Goal: Task Accomplishment & Management: Complete application form

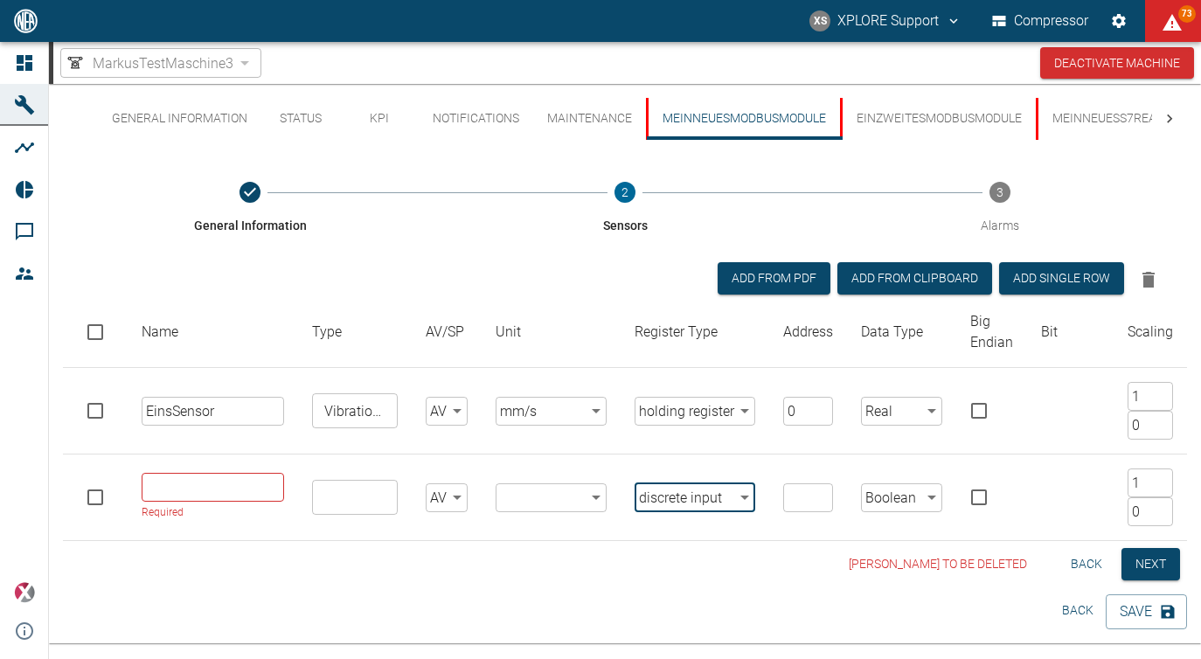
click at [559, 263] on div "Add from PDF Add from Clipboard Add single row" at bounding box center [621, 276] width 1089 height 42
click at [496, 166] on button "2 Sensors" at bounding box center [625, 208] width 389 height 94
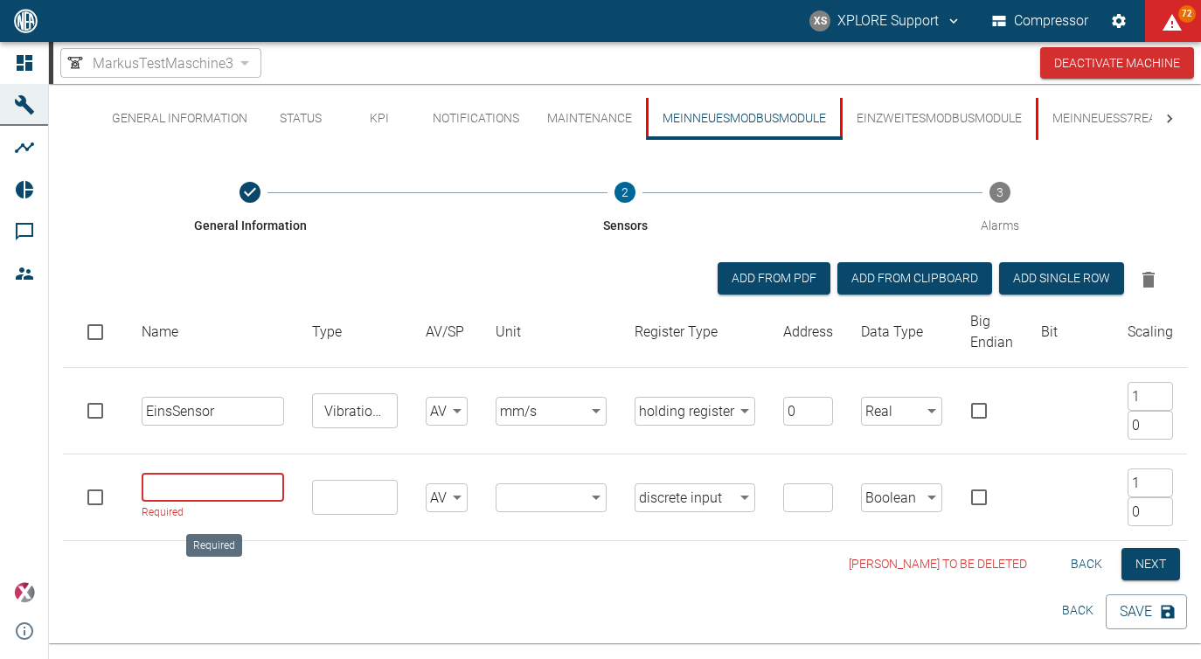
click at [210, 486] on input "Required" at bounding box center [213, 487] width 142 height 29
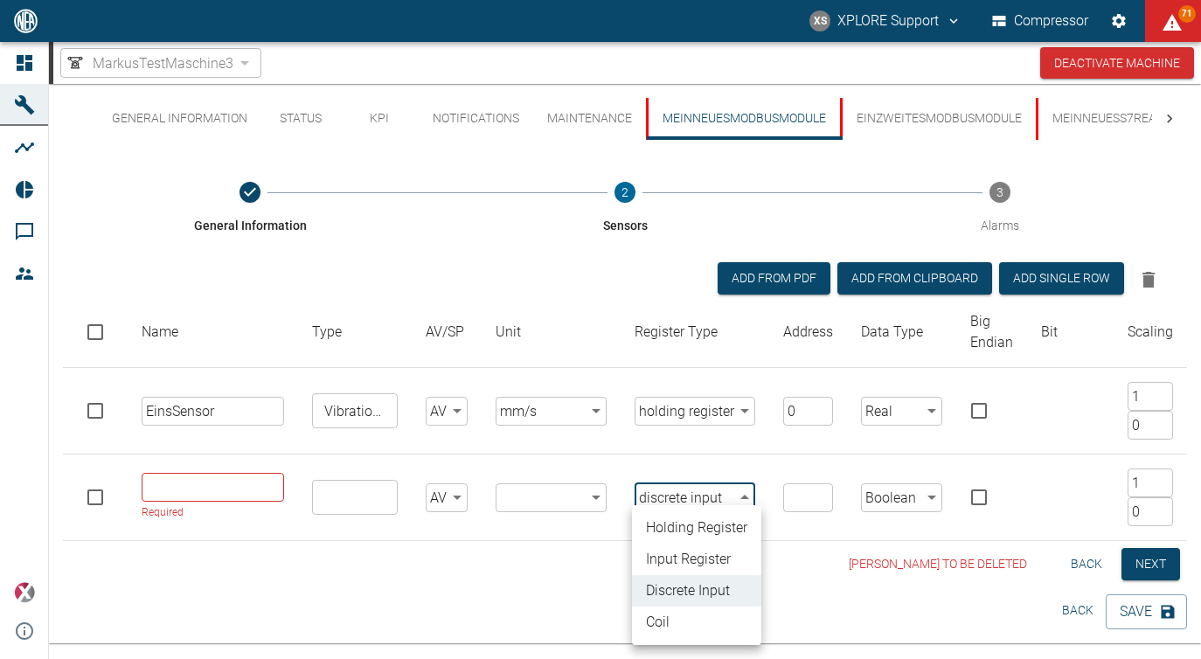
click at [699, 492] on body "XS XPLORE Support Compressor 71 Dashboard Machines Analyses Reports Comments Me…" at bounding box center [600, 329] width 1201 height 659
click at [701, 518] on li "holding register" at bounding box center [696, 527] width 129 height 31
type input "holding_register"
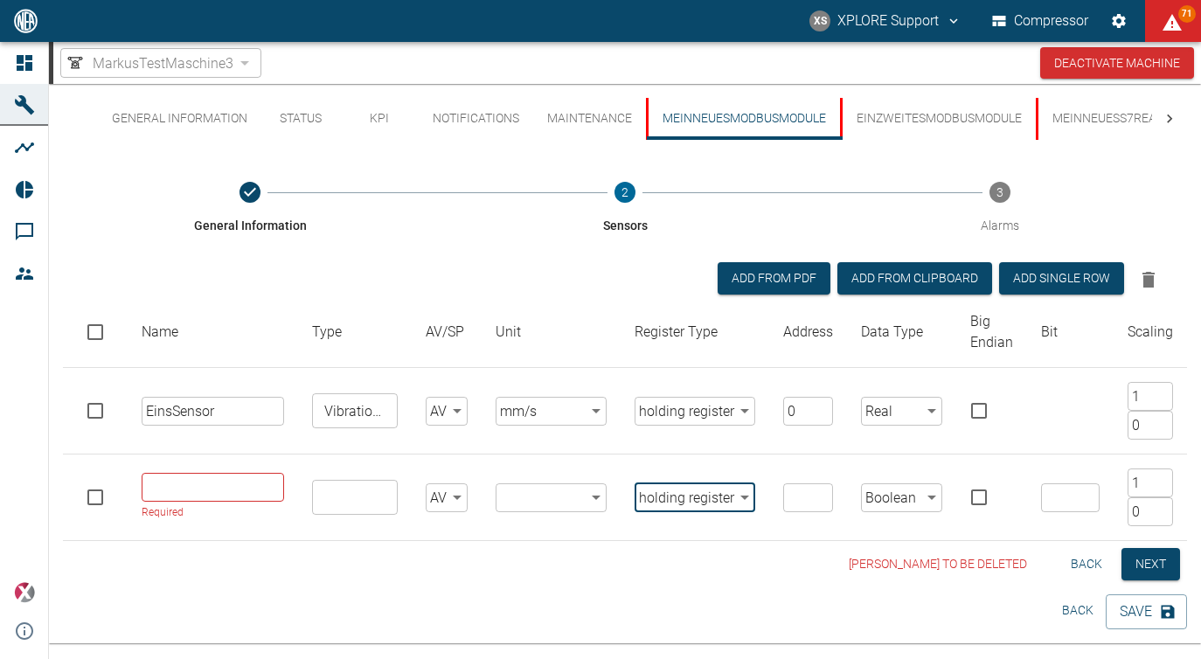
click at [797, 503] on input "number" at bounding box center [808, 497] width 50 height 29
type input "1900"
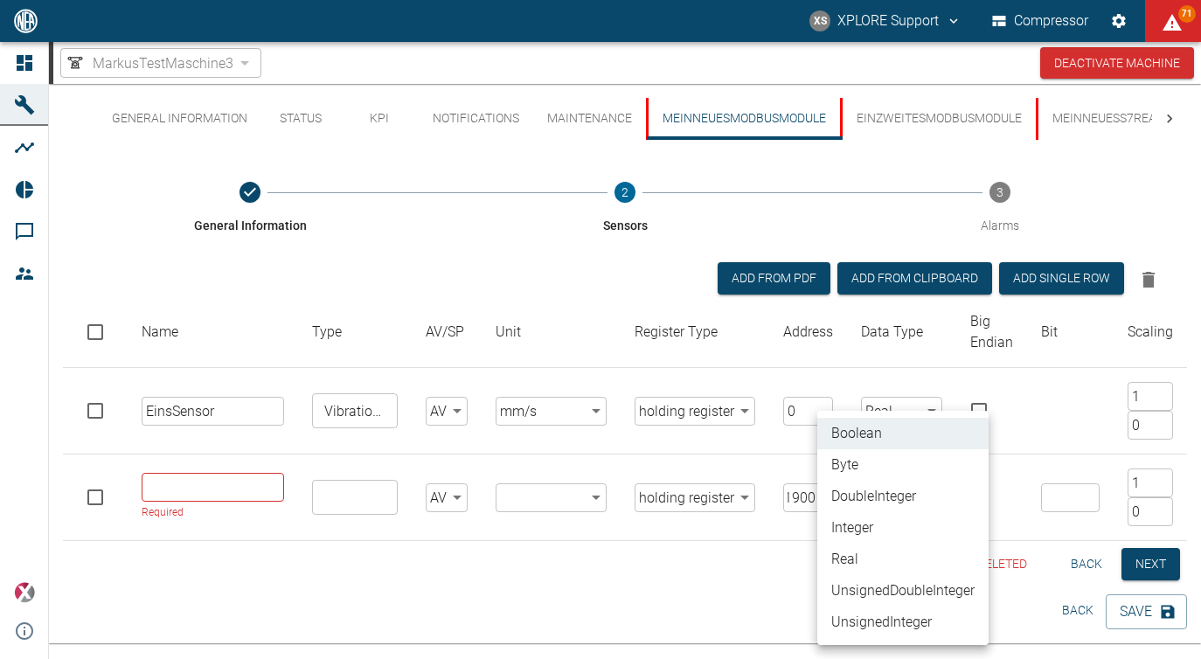
click at [882, 492] on body "XS XPLORE Support Compressor 71 Dashboard Machines Analyses Reports Comments Me…" at bounding box center [600, 329] width 1201 height 659
click at [864, 545] on li "Real" at bounding box center [902, 559] width 171 height 31
type input "Real"
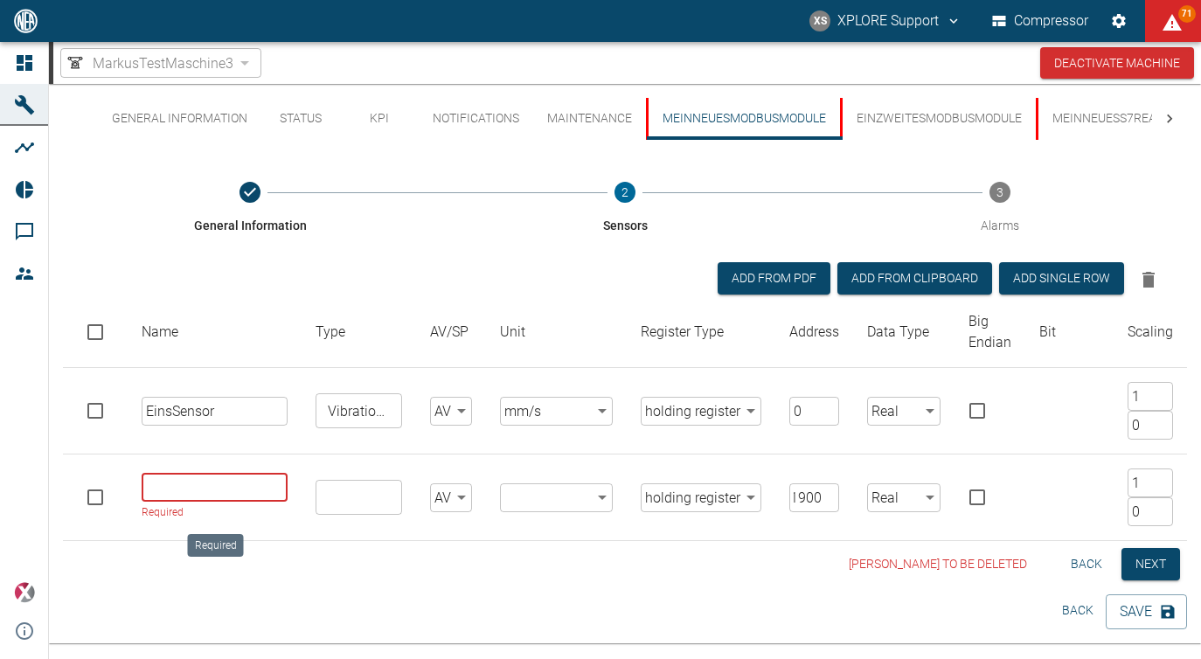
click at [249, 493] on input "Required" at bounding box center [215, 487] width 146 height 29
type input "Z"
drag, startPoint x: 254, startPoint y: 409, endPoint x: 117, endPoint y: 403, distance: 137.4
click at [142, 403] on input "EinsSensor" at bounding box center [215, 411] width 146 height 29
click at [188, 486] on input "Required" at bounding box center [215, 487] width 146 height 29
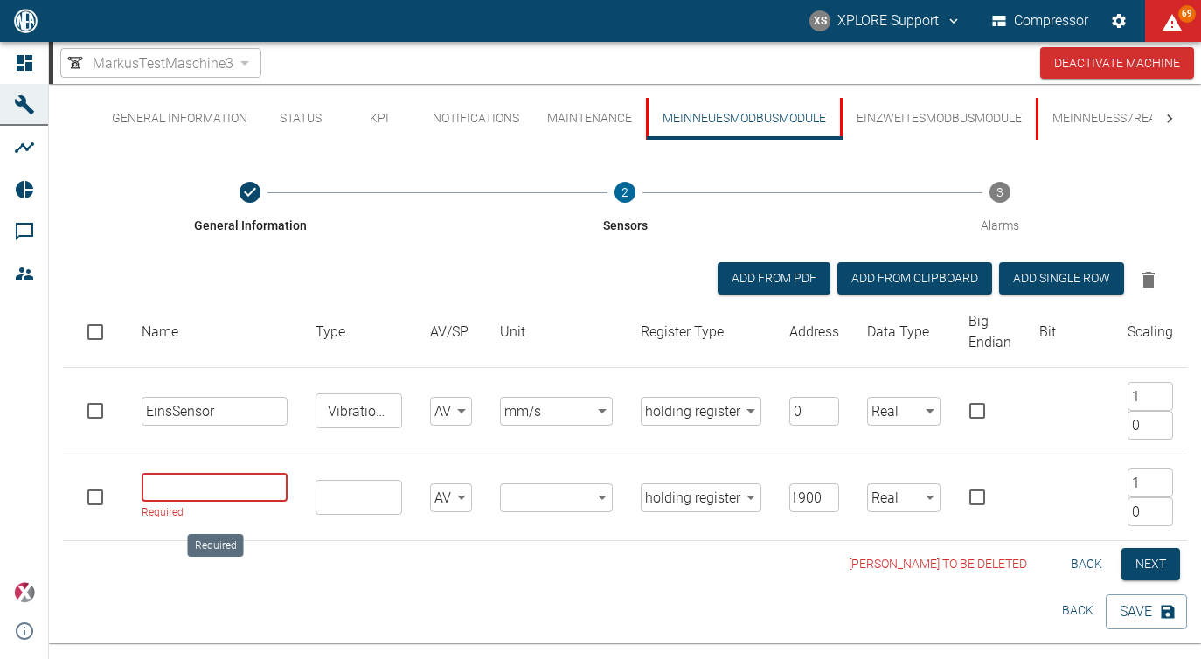
paste input "EinsSensor"
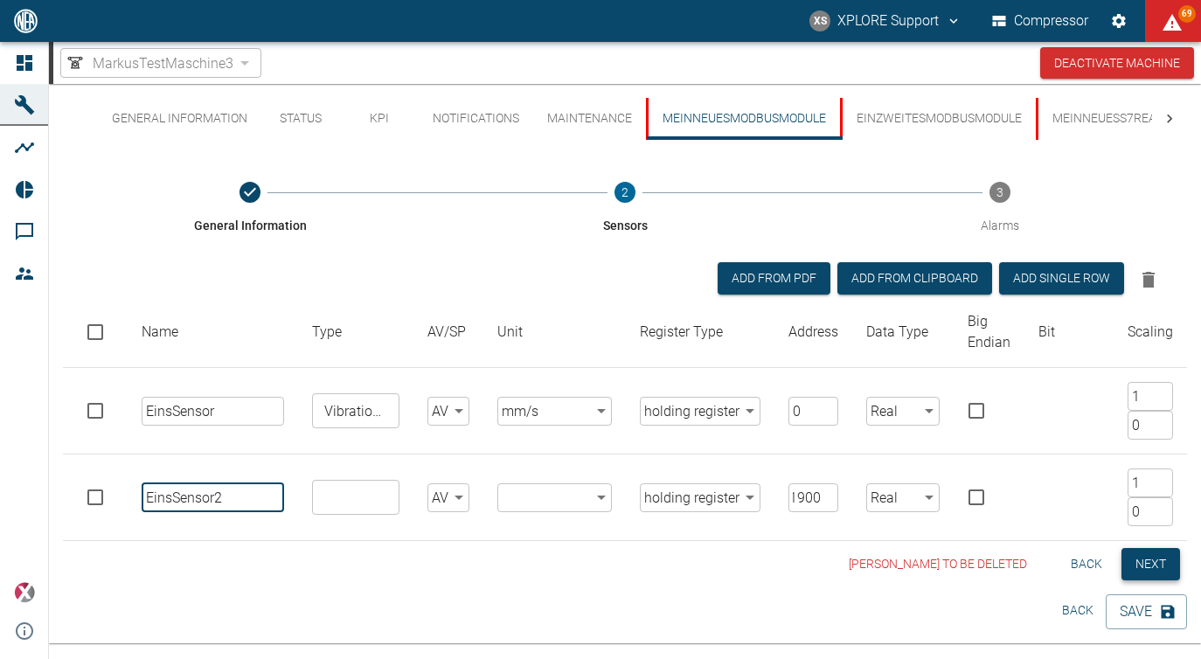
type input "EinsSensor2"
click at [1127, 560] on button "Next" at bounding box center [1150, 564] width 59 height 32
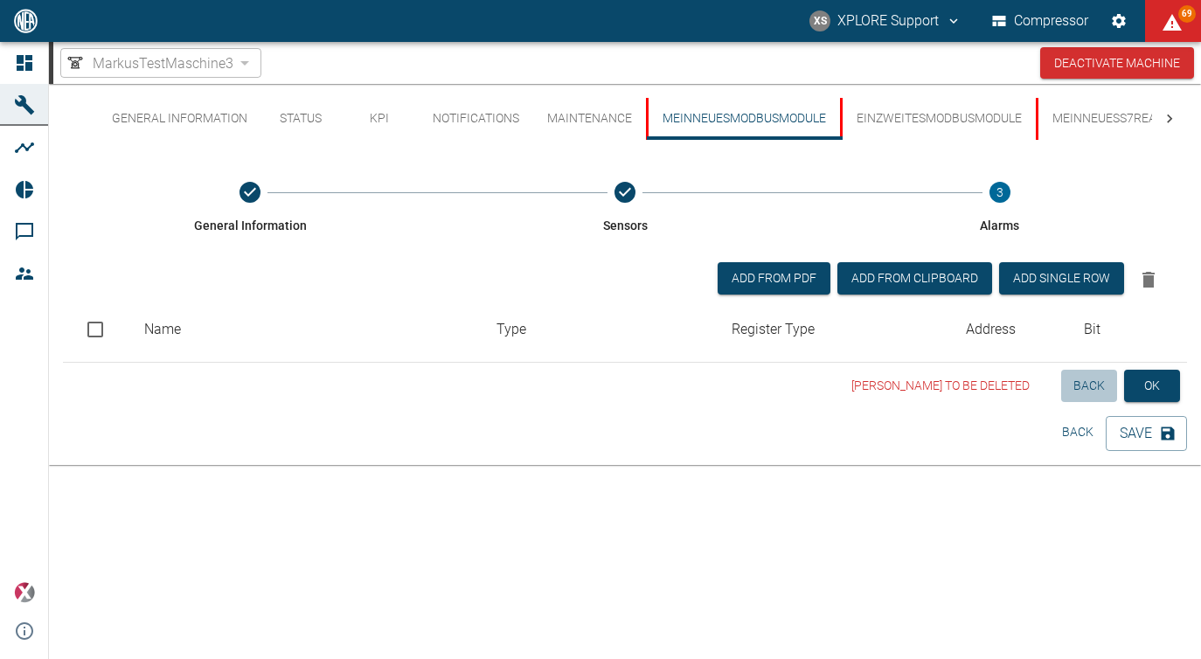
click at [1095, 392] on button "Back" at bounding box center [1089, 386] width 56 height 32
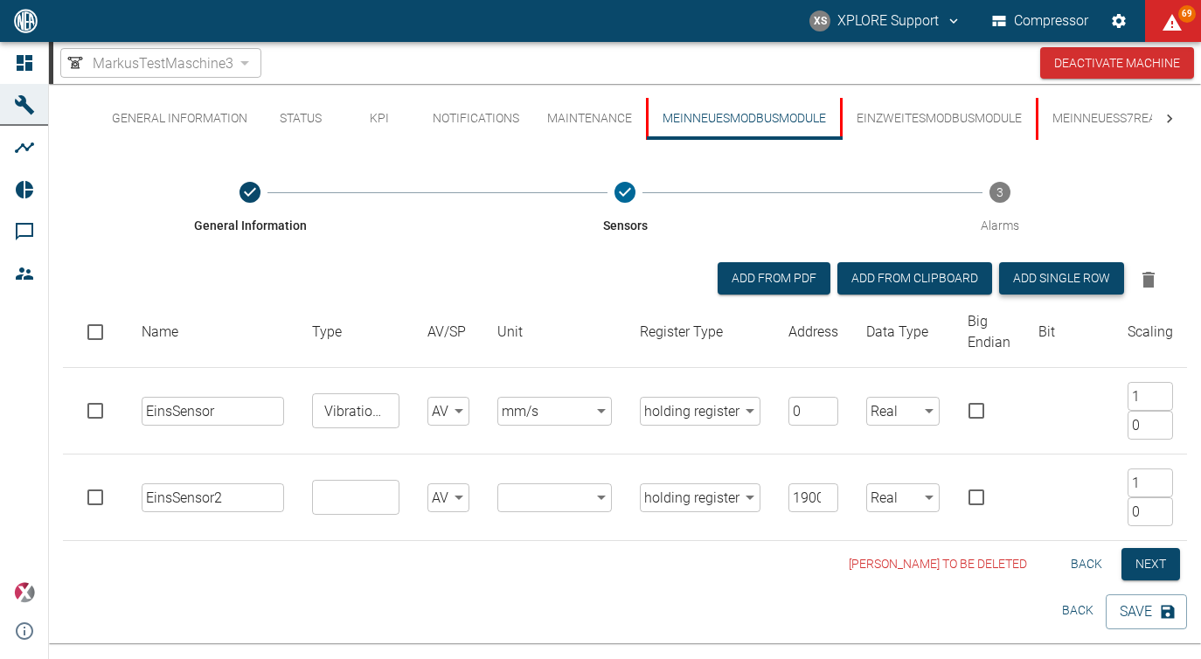
click at [1065, 271] on button "Add single row" at bounding box center [1061, 278] width 125 height 32
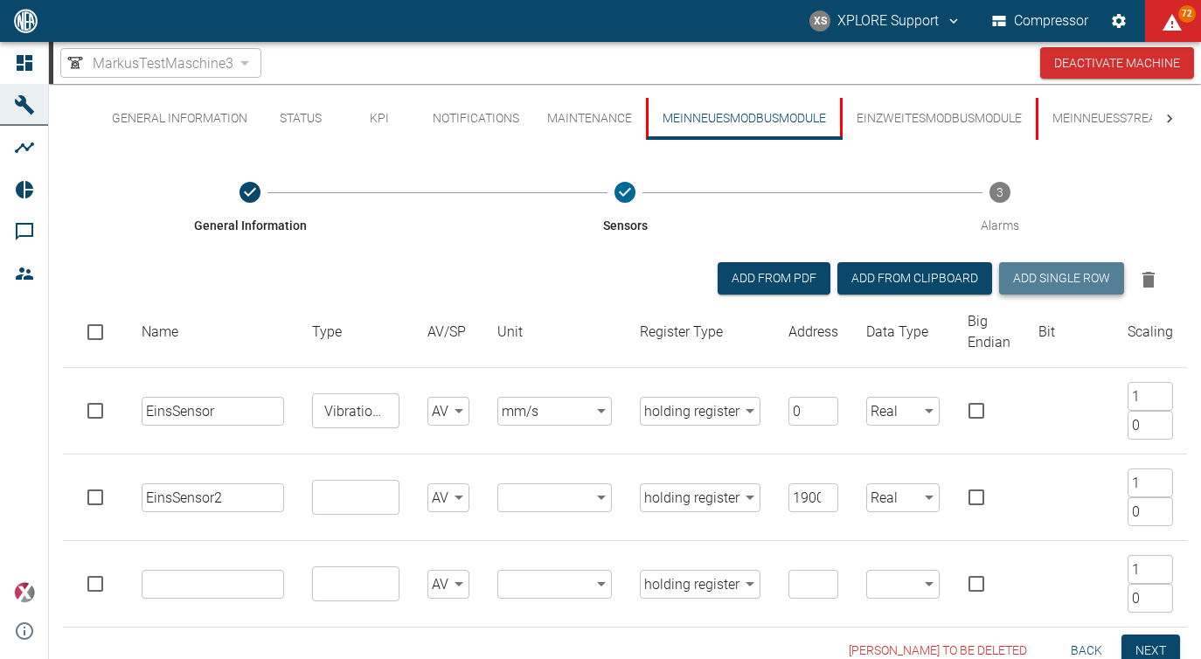
click at [1065, 271] on button "Add single row" at bounding box center [1061, 278] width 125 height 32
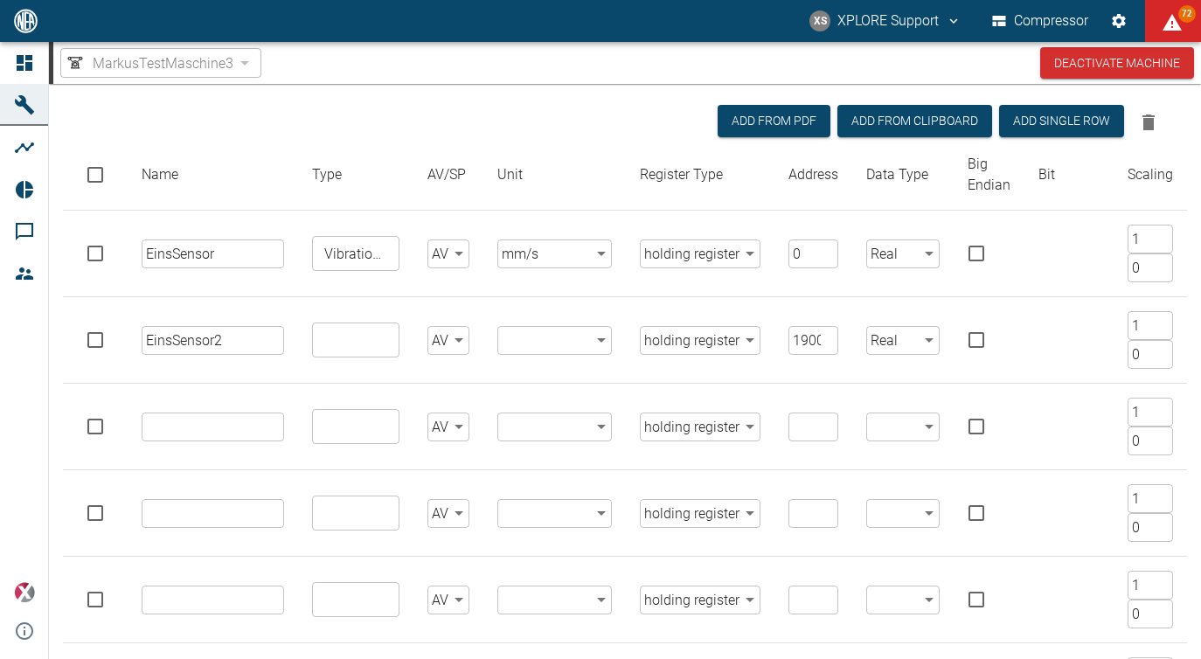
scroll to position [316, 0]
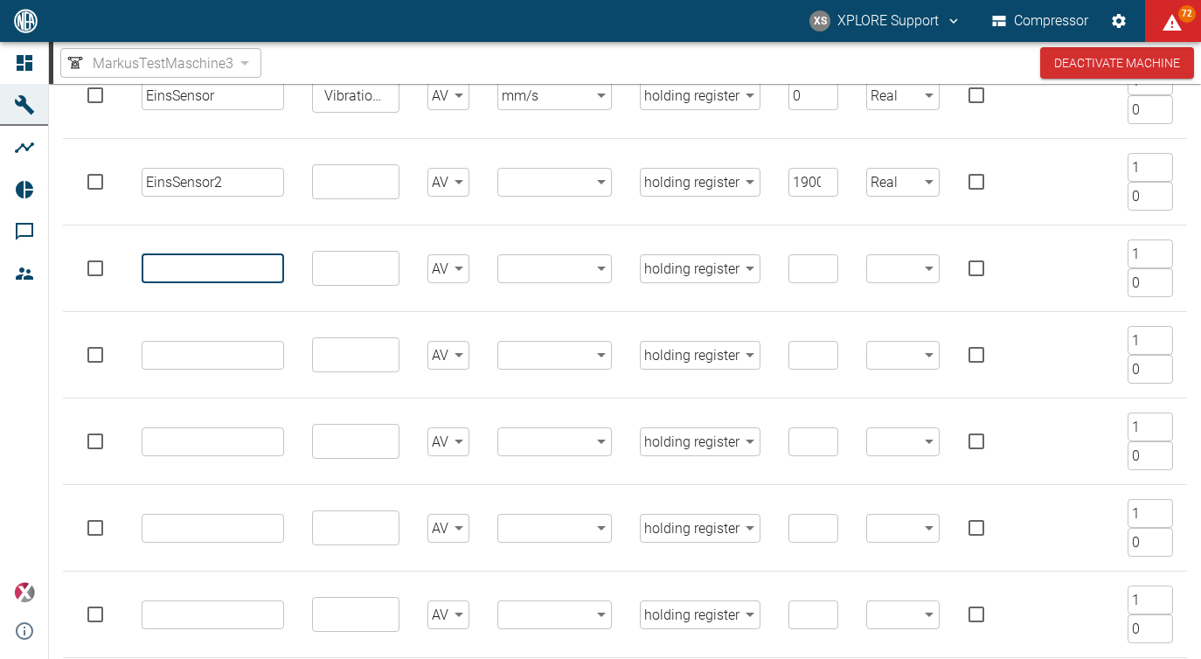
paste input "EinsSensor"
click at [150, 262] on input "EinsSensor" at bounding box center [213, 268] width 142 height 29
type input "EinsSensor3"
click at [227, 340] on td "​" at bounding box center [213, 355] width 170 height 87
drag, startPoint x: 227, startPoint y: 340, endPoint x: 230, endPoint y: 354, distance: 14.2
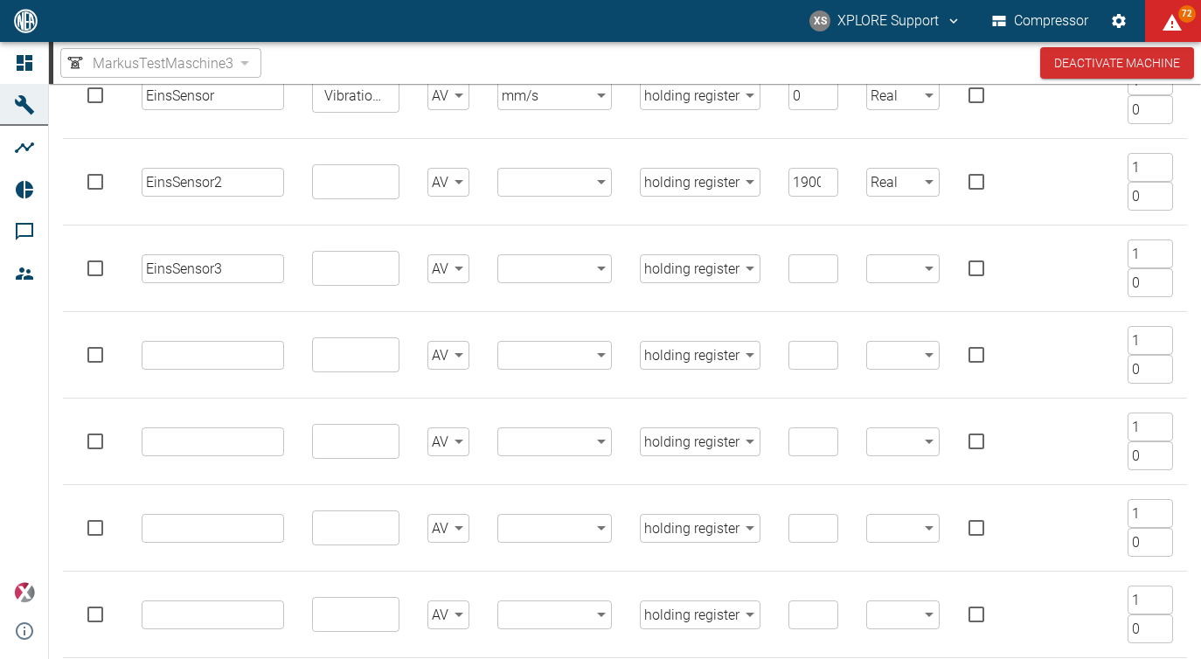
click at [230, 354] on td "​" at bounding box center [213, 355] width 170 height 87
paste input "EinsSensor"
click at [230, 354] on input "EinsSensor" at bounding box center [213, 355] width 142 height 29
type input "EinsSensor4"
click at [237, 447] on input "text" at bounding box center [213, 441] width 142 height 29
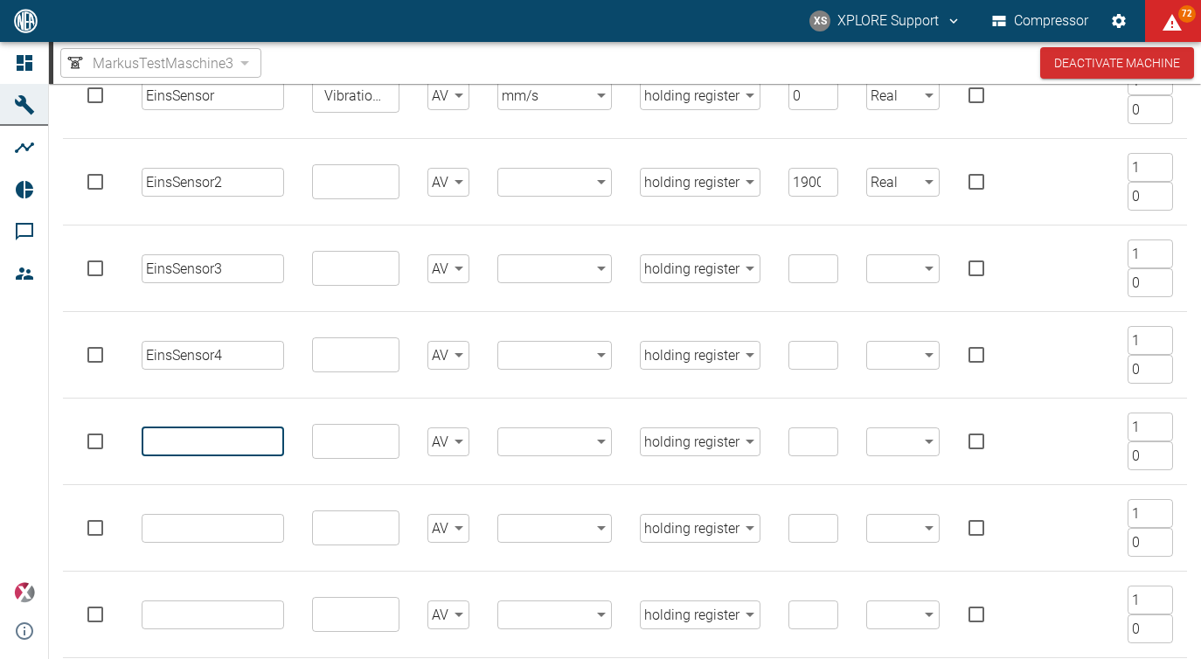
paste input "EinsSensor"
type input "EinsSensor5"
click at [225, 531] on input "text" at bounding box center [213, 528] width 142 height 29
paste input "EinsSensor"
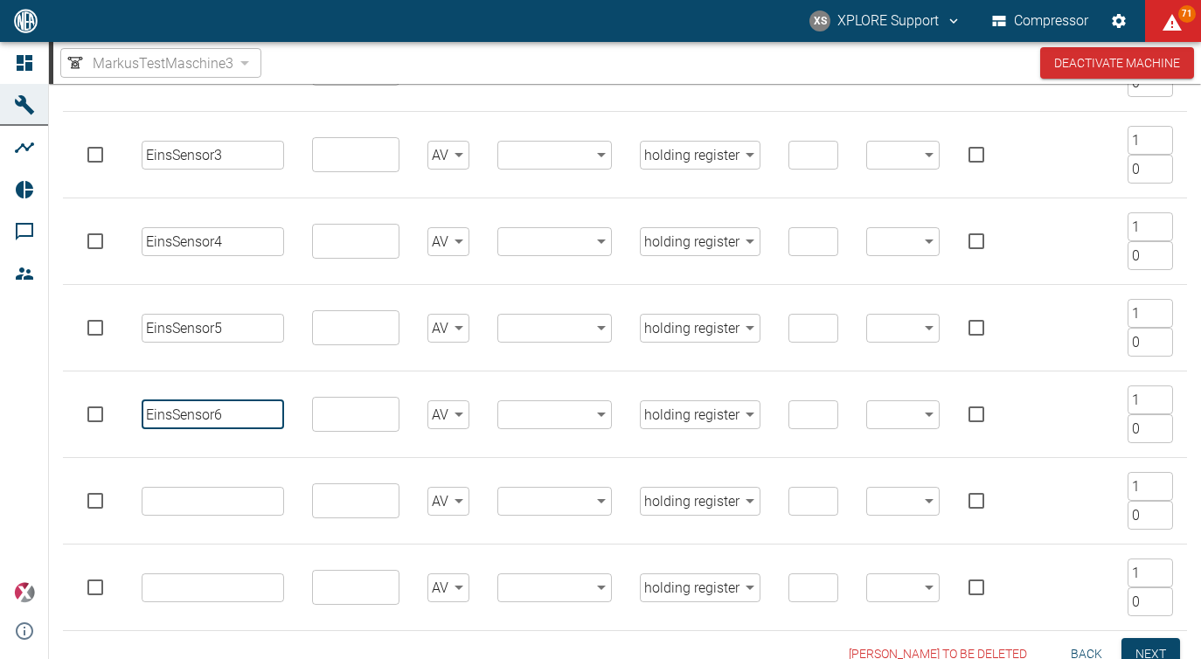
scroll to position [434, 0]
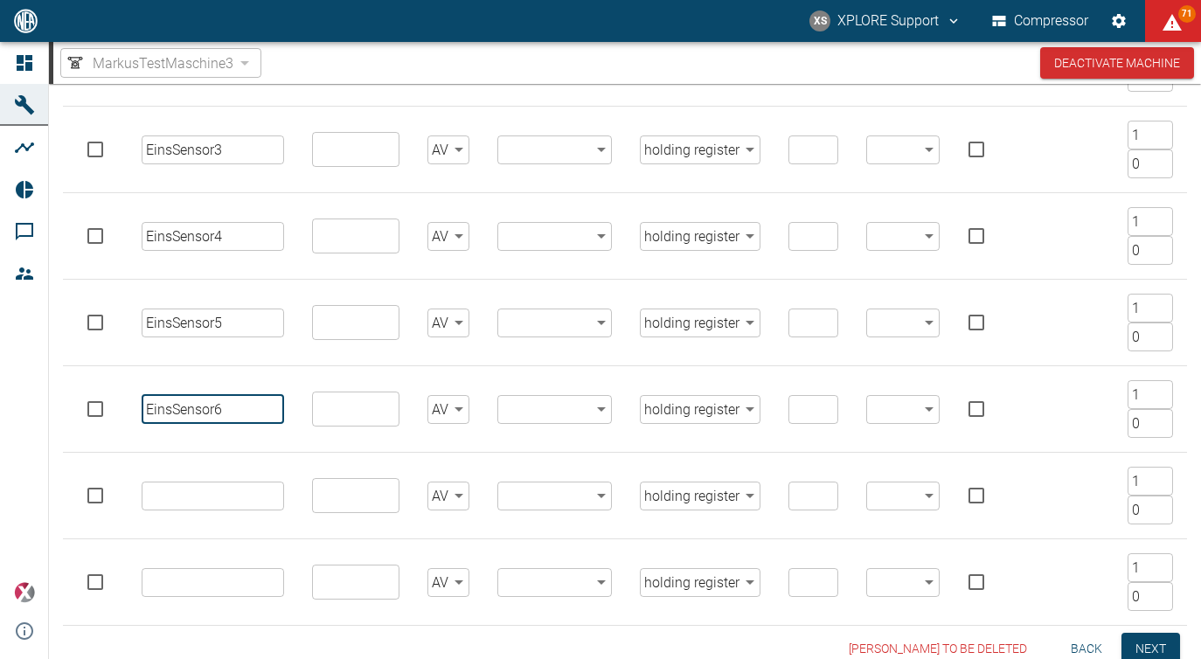
type input "EinsSensor6"
click at [210, 505] on input "text" at bounding box center [213, 496] width 142 height 29
paste input "EinsSensor"
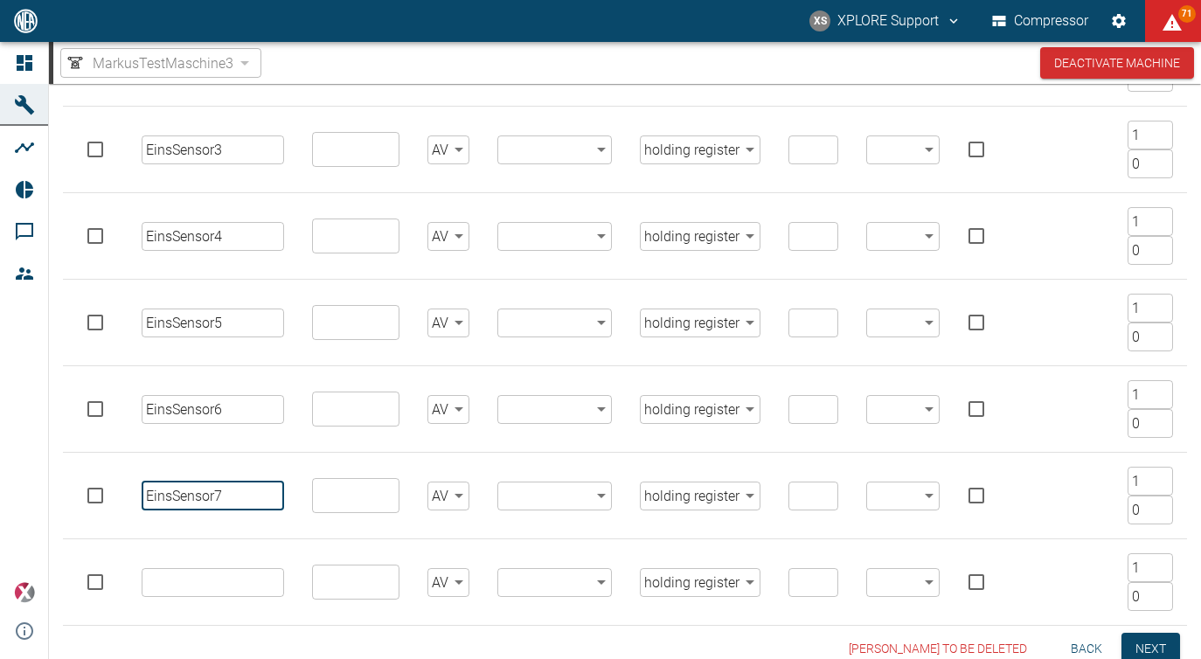
type input "EinsSensor7"
click at [249, 574] on input "text" at bounding box center [213, 582] width 142 height 29
paste input "EinsSensor"
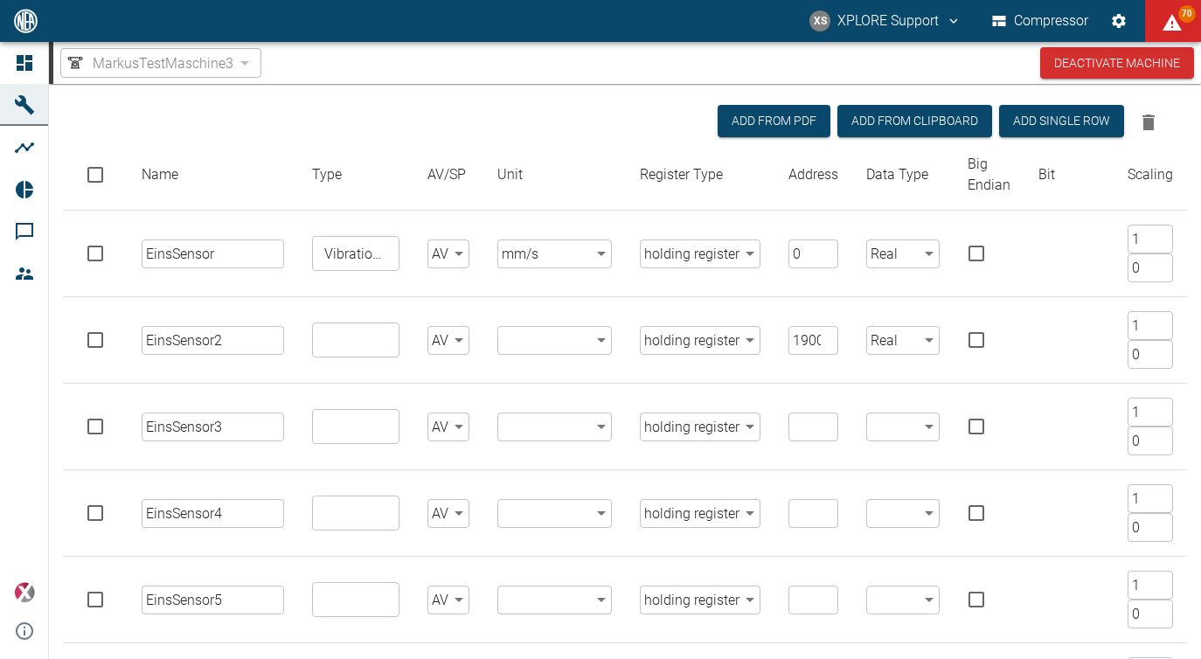
scroll to position [147, 0]
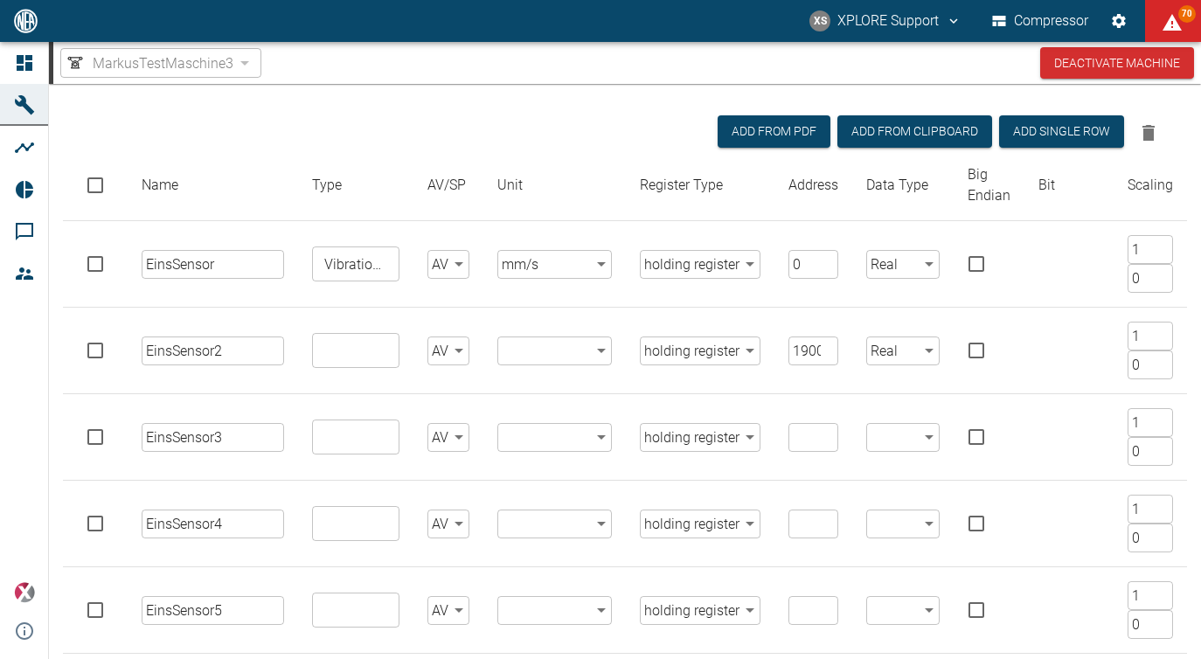
type input "EinsSensor8"
click at [805, 428] on input "number" at bounding box center [813, 437] width 50 height 29
type input "0"
click at [799, 514] on input "number" at bounding box center [813, 524] width 50 height 29
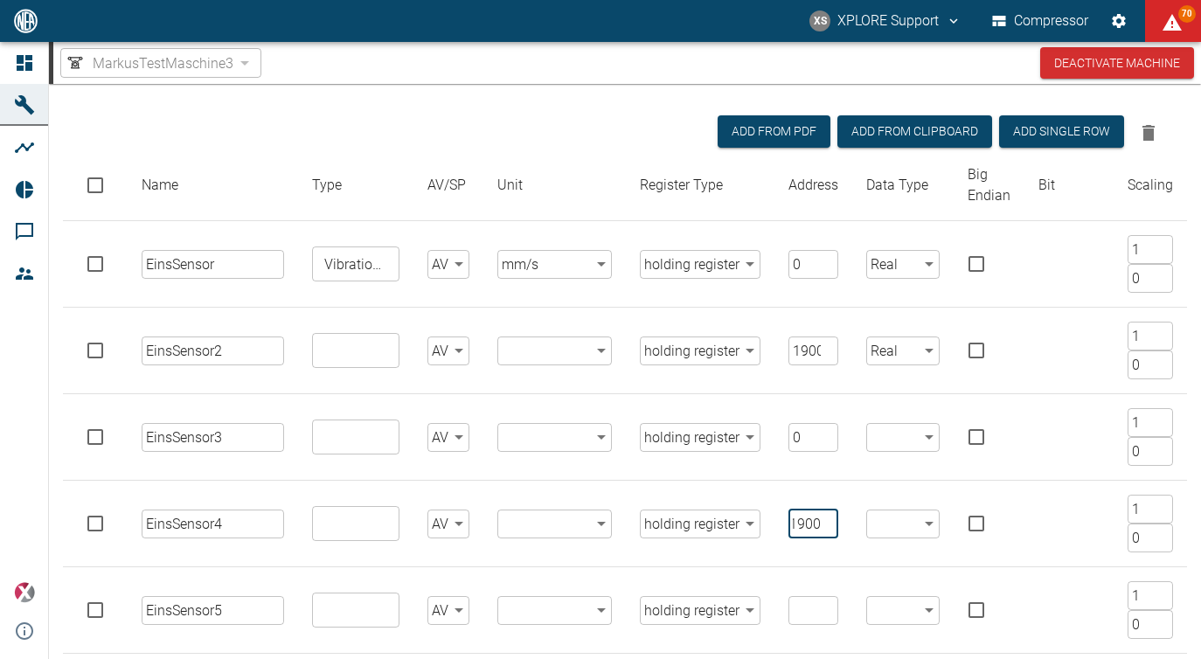
type input "1900"
click at [813, 600] on input "number" at bounding box center [813, 610] width 50 height 29
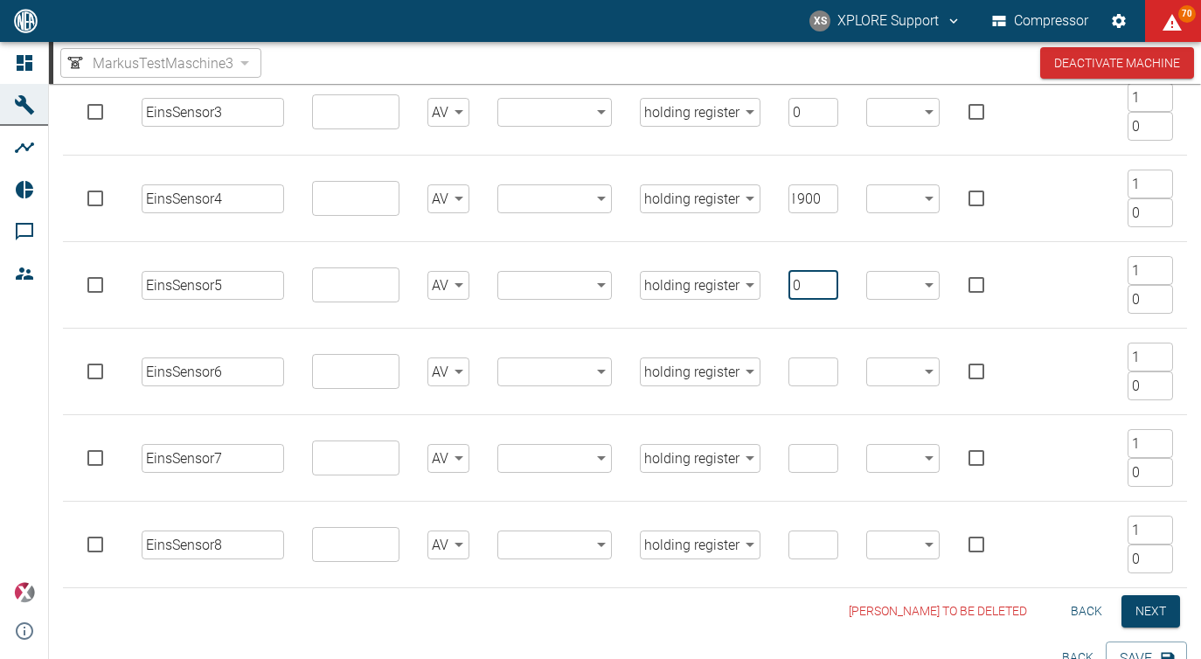
scroll to position [483, 0]
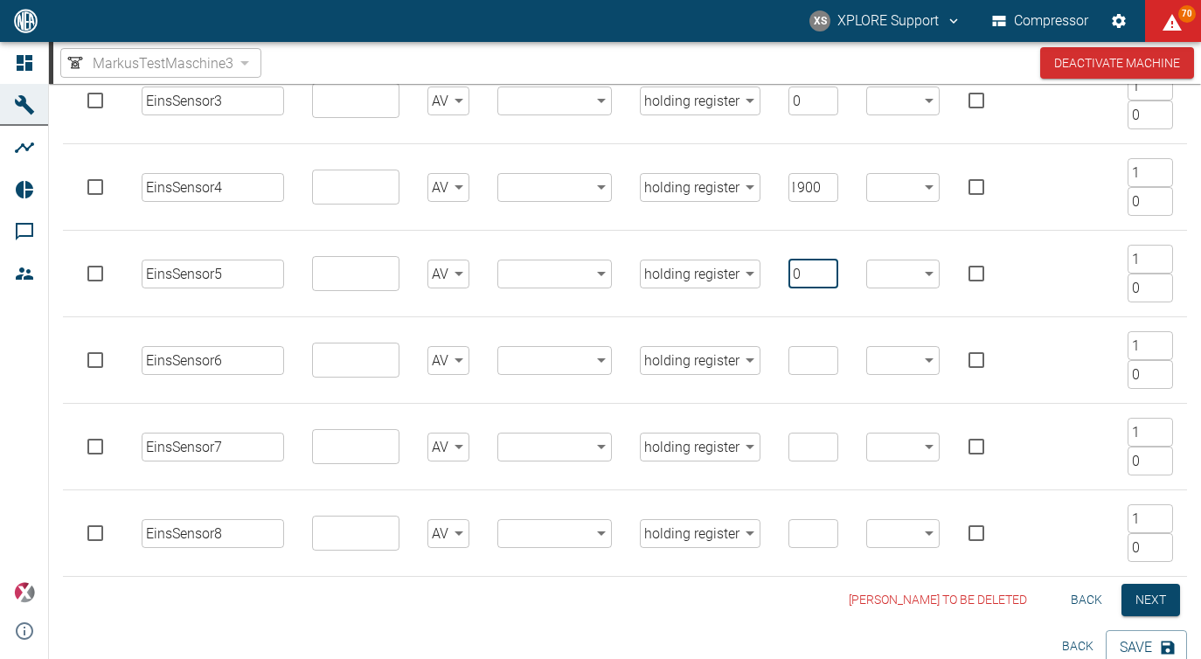
type input "0"
click at [805, 358] on input "number" at bounding box center [813, 360] width 50 height 29
type input "1900"
click at [798, 449] on input "number" at bounding box center [813, 447] width 50 height 29
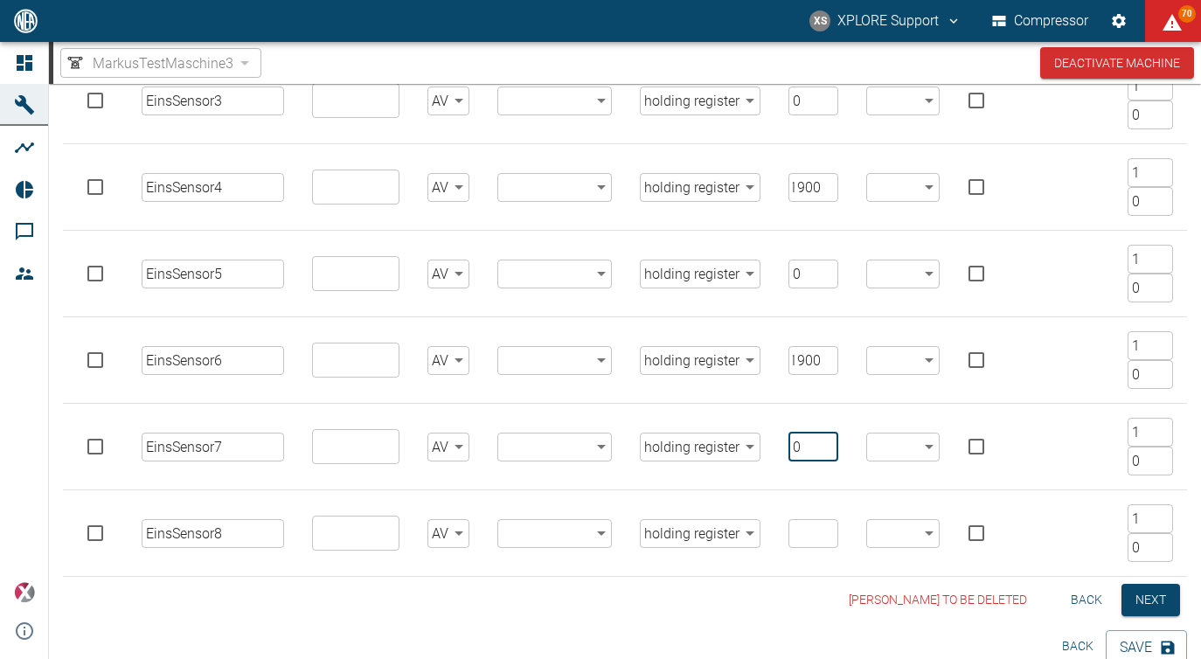
type input "0"
click at [810, 524] on input "number" at bounding box center [813, 533] width 50 height 29
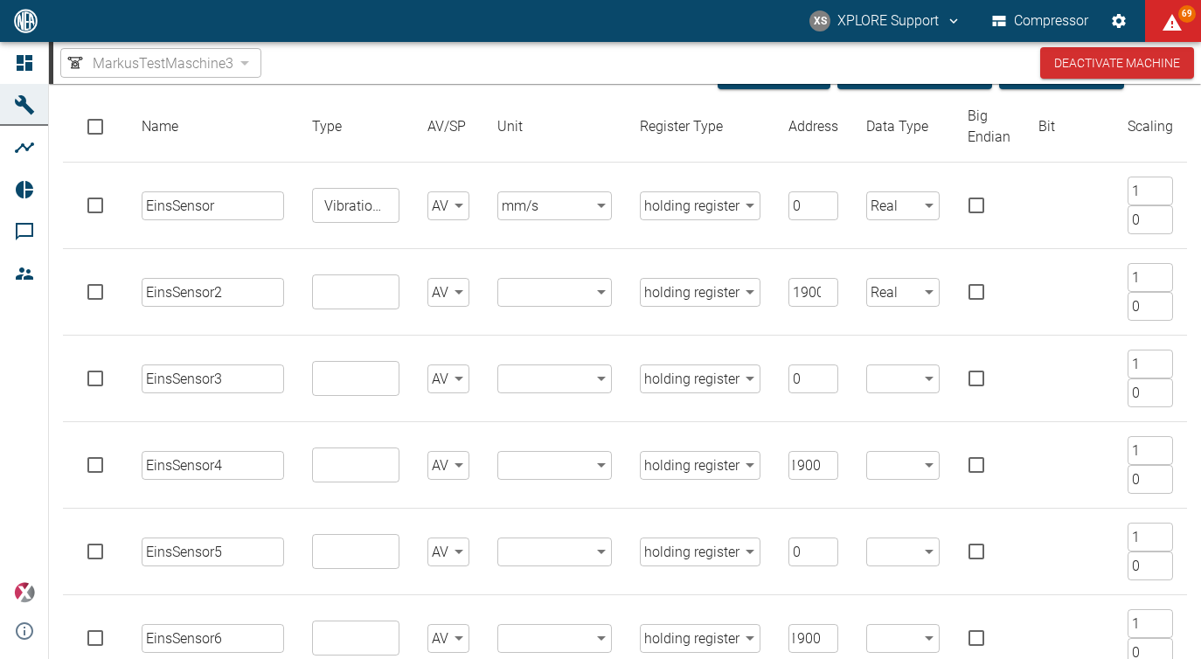
scroll to position [211, 0]
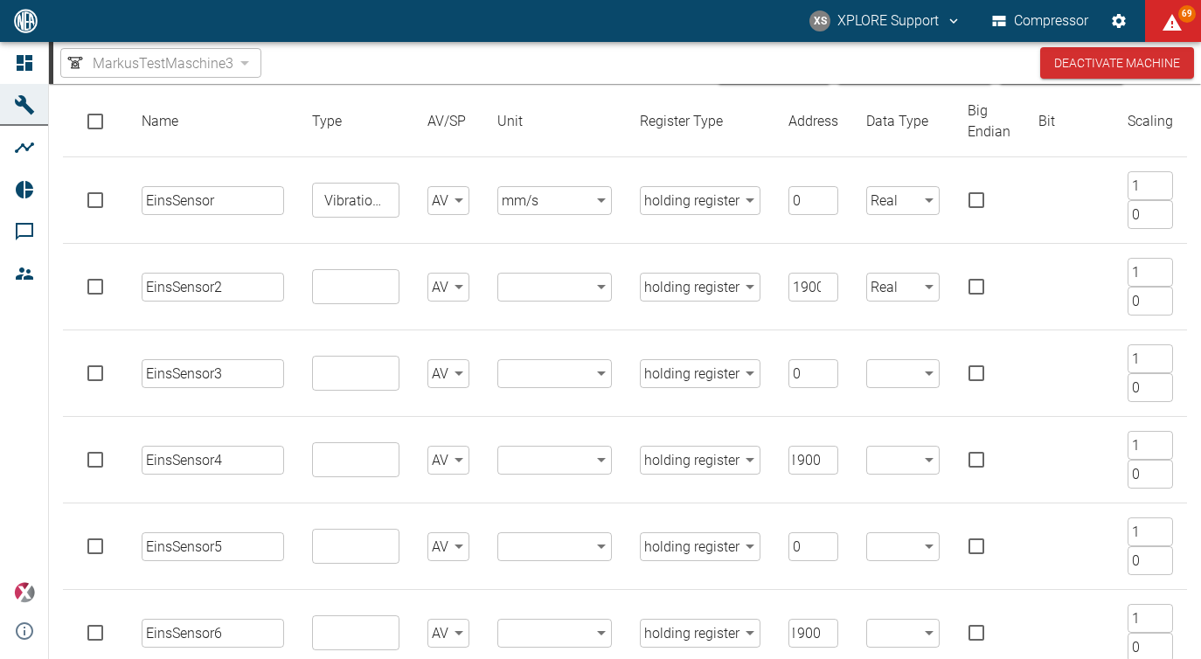
type input "1900"
click at [726, 366] on body "XS XPLORE Support Compressor 69 Dashboard Machines Analyses Reports Comments Me…" at bounding box center [600, 329] width 1201 height 659
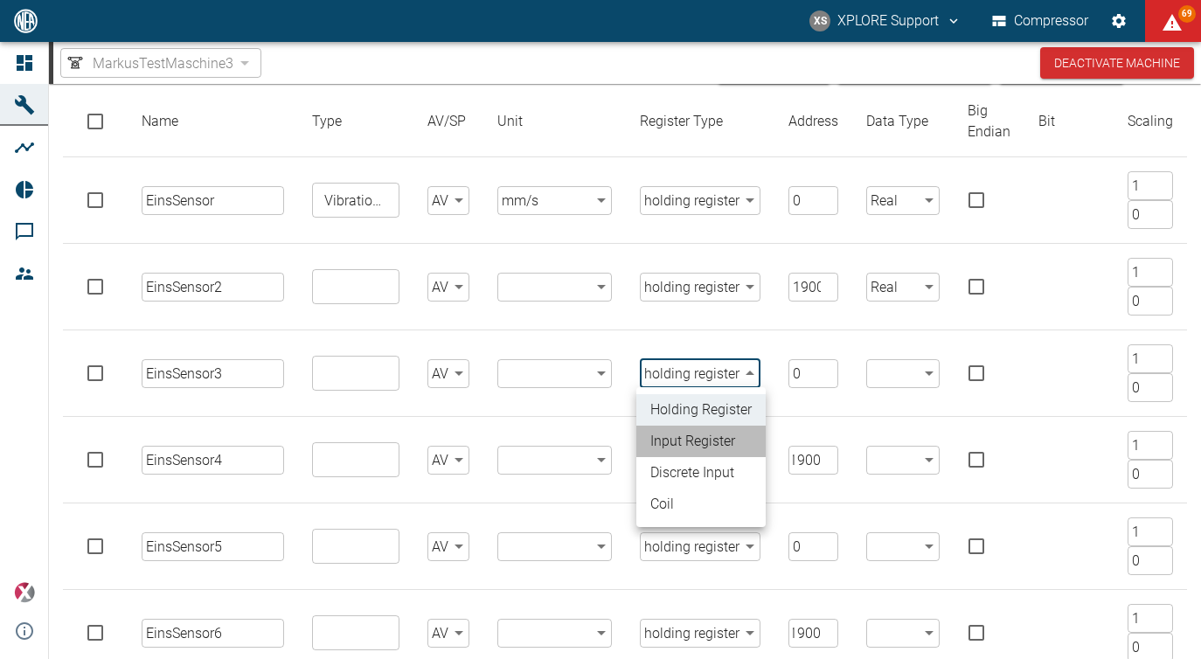
click at [709, 436] on li "input register" at bounding box center [700, 441] width 129 height 31
type input "input_register"
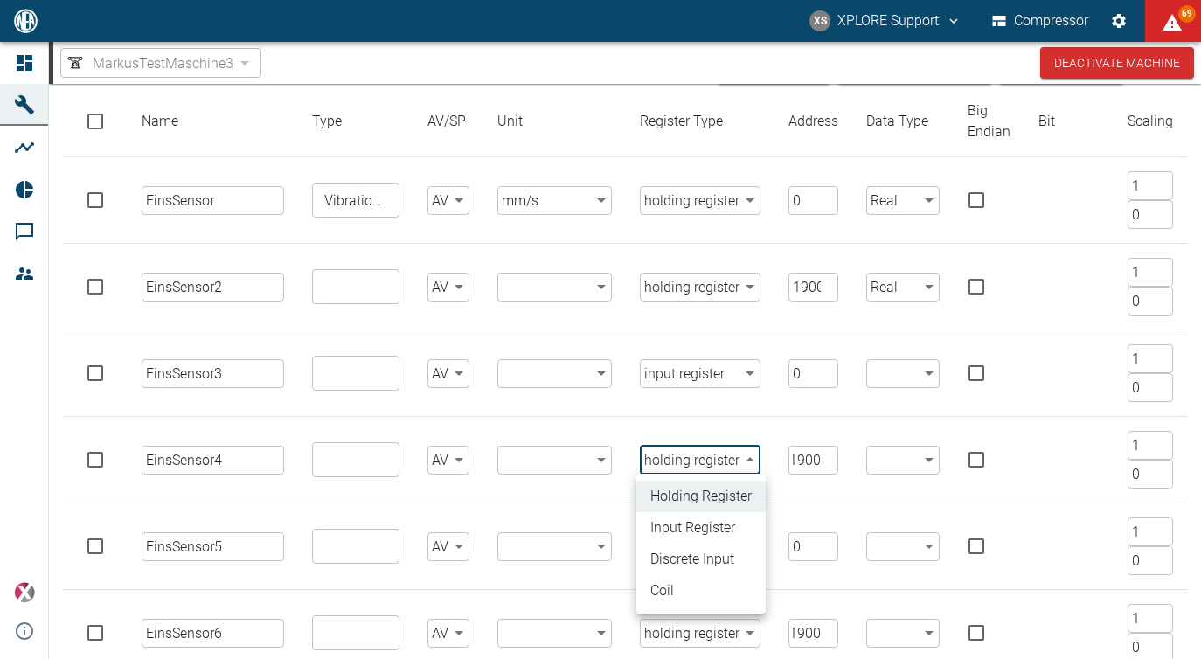
click at [698, 461] on body "XS XPLORE Support Compressor 69 Dashboard Machines Analyses Reports Comments Me…" at bounding box center [600, 329] width 1201 height 659
click at [681, 528] on li "input register" at bounding box center [700, 527] width 129 height 31
type input "input_register"
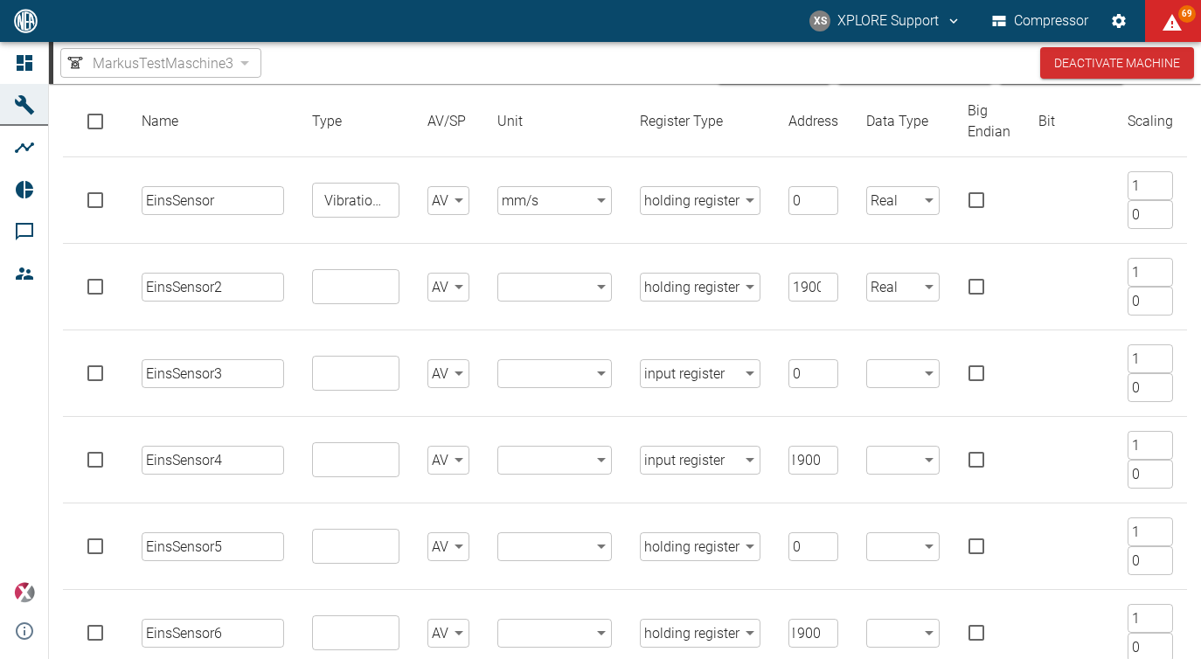
click at [681, 528] on td "holding register holding_register ​" at bounding box center [700, 546] width 149 height 87
click at [681, 545] on body "XS XPLORE Support Compressor 69 Dashboard Machines Analyses Reports Comments Me…" at bounding box center [600, 329] width 1201 height 659
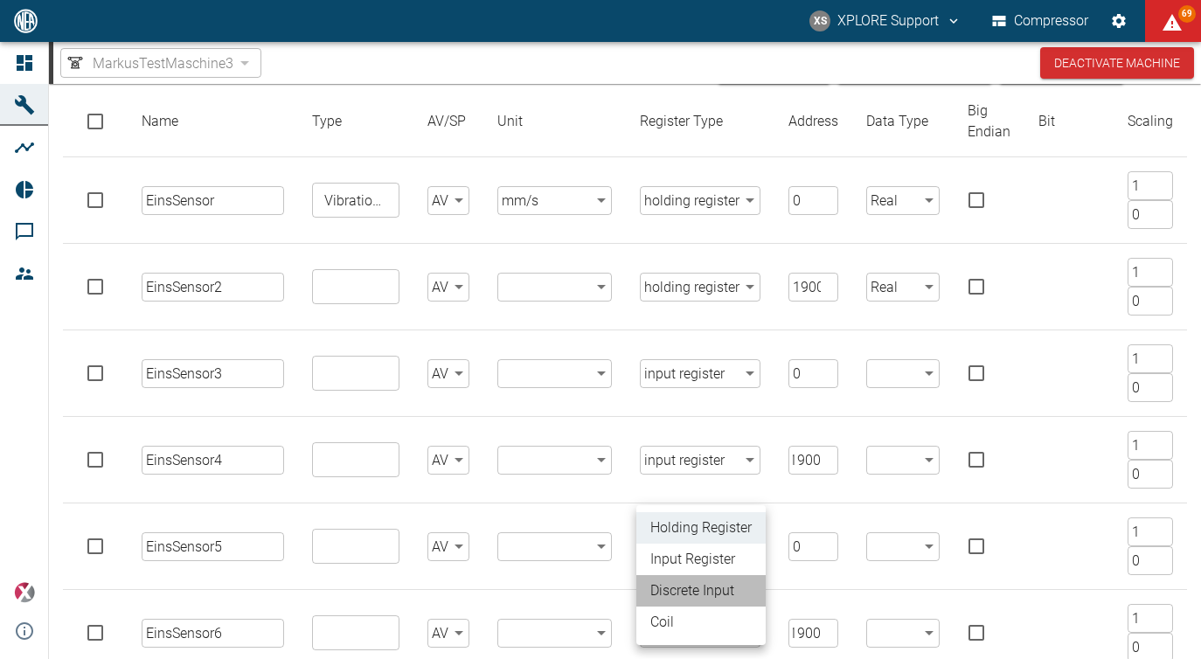
click at [683, 586] on li "discrete input" at bounding box center [700, 590] width 129 height 31
type input "discrete_input"
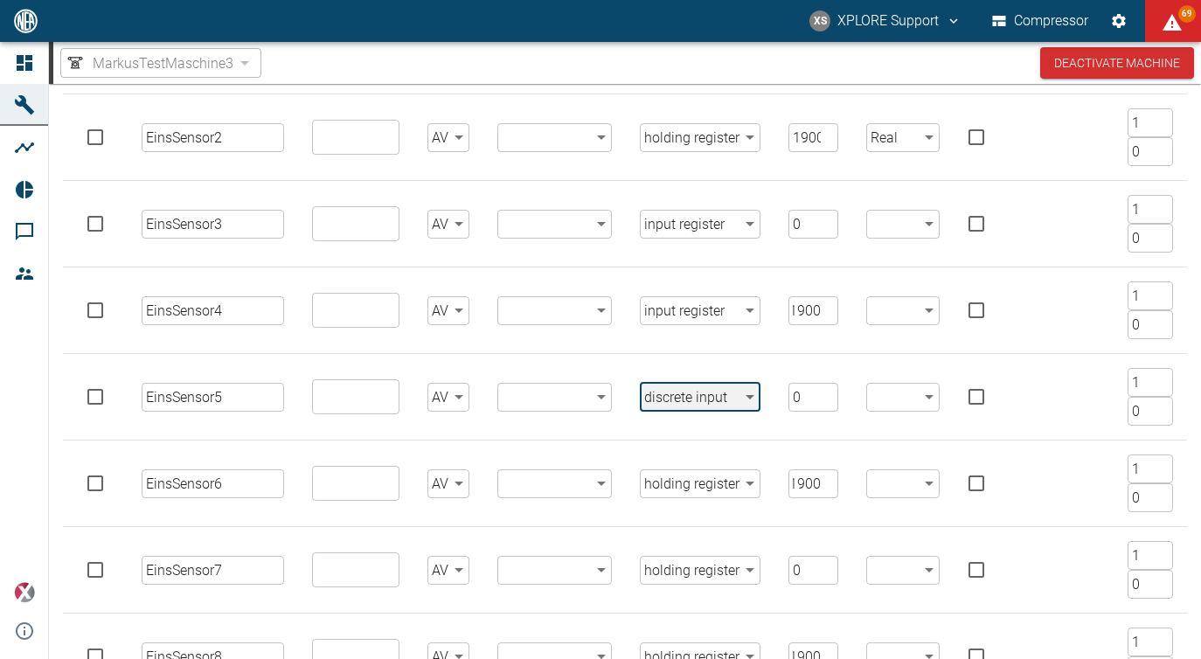
scroll to position [362, 0]
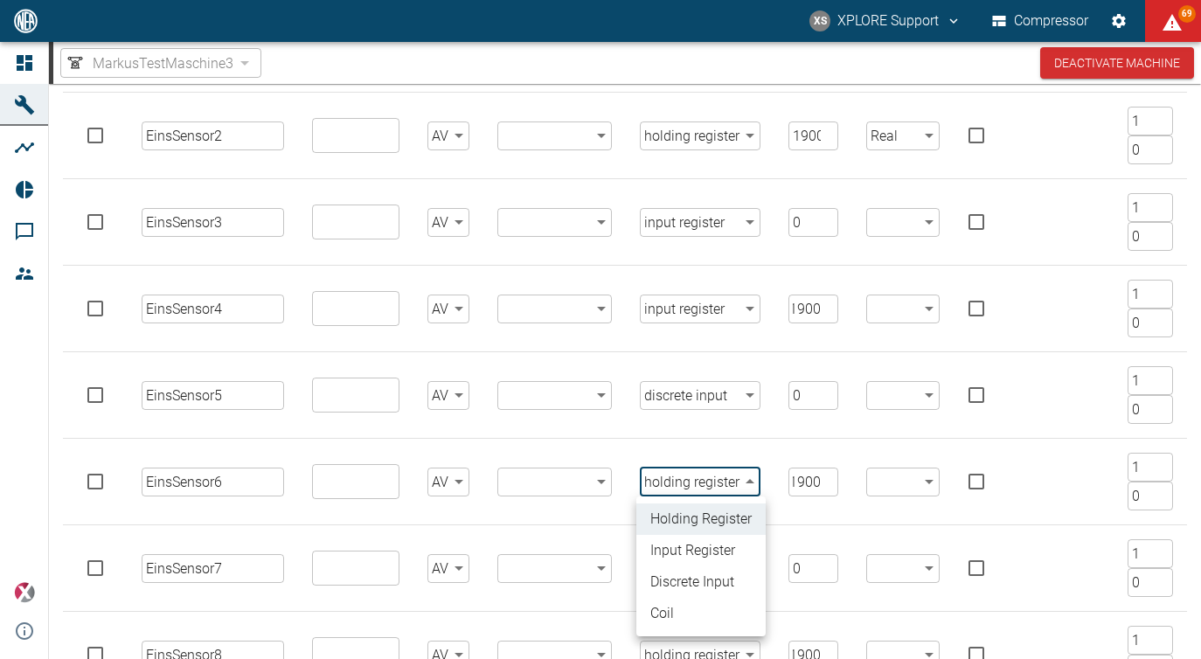
click at [672, 484] on body "XS XPLORE Support Compressor 69 Dashboard Machines Analyses Reports Comments Me…" at bounding box center [600, 329] width 1201 height 659
click at [671, 593] on li "discrete input" at bounding box center [700, 581] width 129 height 31
type input "discrete_input"
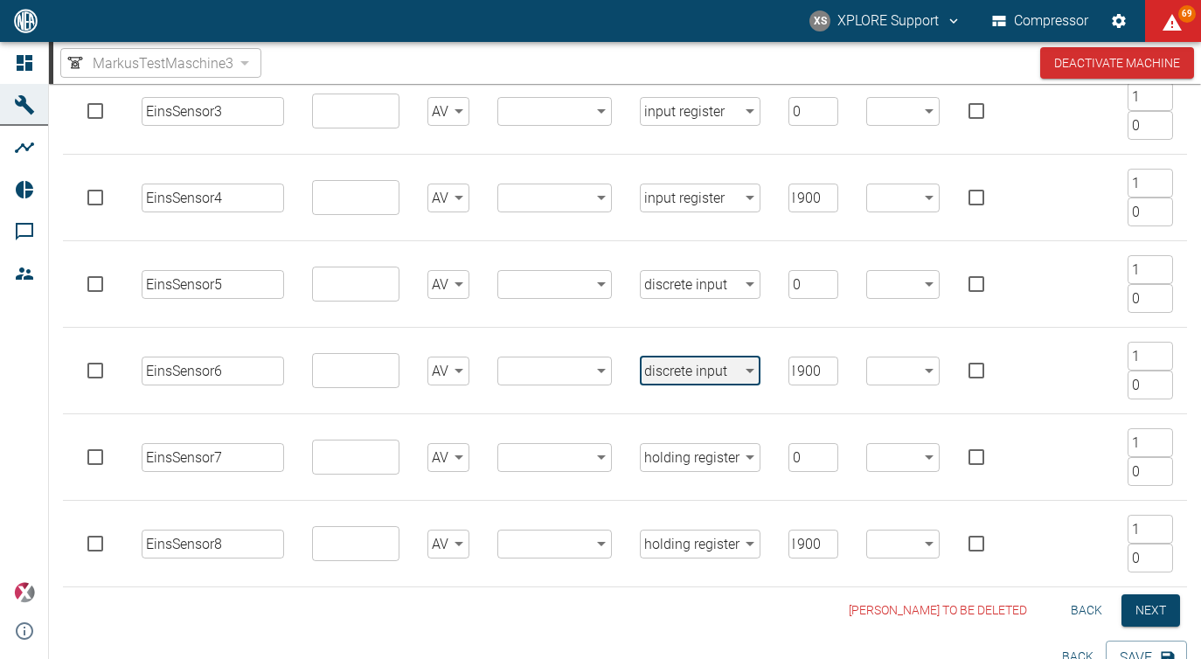
scroll to position [481, 0]
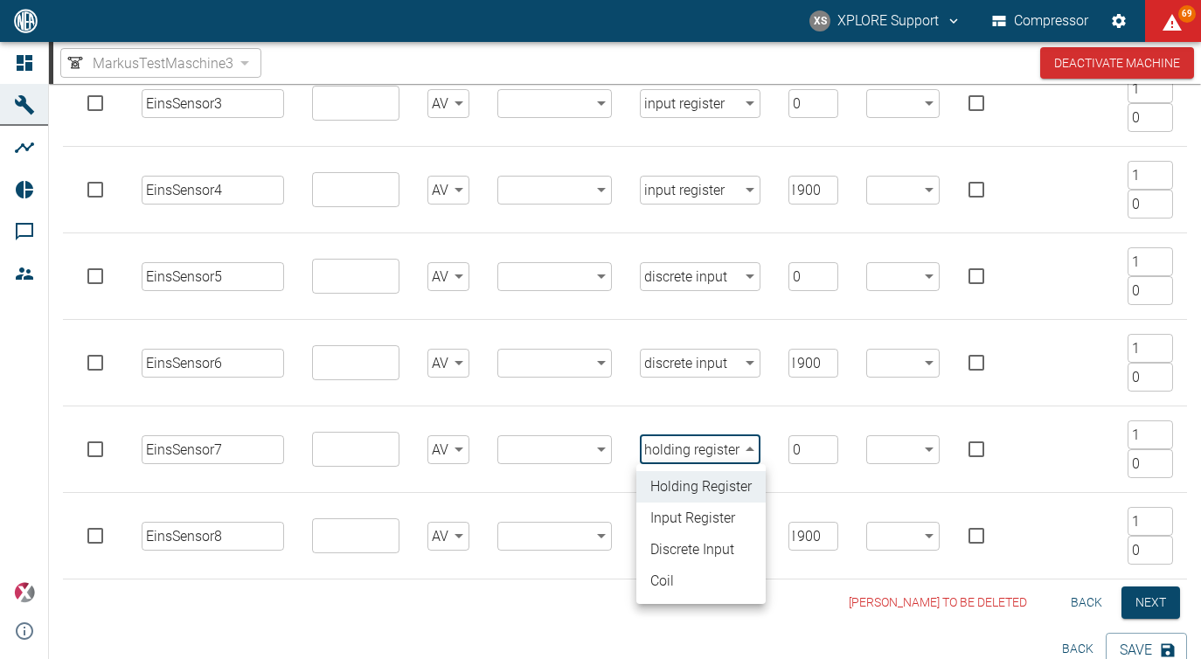
click at [681, 449] on body "XS XPLORE Support Compressor 69 Dashboard Machines Analyses Reports Comments Me…" at bounding box center [600, 329] width 1201 height 659
click at [690, 592] on li "coil" at bounding box center [700, 580] width 129 height 31
type input "coil"
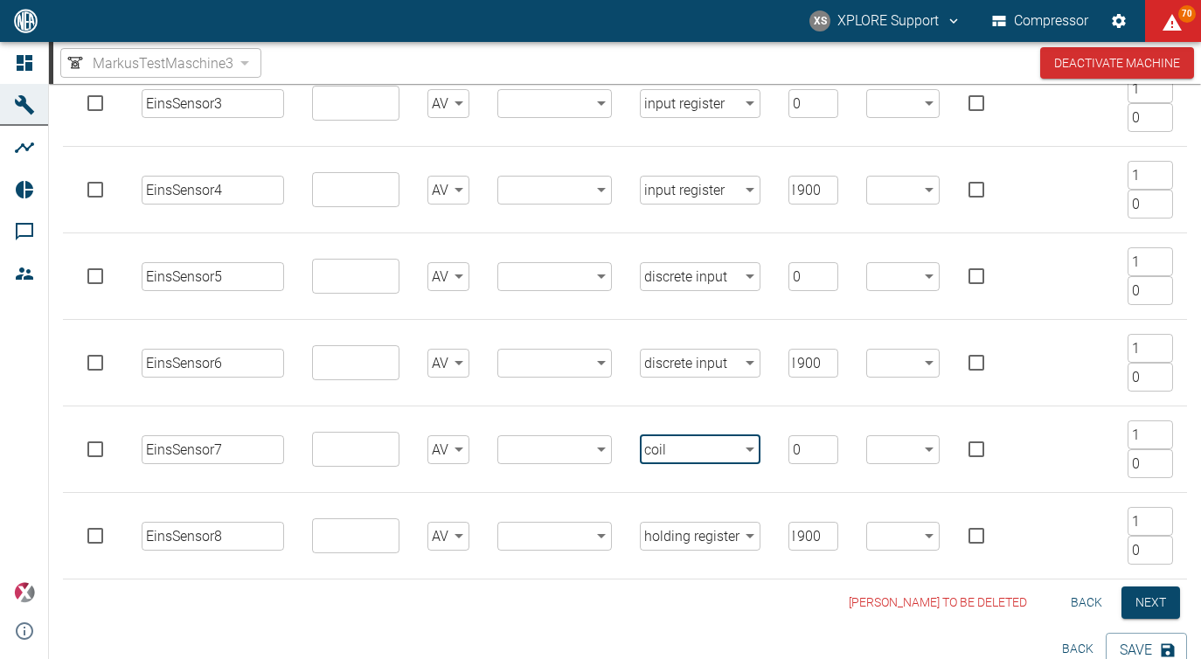
click at [692, 544] on body "XS XPLORE Support Compressor 70 Dashboard Machines Analyses Reports Comments Me…" at bounding box center [600, 329] width 1201 height 659
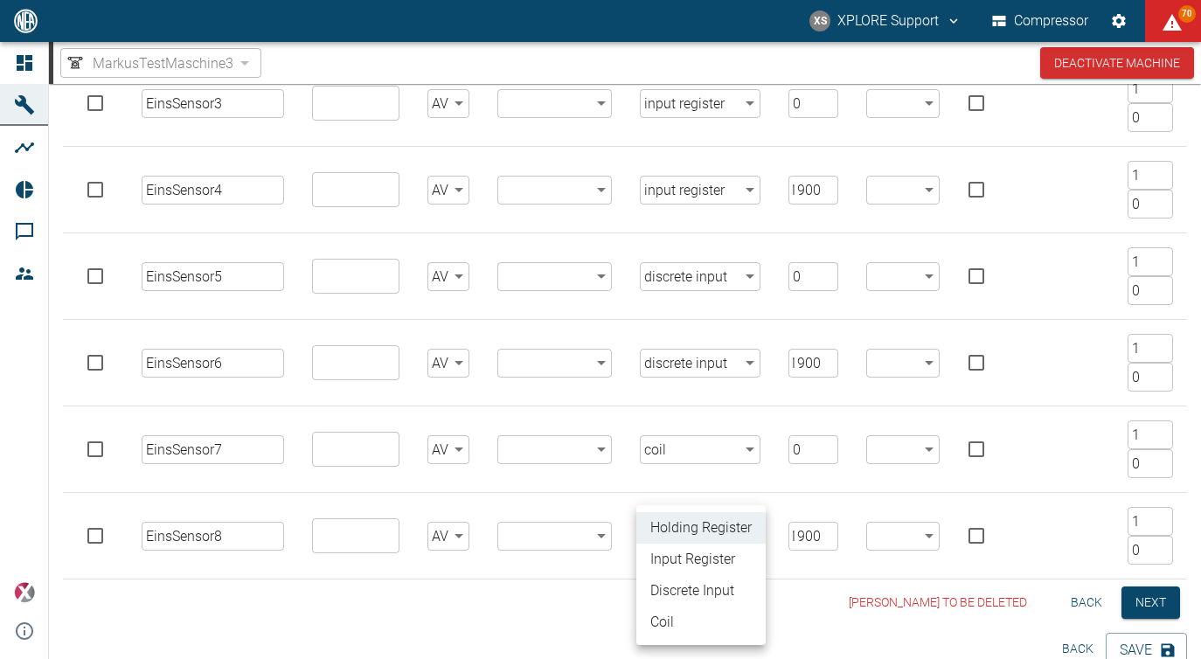
click at [683, 622] on li "coil" at bounding box center [700, 622] width 129 height 31
type input "coil"
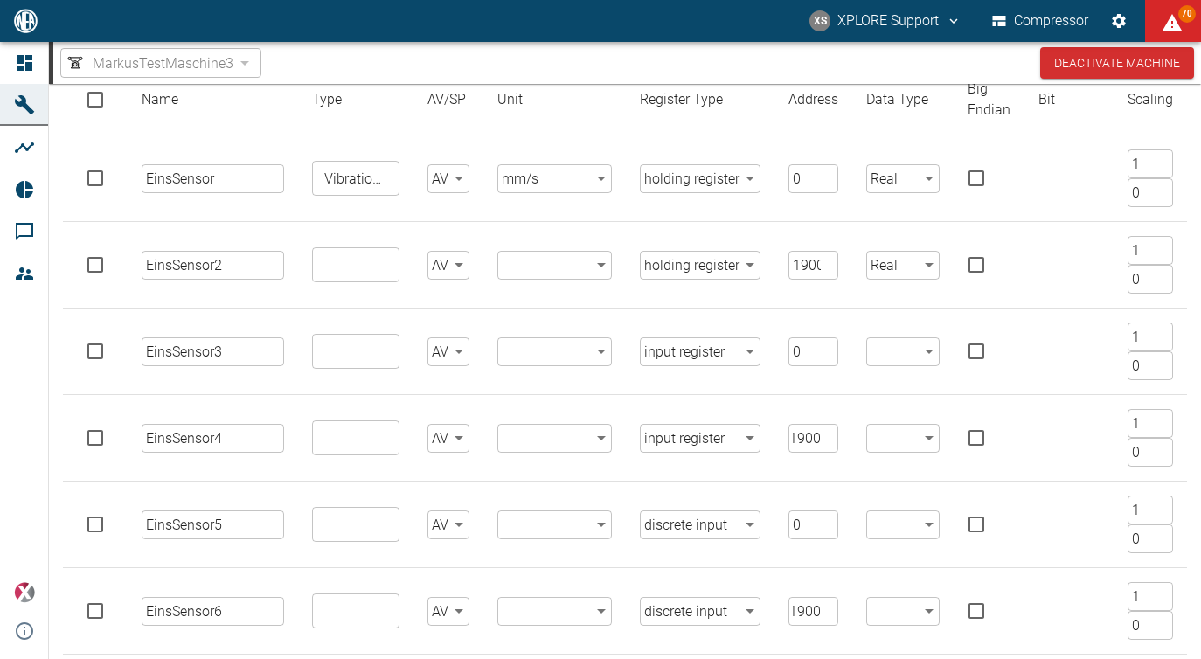
scroll to position [243, 0]
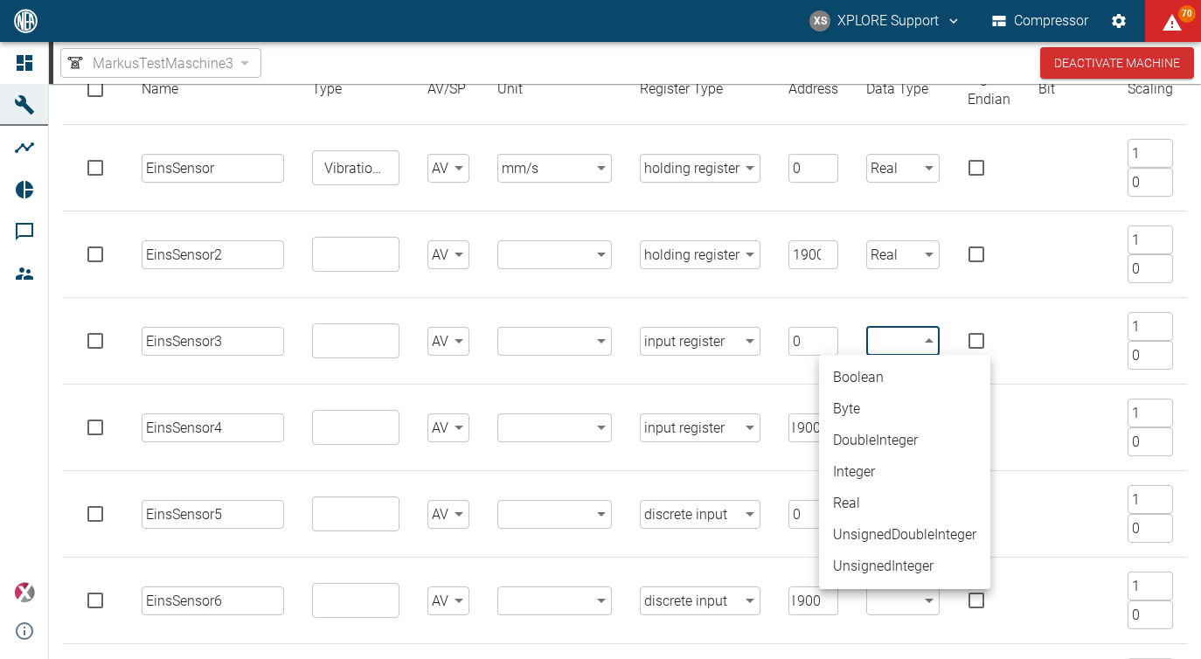
click at [912, 340] on body "XS XPLORE Support Compressor 70 Dashboard Machines Analyses Reports Comments Me…" at bounding box center [600, 329] width 1201 height 659
click at [878, 500] on li "Real" at bounding box center [904, 503] width 171 height 31
type input "Real"
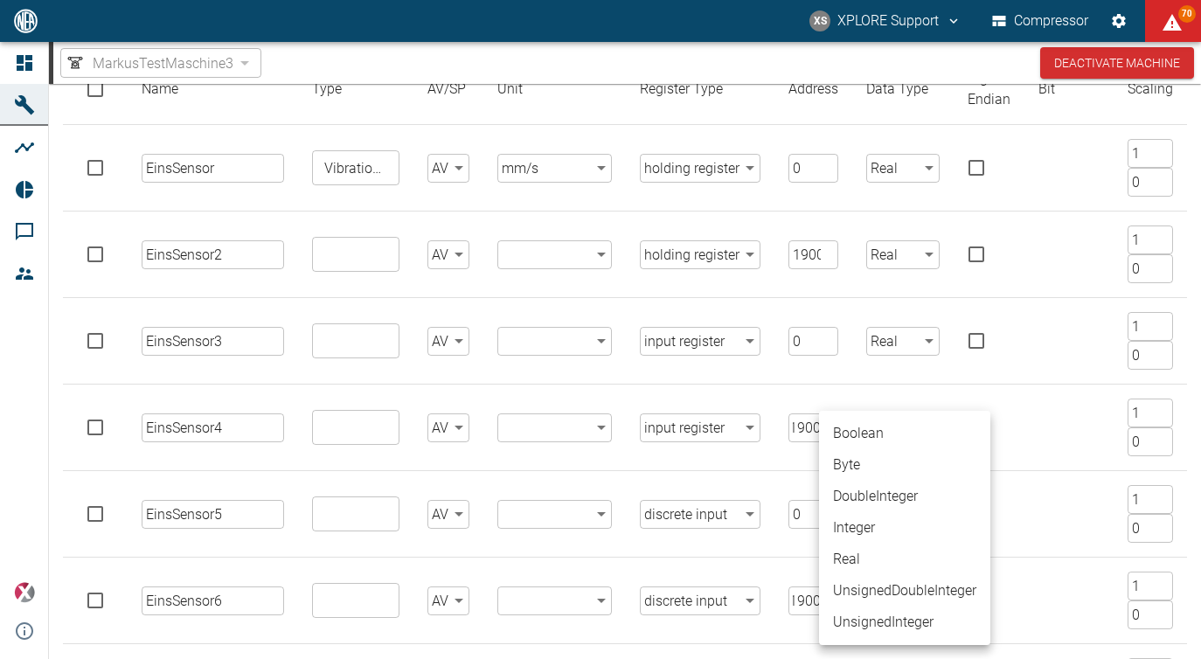
click at [878, 434] on body "XS XPLORE Support Compressor 70 Dashboard Machines Analyses Reports Comments Me…" at bounding box center [600, 329] width 1201 height 659
click at [892, 556] on li "Real" at bounding box center [904, 559] width 171 height 31
type input "Real"
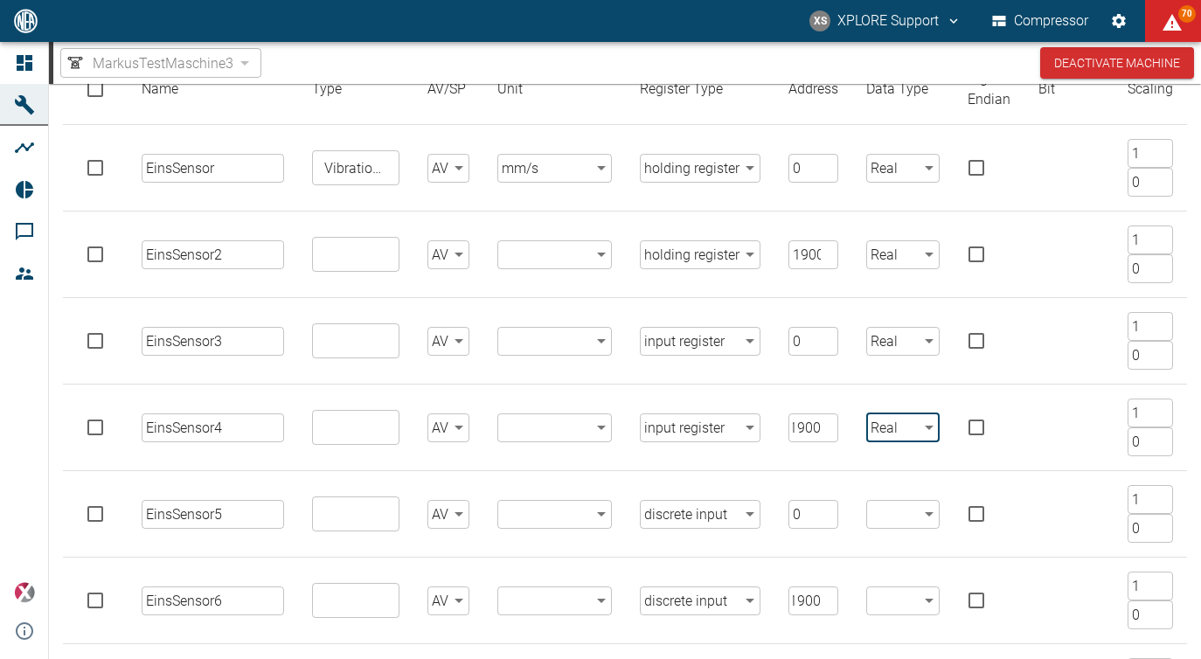
click at [924, 503] on body "XS XPLORE Support Compressor 70 Dashboard Machines Analyses Reports Comments Me…" at bounding box center [600, 329] width 1201 height 659
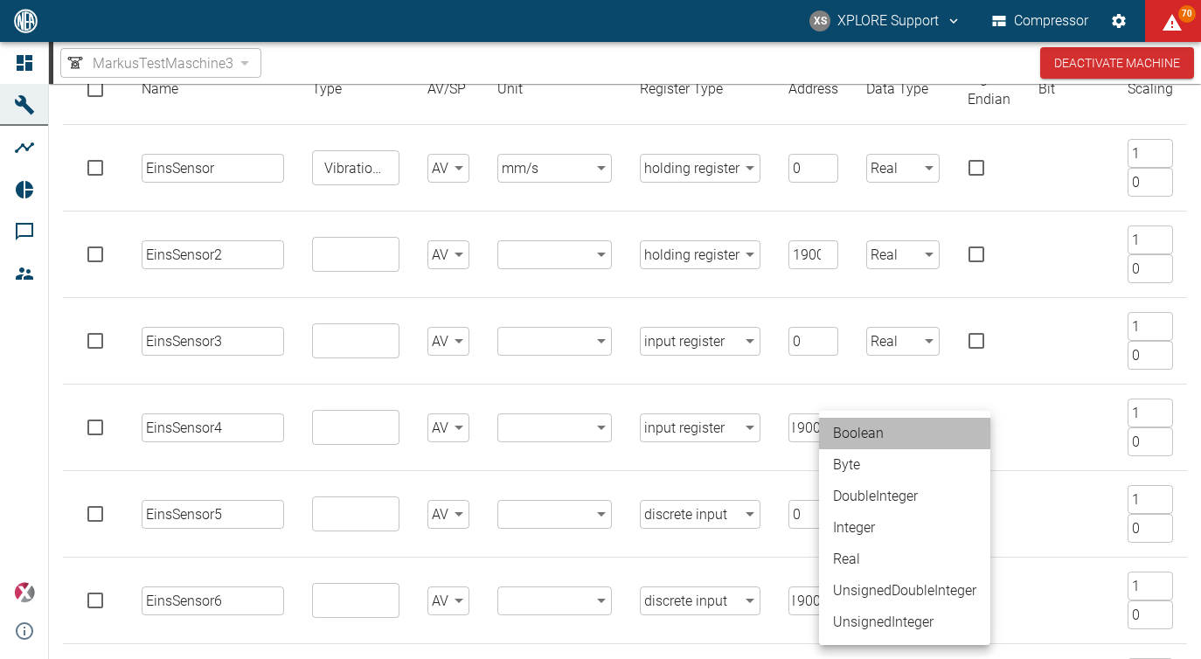
click at [891, 422] on li "Boolean" at bounding box center [904, 433] width 171 height 31
type input "Boolean"
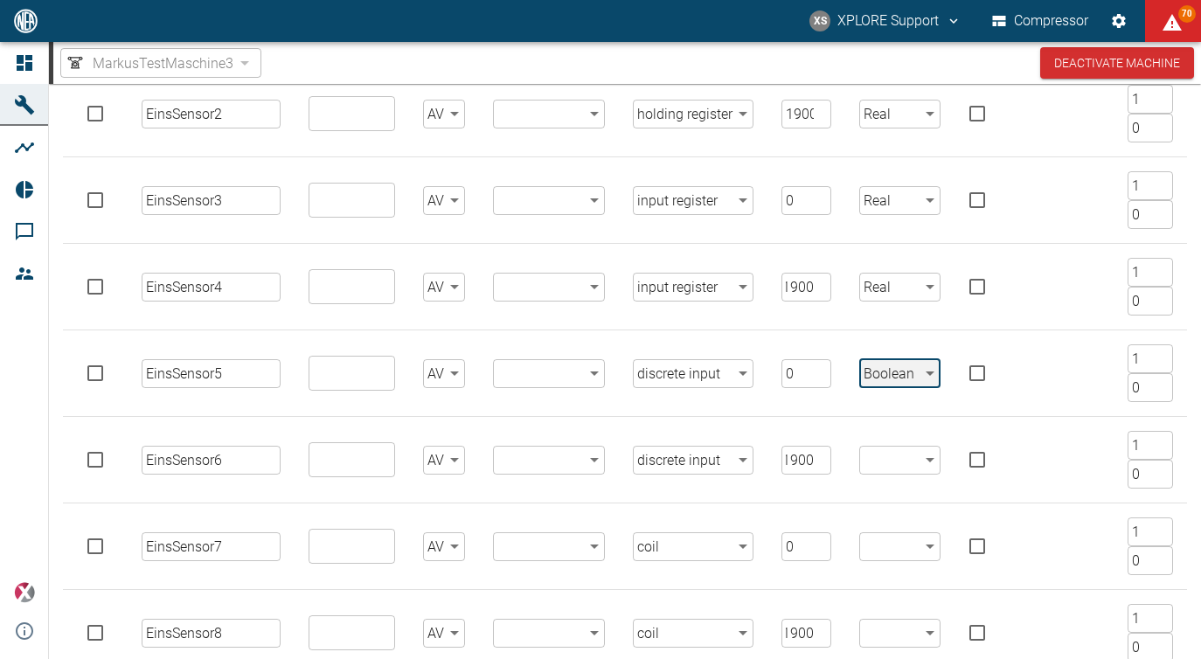
scroll to position [406, 0]
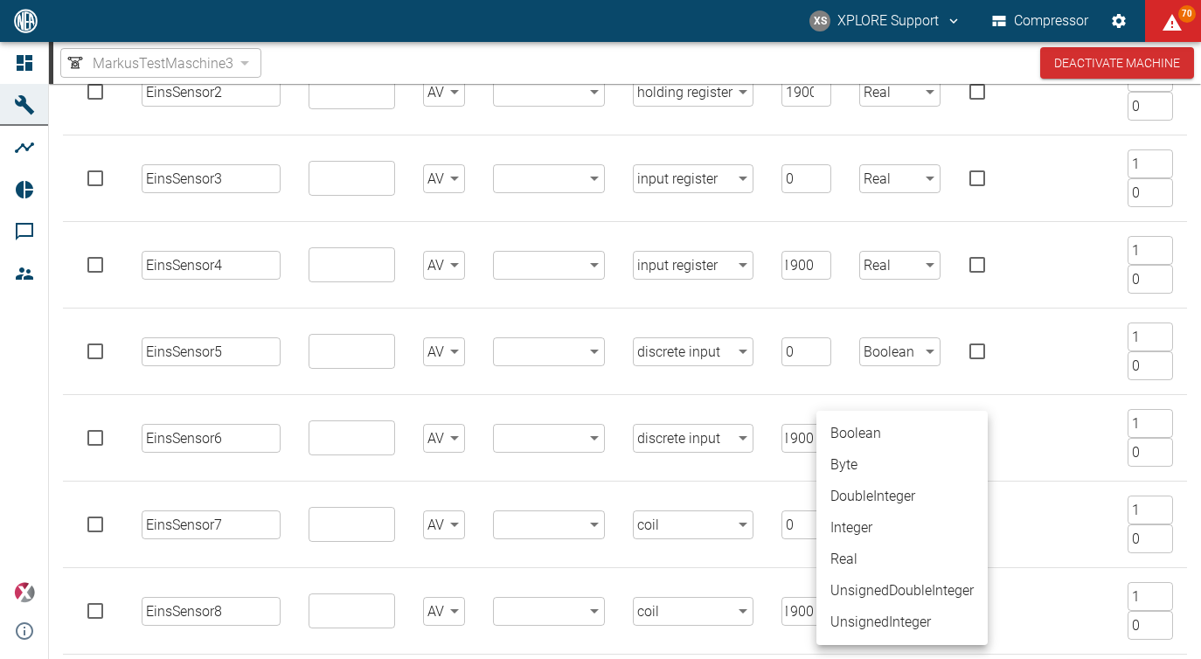
click at [892, 442] on body "XS XPLORE Support Compressor 70 Dashboard Machines Analyses Reports Comments Me…" at bounding box center [600, 329] width 1201 height 659
click at [869, 445] on li "Boolean" at bounding box center [901, 433] width 171 height 31
type input "Boolean"
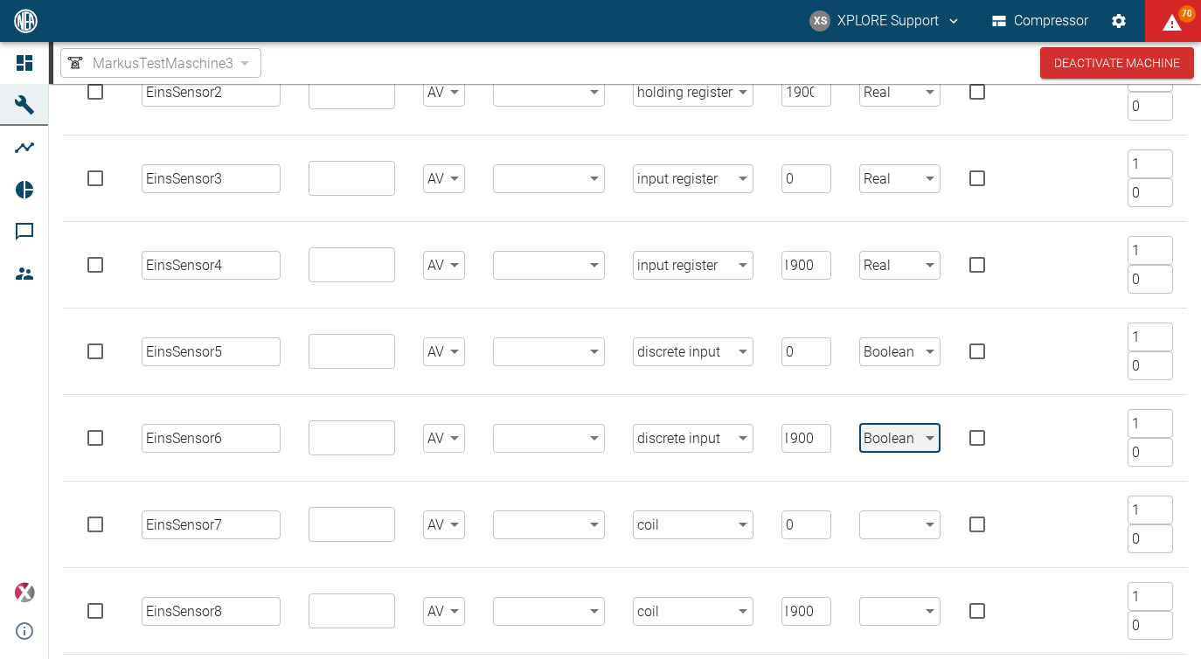
scroll to position [503, 0]
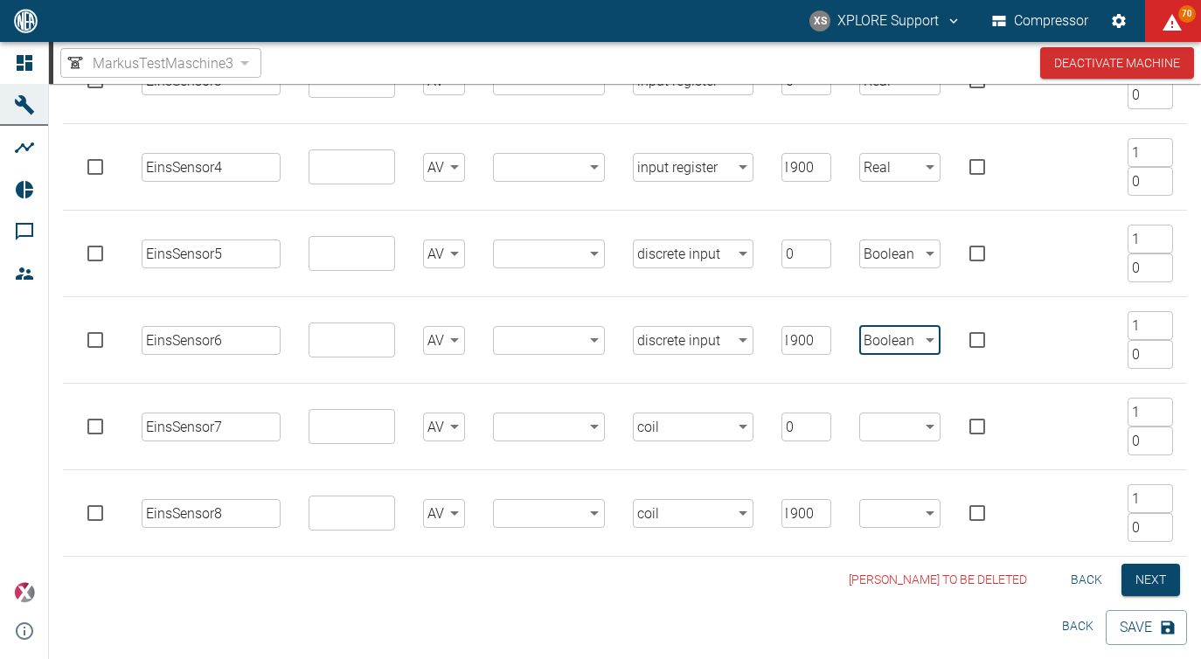
click at [873, 430] on body "XS XPLORE Support Compressor 70 Dashboard Machines Analyses Reports Comments Me…" at bounding box center [600, 329] width 1201 height 659
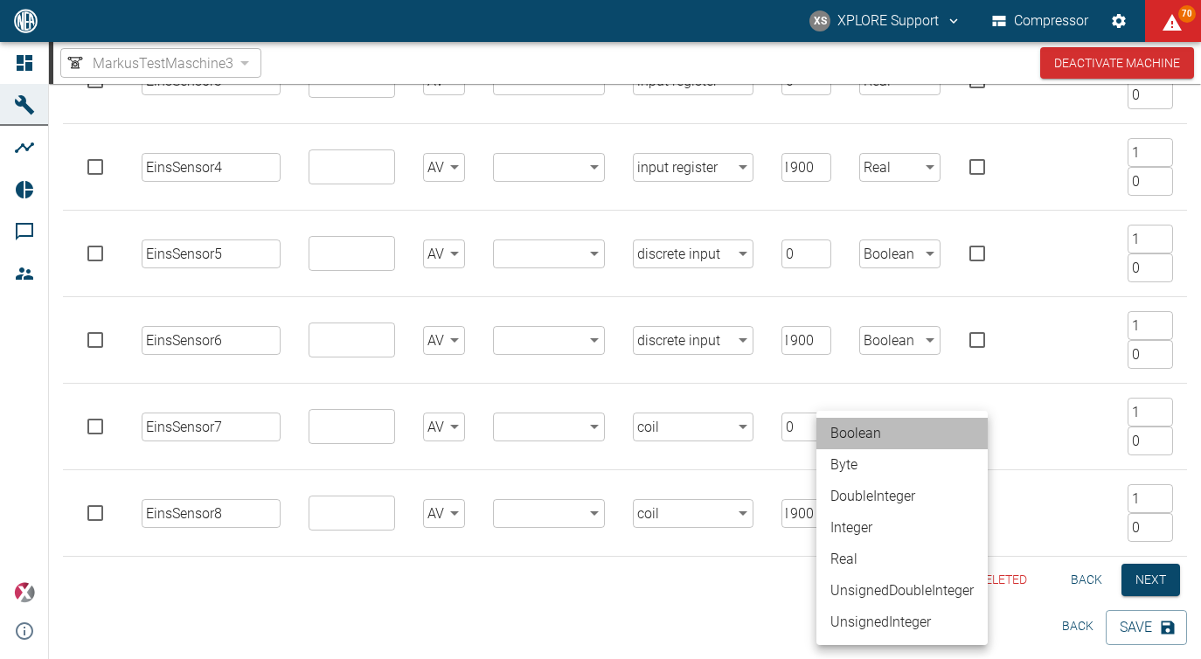
click at [876, 446] on li "Boolean" at bounding box center [901, 433] width 171 height 31
type input "Boolean"
click at [905, 524] on body "XS XPLORE Support Compressor 70 Dashboard Machines Analyses Reports Comments Me…" at bounding box center [600, 329] width 1201 height 659
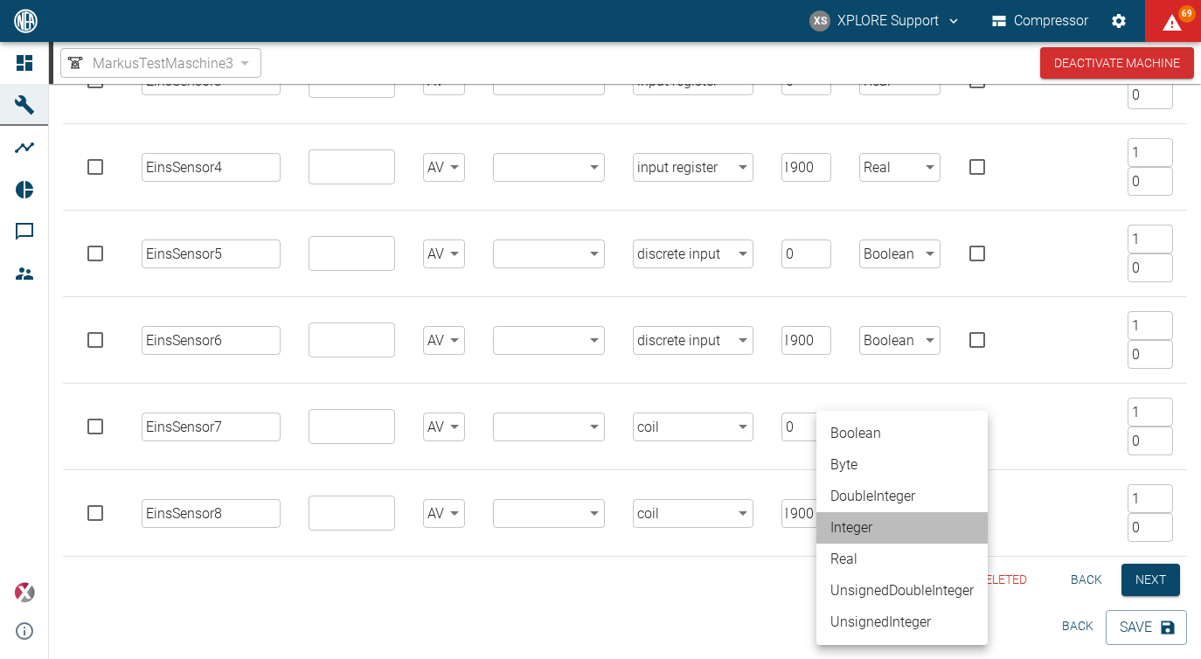
click at [868, 523] on li "Integer" at bounding box center [901, 527] width 171 height 31
type input "Integer"
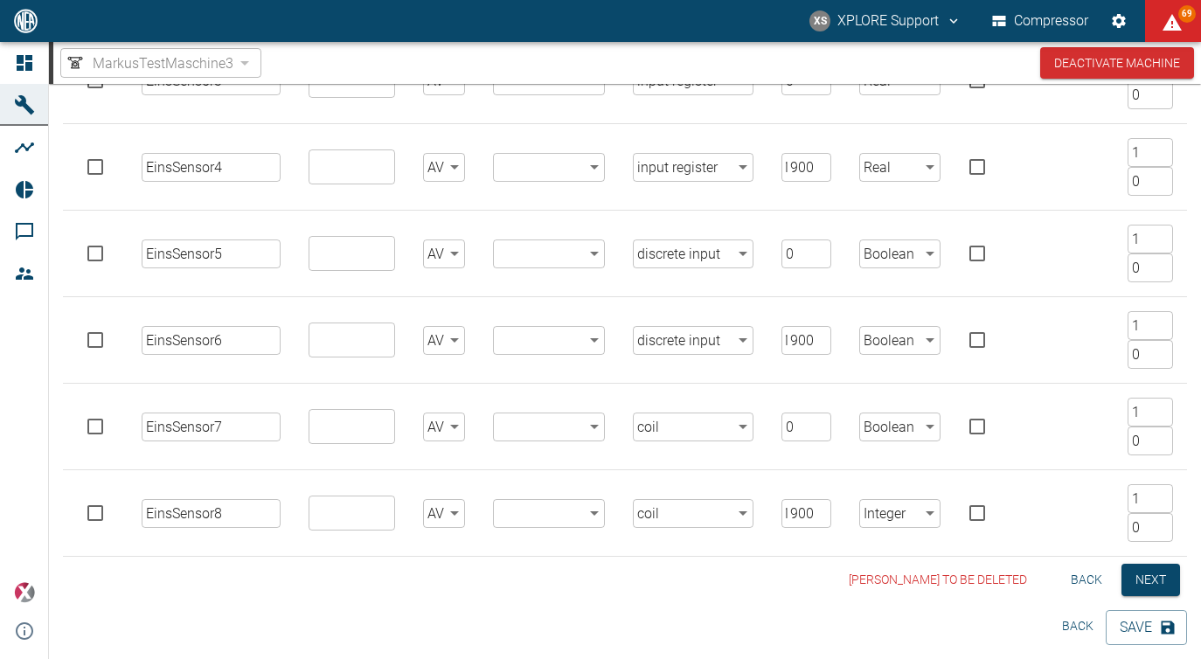
click at [761, 576] on div "Mark Module to be deleted Back Next" at bounding box center [625, 580] width 1124 height 32
click at [1139, 585] on button "Next" at bounding box center [1150, 580] width 59 height 32
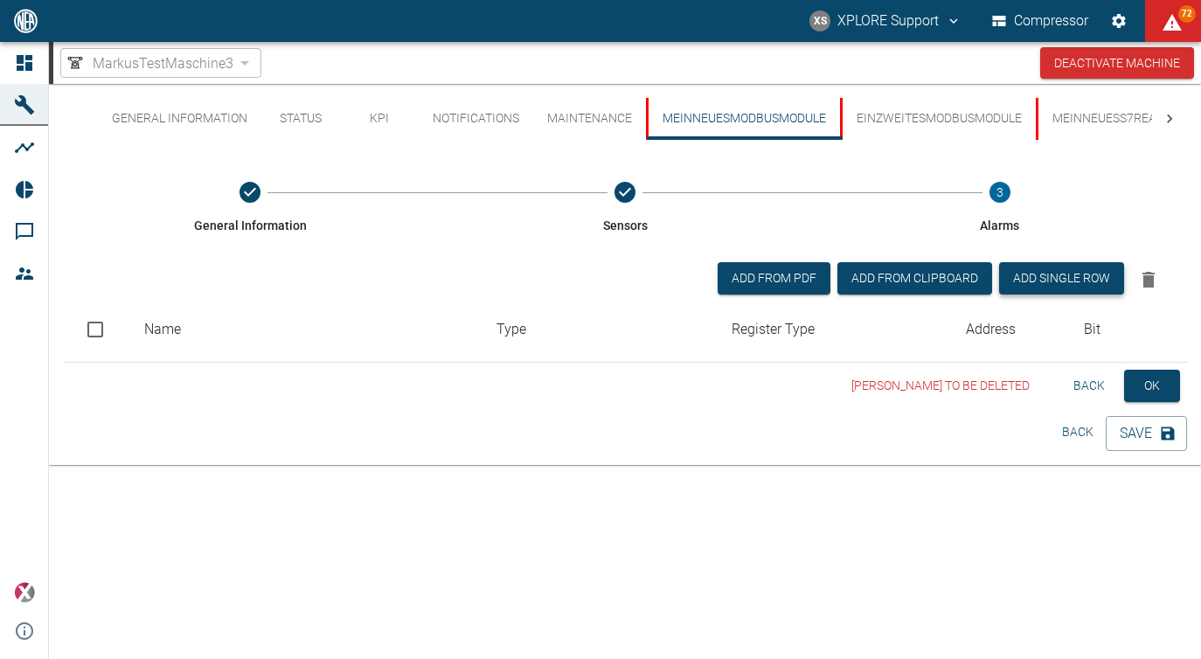
click at [1051, 285] on button "Add single row" at bounding box center [1061, 278] width 125 height 32
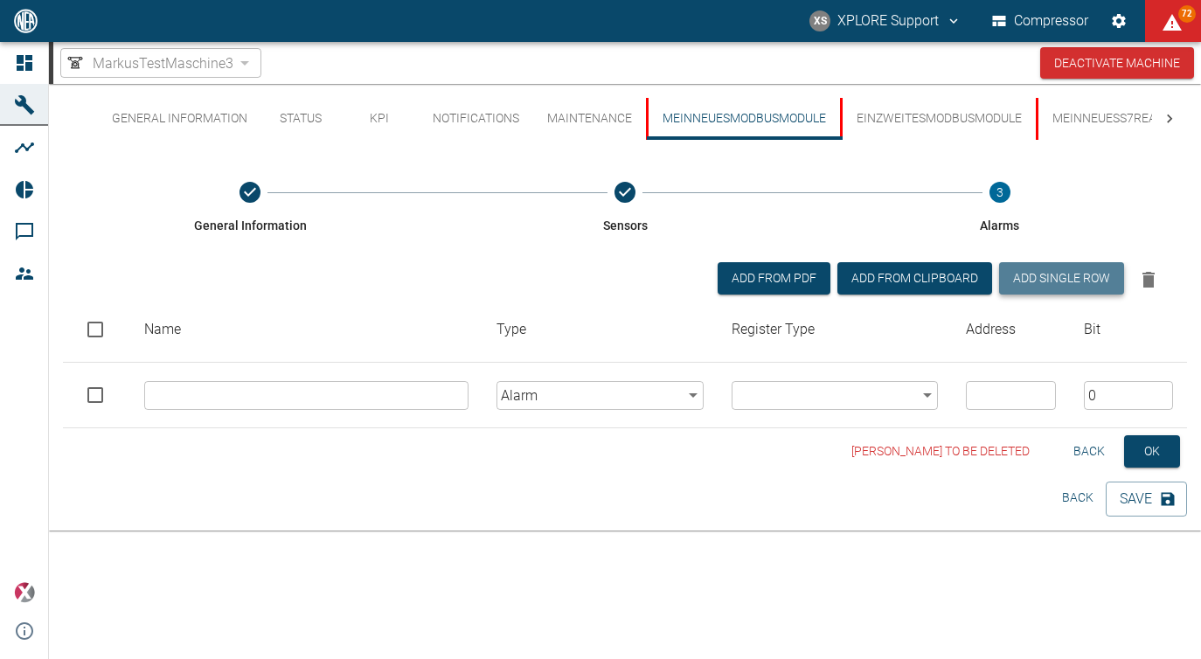
click at [1044, 278] on button "Add single row" at bounding box center [1061, 278] width 125 height 32
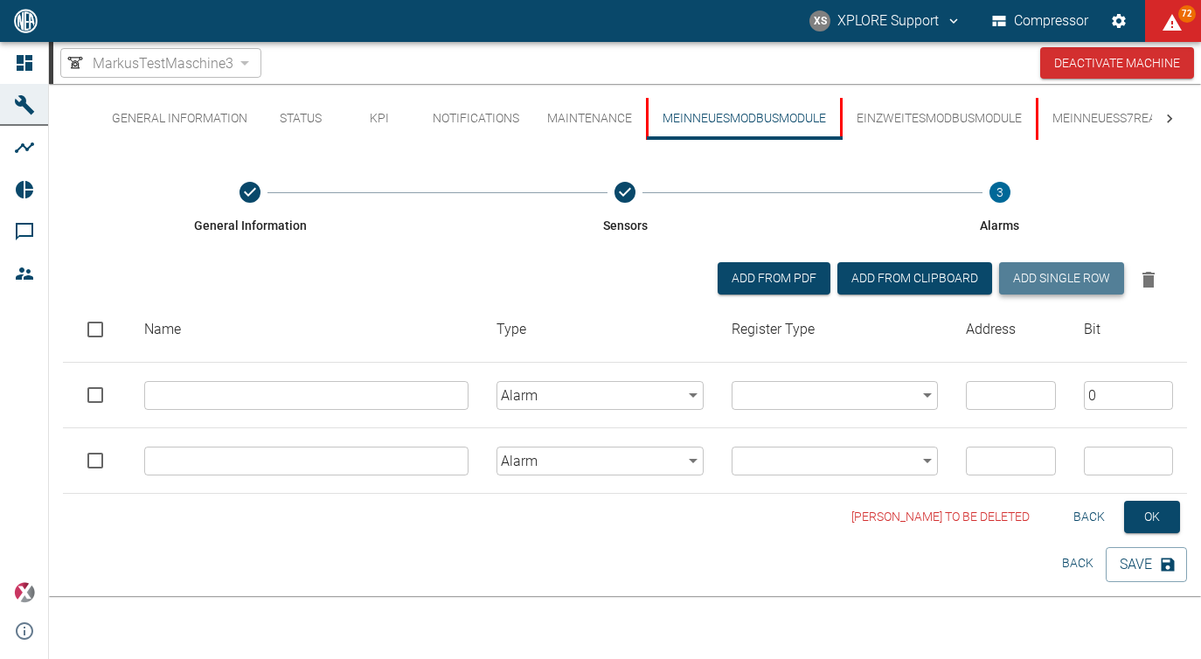
click at [1044, 278] on button "Add single row" at bounding box center [1061, 278] width 125 height 32
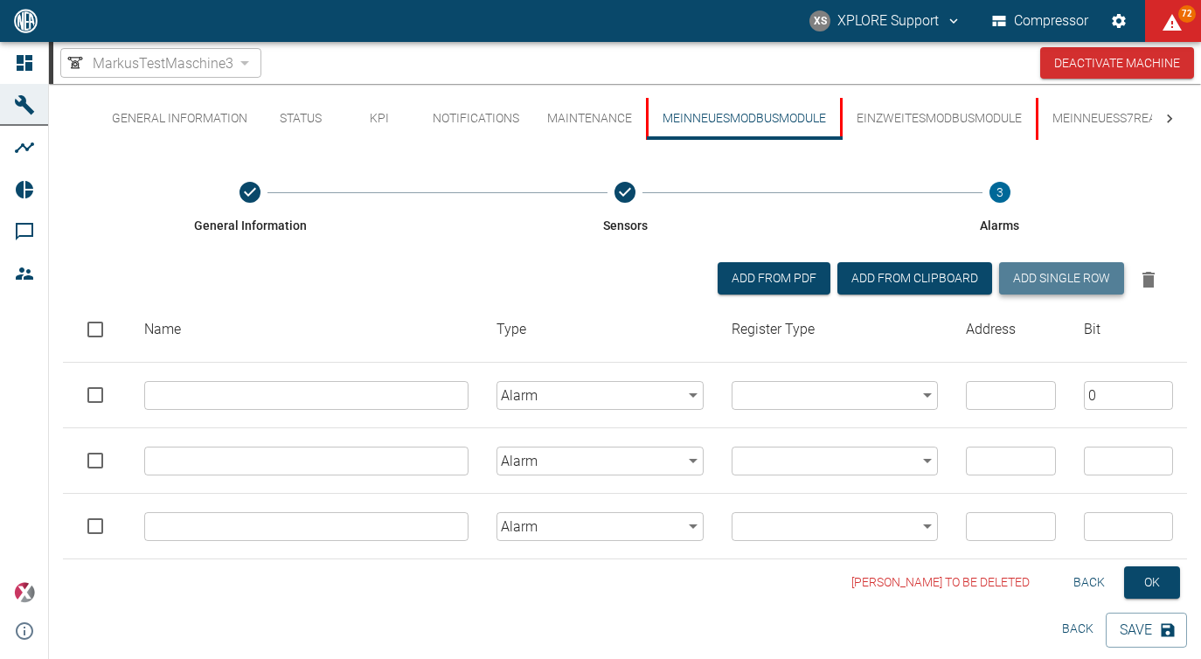
click at [1044, 278] on button "Add single row" at bounding box center [1061, 278] width 125 height 32
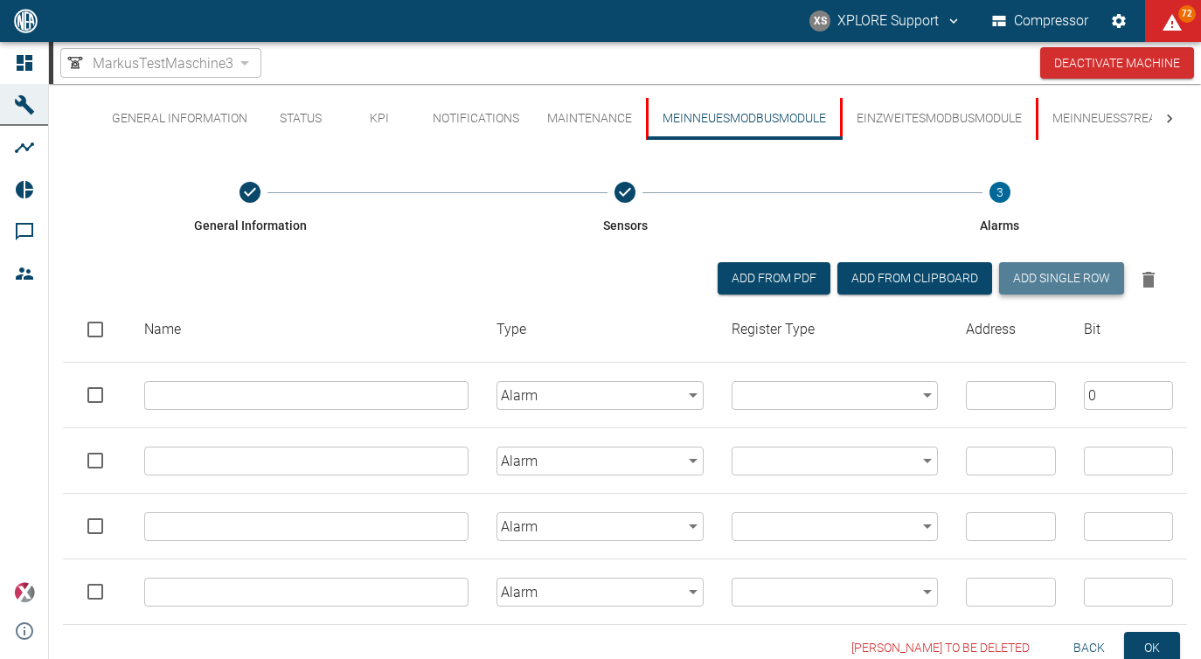
click at [1044, 278] on button "Add single row" at bounding box center [1061, 278] width 125 height 32
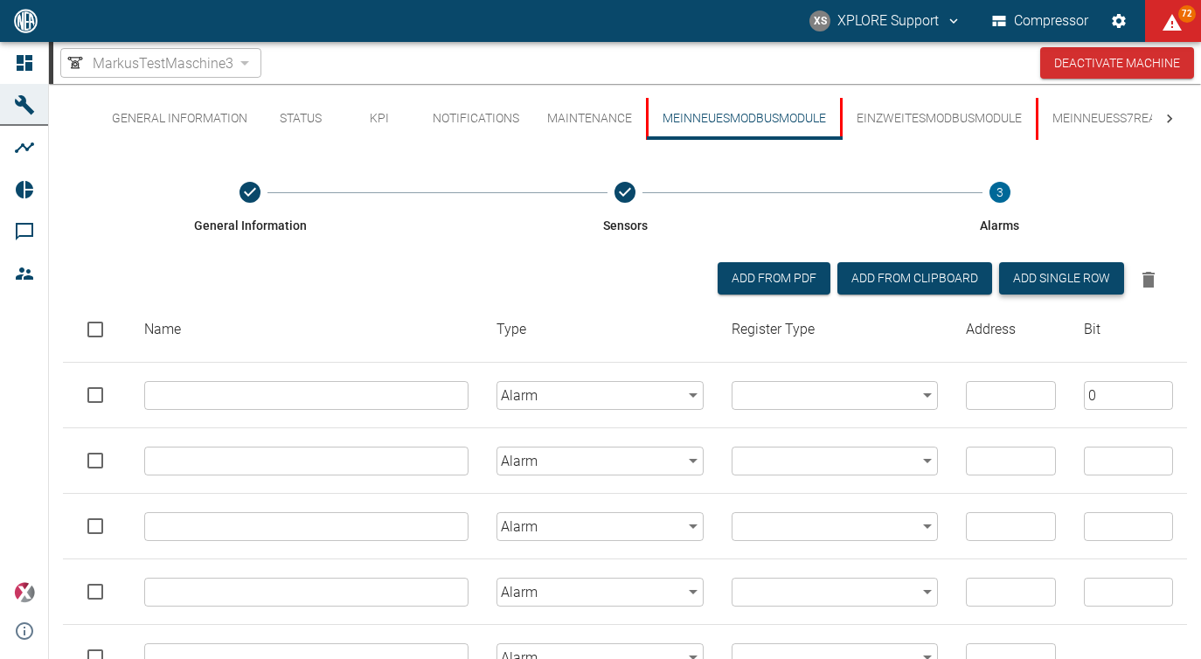
click at [1044, 278] on button "Add single row" at bounding box center [1061, 278] width 125 height 32
type input "alarm"
click at [1044, 278] on button "Add single row" at bounding box center [1061, 278] width 125 height 32
click at [245, 385] on input "text" at bounding box center [306, 395] width 324 height 29
paste input "EinsSensor"
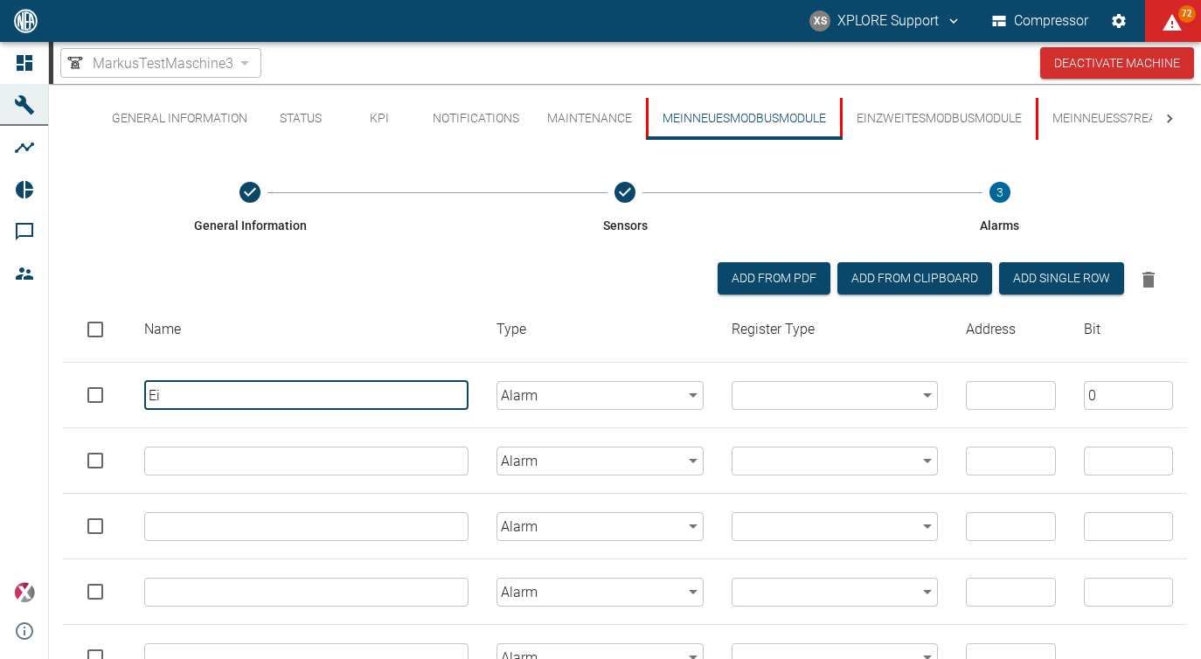
type input "E"
drag, startPoint x: 257, startPoint y: 396, endPoint x: 146, endPoint y: 406, distance: 111.5
click at [146, 406] on input "AlarmSensor1" at bounding box center [306, 395] width 324 height 29
click at [156, 404] on input "AlarmSensor1" at bounding box center [306, 395] width 324 height 29
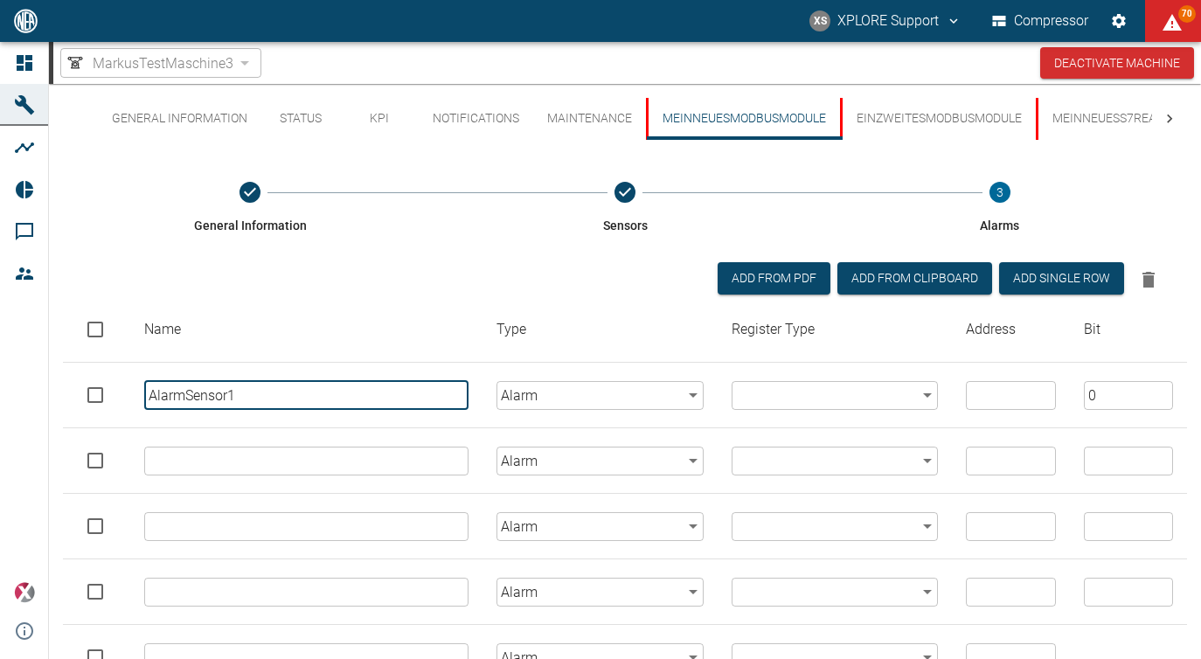
type input "AlarmSensor1"
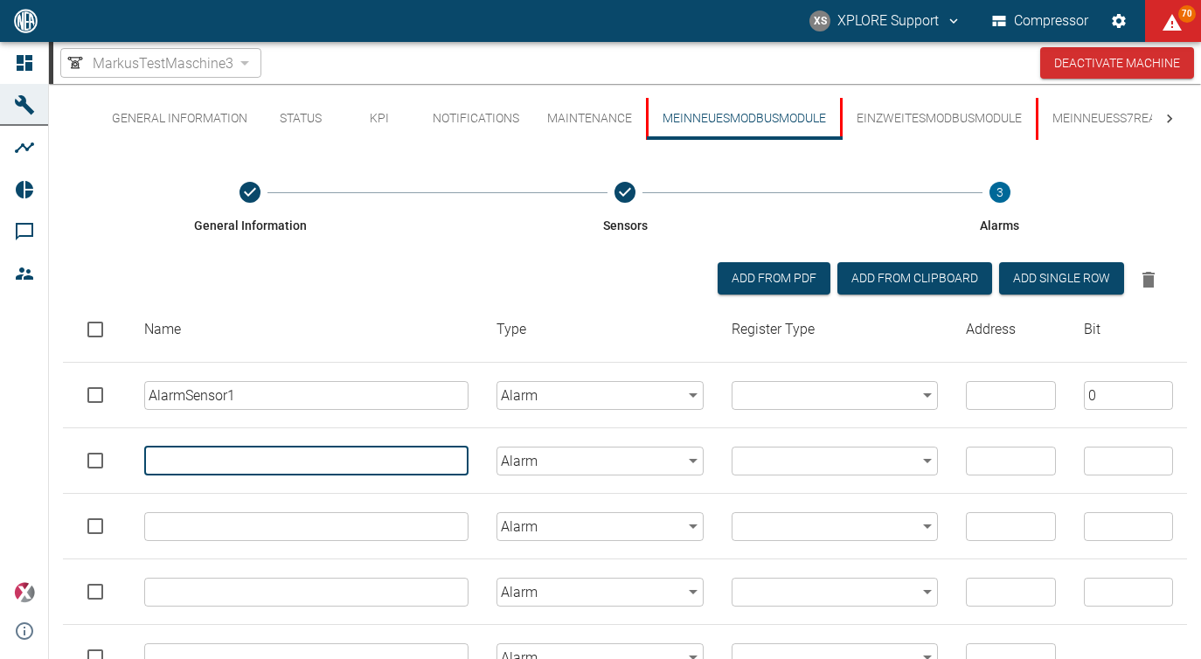
paste input "AlarmSensor1"
click at [181, 462] on input "AlarmSensor1" at bounding box center [306, 461] width 324 height 29
type input "AlarmSensor1"
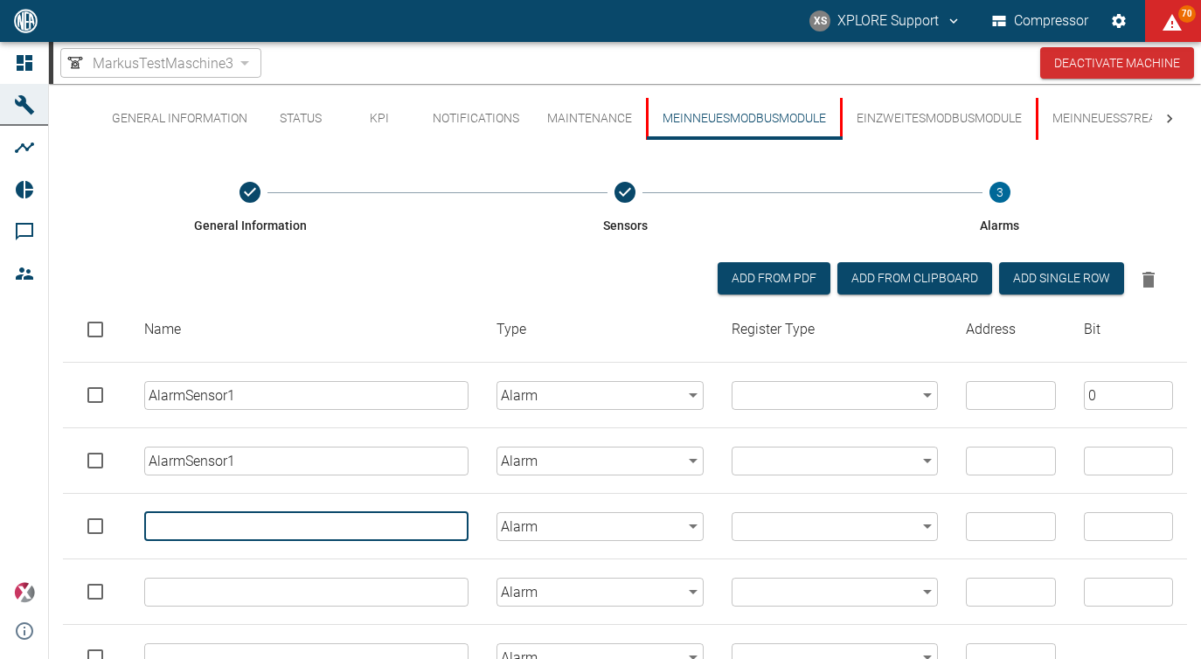
click at [227, 524] on input "text" at bounding box center [306, 526] width 324 height 29
paste input "AlarmSensor1"
click at [227, 524] on input "AlarmSensor1" at bounding box center [306, 526] width 324 height 29
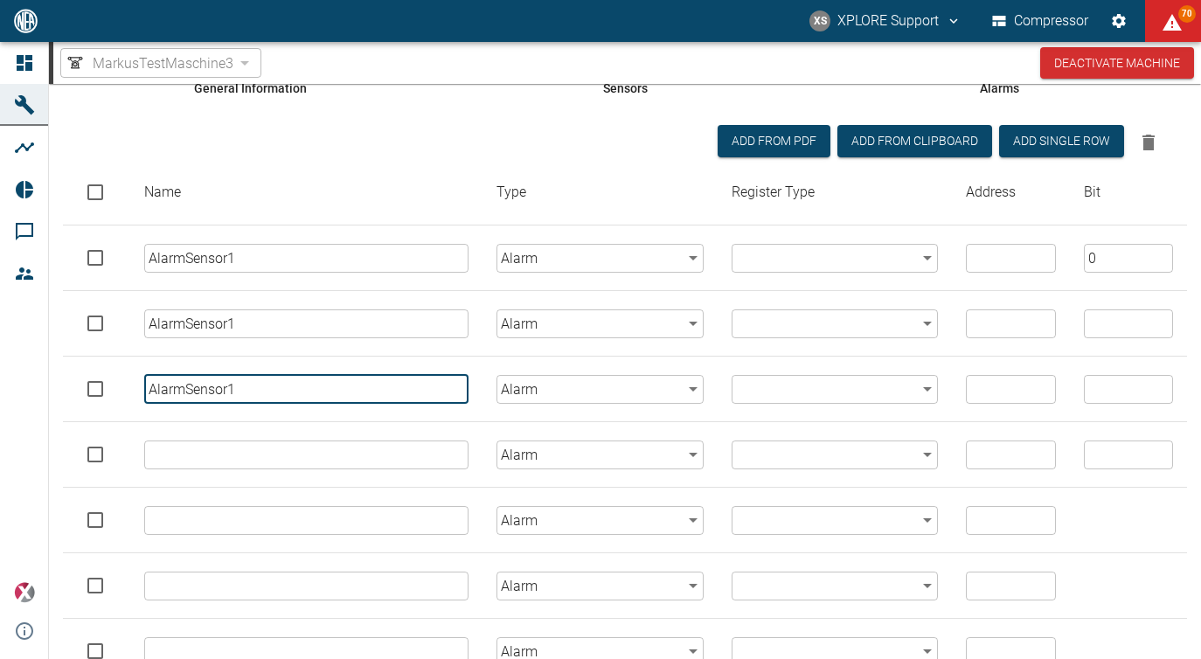
scroll to position [190, 0]
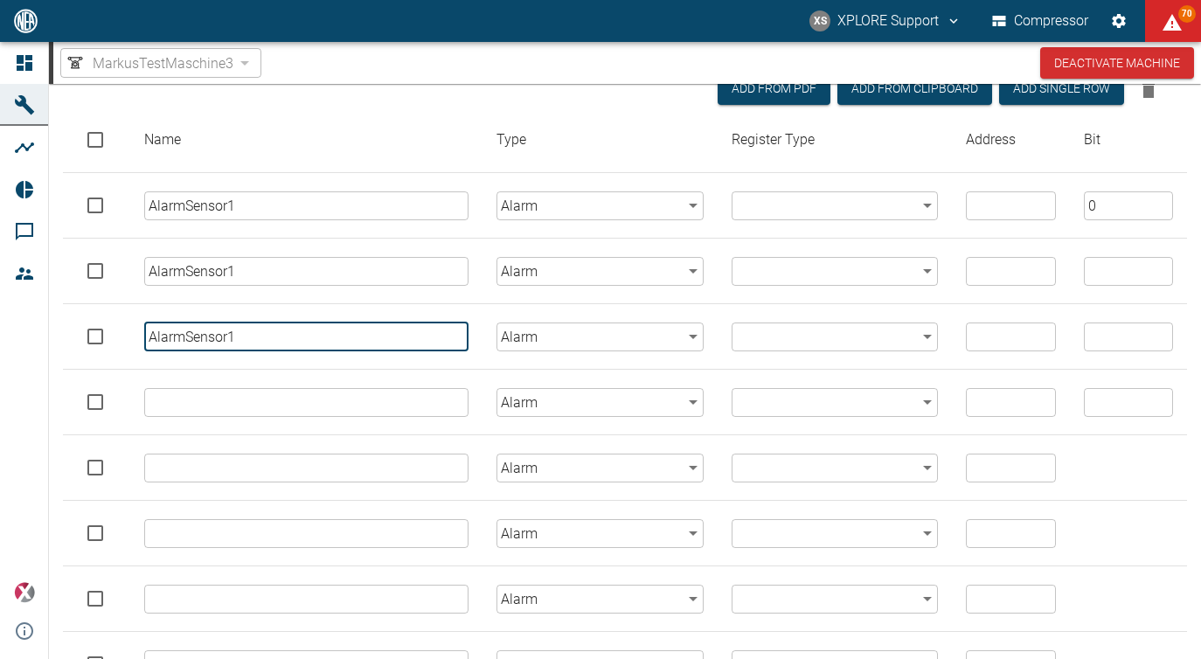
type input "AlarmSensor1"
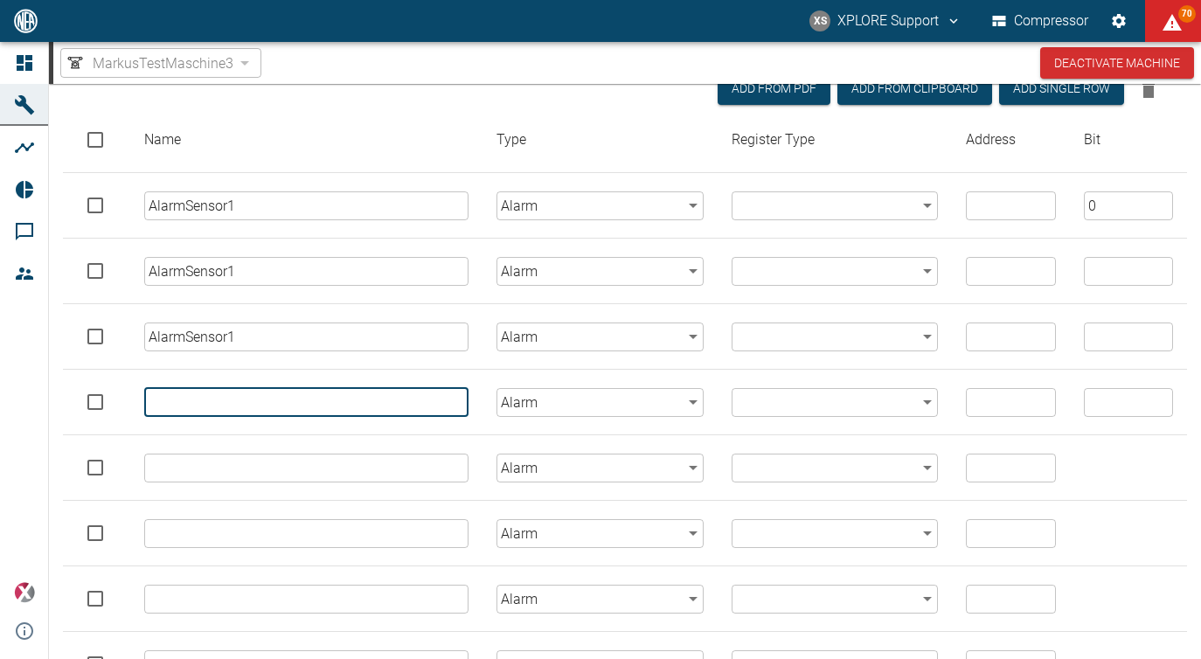
click at [231, 408] on input "text" at bounding box center [306, 402] width 324 height 29
paste input "AlarmSensor1"
type input "AlarmSensor1"
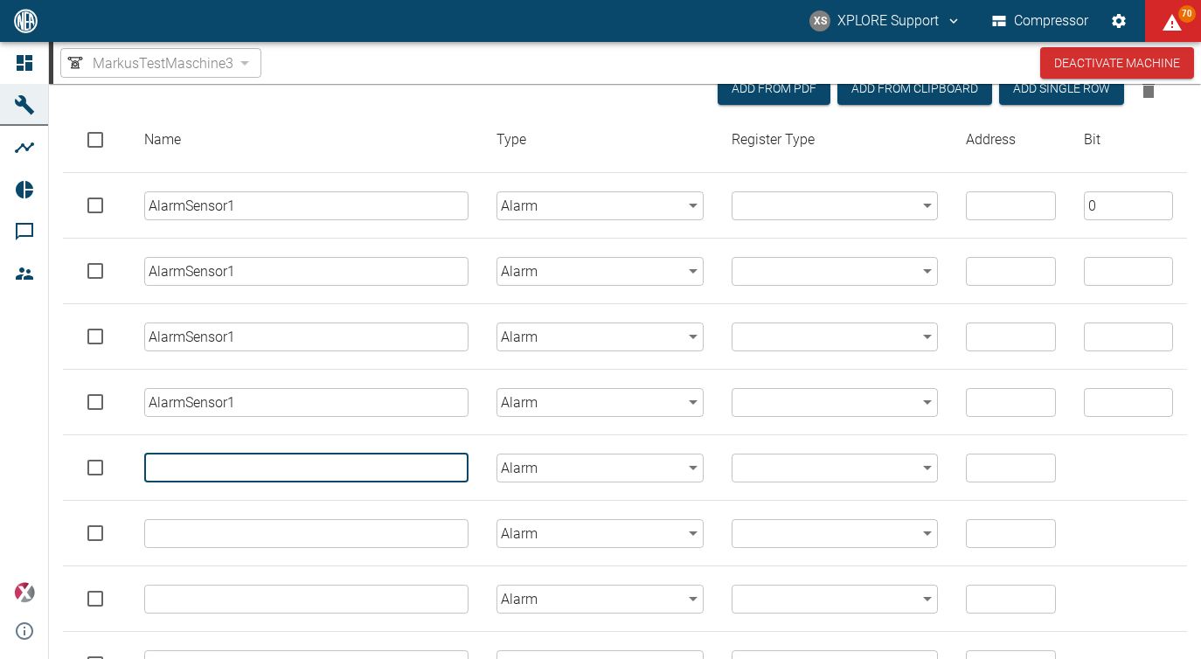
paste input "AlarmSensor1"
click at [231, 461] on input "AlarmSensor1" at bounding box center [306, 468] width 324 height 29
type input "AlarmSensor1"
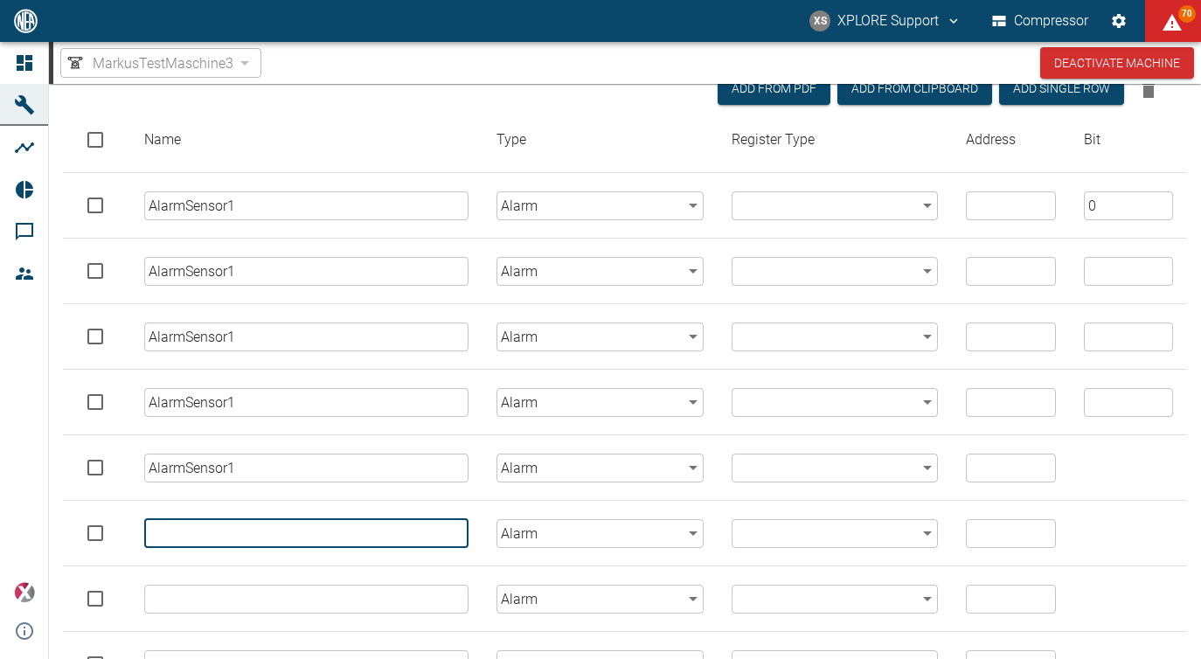
paste input "AlarmSensor1"
click at [234, 543] on input "AlarmSensor1" at bounding box center [306, 533] width 324 height 29
type input "AlarmSensor1"
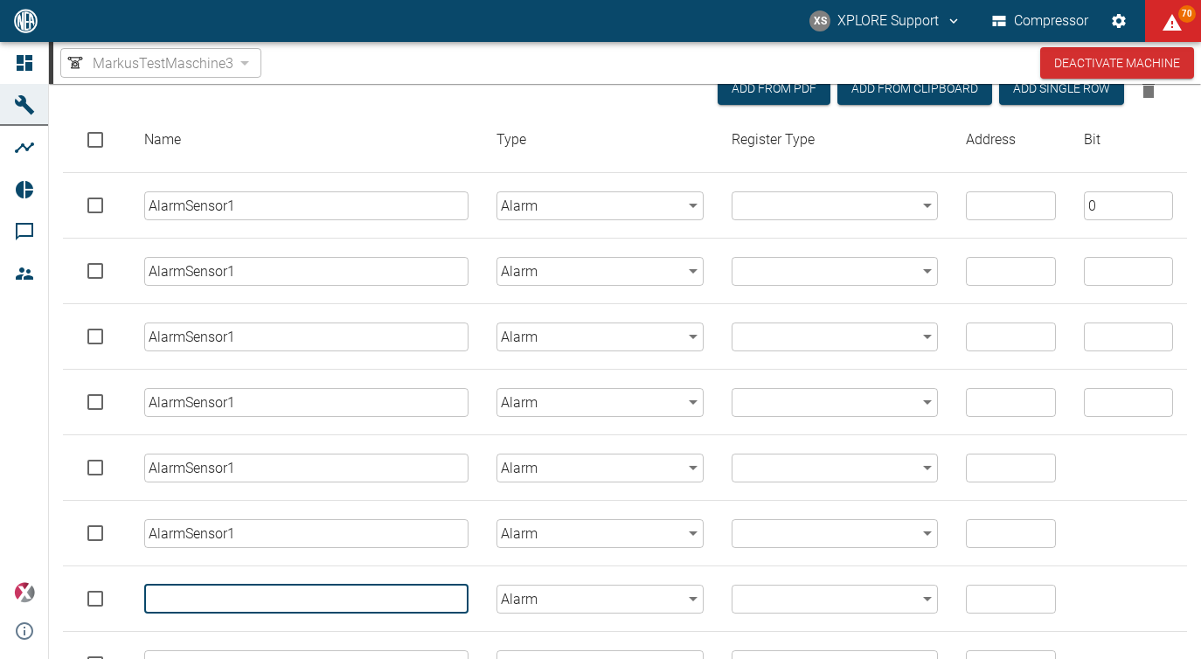
paste input "AlarmSensor1"
click at [238, 606] on input "AlarmSensor1" at bounding box center [306, 599] width 324 height 29
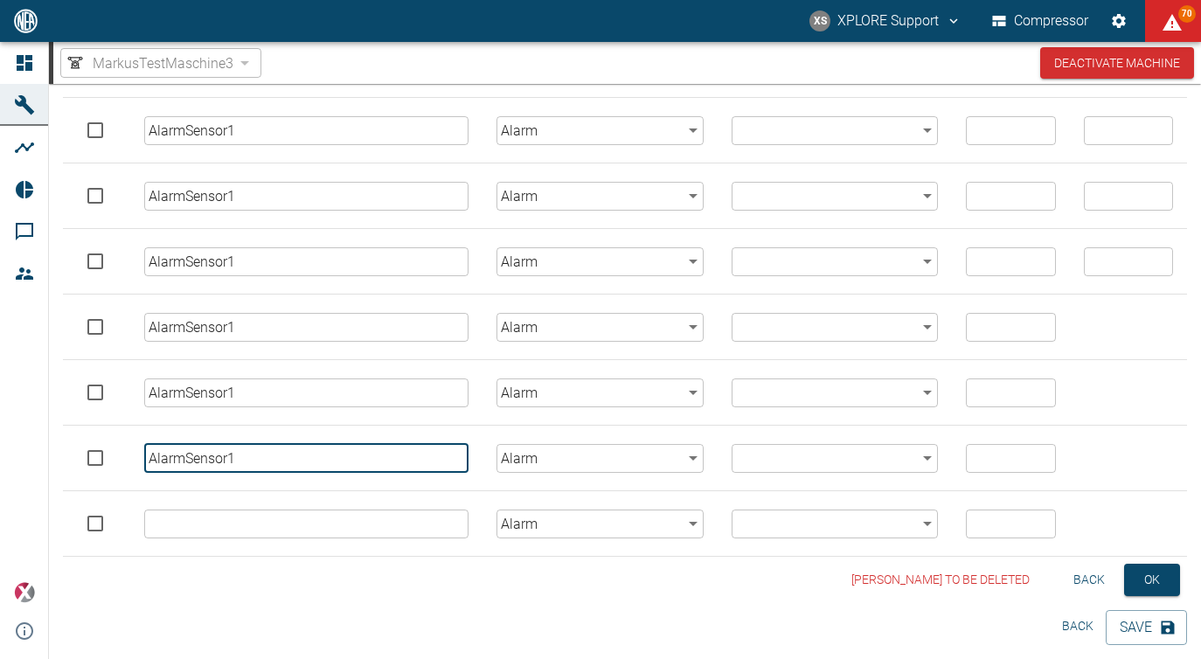
type input "AlarmSensor1"
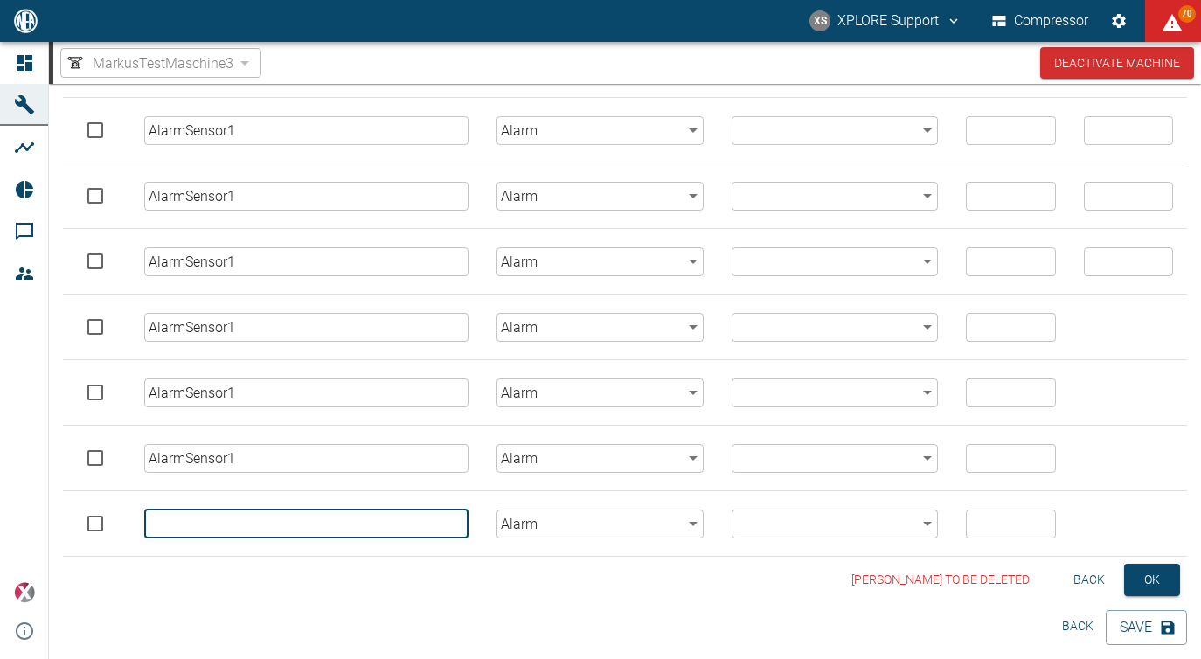
paste input "AlarmSensor1"
click at [232, 524] on input "AlarmSensor1" at bounding box center [306, 524] width 324 height 29
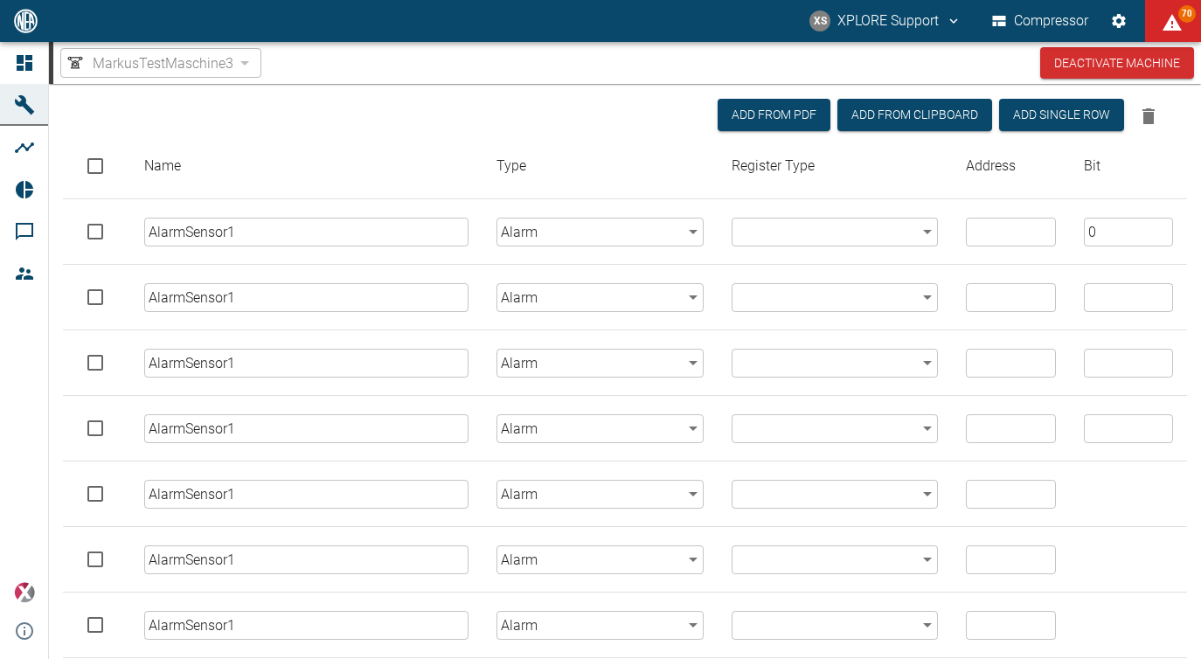
scroll to position [157, 0]
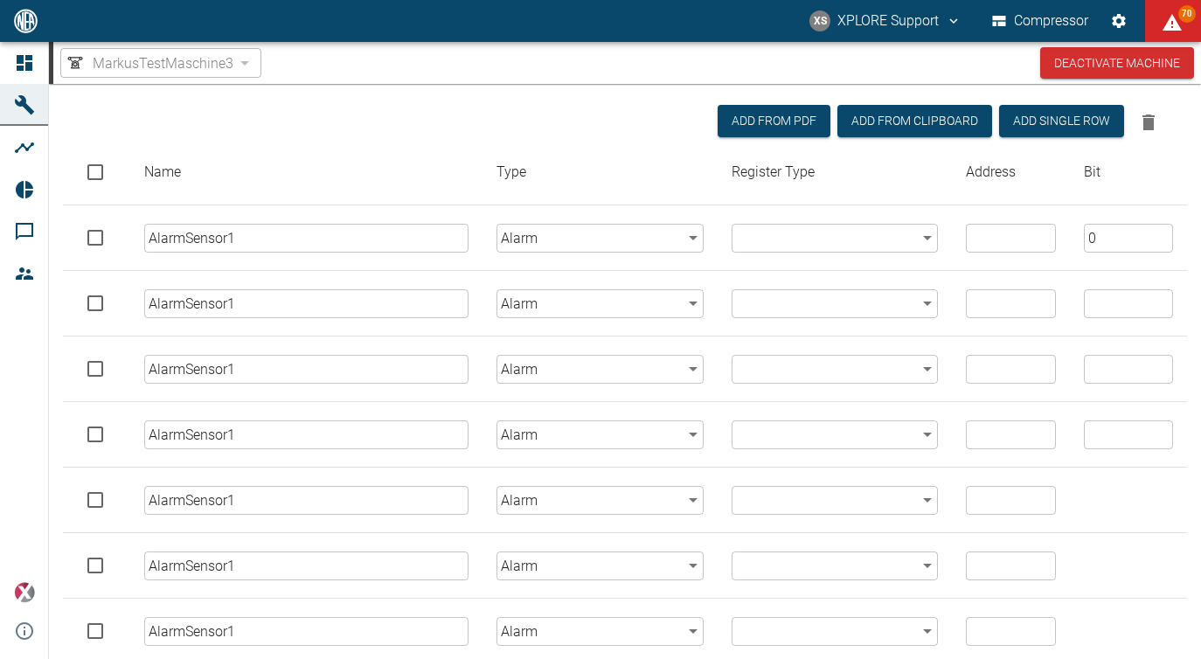
type input "AlarmSensor1"
click at [246, 310] on input "AlarmSensor1" at bounding box center [306, 303] width 324 height 29
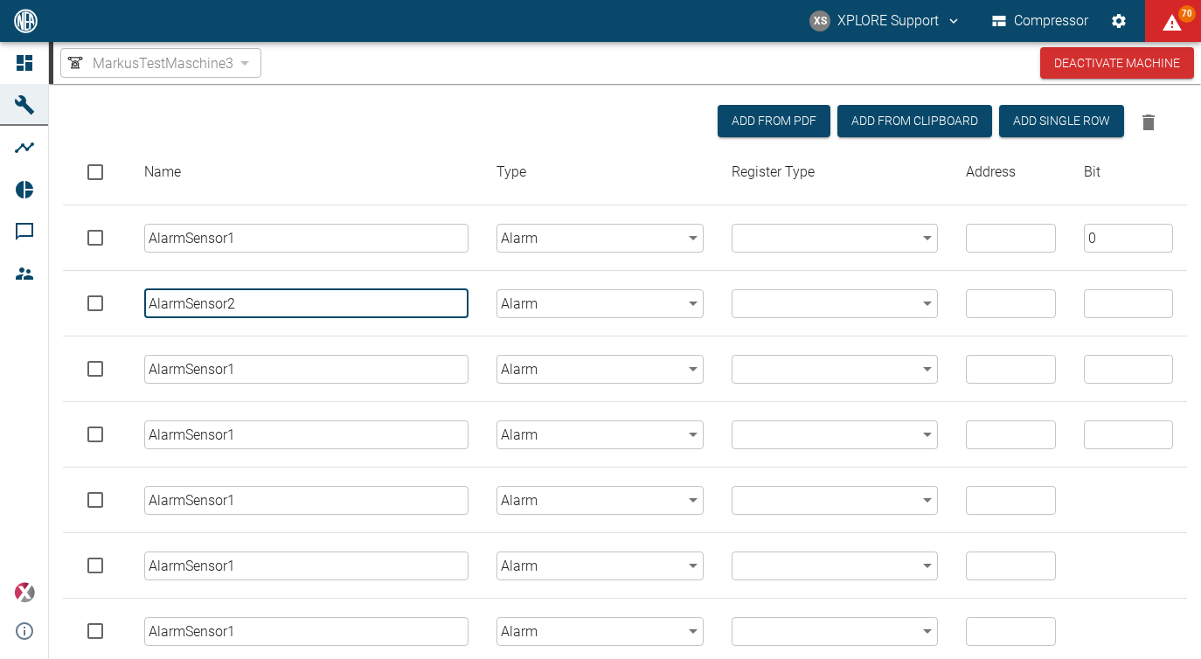
type input "AlarmSensor2"
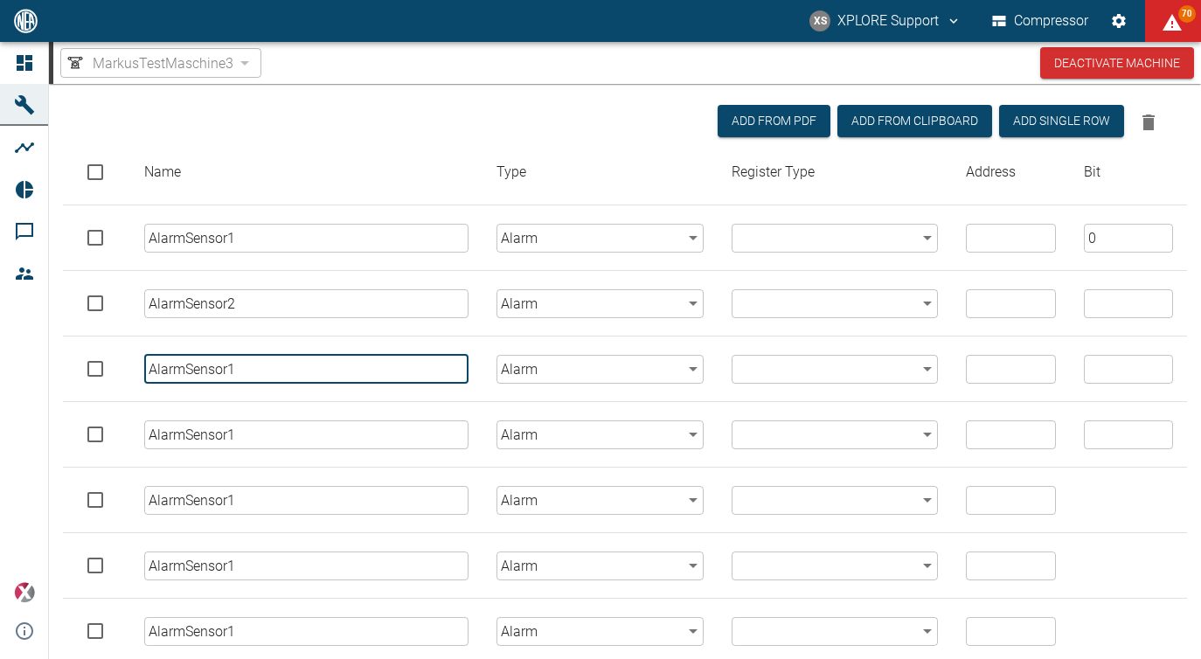
click at [262, 371] on input "AlarmSensor1" at bounding box center [306, 369] width 324 height 29
type input "AlarmSensor3"
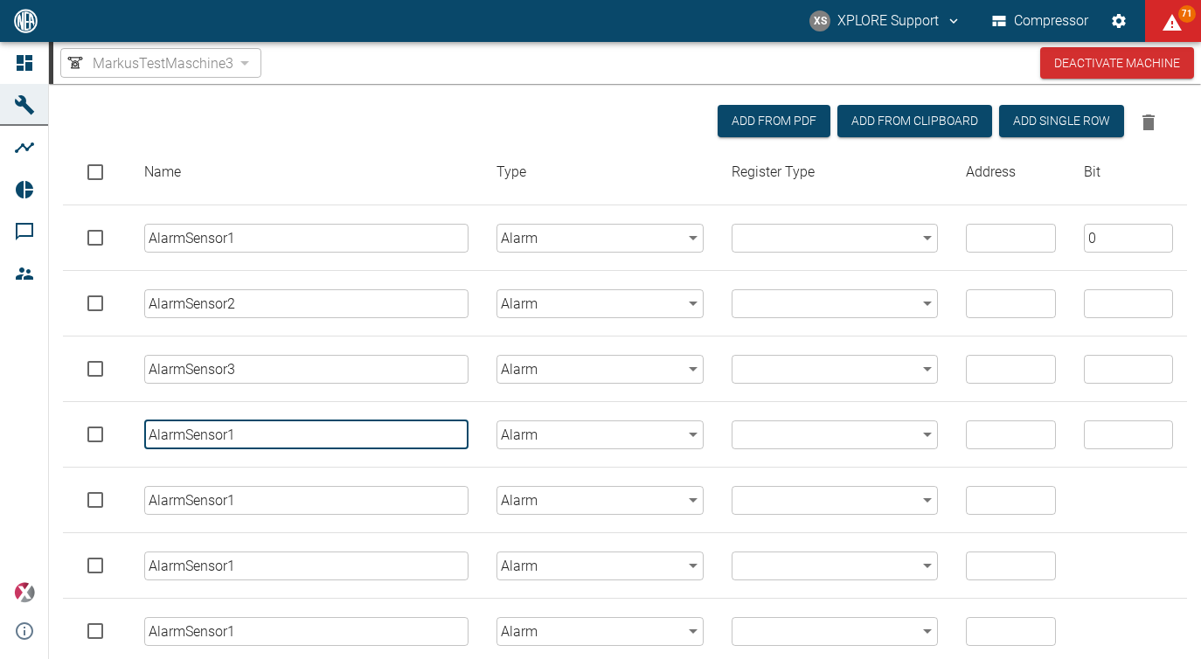
click at [288, 436] on input "AlarmSensor1" at bounding box center [306, 434] width 324 height 29
type input "AlarmSensor4"
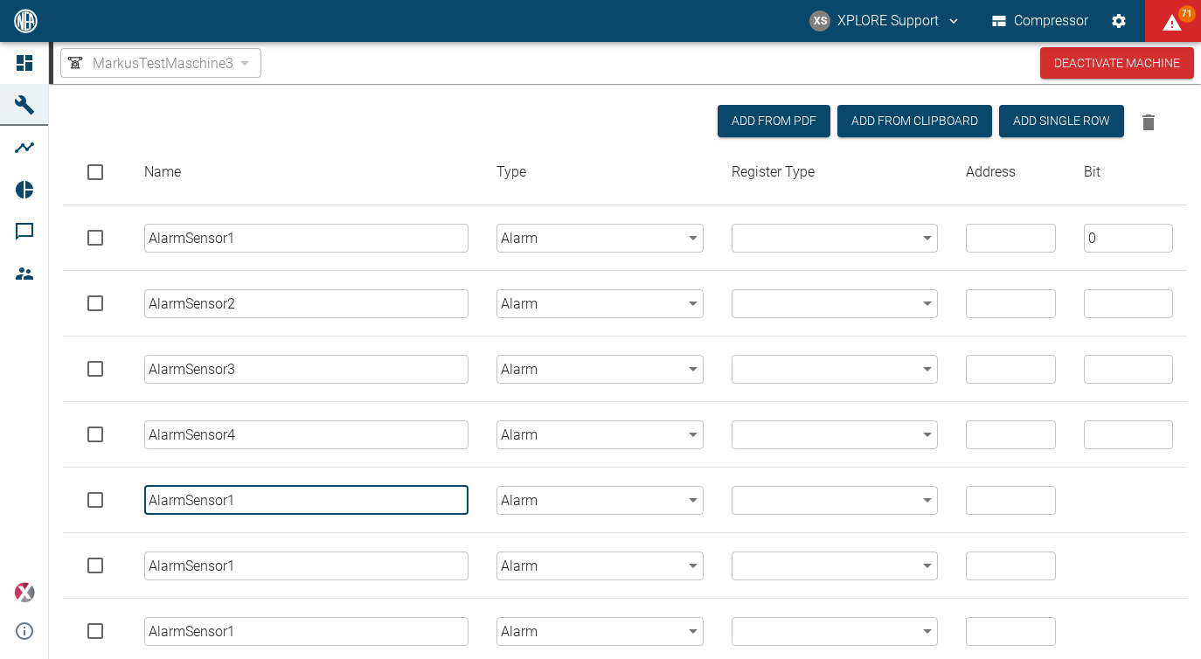
click at [300, 505] on input "AlarmSensor1" at bounding box center [306, 500] width 324 height 29
type input "AlarmSensor5"
click at [297, 575] on input "AlarmSensor1" at bounding box center [306, 566] width 324 height 29
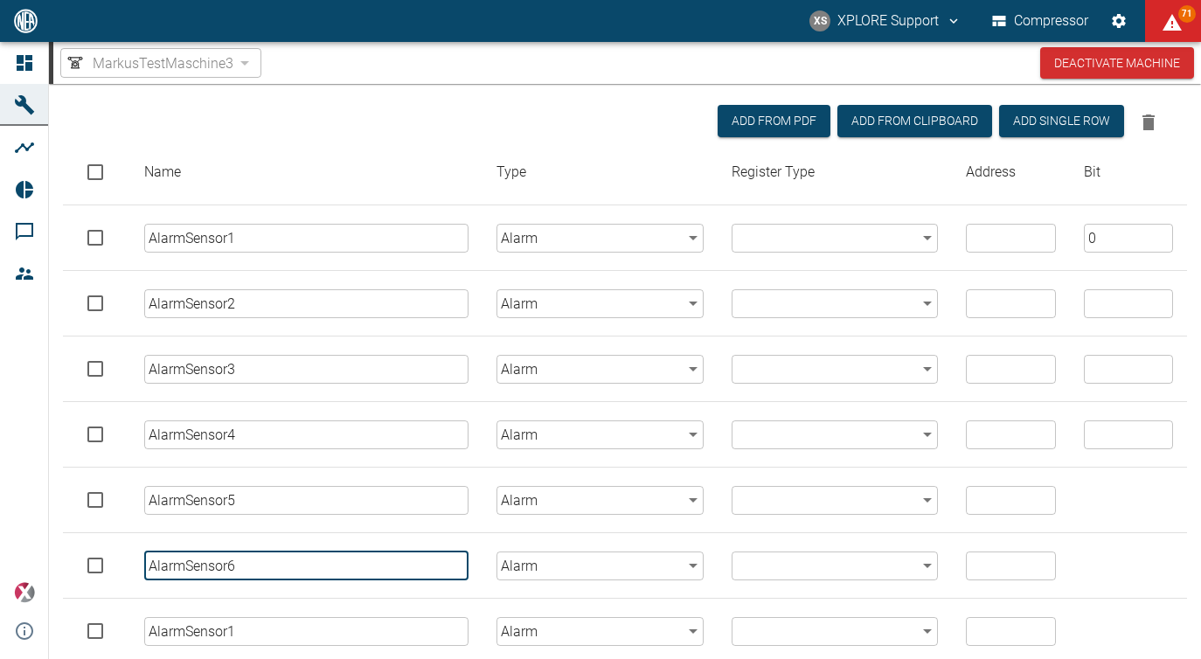
scroll to position [330, 0]
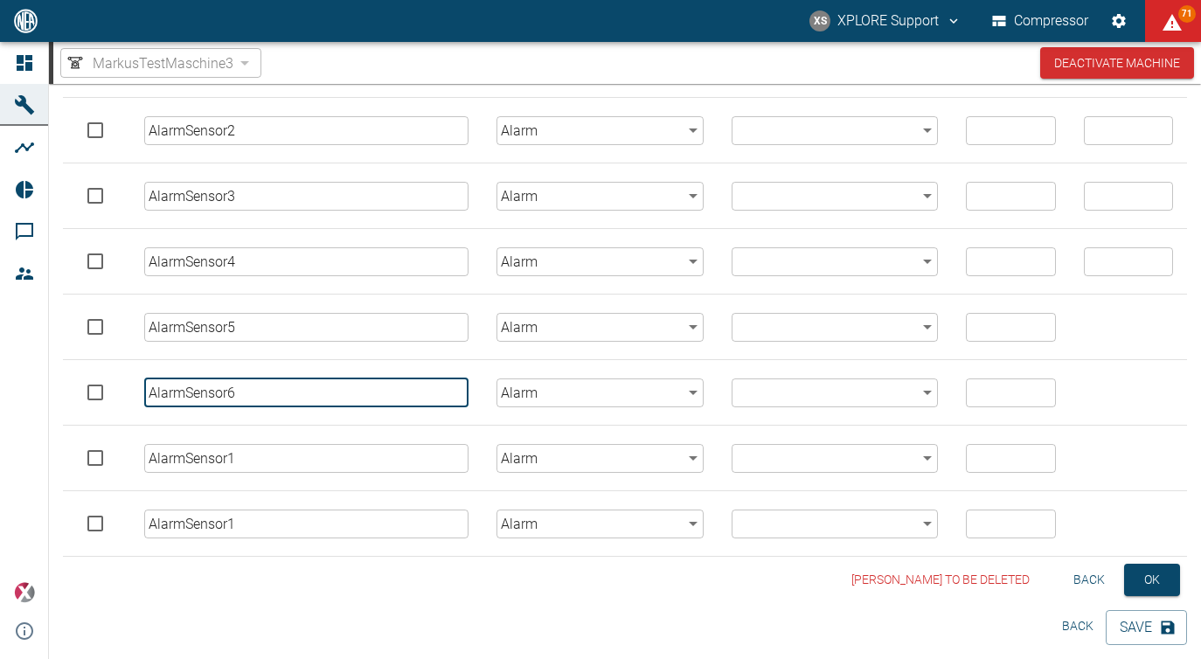
type input "AlarmSensor6"
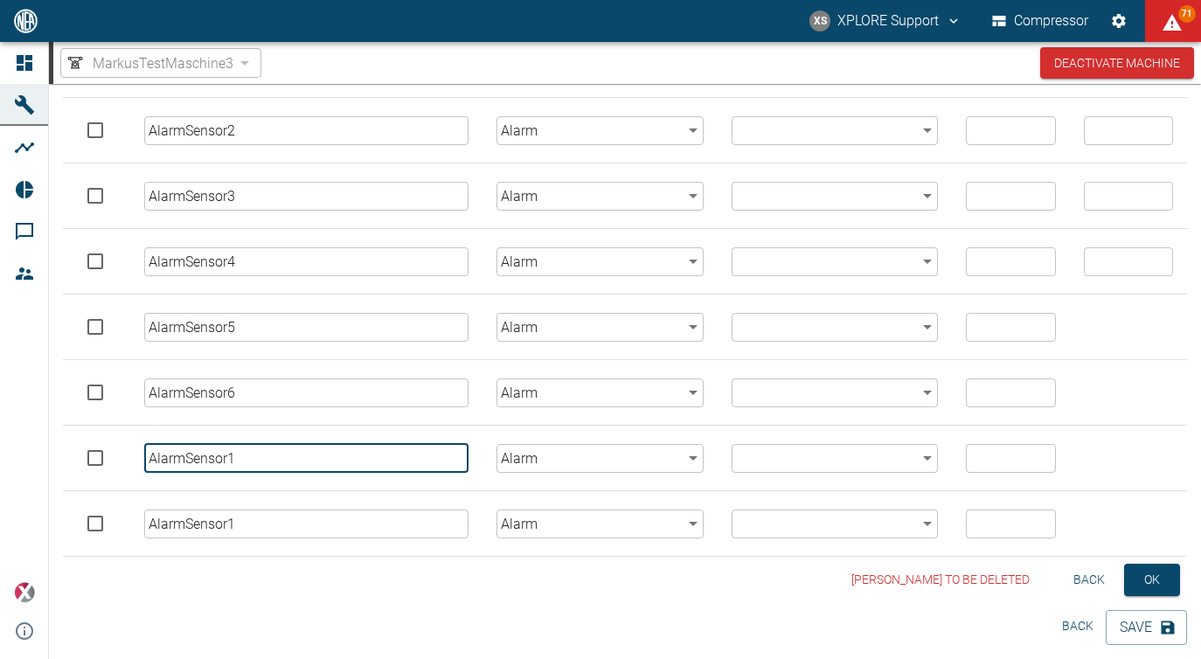
click at [253, 461] on input "AlarmSensor1" at bounding box center [306, 458] width 324 height 29
type input "AlarmSensor7"
click at [253, 526] on input "AlarmSensor1" at bounding box center [306, 524] width 324 height 29
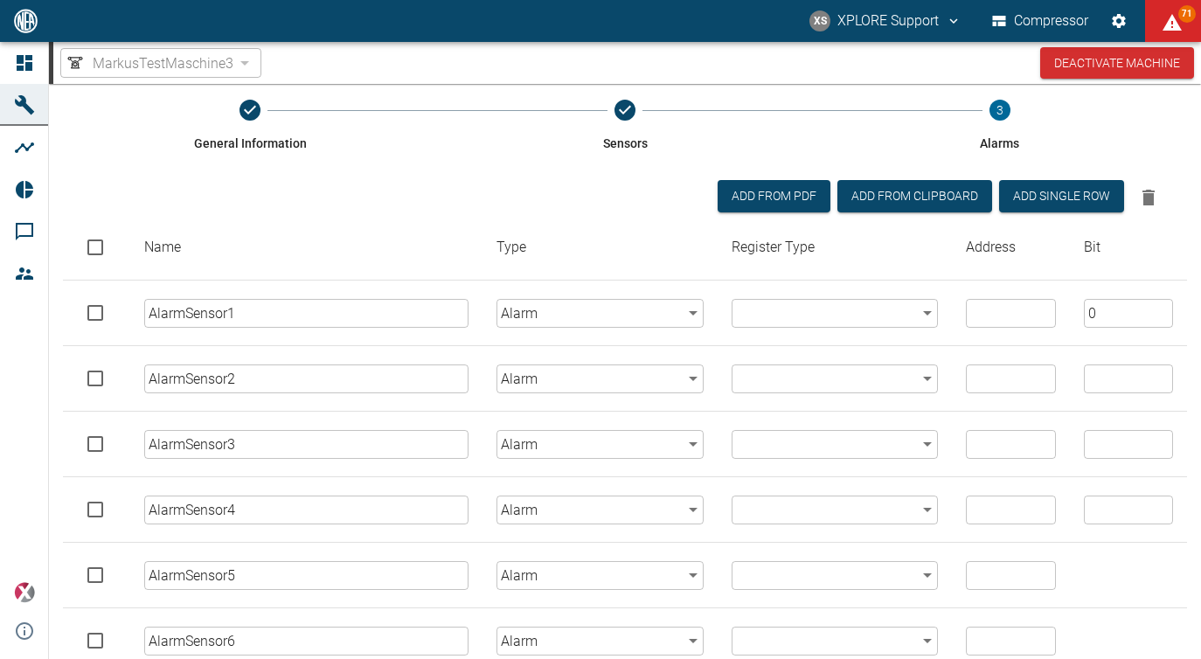
scroll to position [0, 0]
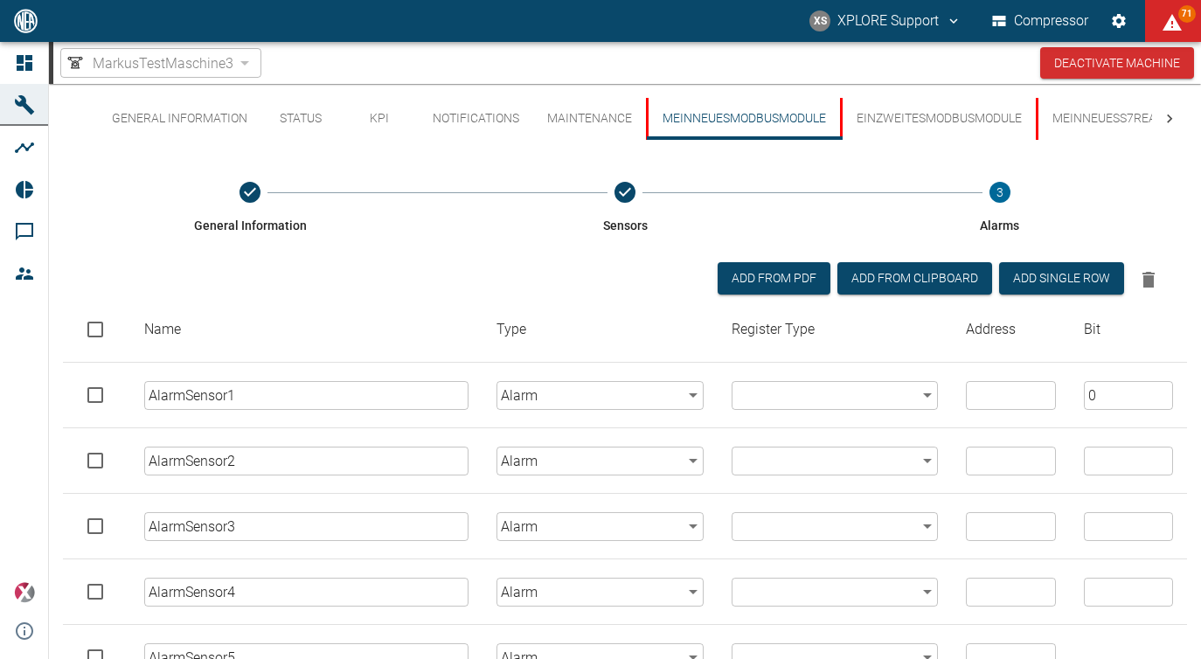
type input "AlarmSensor8"
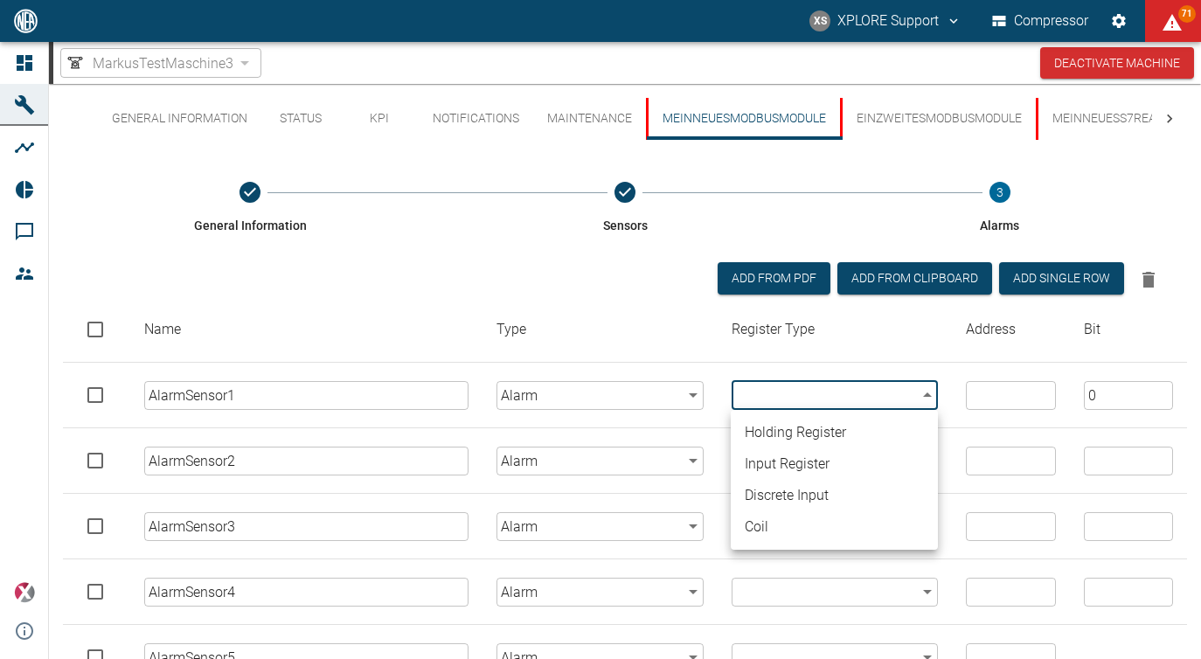
click at [831, 393] on body "XS XPLORE Support Compressor 71 Dashboard Machines Analyses Reports Comments Me…" at bounding box center [600, 329] width 1201 height 659
click at [790, 497] on li "discrete input" at bounding box center [834, 495] width 207 height 31
click at [786, 386] on body "XS XPLORE Support Compressor 70 Dashboard Machines Analyses Reports Comments Me…" at bounding box center [600, 329] width 1201 height 659
click at [785, 440] on li "holding register" at bounding box center [834, 432] width 207 height 31
type input "holding_register"
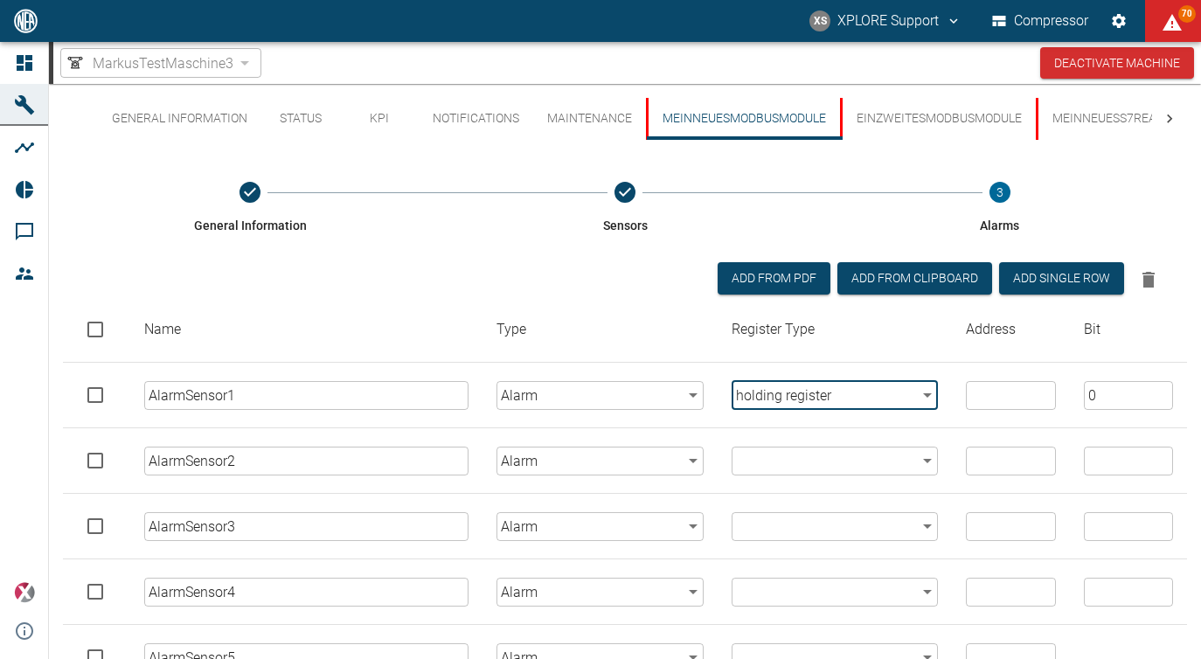
click at [785, 455] on body "XS XPLORE Support Compressor 70 Dashboard Machines Analyses Reports Comments Me…" at bounding box center [600, 329] width 1201 height 659
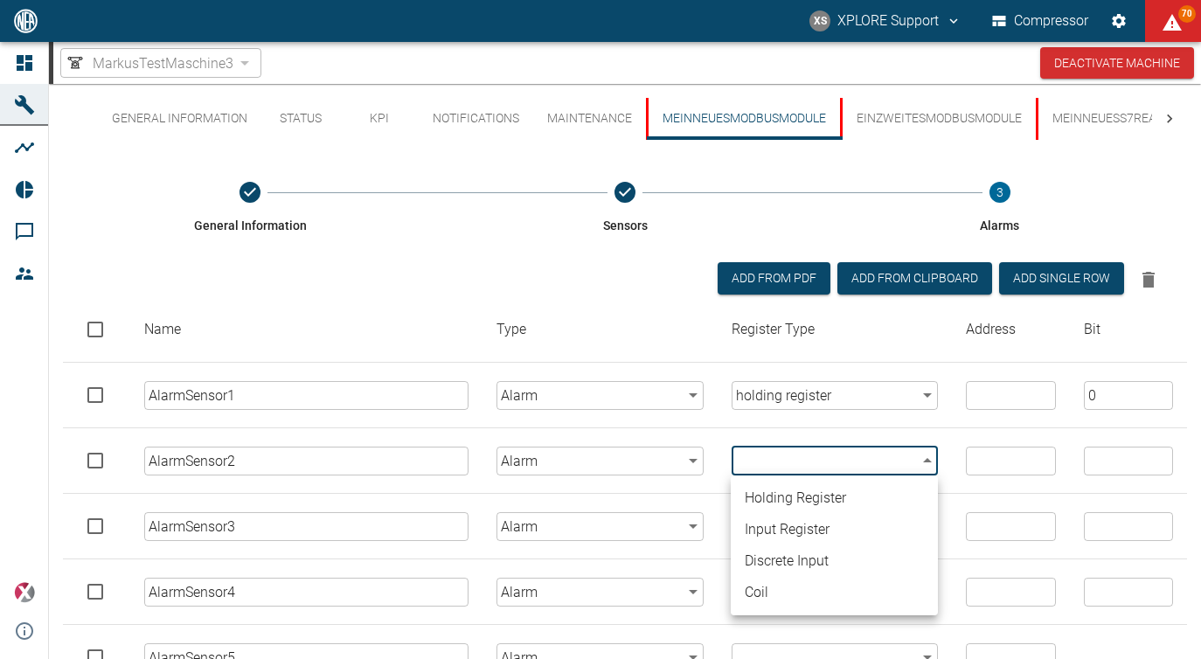
click at [785, 513] on li "holding register" at bounding box center [834, 497] width 207 height 31
type input "holding_register"
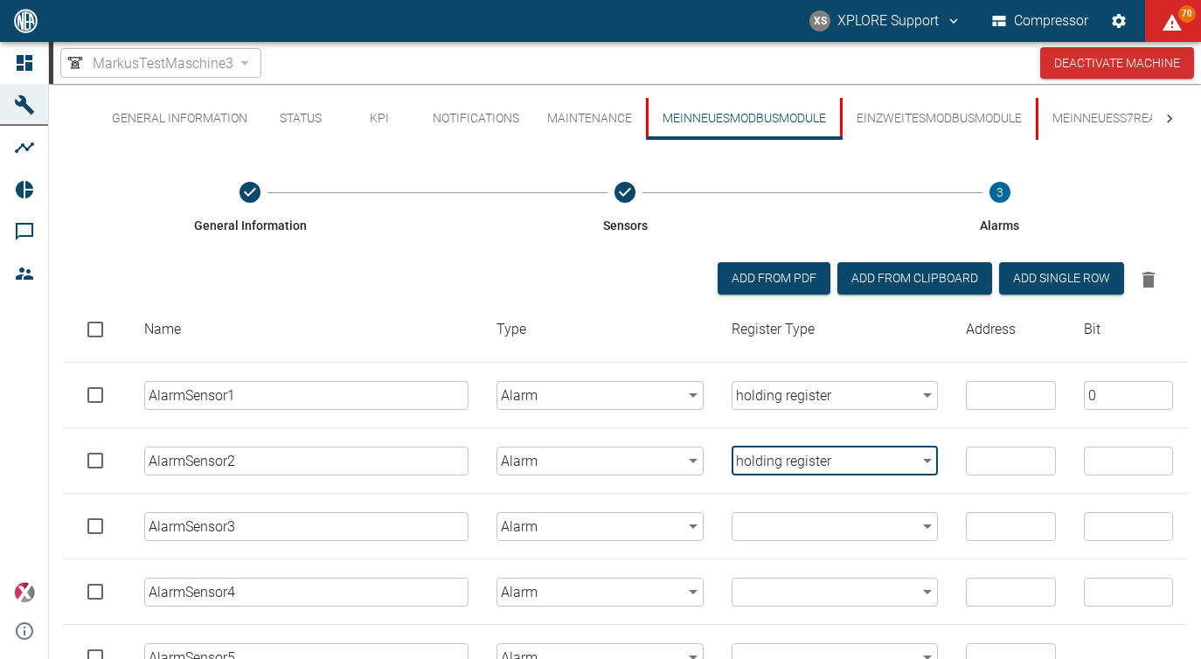
click at [786, 531] on body "XS XPLORE Support Compressor 70 Dashboard Machines Analyses Reports Comments Me…" at bounding box center [600, 329] width 1201 height 659
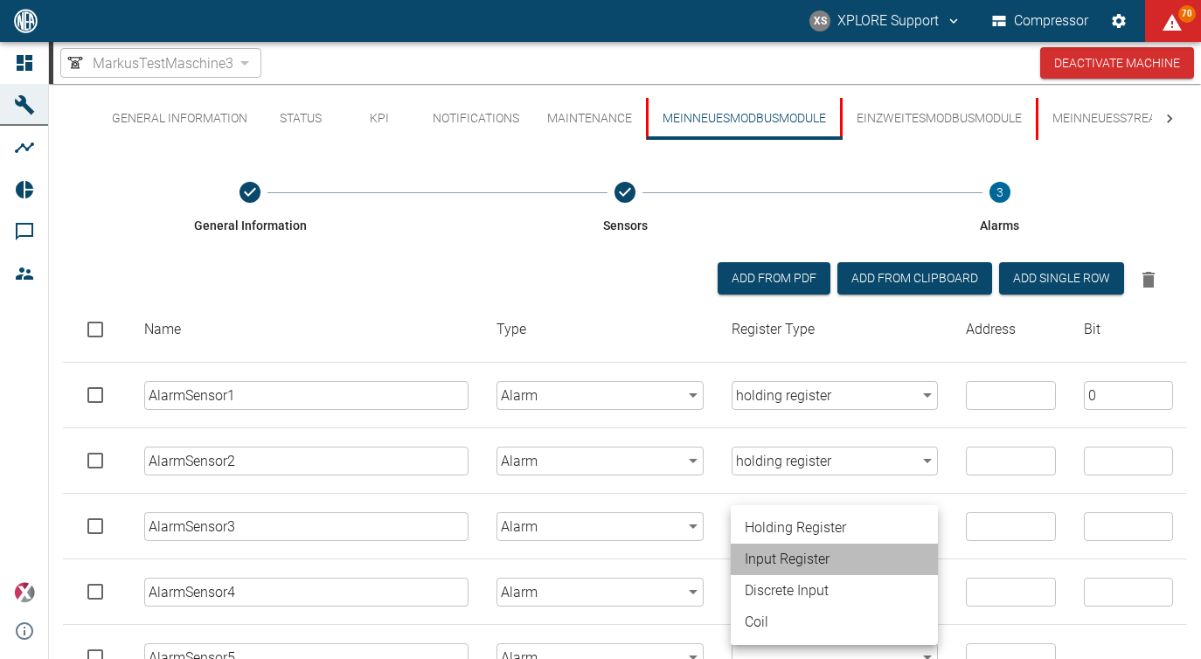
click at [781, 557] on li "input register" at bounding box center [834, 559] width 207 height 31
type input "input_register"
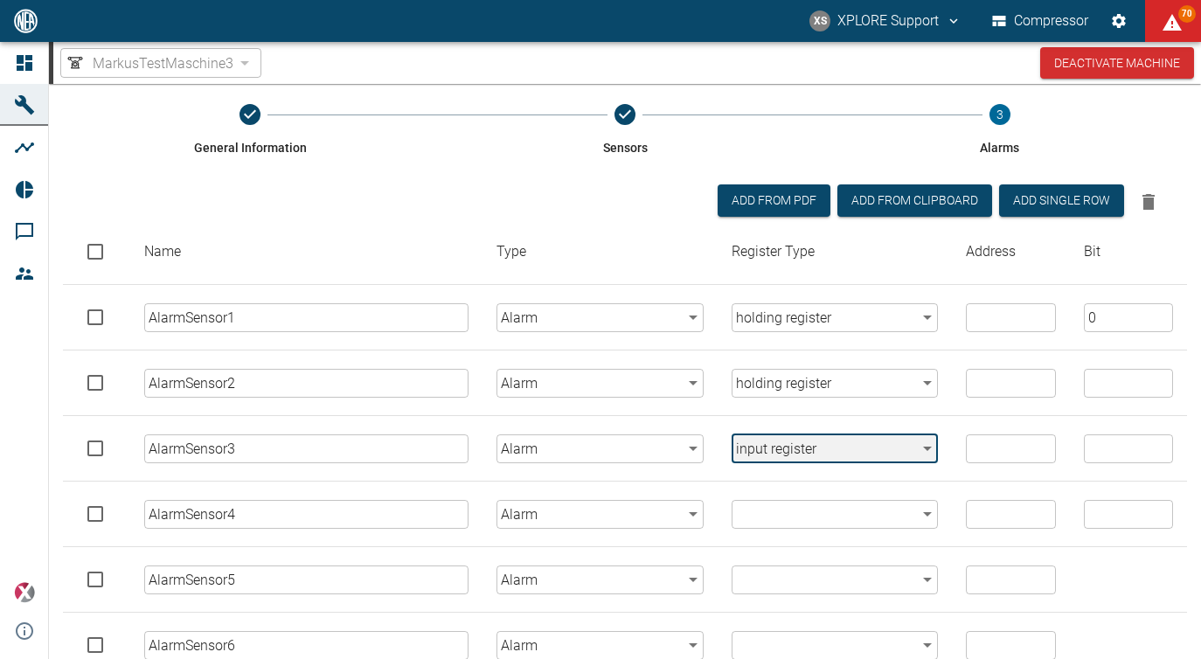
scroll to position [81, 0]
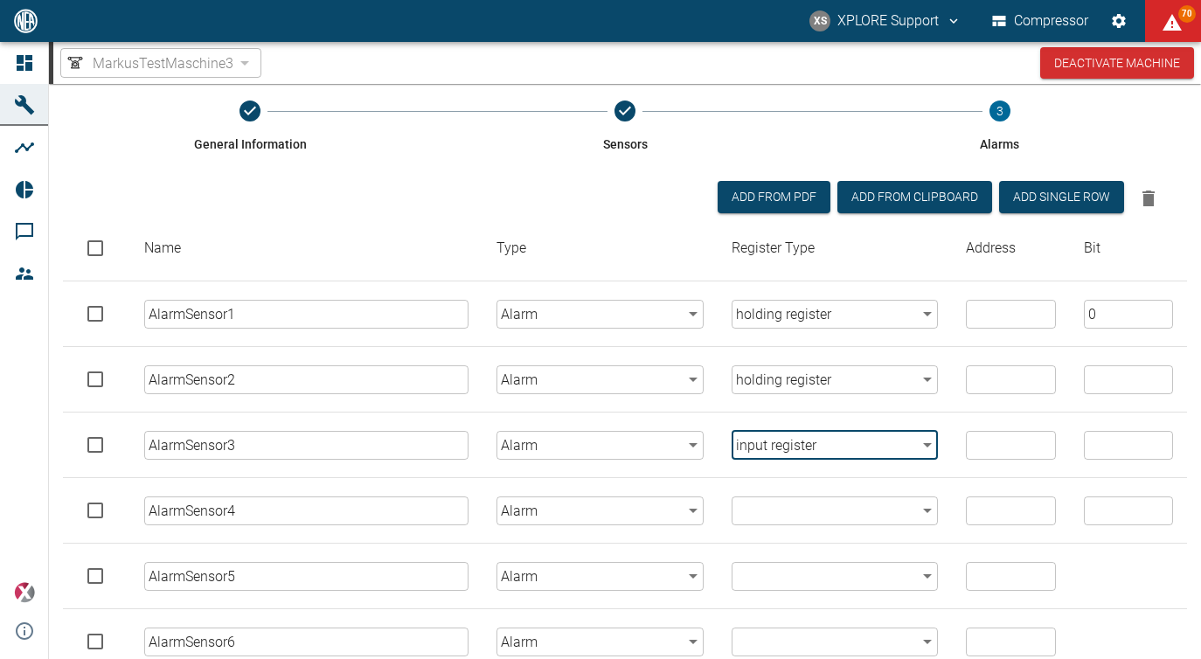
click at [784, 503] on body "XS XPLORE Support Compressor 70 Dashboard Machines Analyses Reports Comments Me…" at bounding box center [600, 329] width 1201 height 659
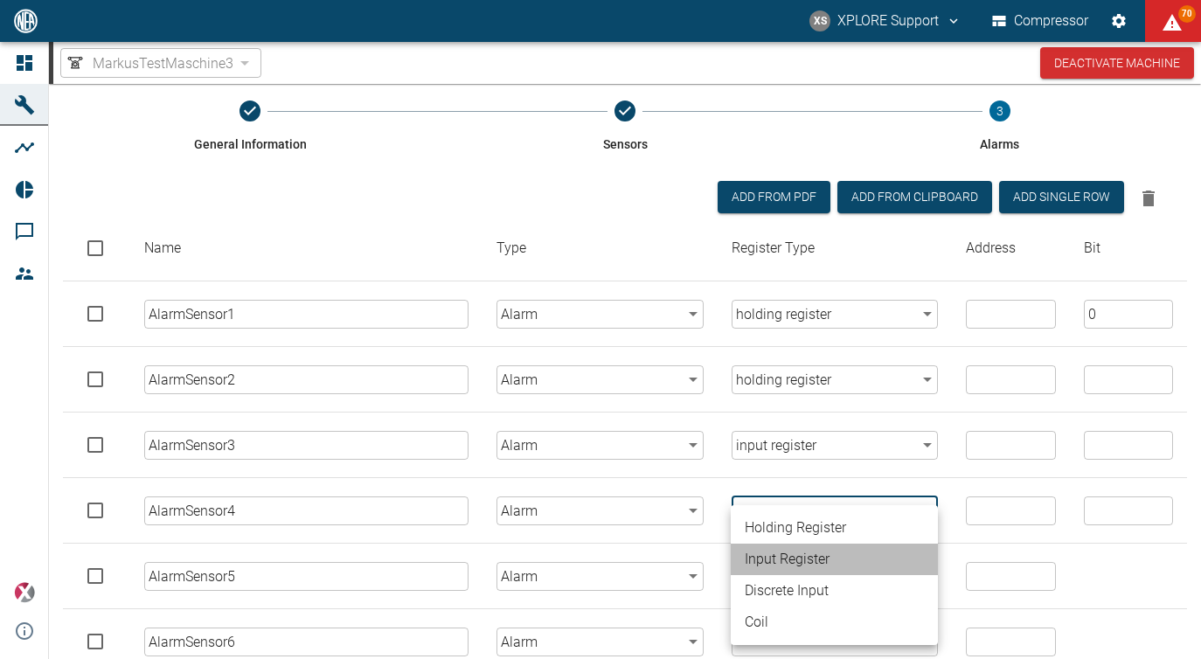
click at [775, 557] on li "input register" at bounding box center [834, 559] width 207 height 31
type input "input_register"
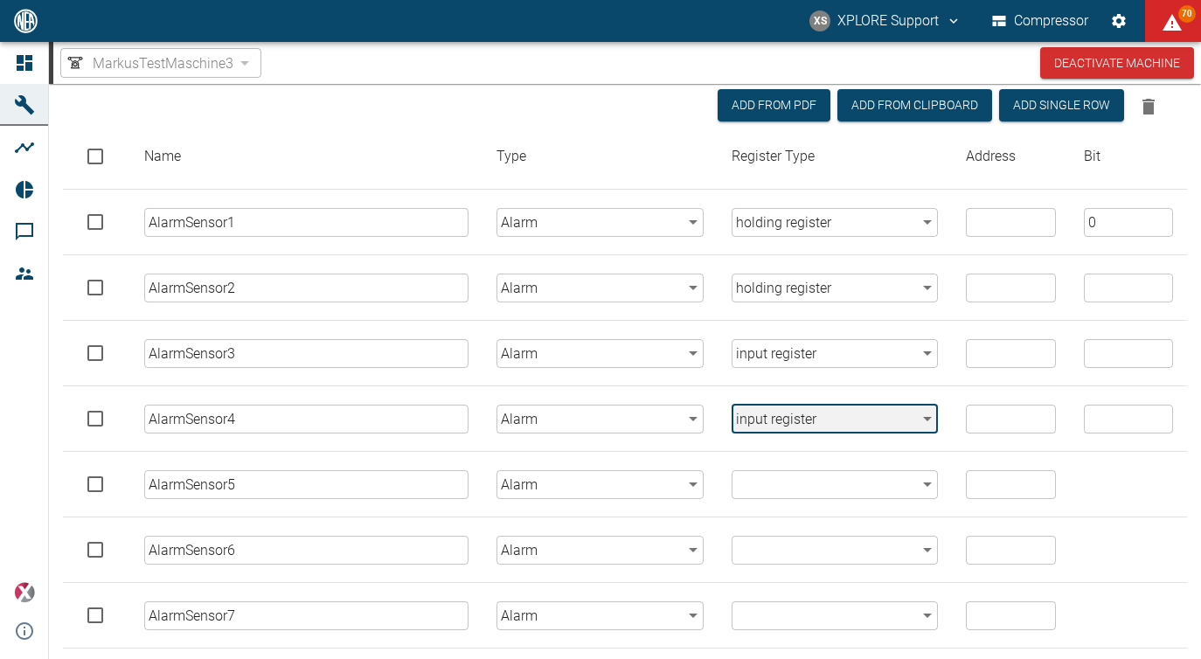
scroll to position [180, 0]
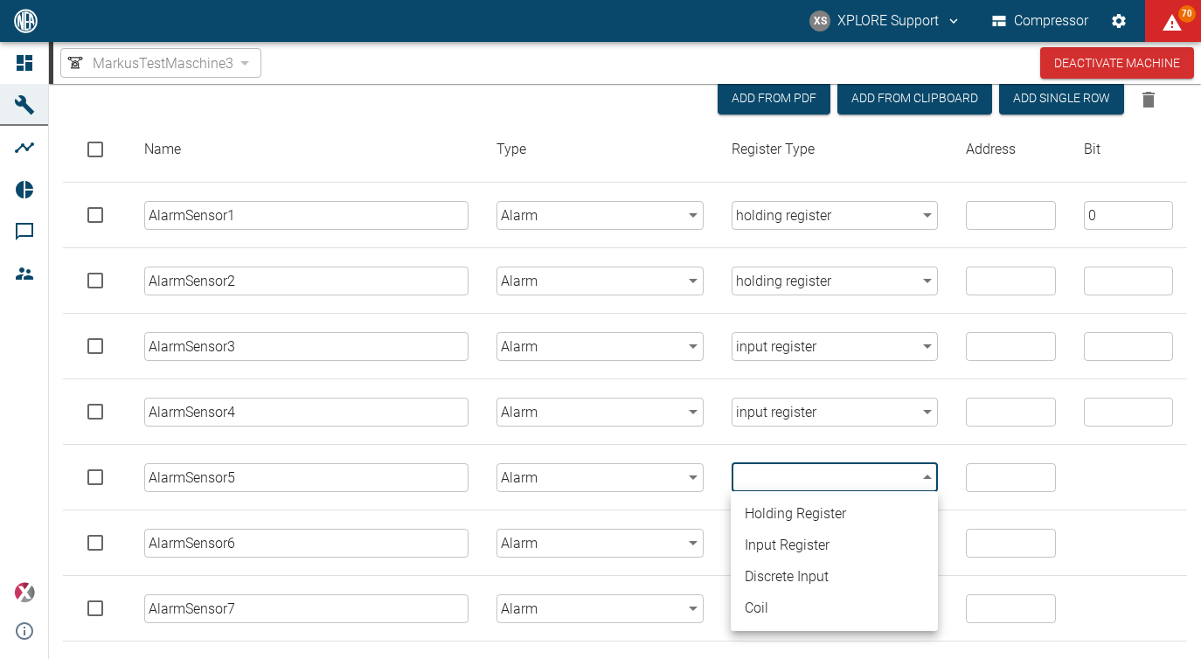
click at [772, 475] on body "XS XPLORE Support Compressor 70 Dashboard Machines Analyses Reports Comments Me…" at bounding box center [600, 329] width 1201 height 659
click at [778, 565] on li "discrete input" at bounding box center [834, 576] width 207 height 31
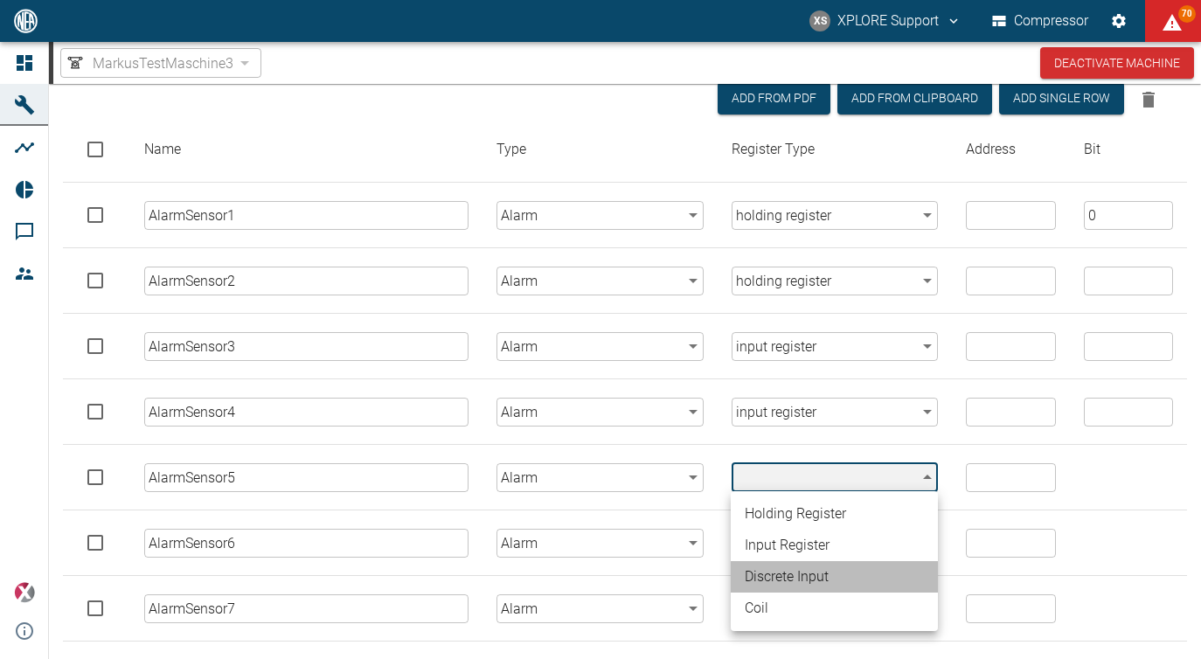
type input "discrete_input"
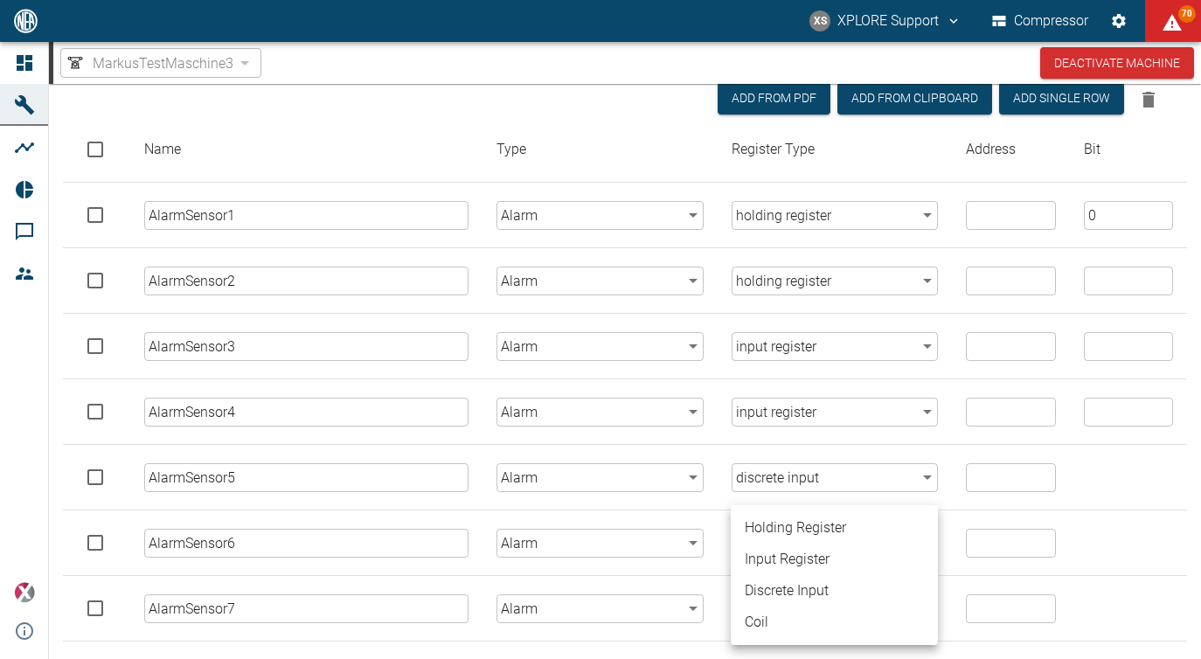
click at [782, 549] on body "XS XPLORE Support Compressor 70 Dashboard Machines Analyses Reports Comments Me…" at bounding box center [600, 329] width 1201 height 659
click at [790, 600] on li "discrete input" at bounding box center [834, 590] width 207 height 31
type input "discrete_input"
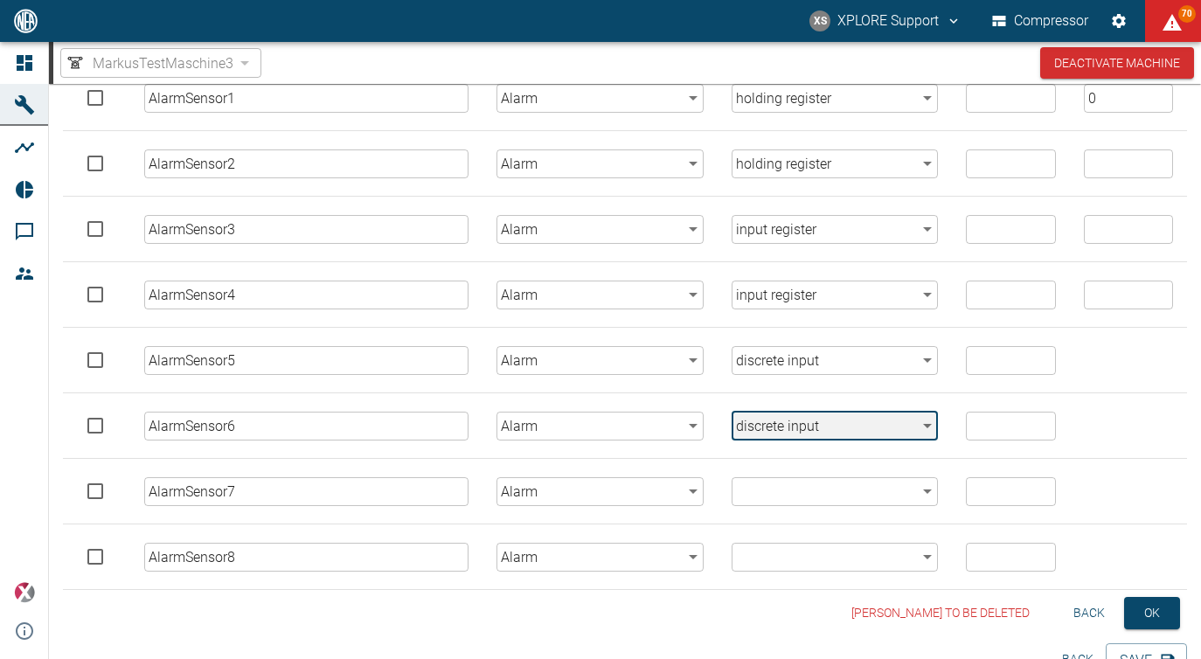
scroll to position [330, 0]
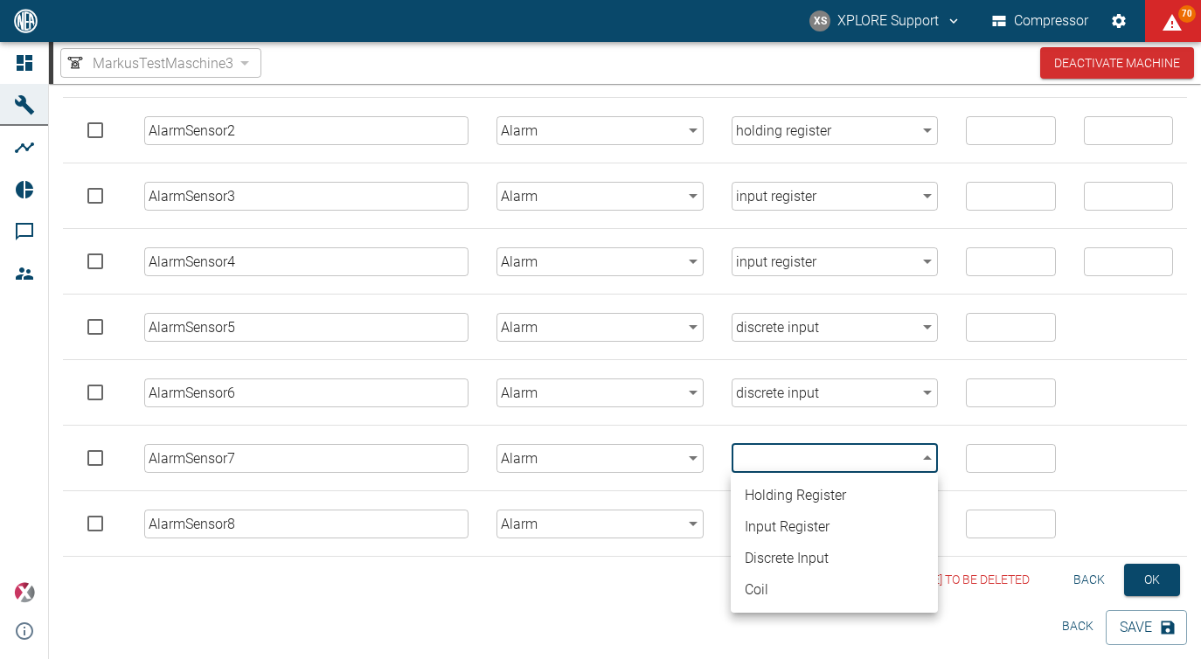
click at [780, 461] on body "XS XPLORE Support Compressor 70 Dashboard Machines Analyses Reports Comments Me…" at bounding box center [600, 329] width 1201 height 659
click at [779, 586] on li "coil" at bounding box center [834, 589] width 207 height 31
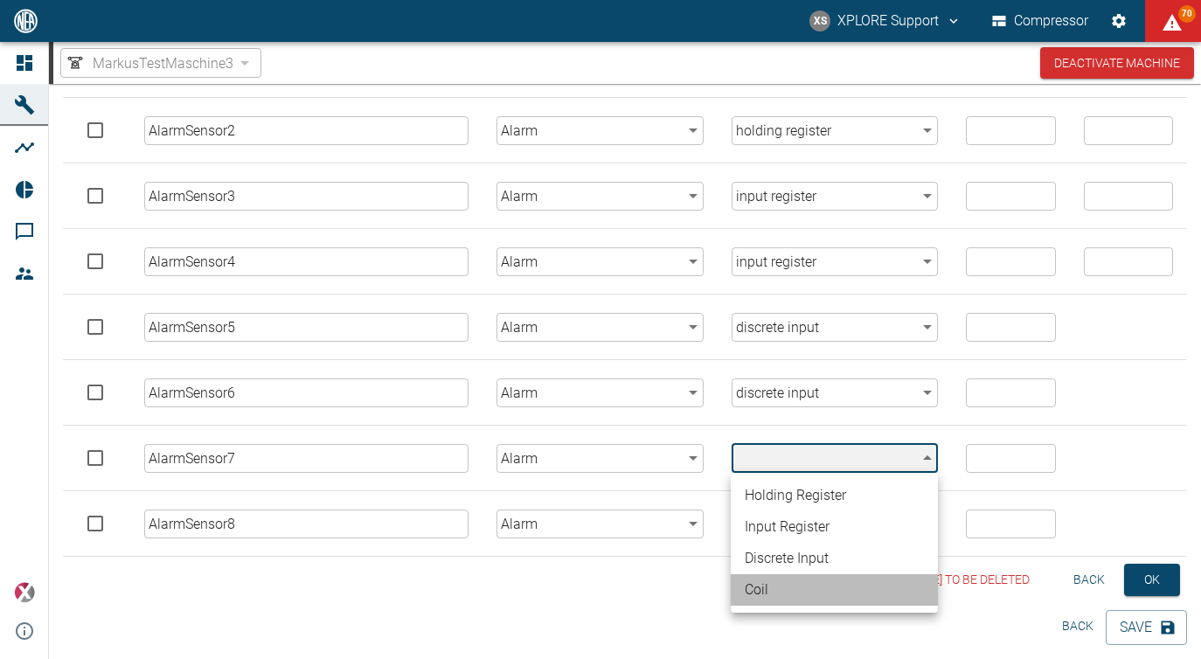
type input "coil"
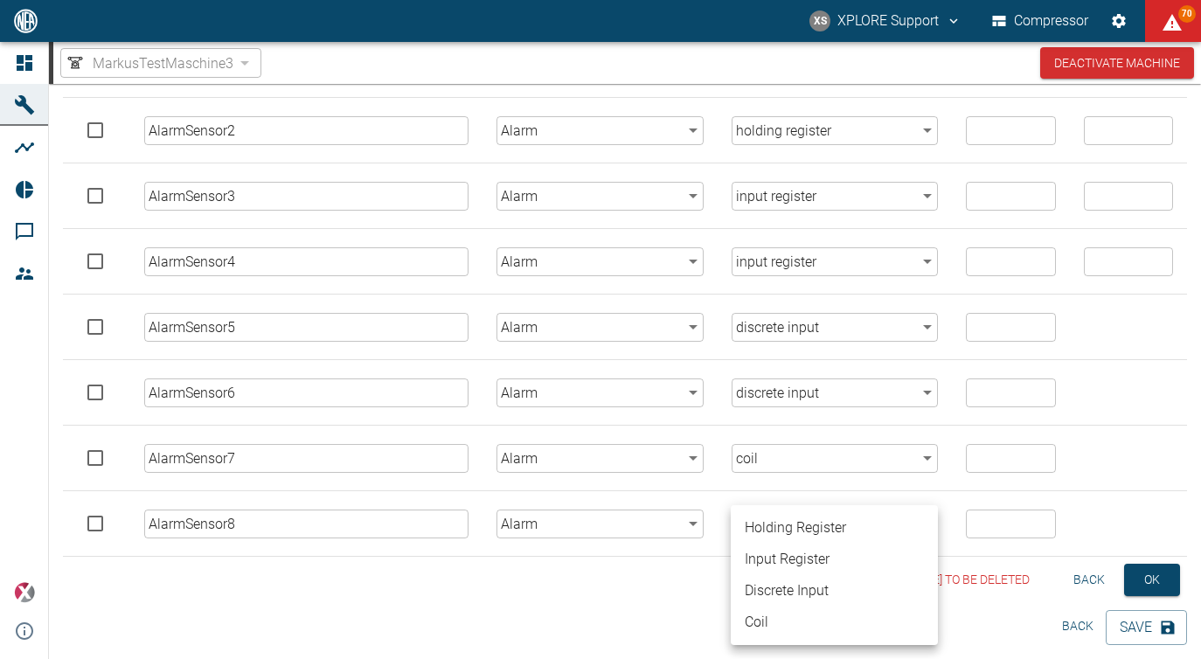
click at [786, 525] on body "XS XPLORE Support Compressor 70 Dashboard Machines Analyses Reports Comments Me…" at bounding box center [600, 329] width 1201 height 659
click at [784, 623] on li "coil" at bounding box center [834, 622] width 207 height 31
type input "coil"
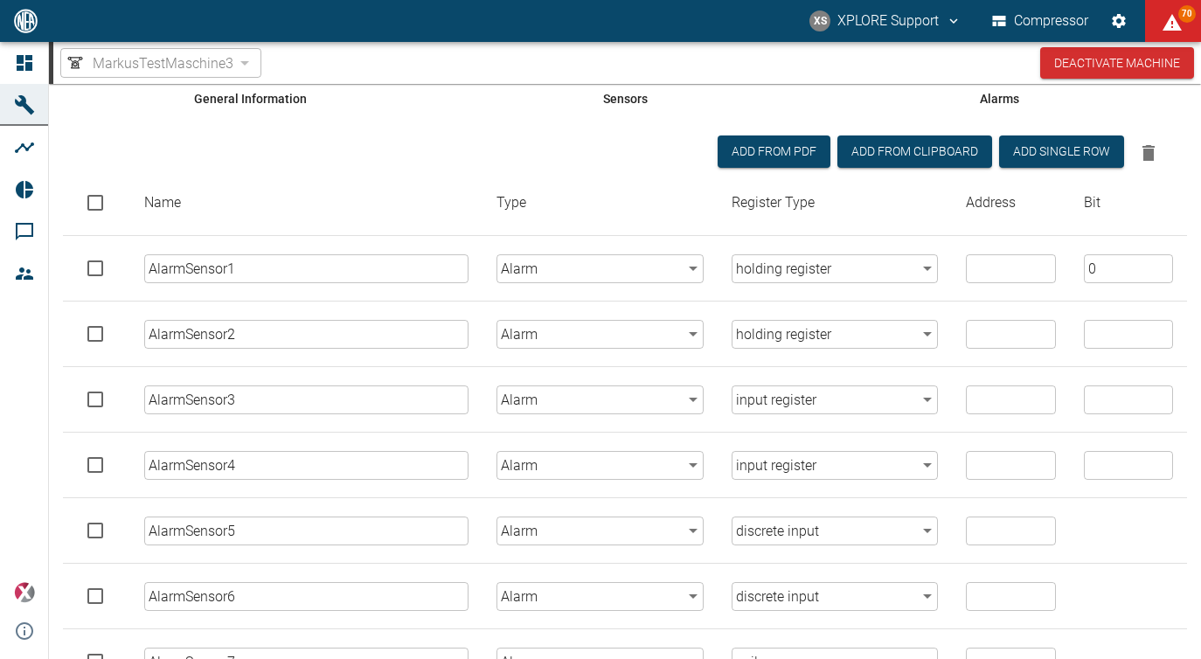
scroll to position [128, 0]
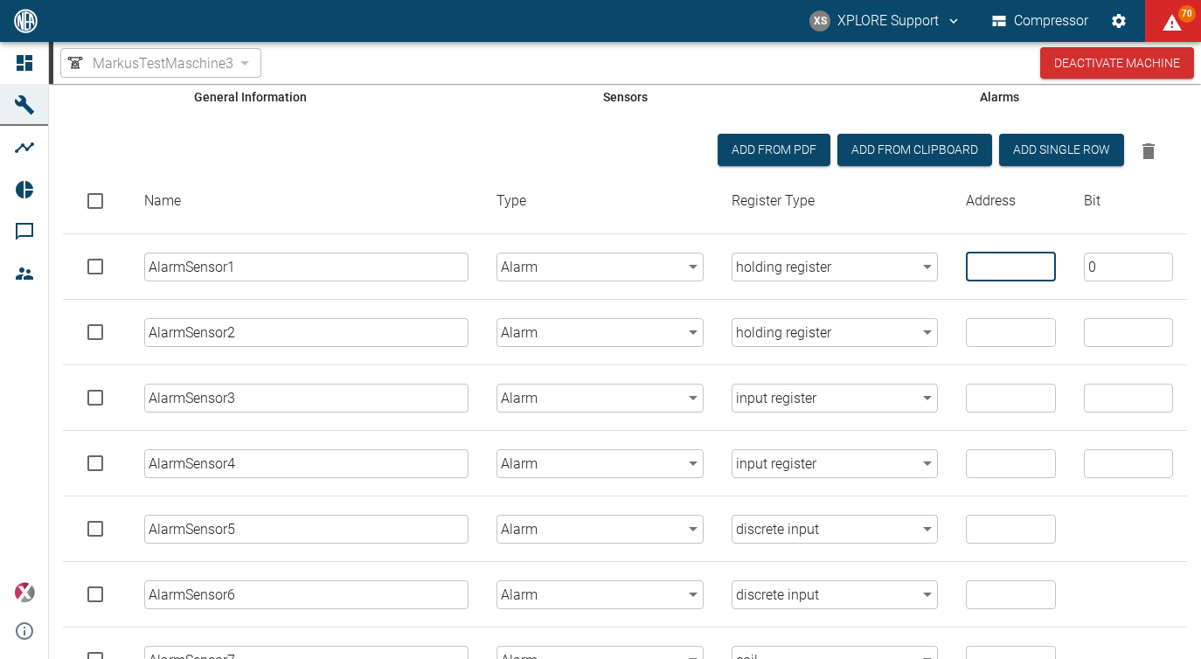
click at [989, 258] on input "number" at bounding box center [1010, 267] width 89 height 29
type input "0"
click at [989, 327] on input "number" at bounding box center [1010, 332] width 89 height 29
type input "1900"
click at [991, 392] on input "number" at bounding box center [1010, 398] width 89 height 29
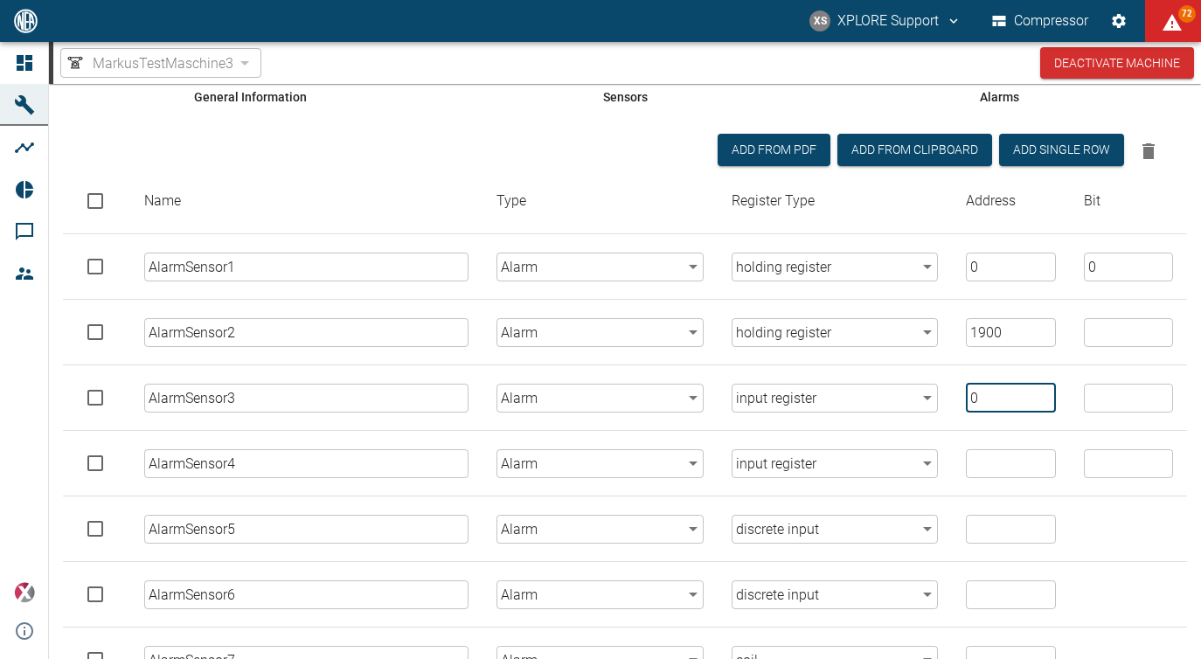
type input "0"
click at [984, 461] on input "number" at bounding box center [1010, 463] width 89 height 29
type input "1900"
click at [997, 540] on input "number" at bounding box center [1010, 529] width 89 height 29
type input "0"
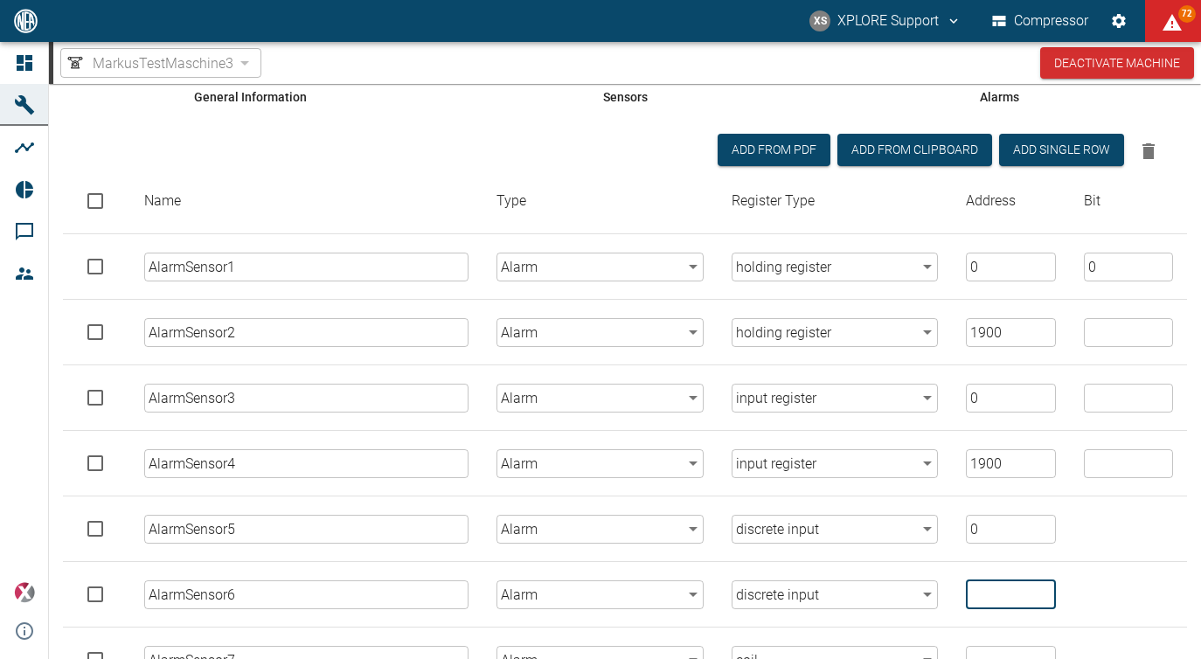
click at [1002, 592] on input "number" at bounding box center [1010, 594] width 89 height 29
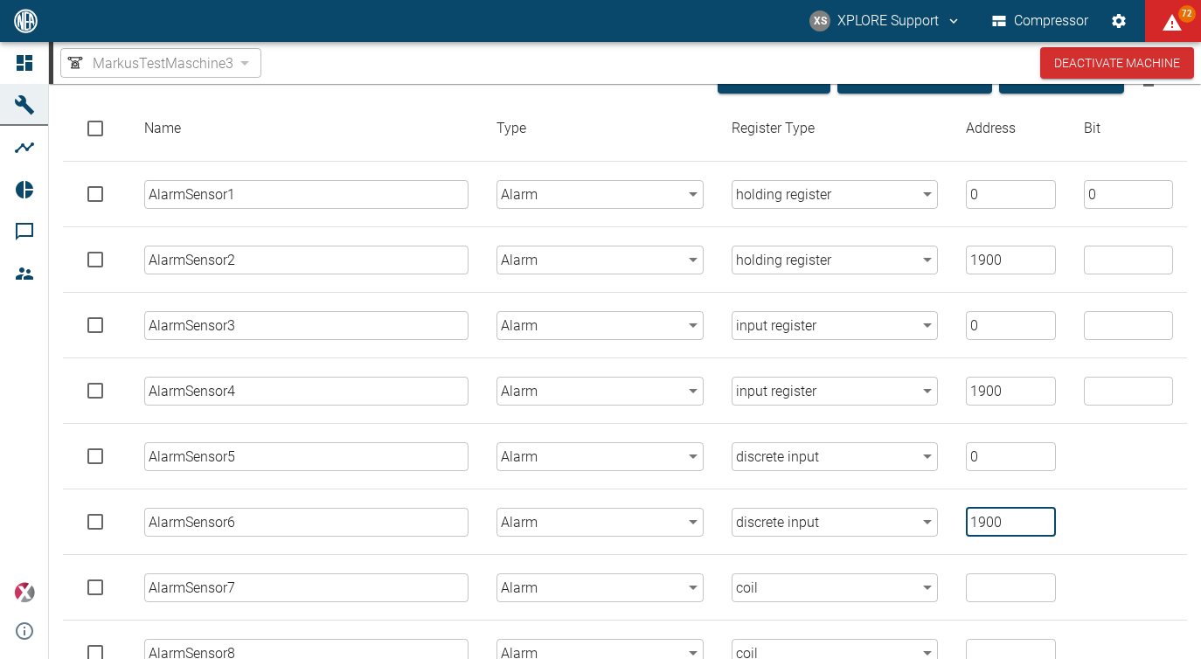
scroll to position [274, 0]
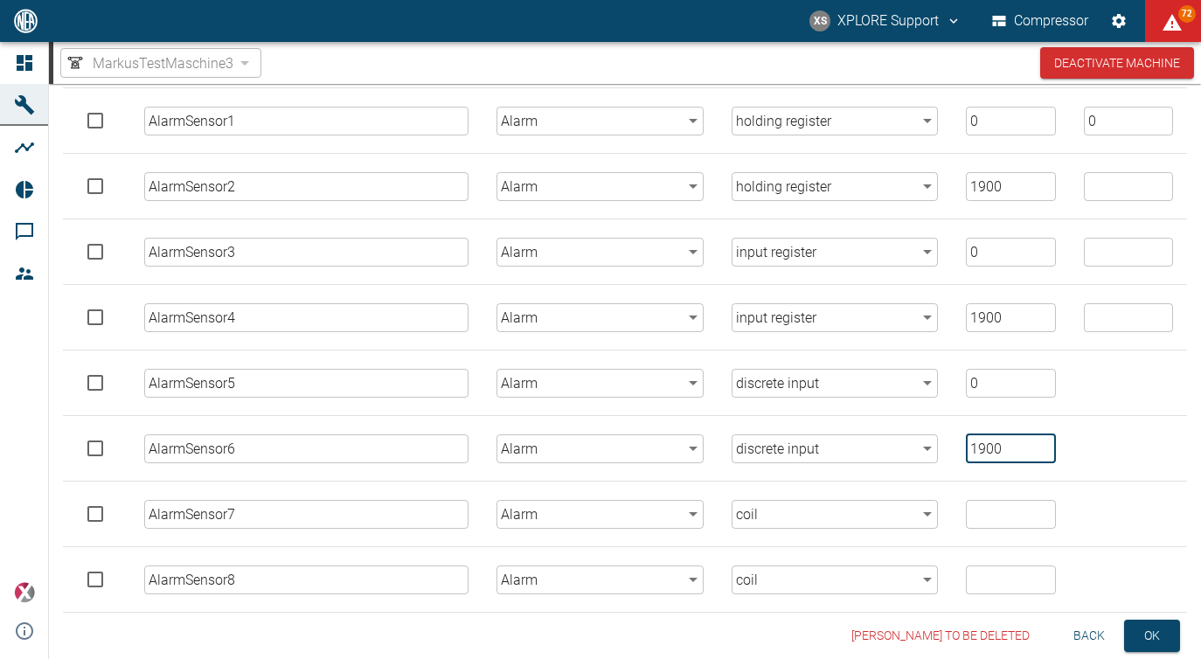
type input "1900"
click at [991, 518] on input "number" at bounding box center [1010, 514] width 89 height 29
type input "0"
click at [994, 577] on input "number" at bounding box center [1010, 579] width 89 height 29
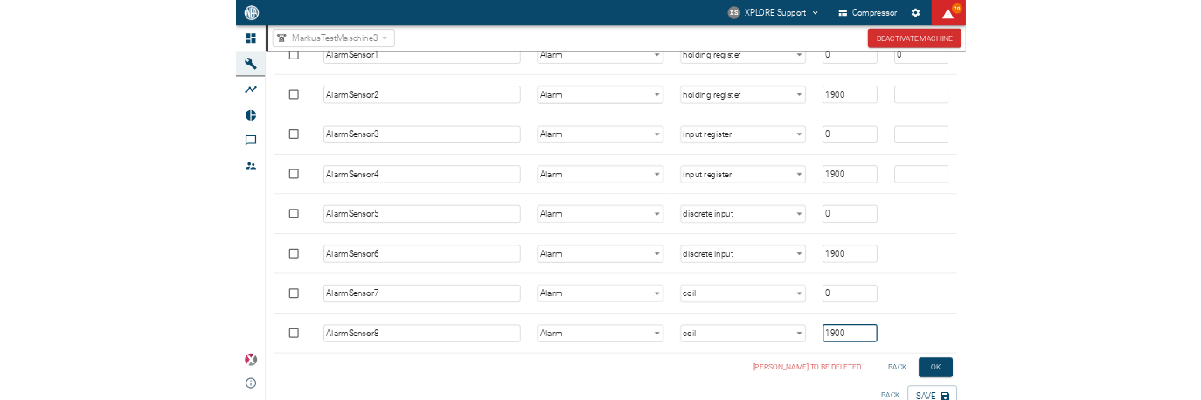
scroll to position [330, 0]
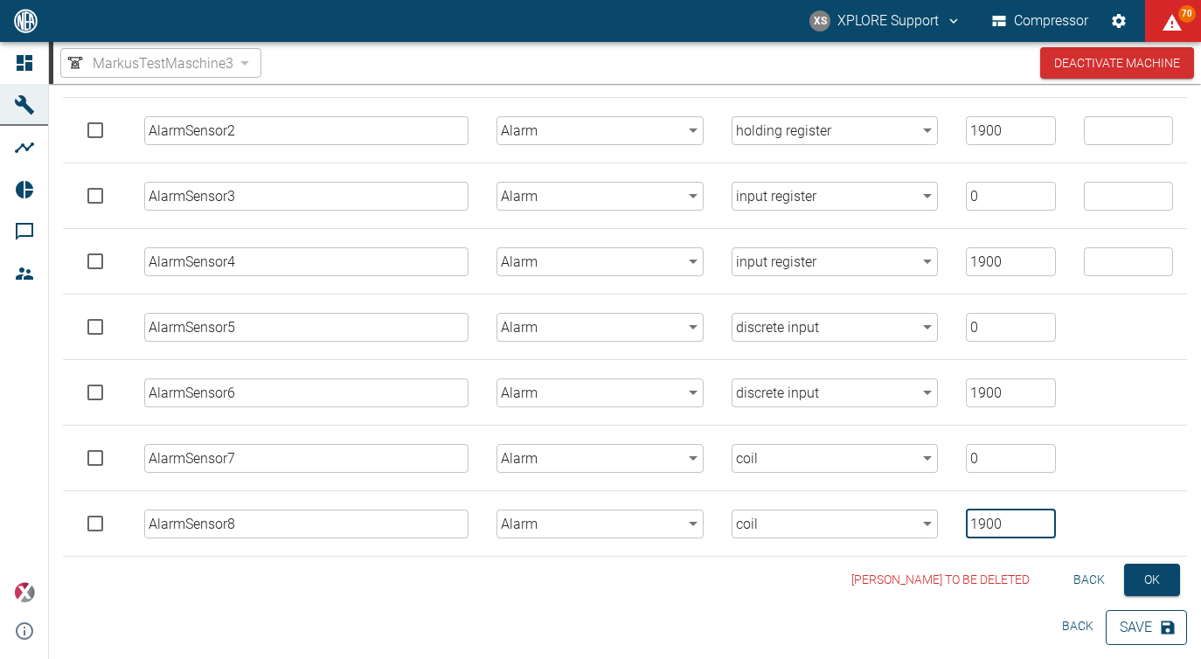
type input "1900"
click at [1132, 623] on button "Save" at bounding box center [1146, 627] width 81 height 35
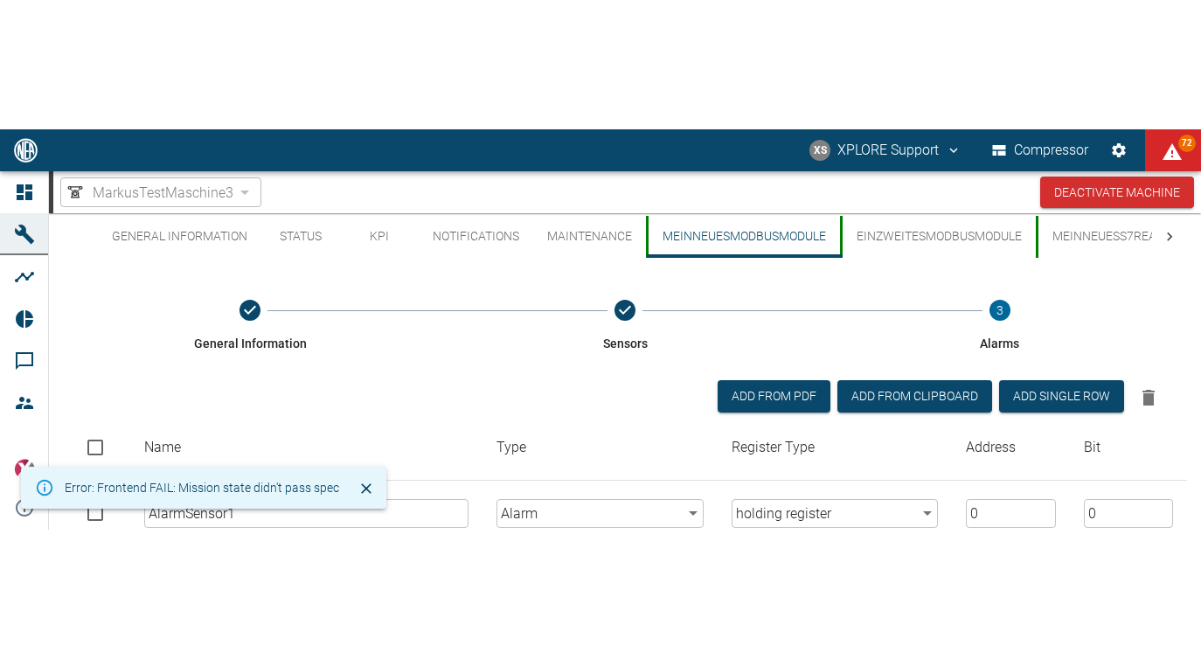
scroll to position [0, 0]
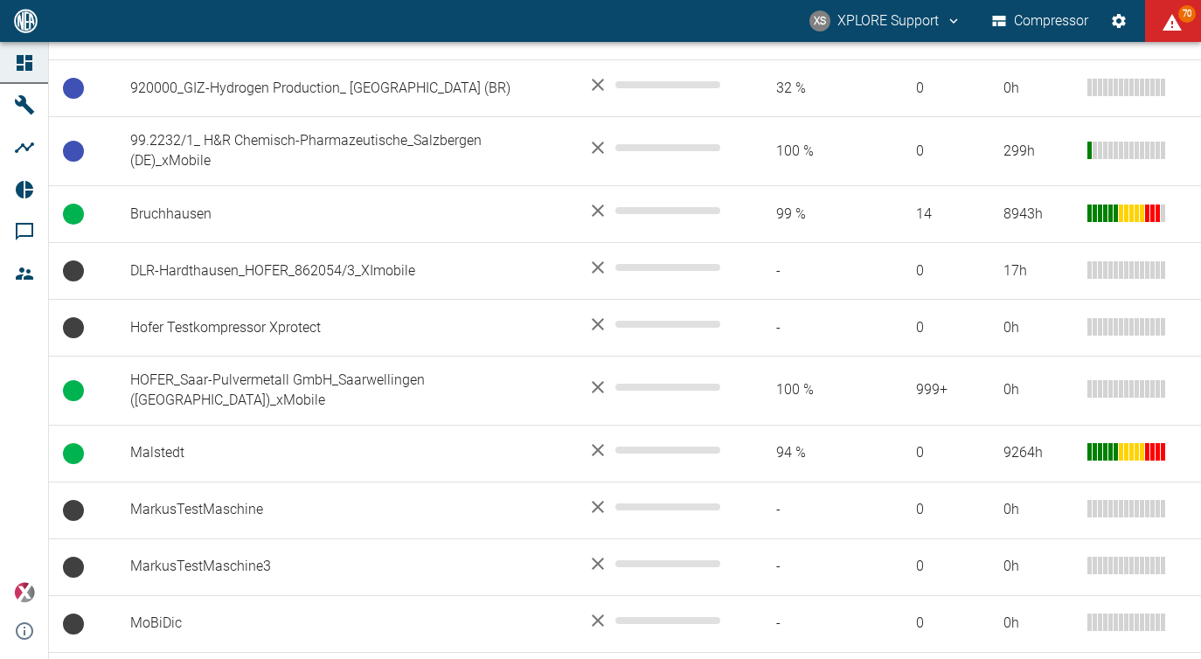
scroll to position [2085, 0]
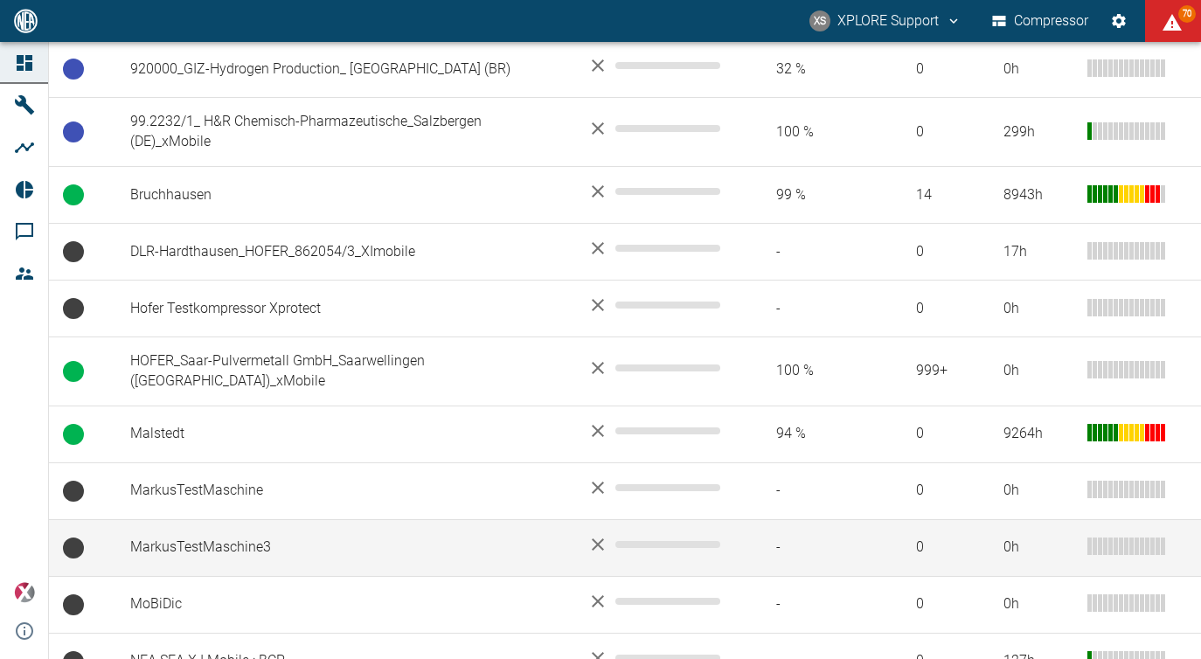
click at [402, 524] on td "MarkusTestMaschine3" at bounding box center [344, 547] width 457 height 57
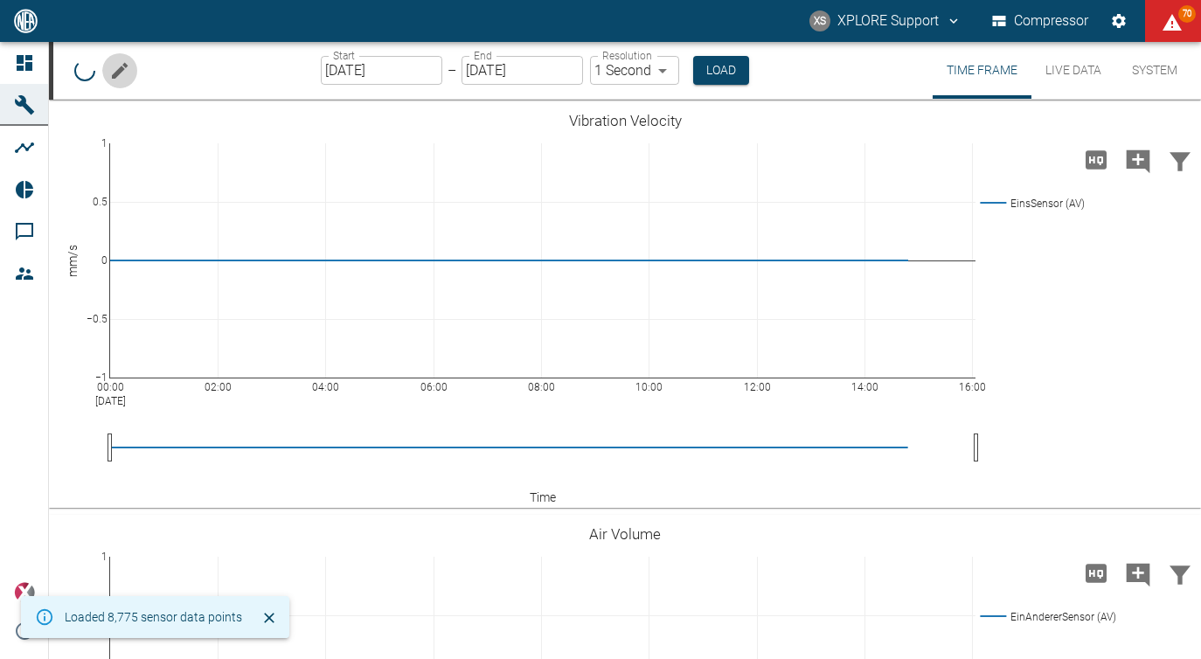
click at [114, 67] on icon "Edit machine" at bounding box center [119, 70] width 21 height 21
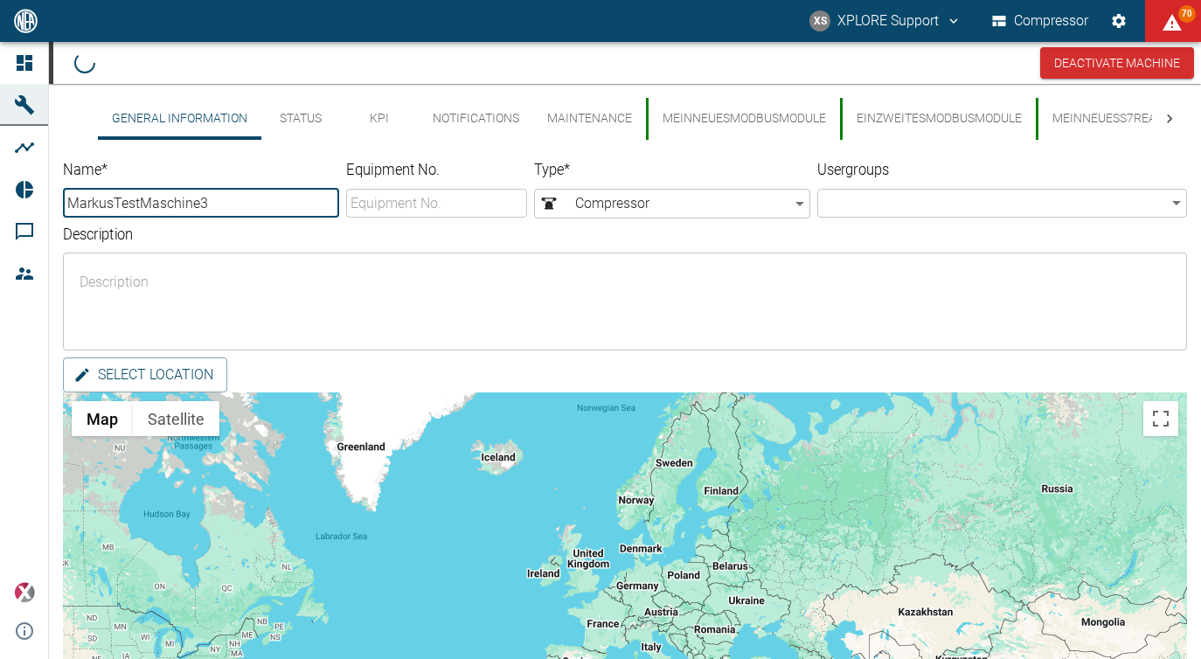
click at [686, 122] on button "MeinNeuesModbusModule" at bounding box center [743, 119] width 194 height 42
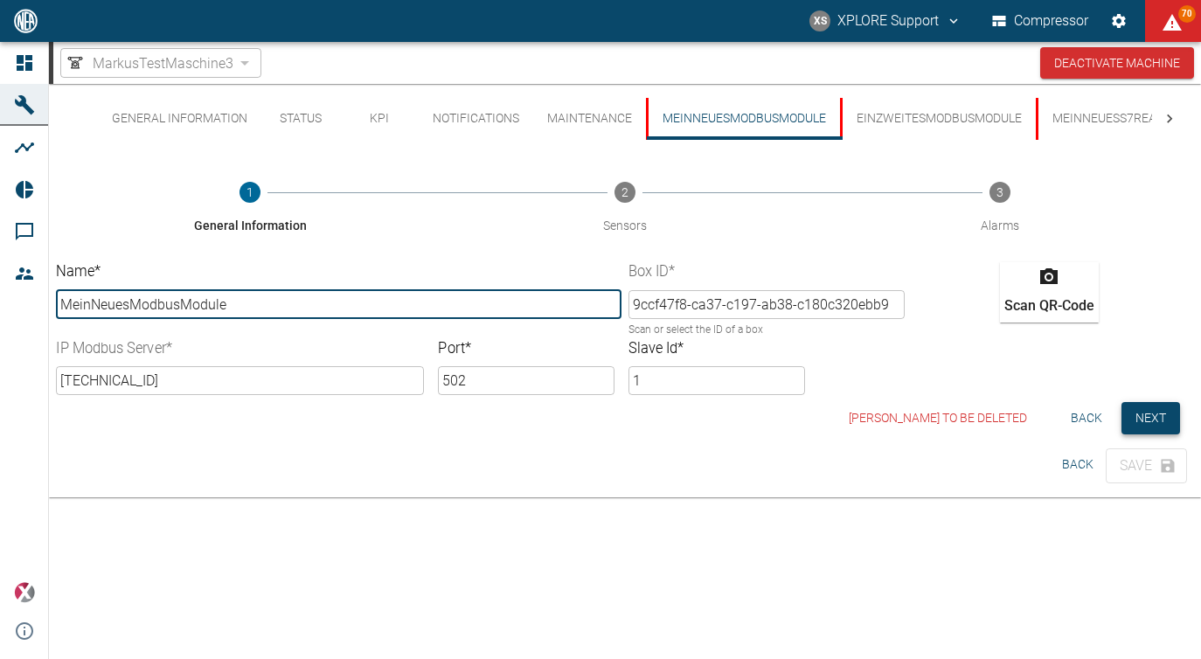
click at [1129, 413] on button "Next" at bounding box center [1150, 418] width 59 height 32
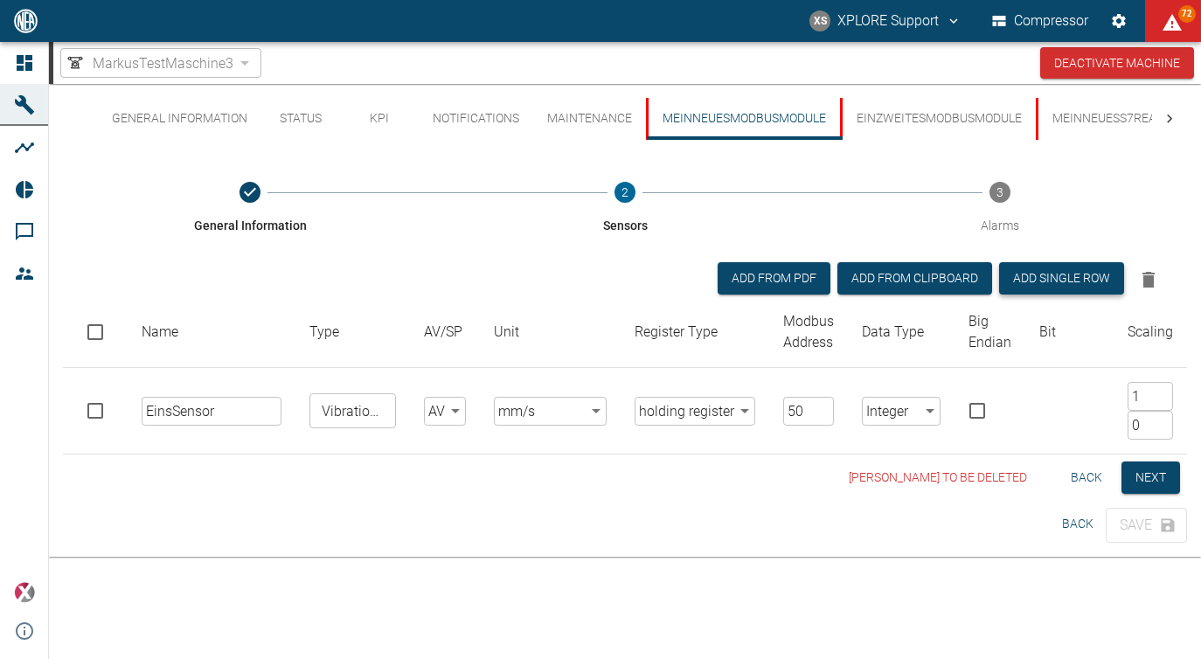
click at [1072, 271] on button "Add single row" at bounding box center [1061, 278] width 125 height 32
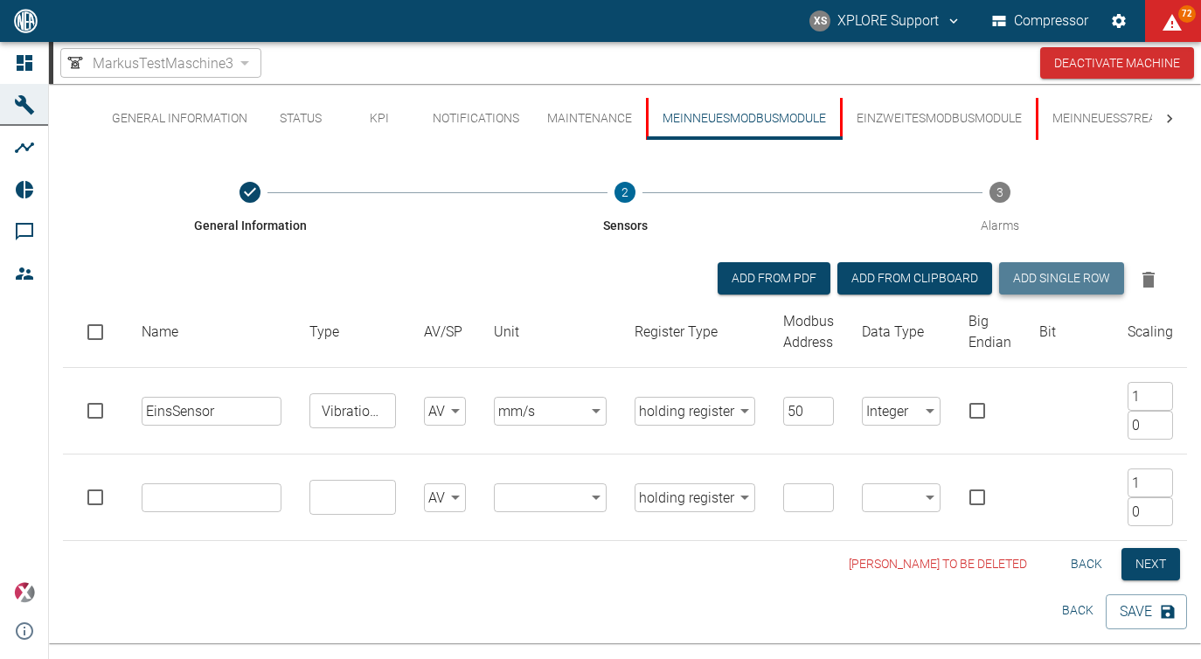
click at [1072, 271] on button "Add single row" at bounding box center [1061, 278] width 125 height 32
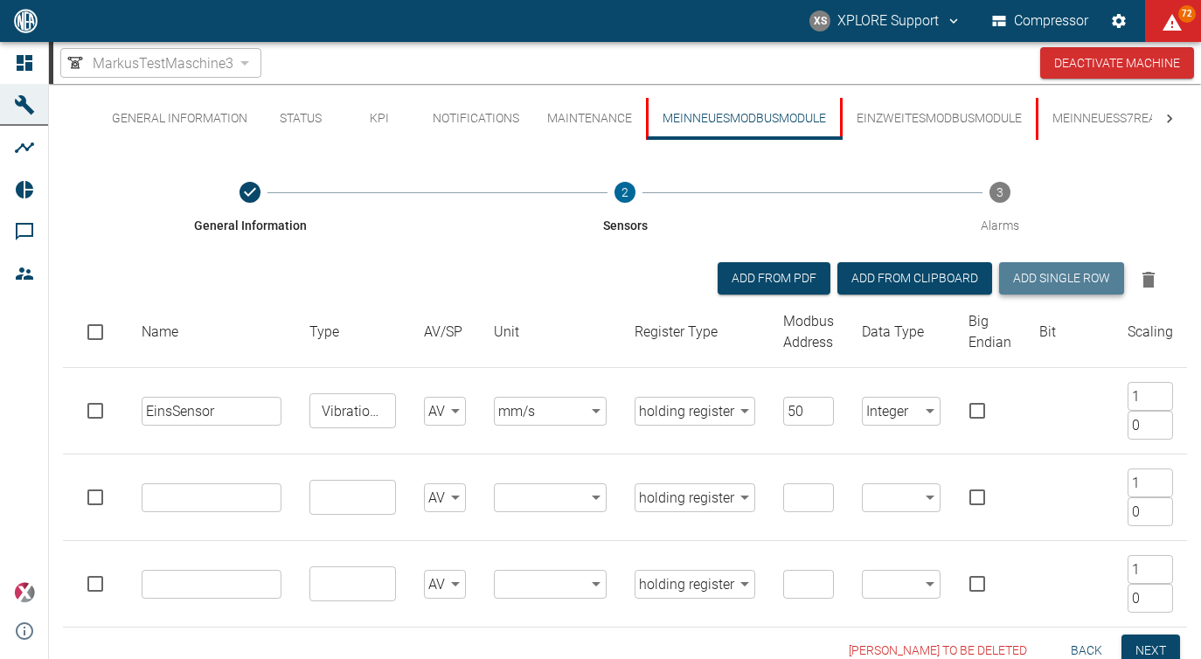
click at [1072, 271] on button "Add single row" at bounding box center [1061, 278] width 125 height 32
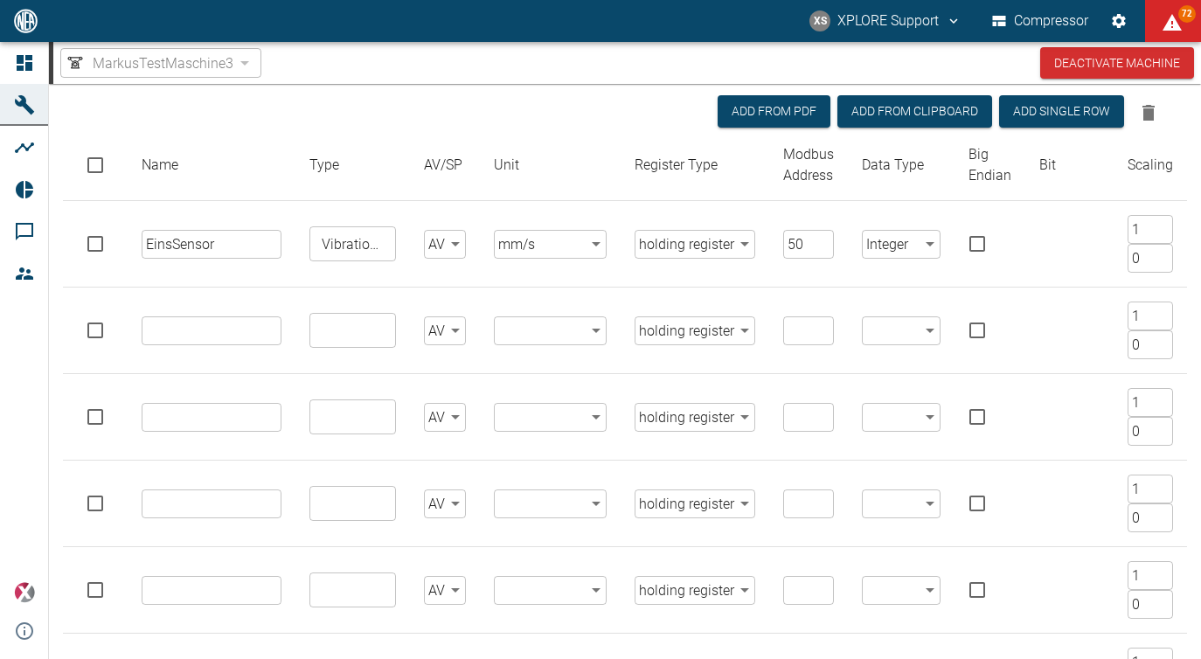
scroll to position [161, 0]
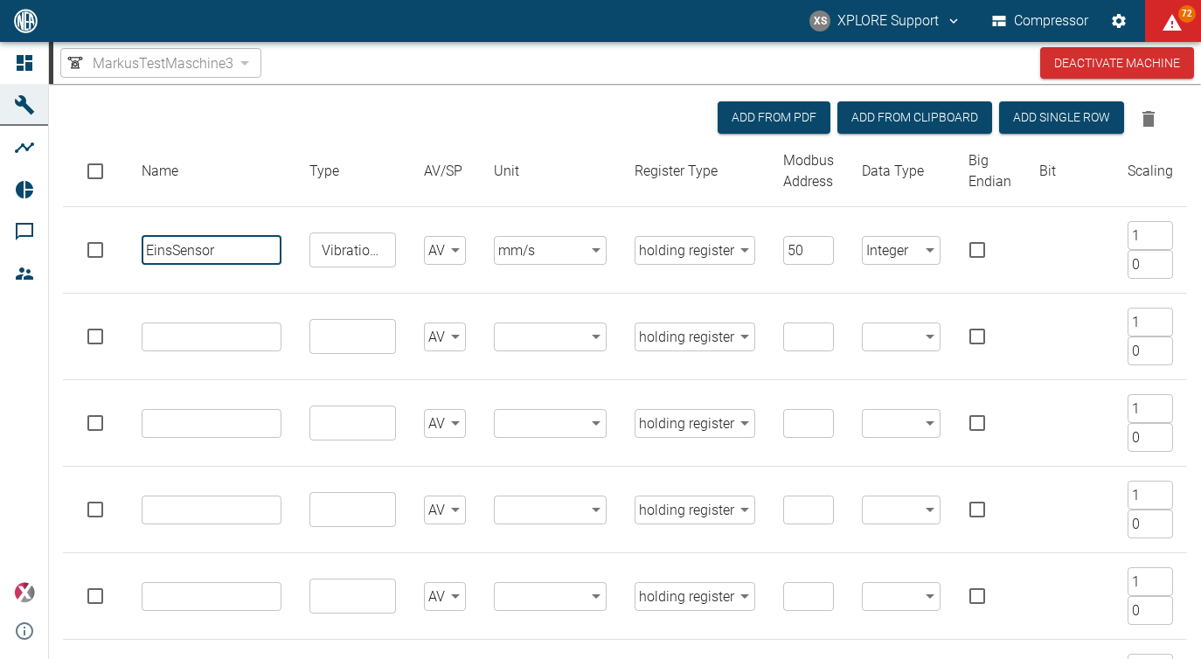
click at [232, 241] on input "EinsSensor" at bounding box center [212, 250] width 140 height 29
drag, startPoint x: 236, startPoint y: 247, endPoint x: 132, endPoint y: 243, distance: 104.1
click at [142, 243] on input "EinsSensor1" at bounding box center [212, 250] width 140 height 29
type input "EinsSensor1"
paste input "EinsSensor1"
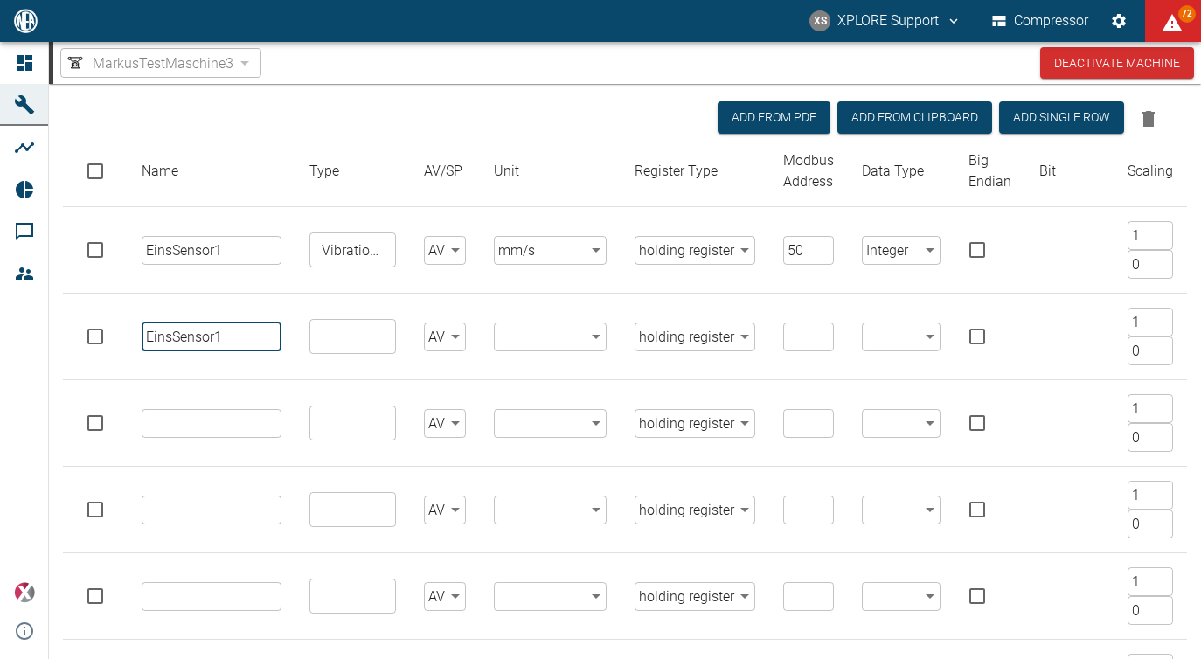
click at [175, 334] on input "EinsSensor1" at bounding box center [212, 337] width 140 height 29
type input "EinsSensor1"
paste input "EinsSensor1"
click at [199, 426] on input "EinsSensor1" at bounding box center [212, 423] width 140 height 29
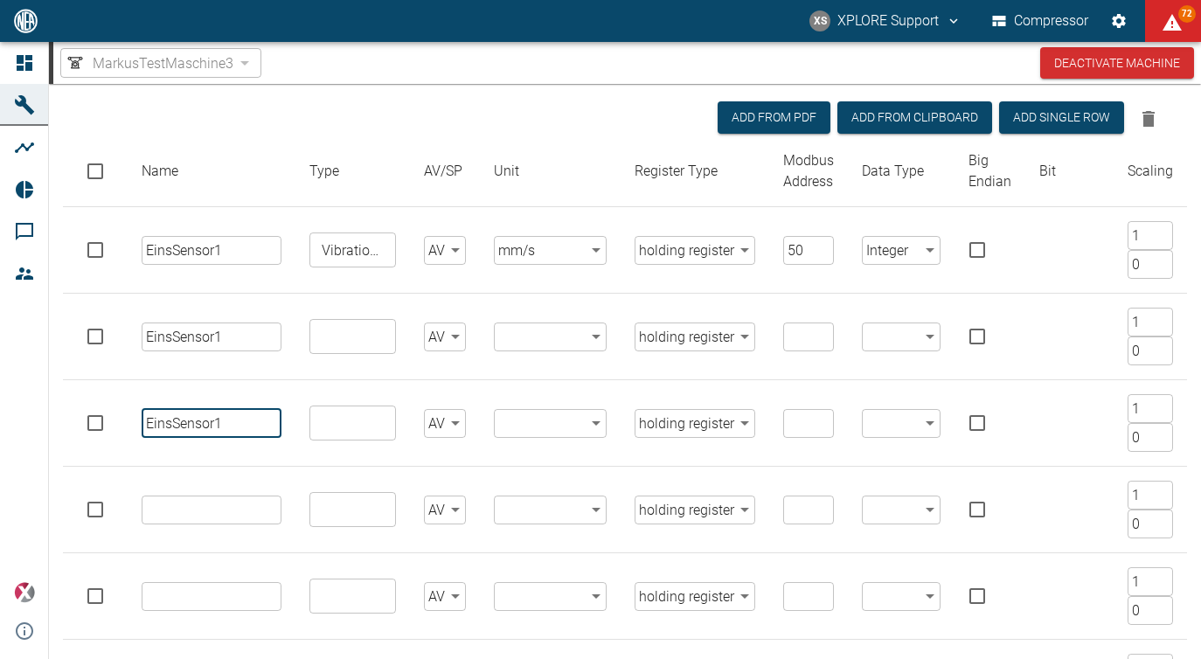
type input "EinsSensor1"
paste input "EinsSensor1"
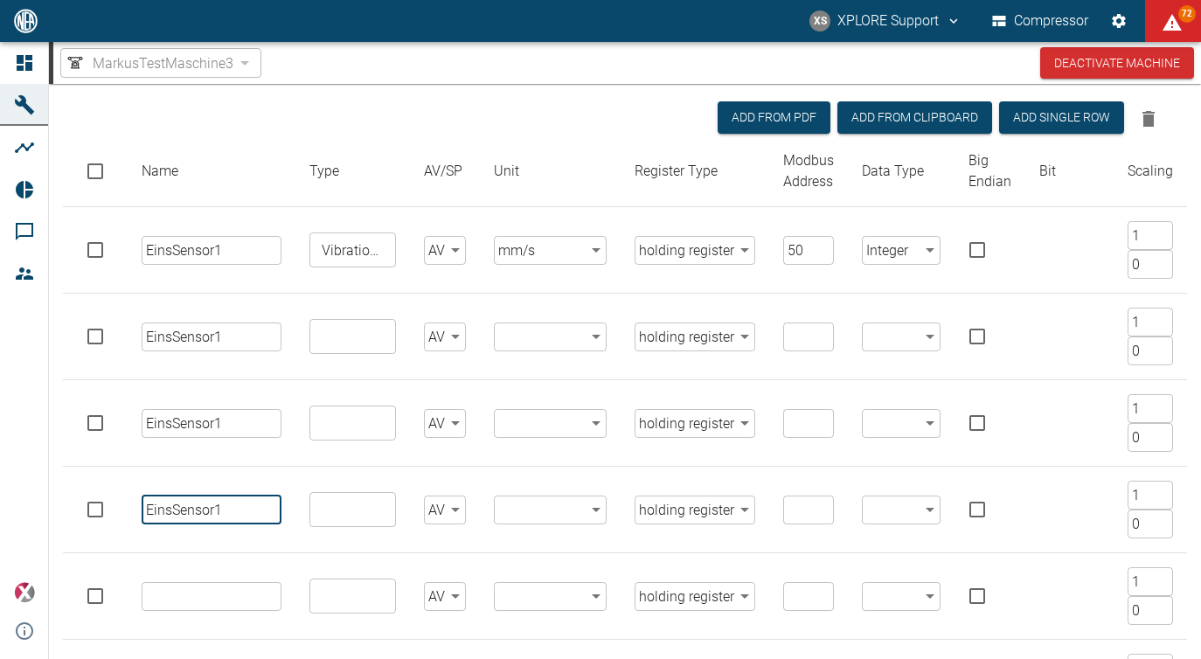
click at [219, 501] on input "EinsSensor1" at bounding box center [212, 510] width 140 height 29
type input "EinsSensor1"
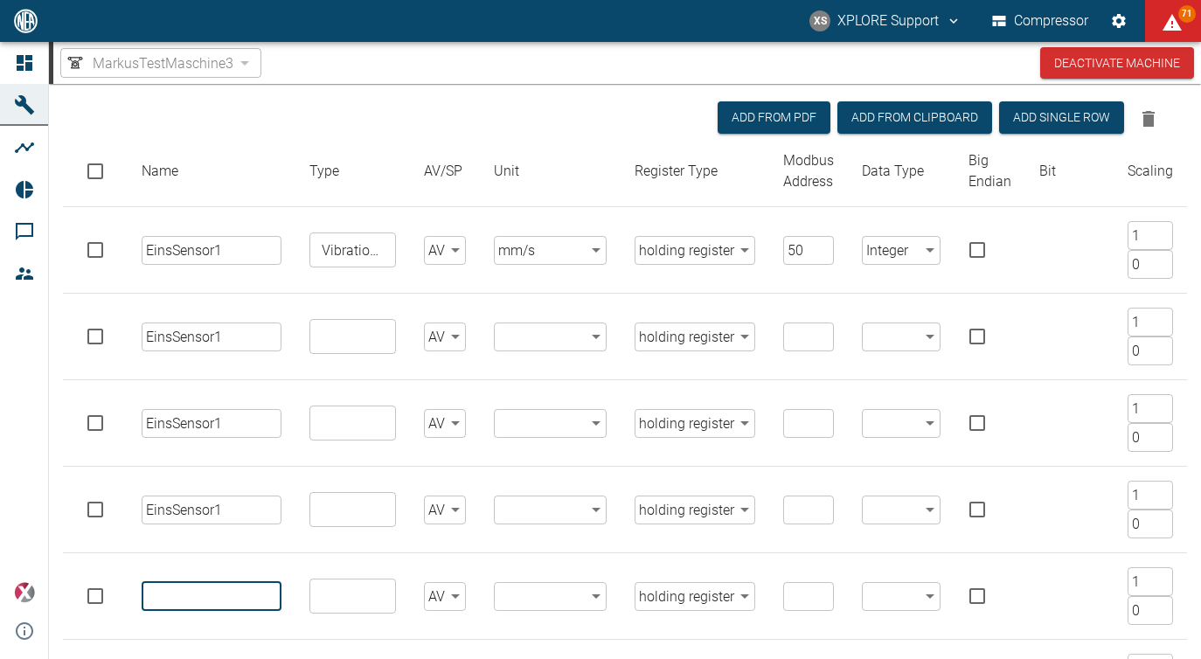
paste input "EinsSensor1"
click at [228, 601] on input "EinsSensor1" at bounding box center [212, 596] width 140 height 29
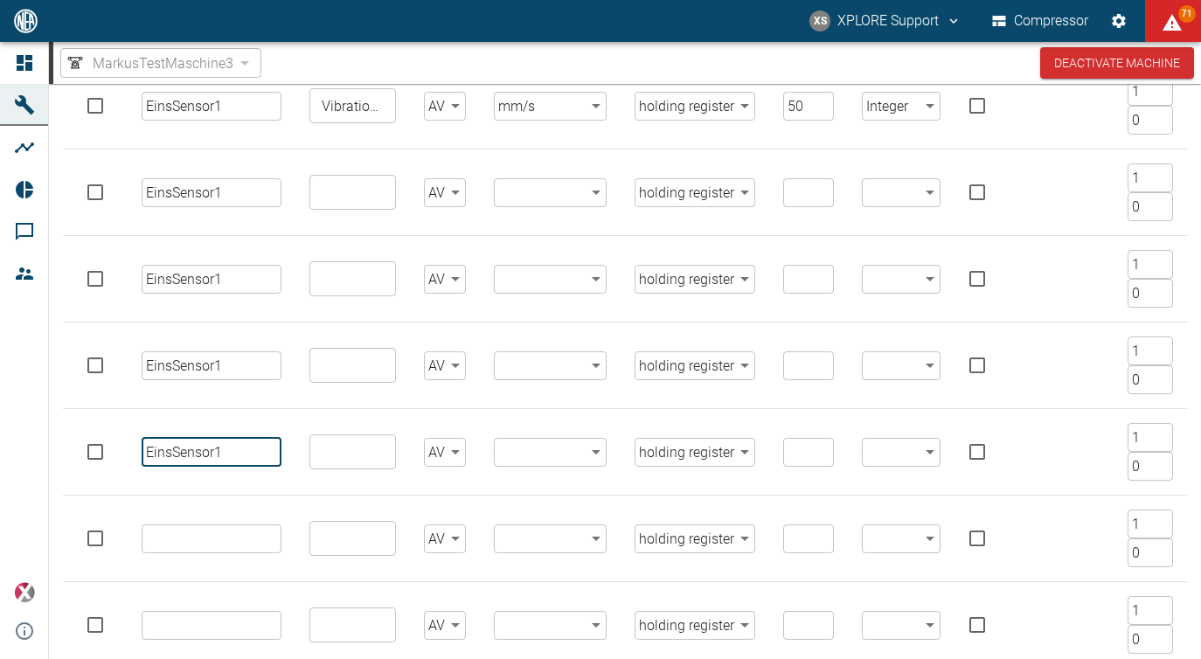
scroll to position [308, 0]
type input "EinsSensor1"
paste input "EinsSensor1"
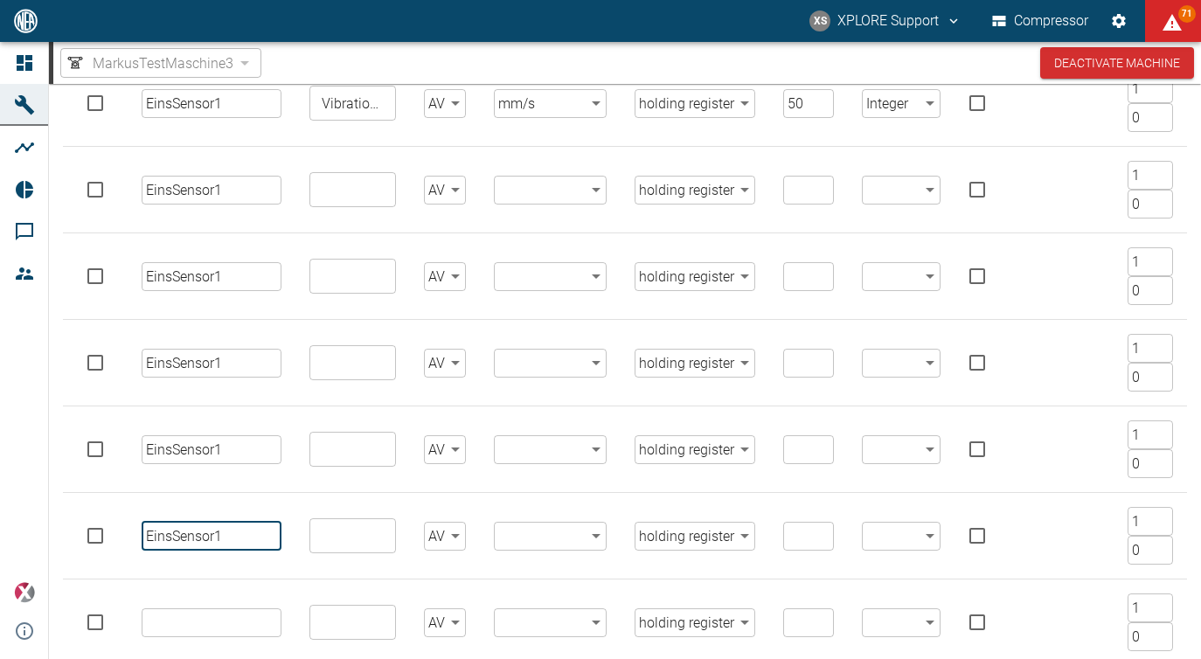
click at [221, 535] on input "EinsSensor1" at bounding box center [212, 536] width 140 height 29
type input "EinsSensor1"
paste input "EinsSensor1"
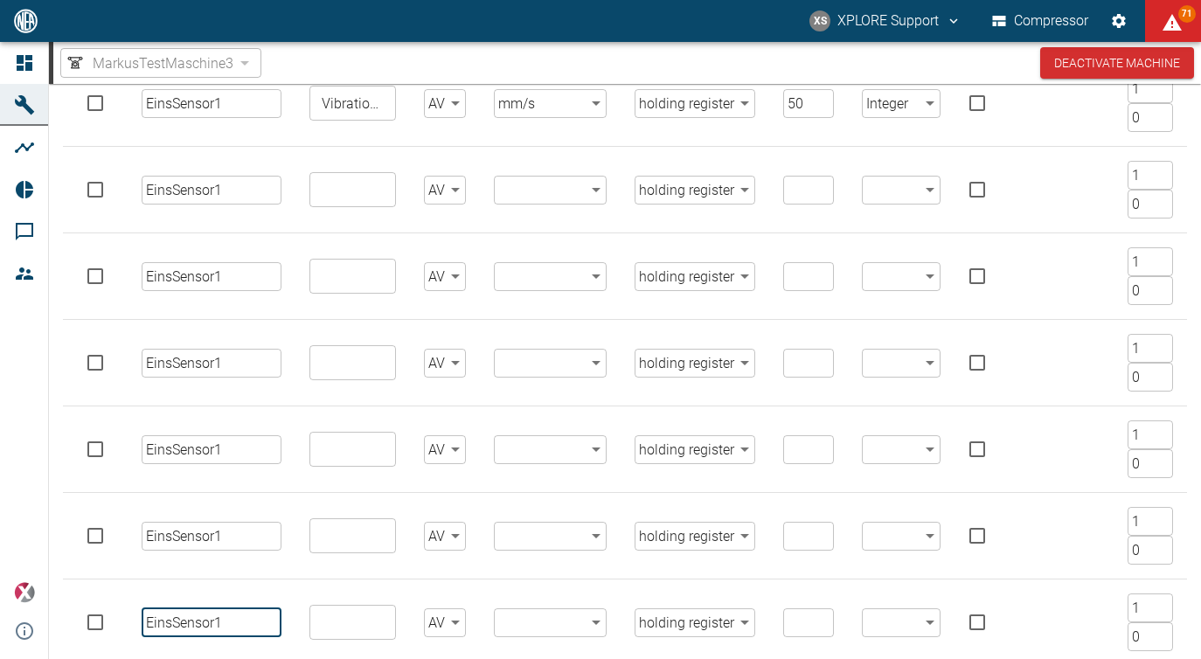
click at [225, 619] on input "EinsSensor1" at bounding box center [212, 622] width 140 height 29
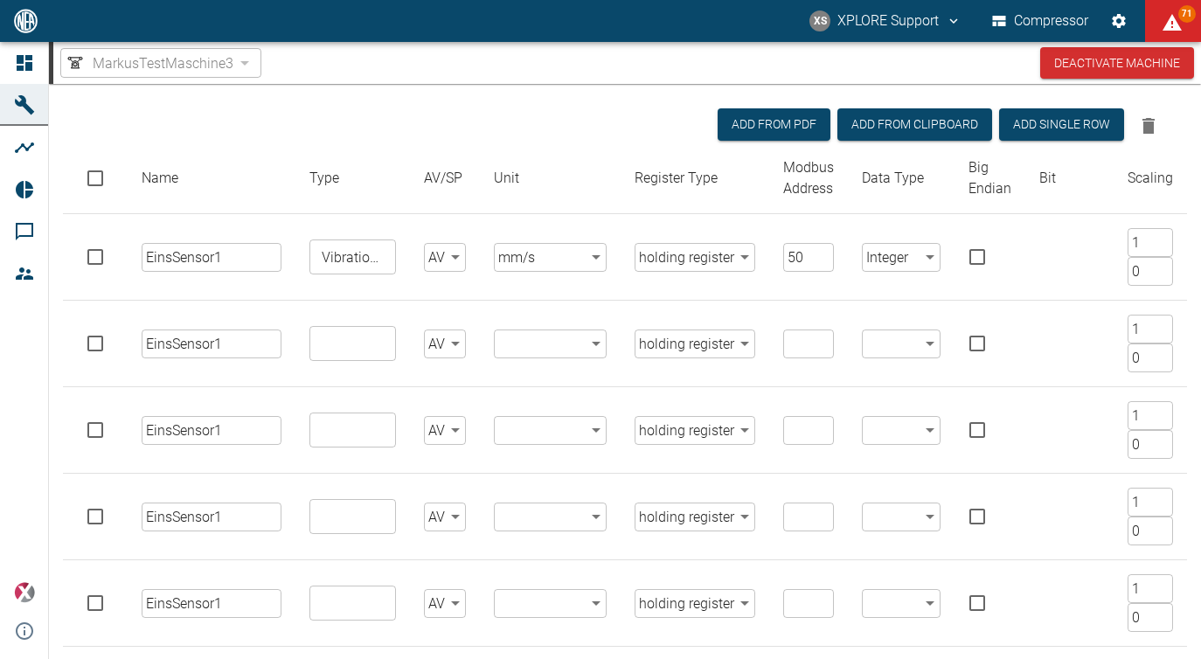
scroll to position [149, 0]
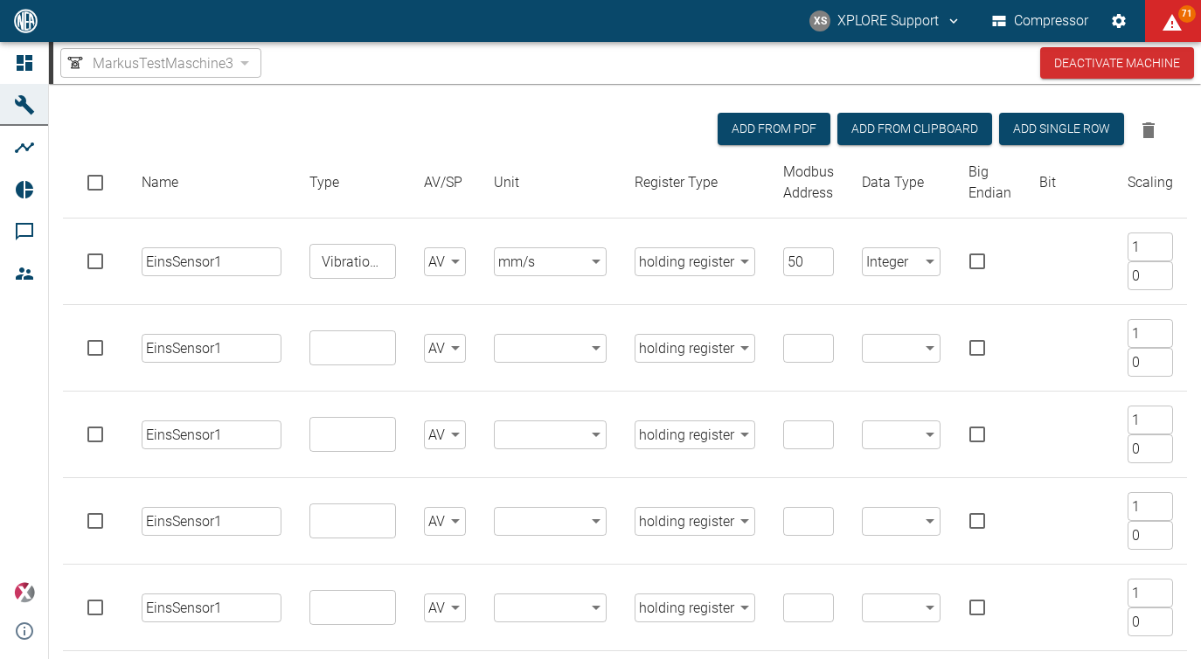
type input "EinsSensor1"
click at [239, 347] on input "EinsSensor1" at bounding box center [212, 348] width 140 height 29
type input "EinsSensor2"
click at [242, 424] on input "EinsSensor1" at bounding box center [212, 434] width 140 height 29
type input "EinsSensor3"
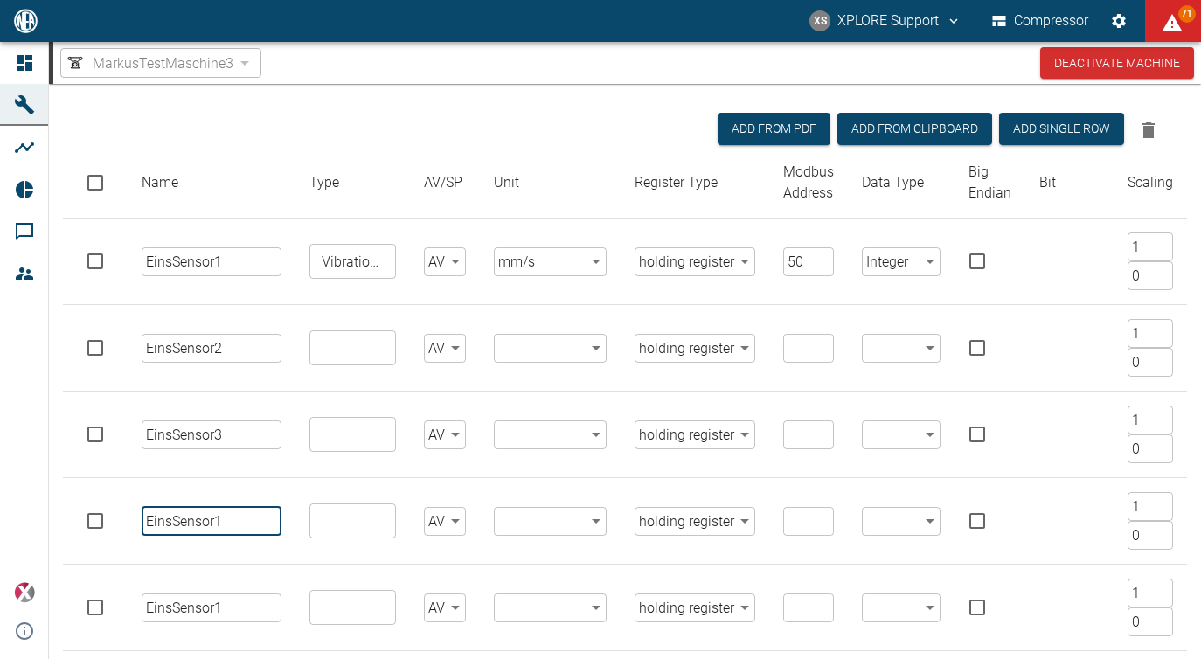
click at [245, 520] on input "EinsSensor1" at bounding box center [212, 521] width 140 height 29
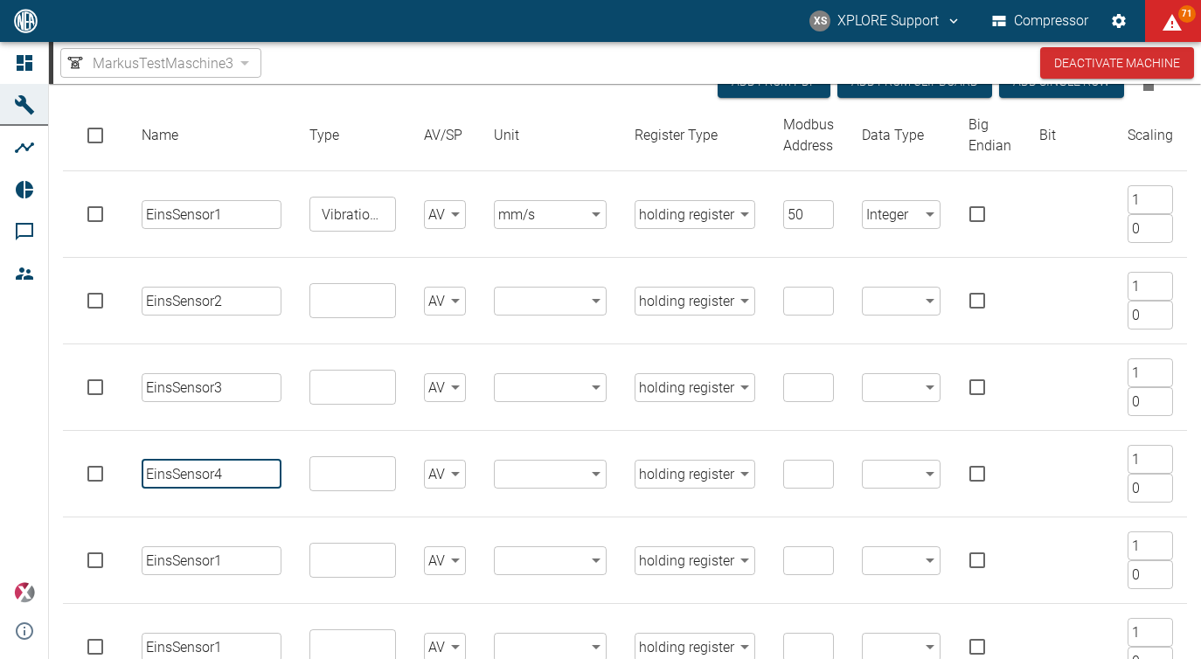
scroll to position [205, 0]
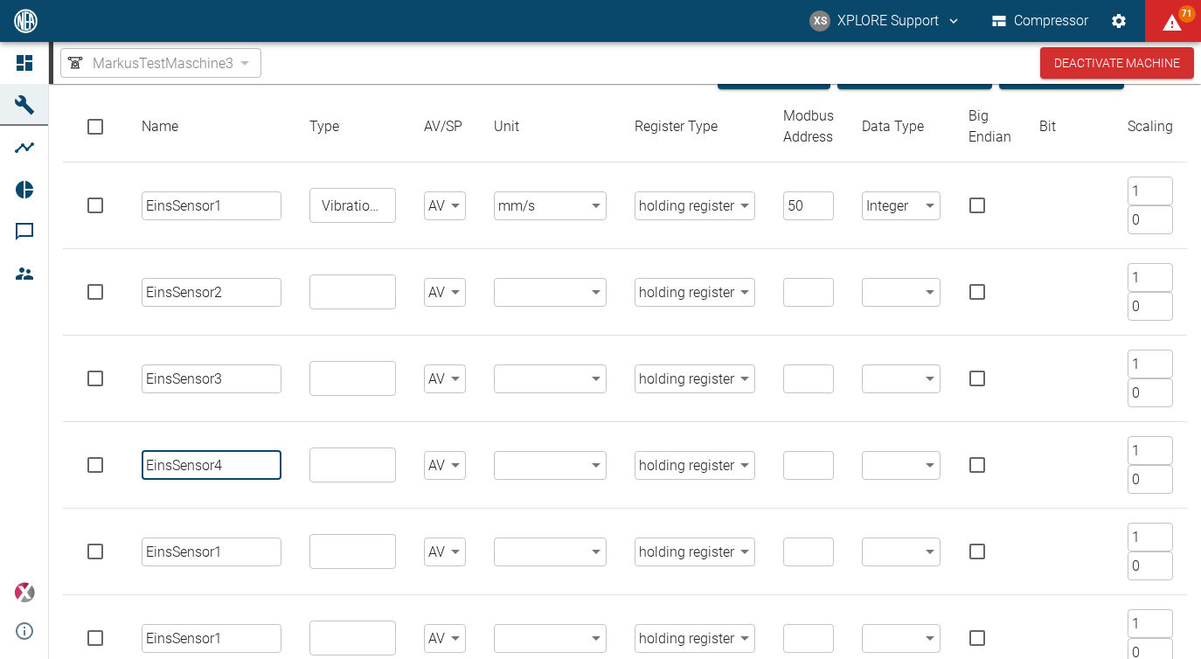
type input "EinsSensor4"
click at [245, 553] on input "EinsSensor1" at bounding box center [212, 552] width 140 height 29
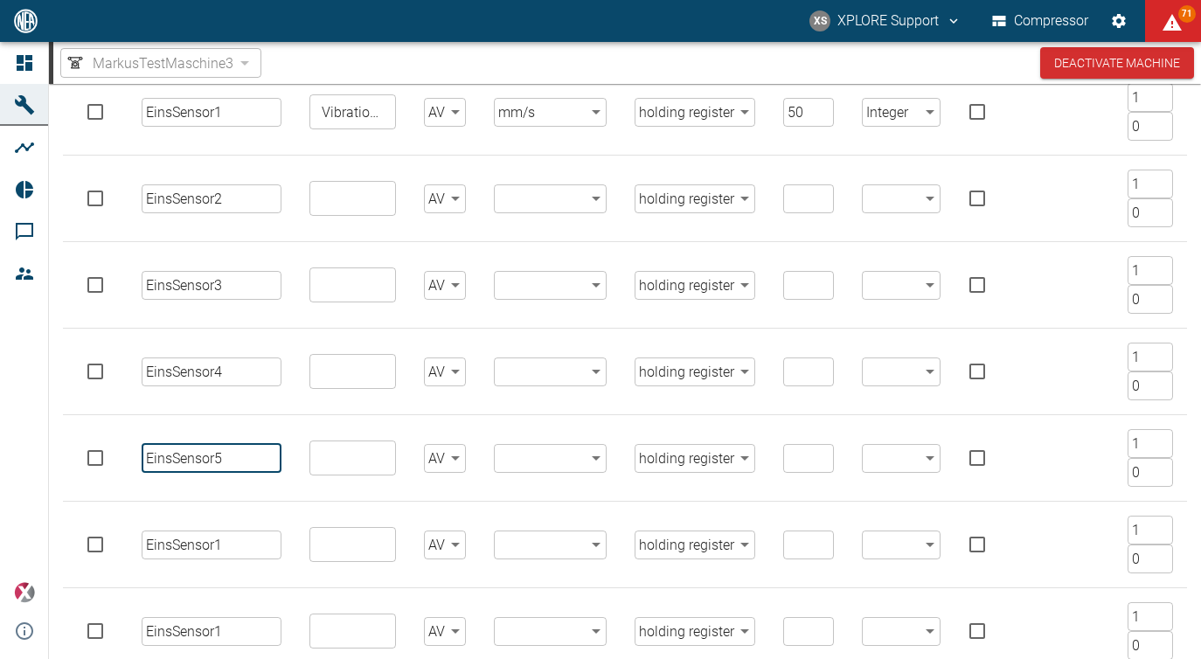
scroll to position [372, 0]
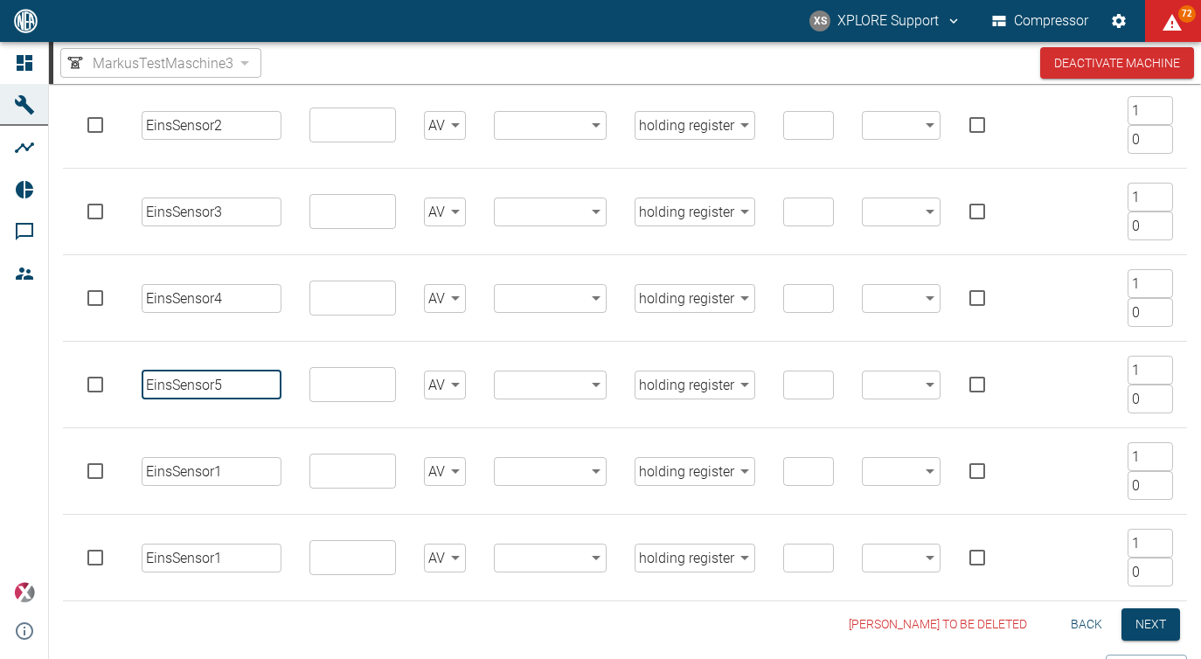
type input "EinsSensor5"
click at [236, 468] on input "EinsSensor1" at bounding box center [212, 471] width 140 height 29
type input "EinsSensor6"
click at [243, 560] on input "EinsSensor1" at bounding box center [212, 558] width 140 height 29
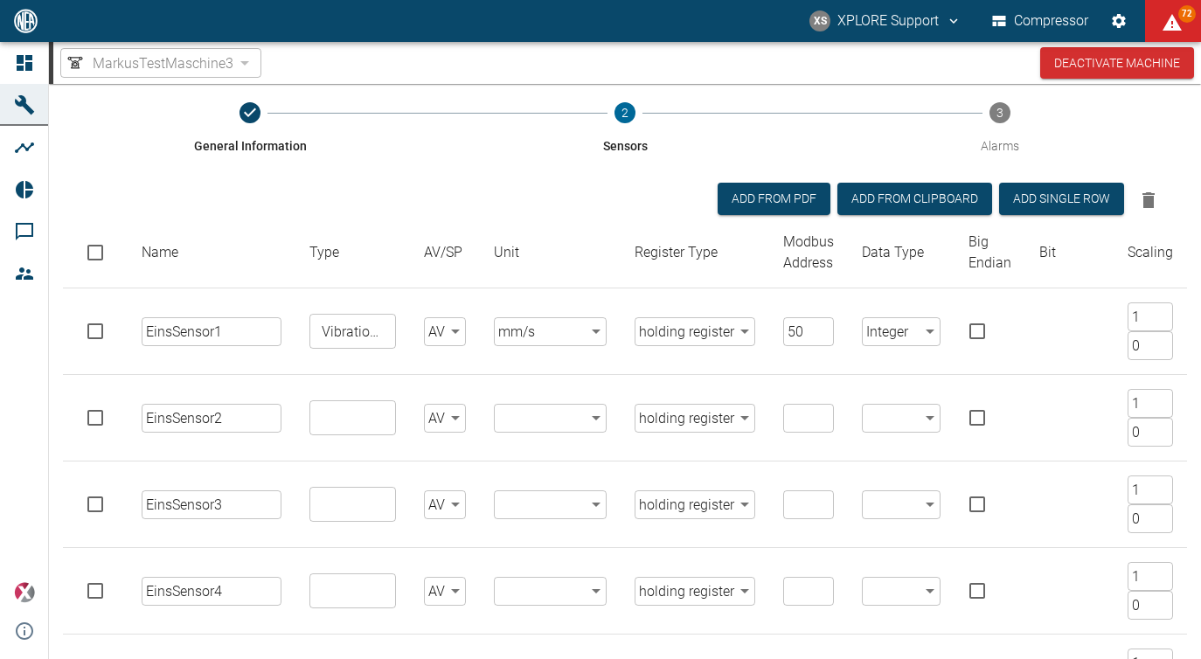
scroll to position [0, 0]
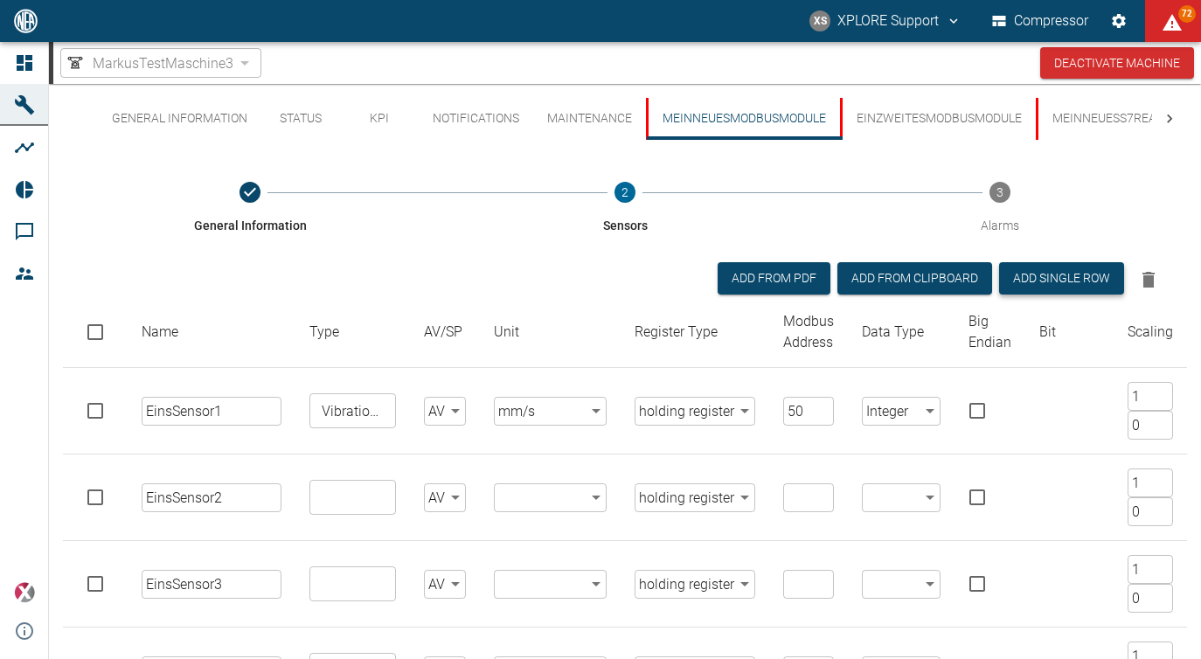
type input "EinsSensor7"
click at [1055, 274] on button "Add single row" at bounding box center [1061, 278] width 125 height 32
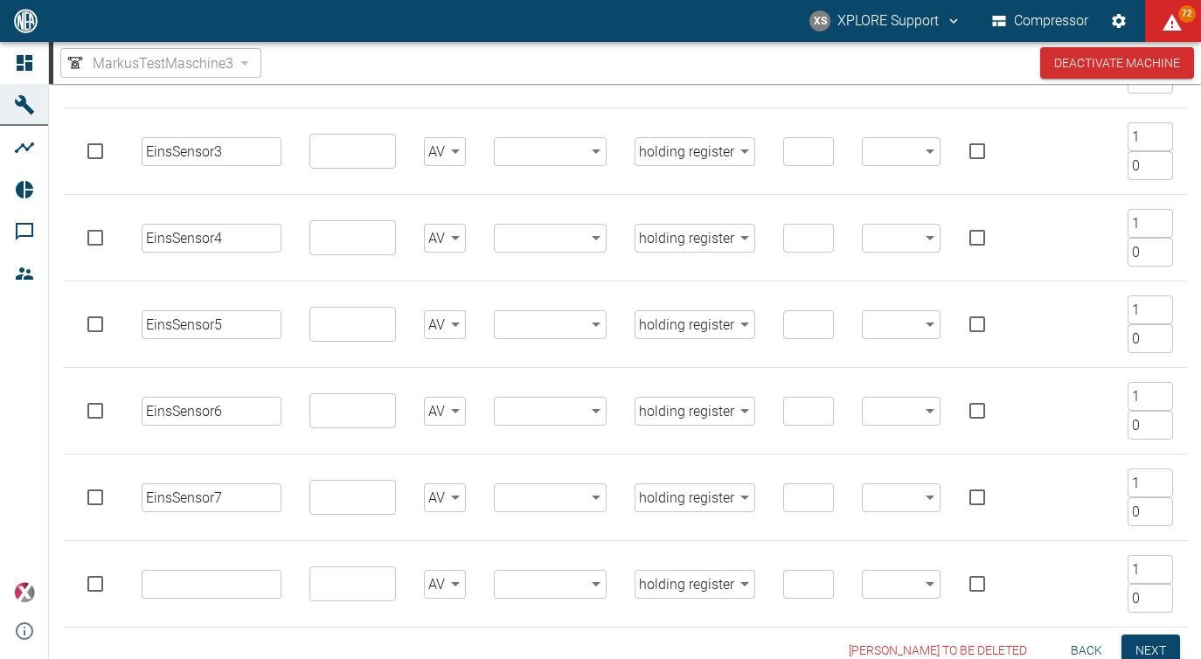
scroll to position [503, 0]
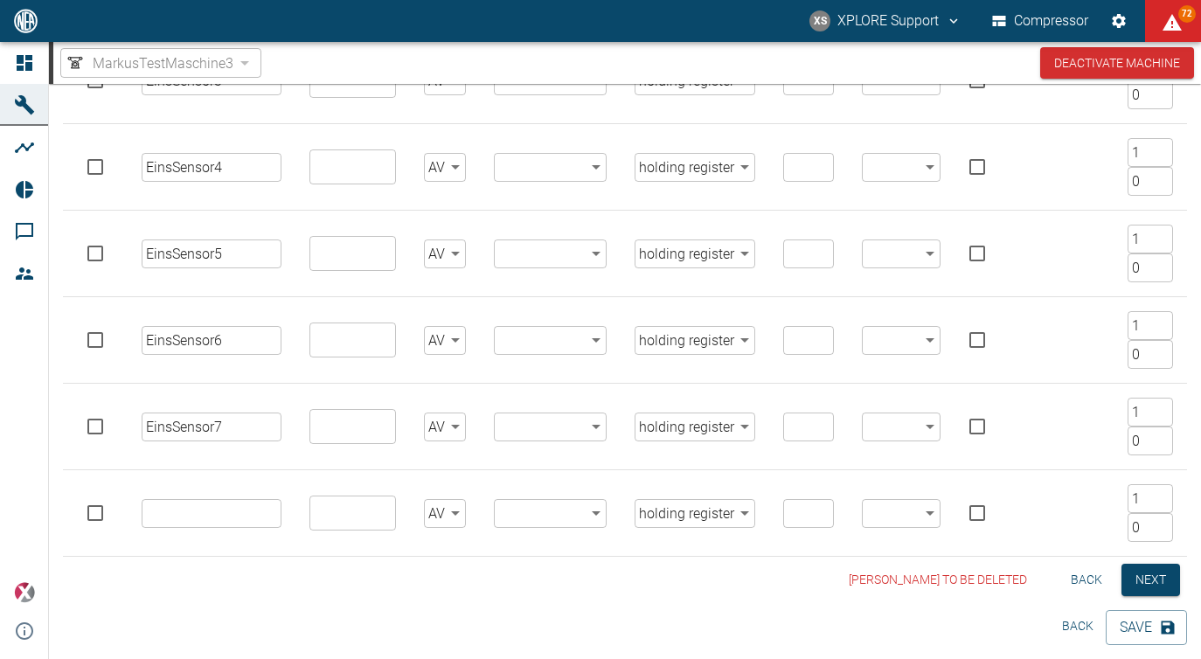
click at [225, 510] on input "text" at bounding box center [212, 513] width 140 height 29
paste input "EinsSensor1"
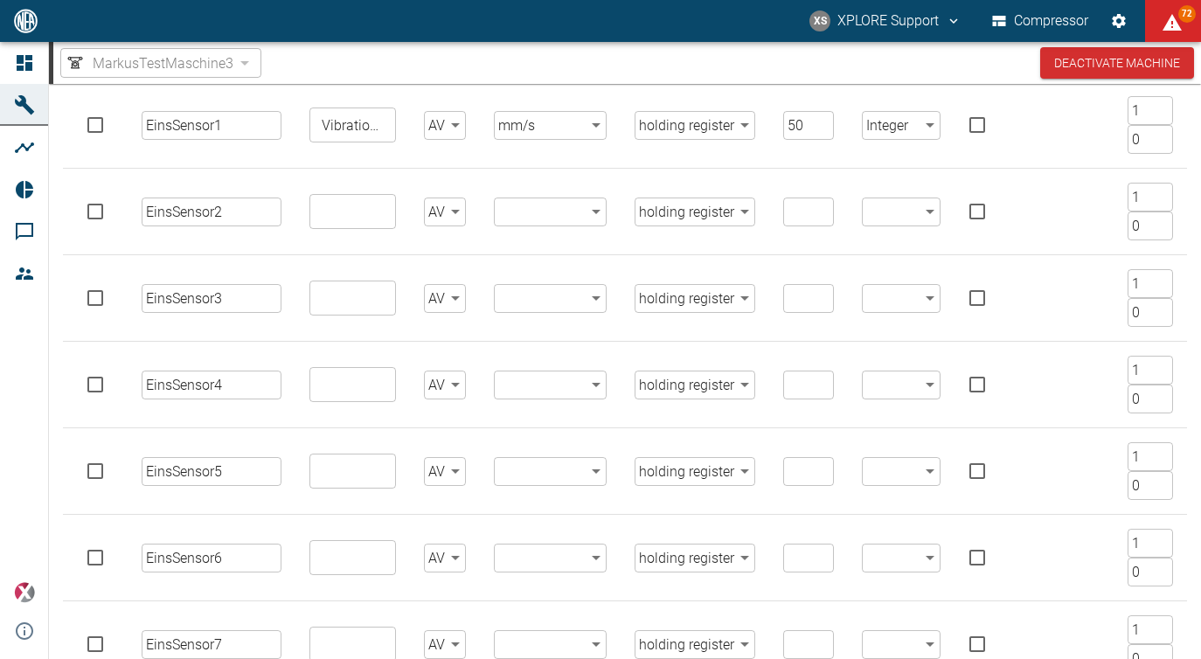
scroll to position [273, 0]
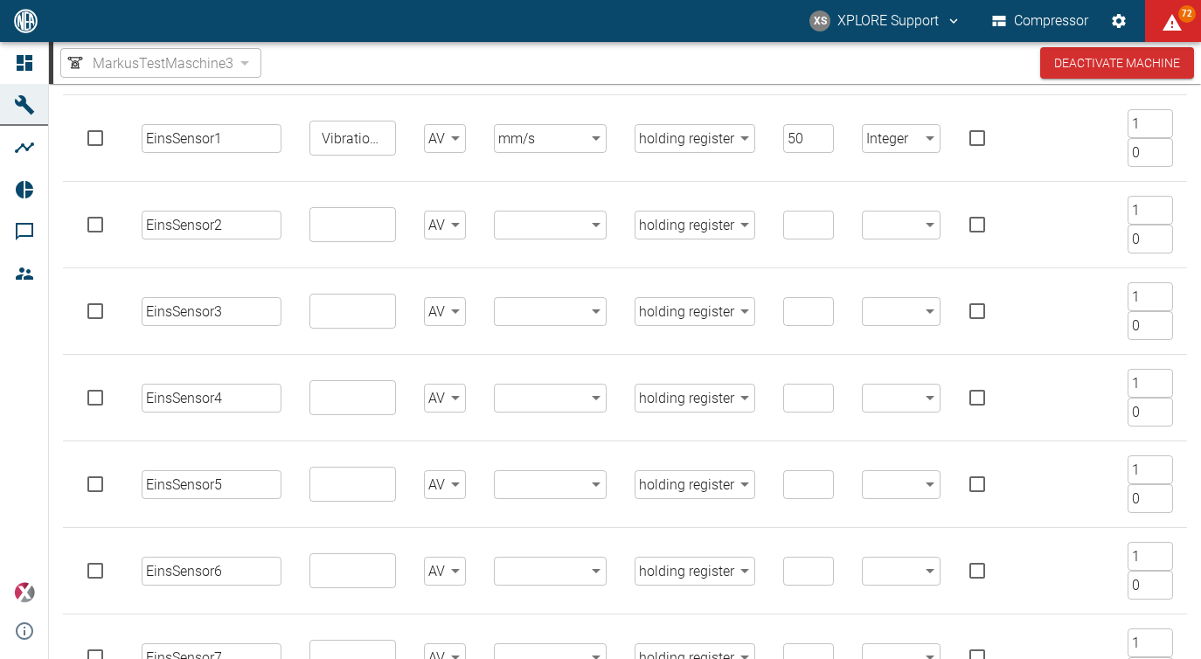
type input "EinsSensor8"
click at [672, 303] on body "XS XPLORE Support Compressor 72 Dashboard Machines Analyses Reports Comments Me…" at bounding box center [600, 329] width 1201 height 659
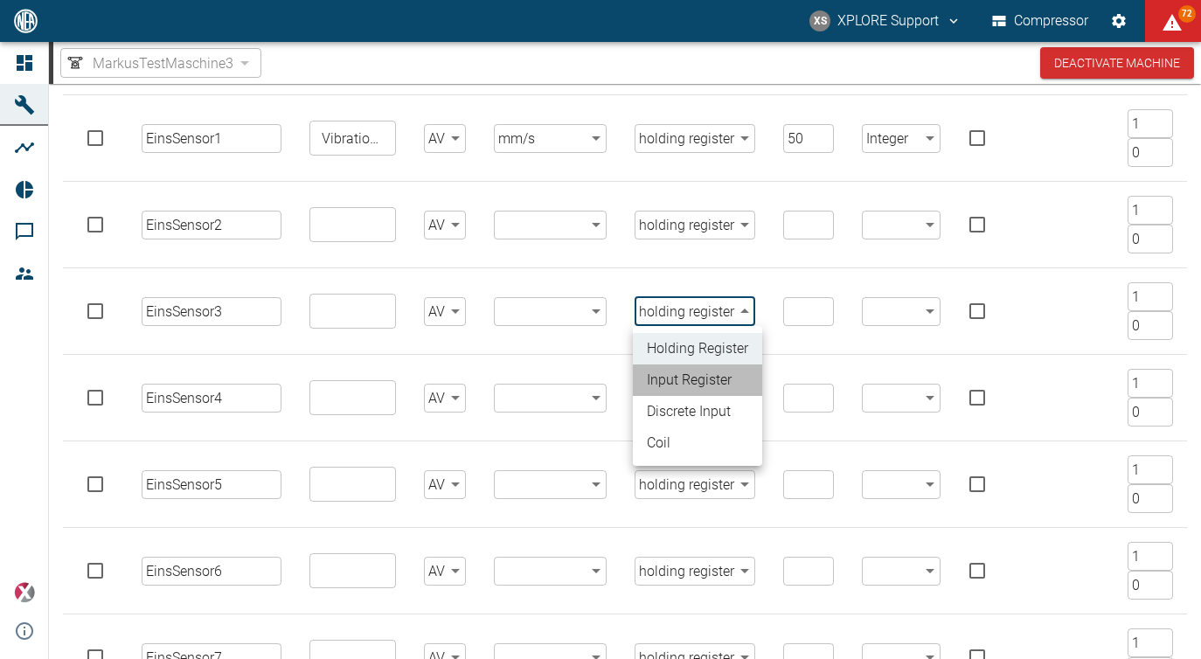
click at [687, 372] on li "input register" at bounding box center [697, 379] width 129 height 31
type input "input_register"
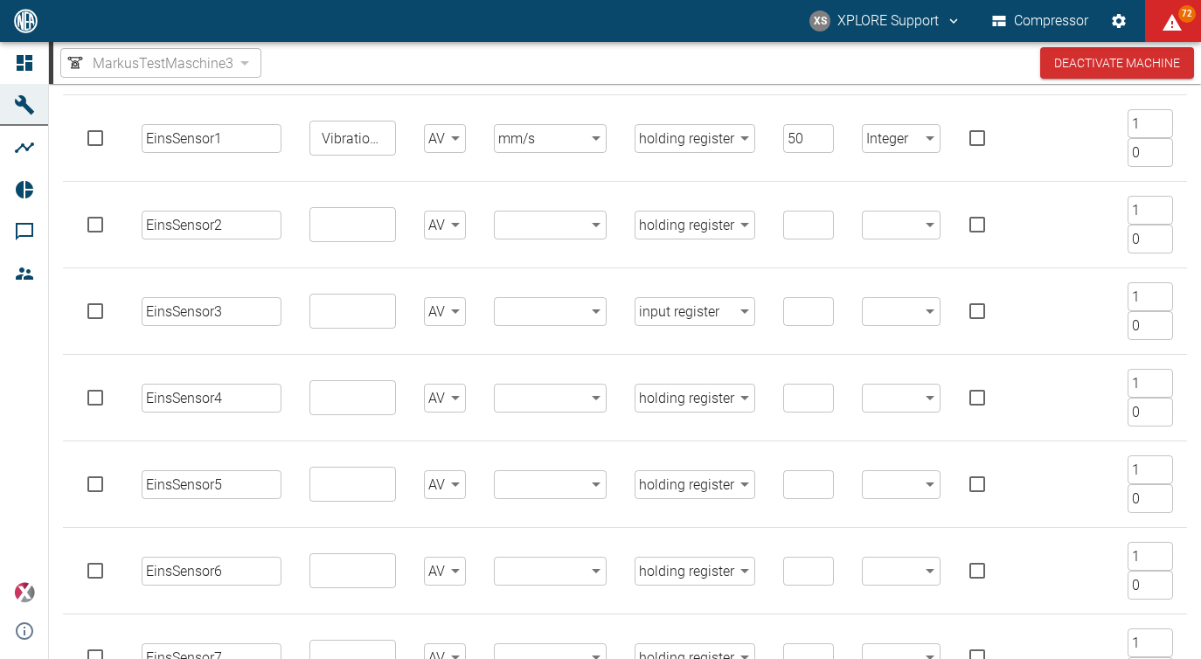
click at [681, 385] on body "XS XPLORE Support Compressor 72 Dashboard Machines Analyses Reports Comments Me…" at bounding box center [600, 329] width 1201 height 659
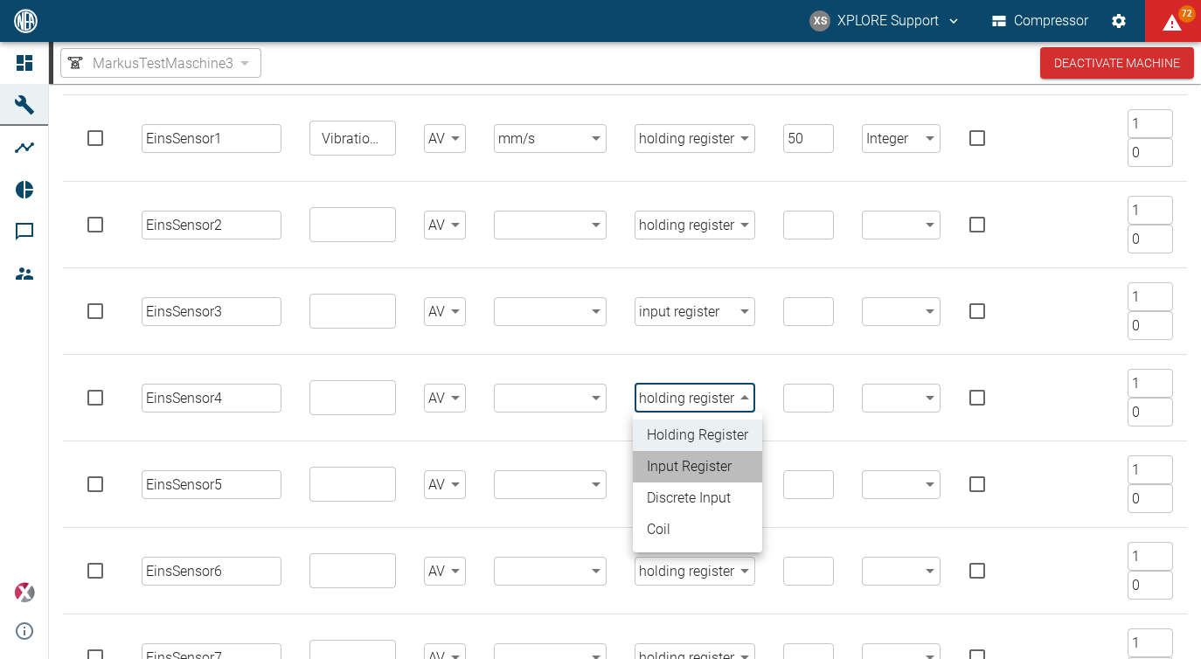
click at [697, 466] on li "input register" at bounding box center [697, 466] width 129 height 31
type input "input_register"
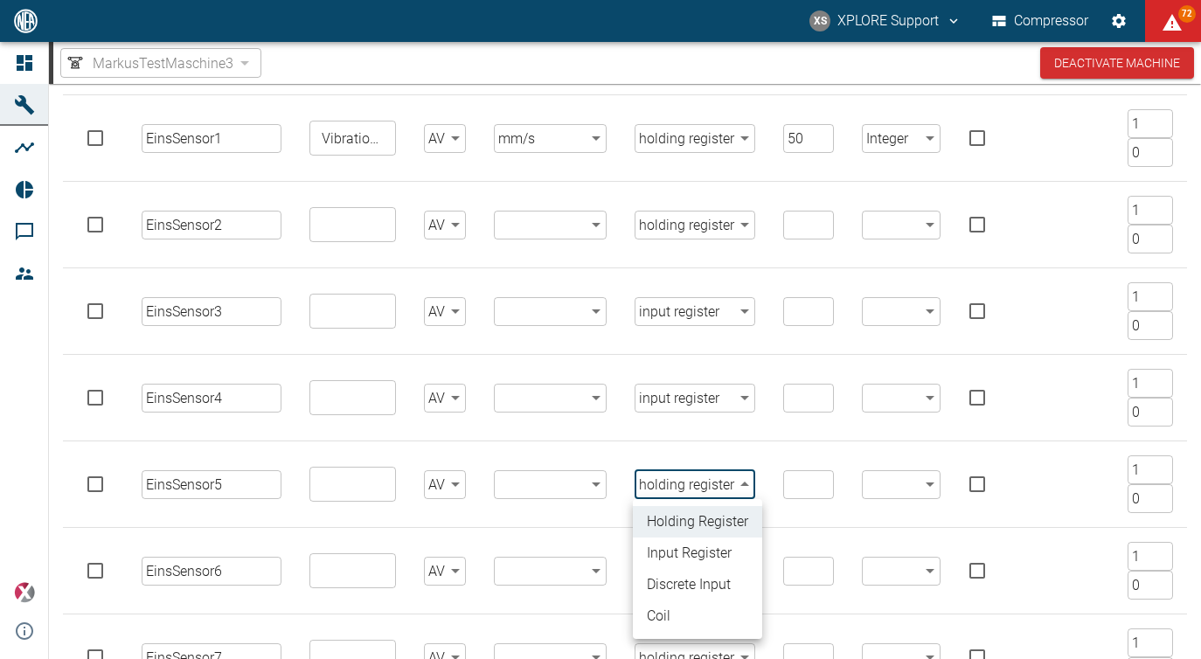
click at [690, 483] on body "XS XPLORE Support Compressor 72 Dashboard Machines Analyses Reports Comments Me…" at bounding box center [600, 329] width 1201 height 659
click at [679, 574] on li "discrete input" at bounding box center [697, 584] width 129 height 31
type input "discrete_input"
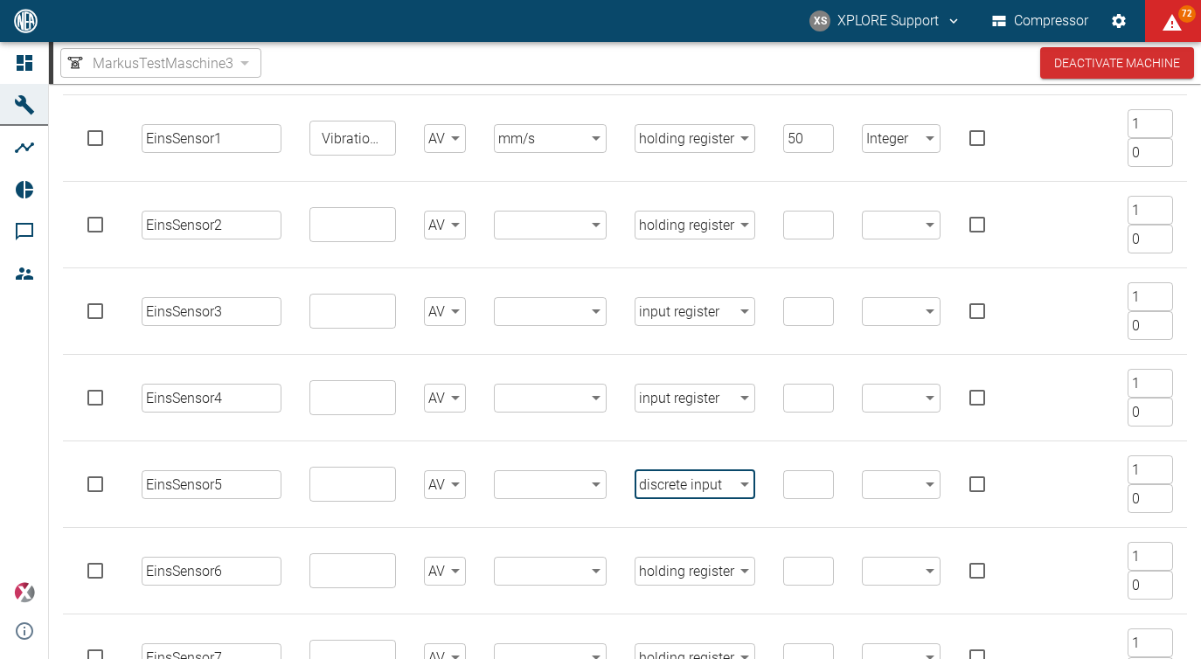
click at [679, 574] on body "XS XPLORE Support Compressor 72 Dashboard Machines Analyses Reports Comments Me…" at bounding box center [600, 329] width 1201 height 659
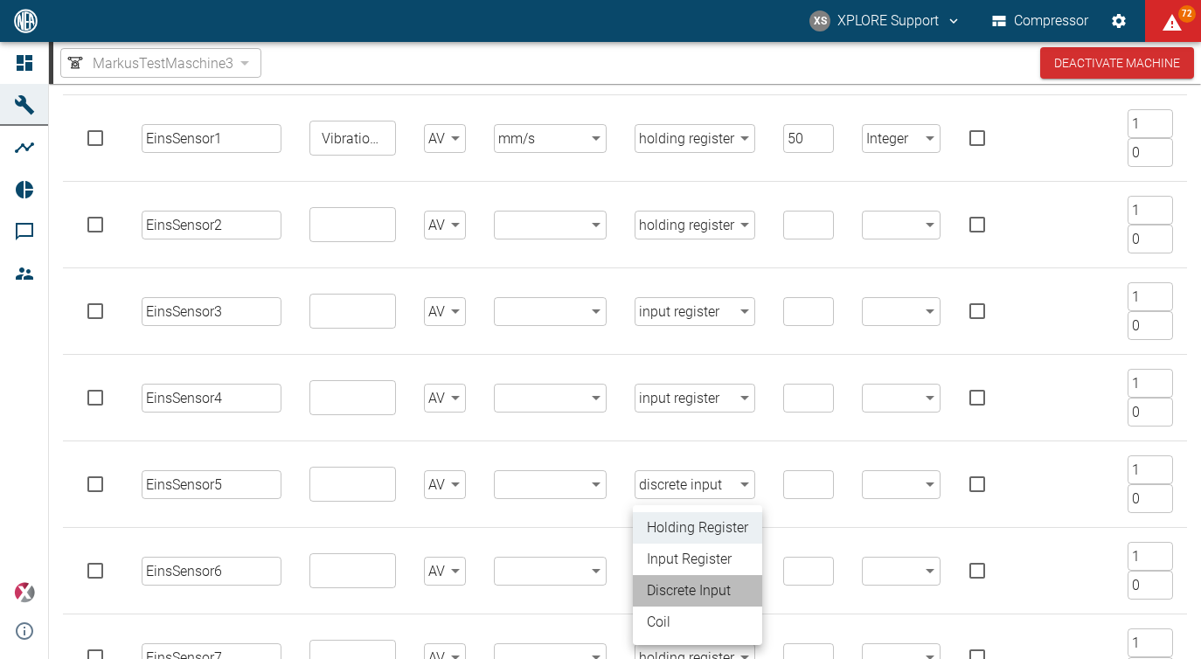
click at [680, 606] on li "discrete input" at bounding box center [697, 590] width 129 height 31
type input "discrete_input"
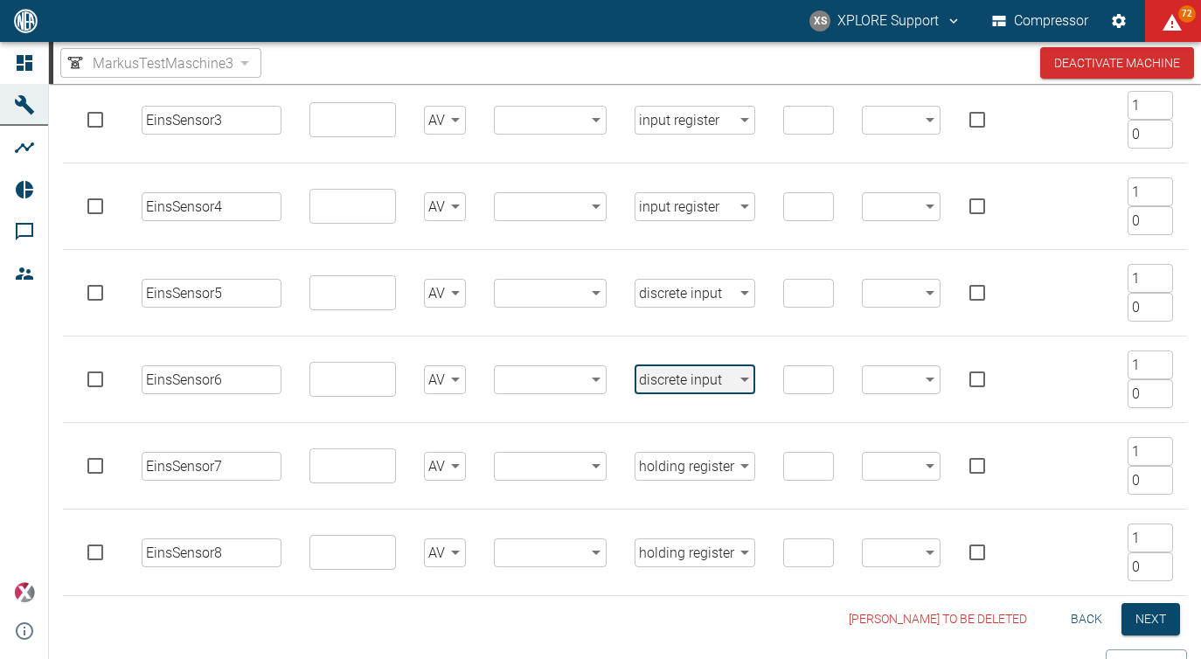
scroll to position [503, 0]
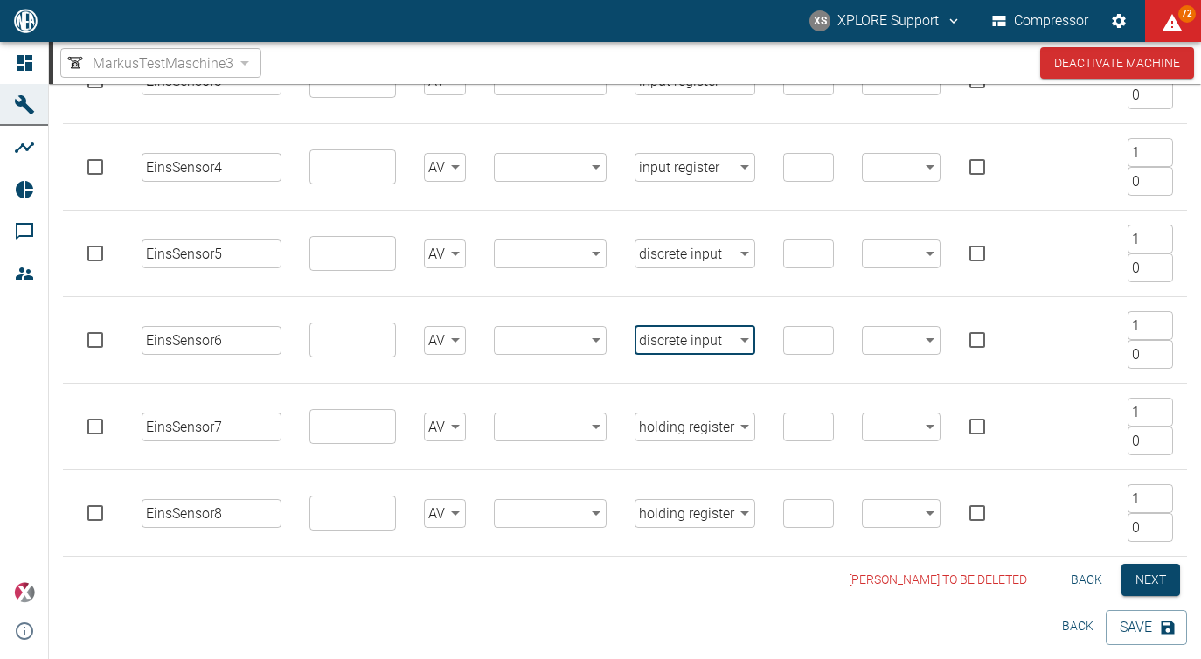
click at [666, 441] on td "holding register holding_register ​" at bounding box center [695, 427] width 149 height 87
click at [664, 438] on td "holding register holding_register ​" at bounding box center [695, 427] width 149 height 87
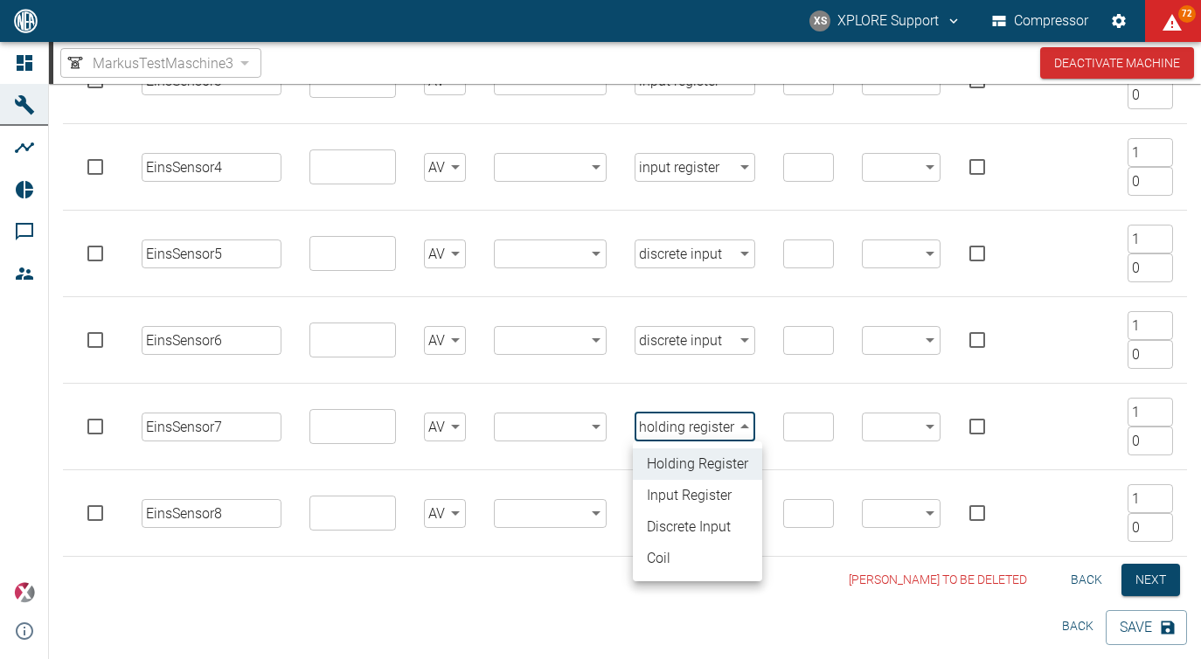
click at [664, 438] on body "XS XPLORE Support Compressor 72 Dashboard Machines Analyses Reports Comments Me…" at bounding box center [600, 329] width 1201 height 659
click at [680, 549] on li "coil" at bounding box center [697, 558] width 129 height 31
type input "coil"
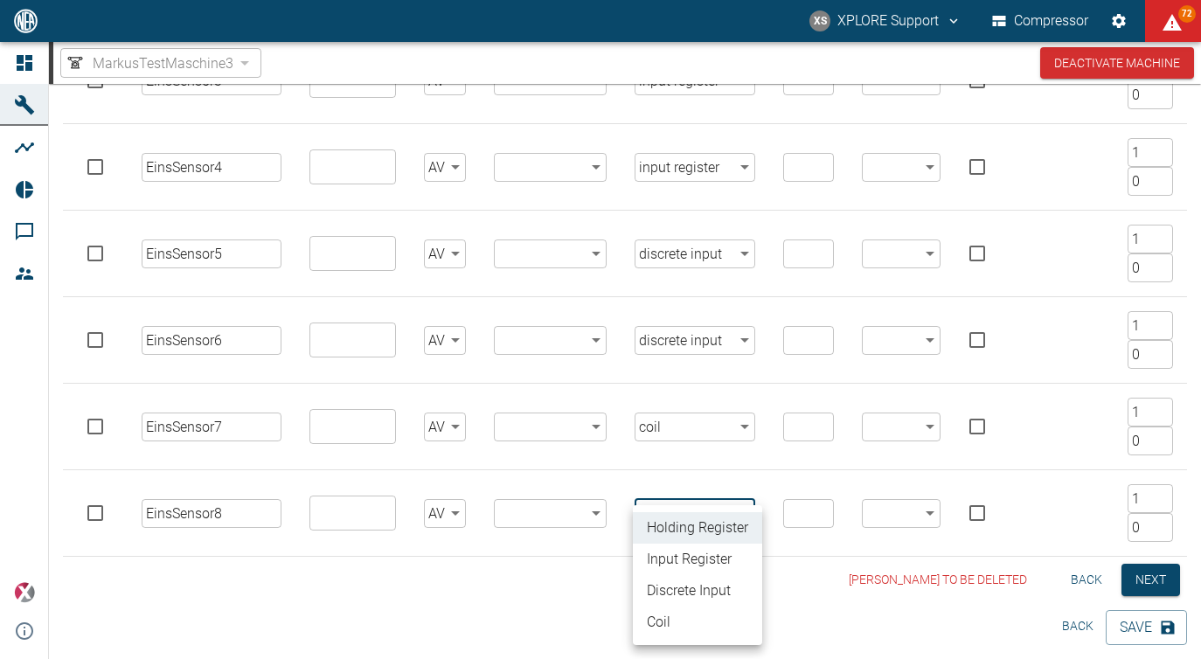
click at [684, 516] on body "XS XPLORE Support Compressor 72 Dashboard Machines Analyses Reports Comments Me…" at bounding box center [600, 329] width 1201 height 659
click at [671, 630] on li "coil" at bounding box center [697, 622] width 129 height 31
type input "coil"
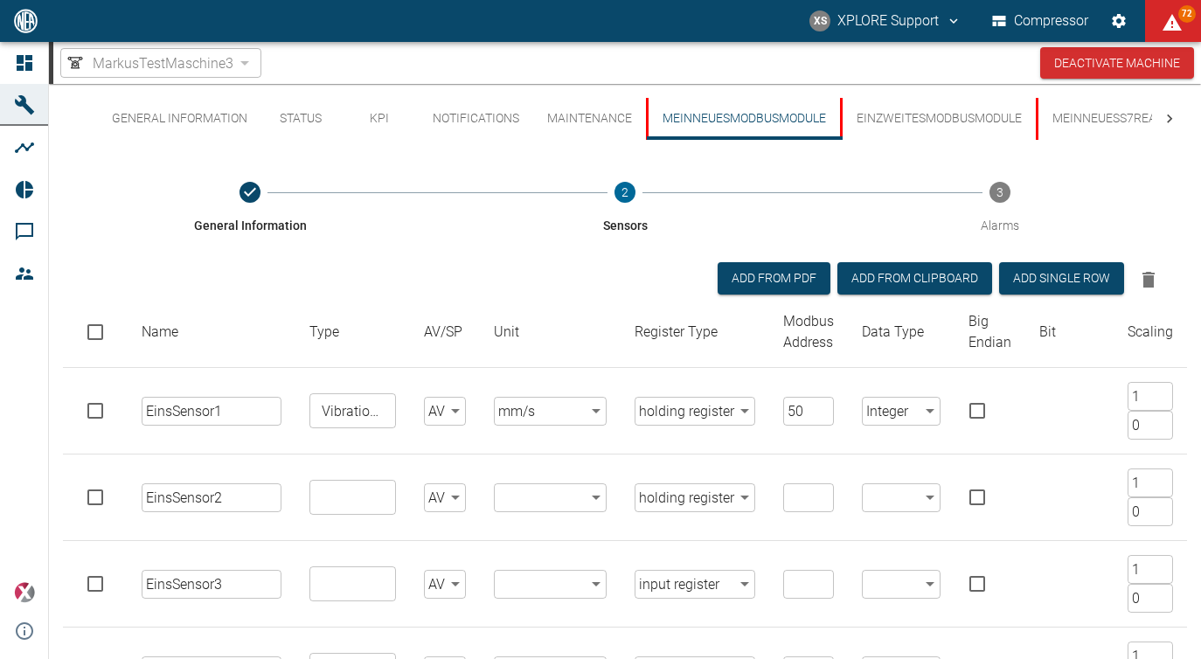
scroll to position [35, 0]
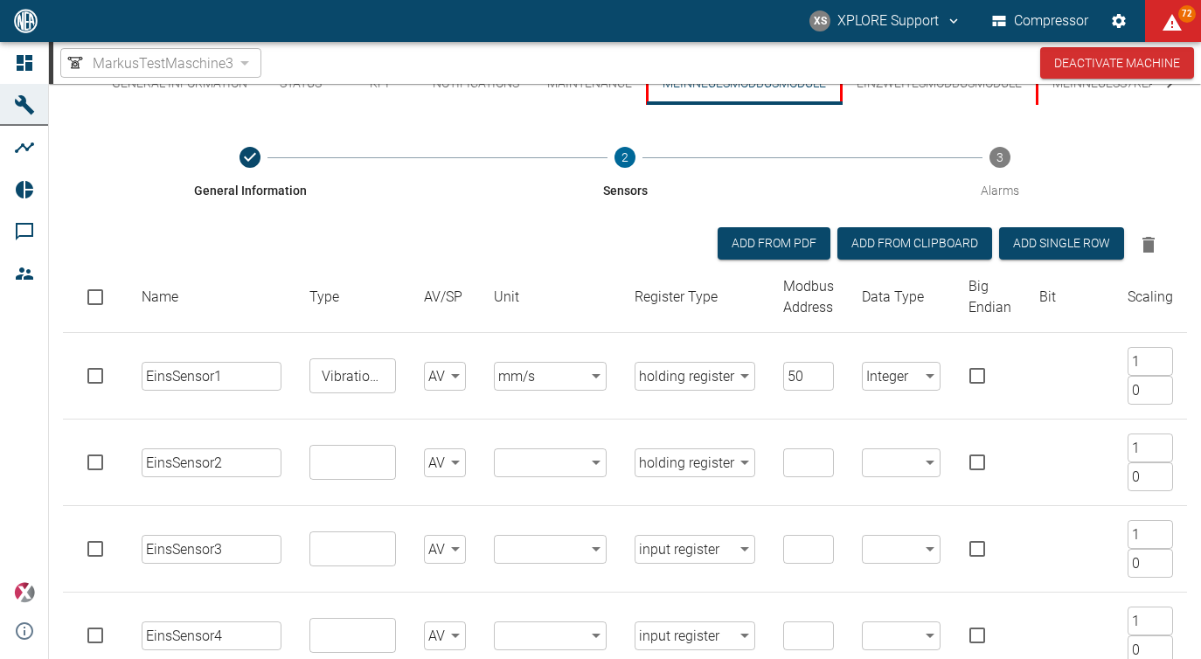
click at [803, 369] on input "50" at bounding box center [808, 376] width 51 height 29
type input "0"
click at [809, 466] on input "number" at bounding box center [808, 462] width 51 height 29
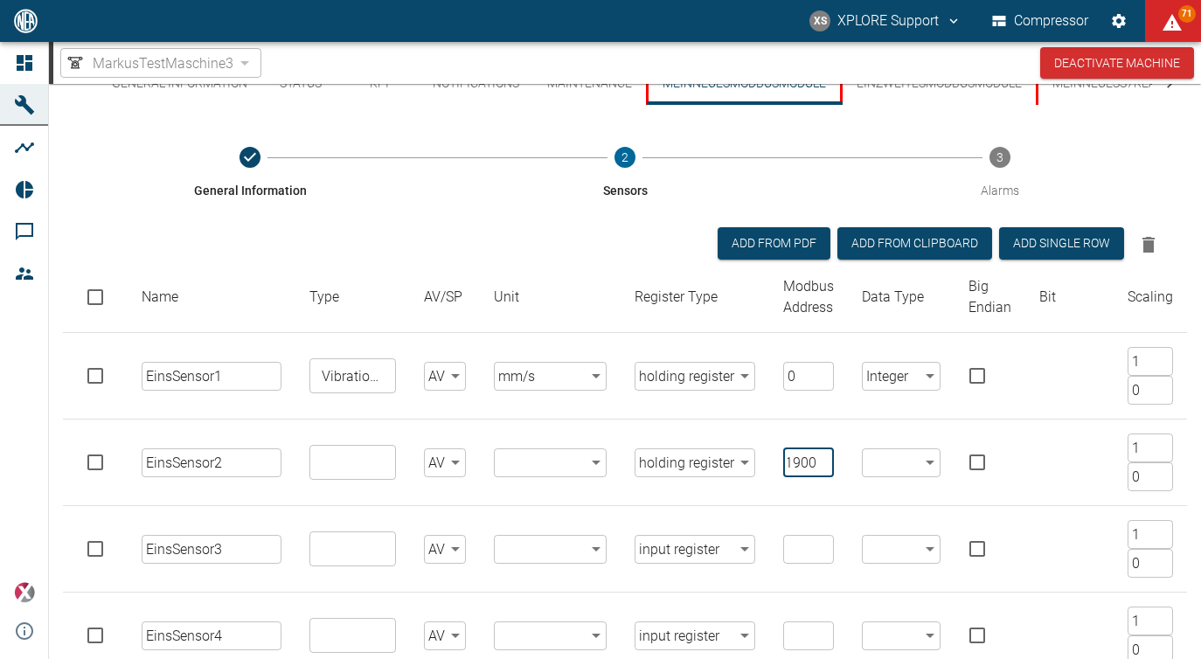
type input "1900"
click at [799, 545] on input "number" at bounding box center [808, 549] width 51 height 29
type input "0"
click at [802, 633] on input "number" at bounding box center [808, 635] width 51 height 29
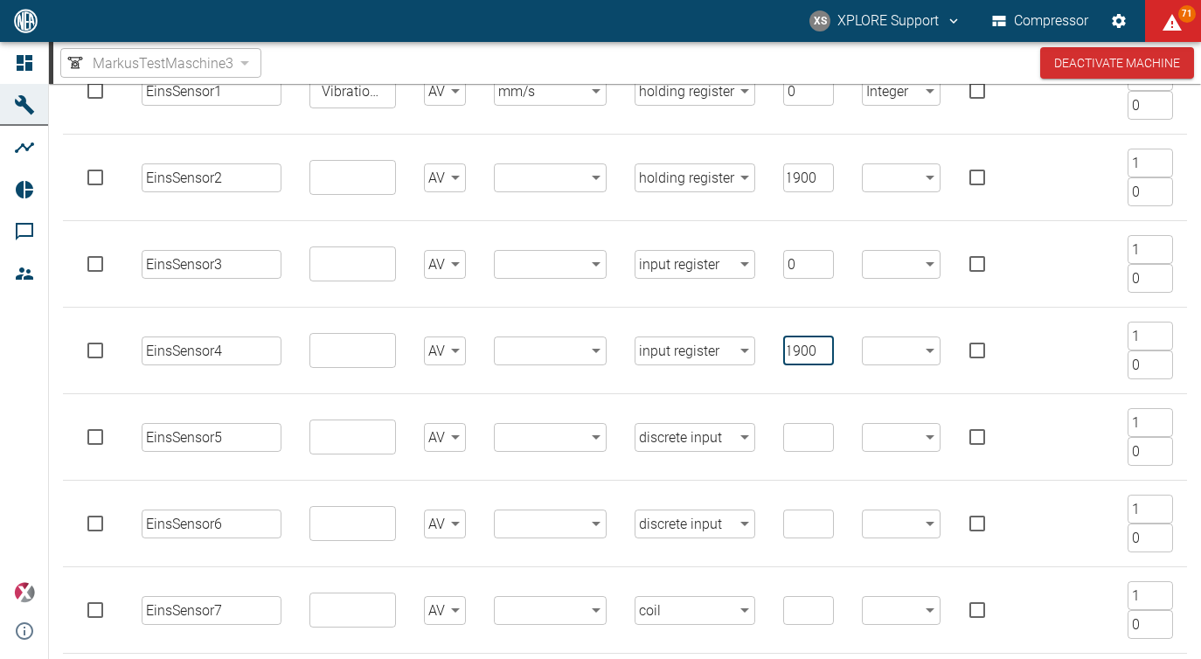
scroll to position [351, 0]
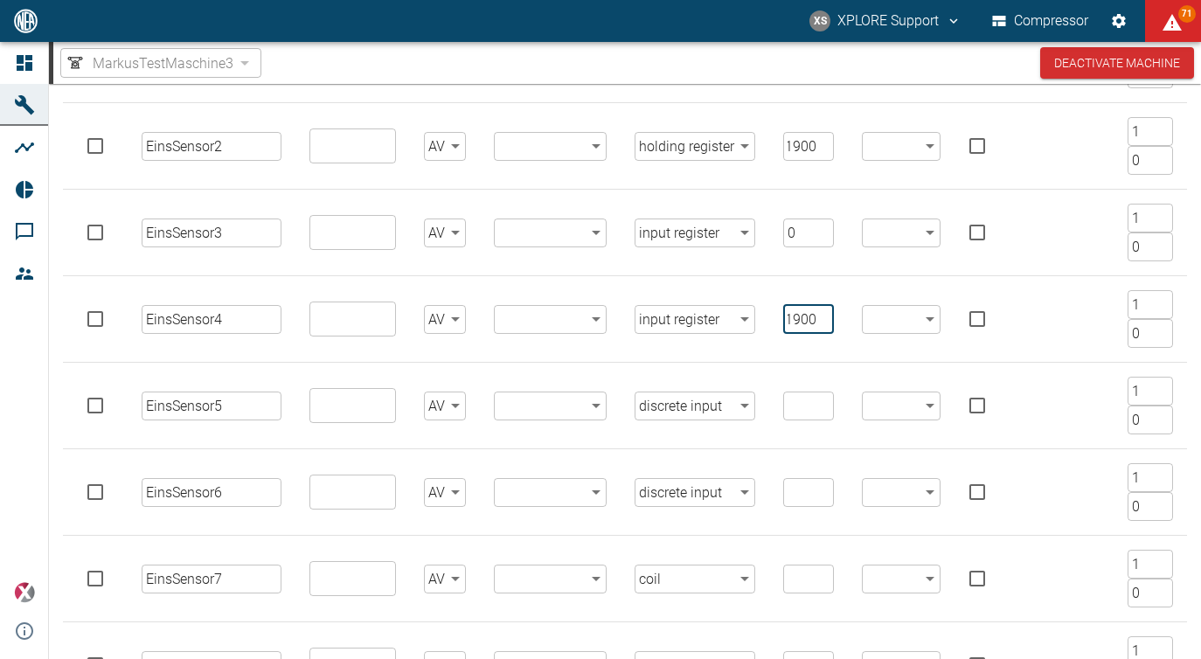
type input "1900"
click at [801, 406] on input "number" at bounding box center [808, 406] width 51 height 29
type input "0"
click at [807, 489] on input "number" at bounding box center [808, 492] width 51 height 29
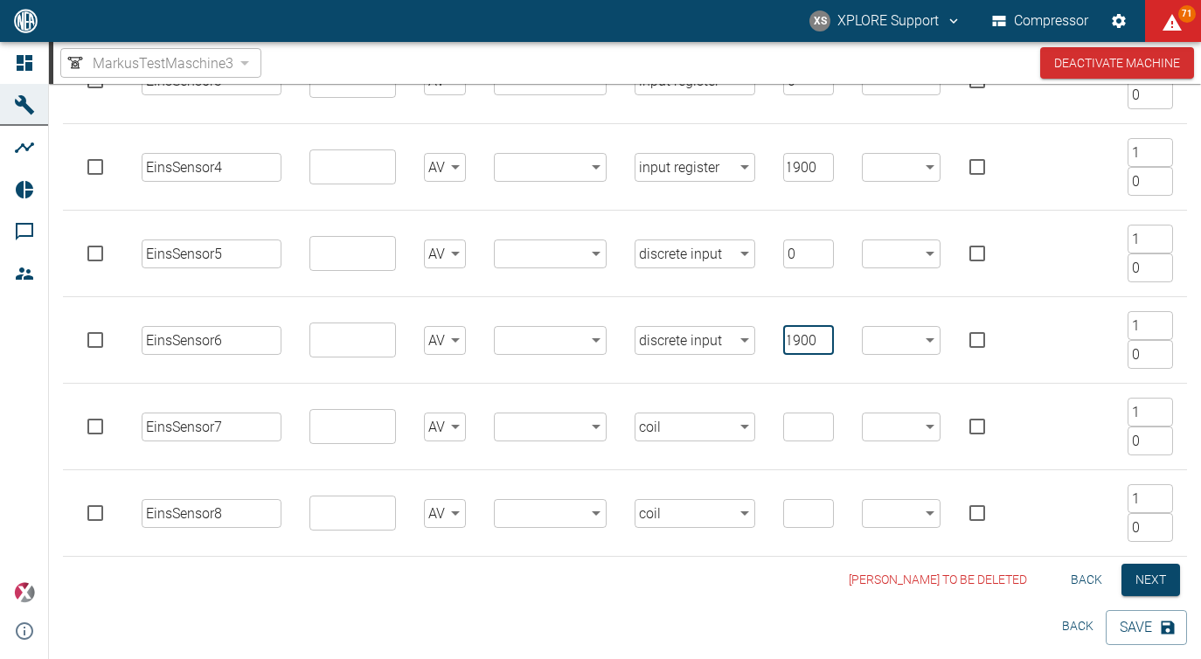
type input "1900"
click at [786, 415] on input "number" at bounding box center [808, 427] width 51 height 29
type input "0"
click at [802, 505] on input "number" at bounding box center [808, 513] width 51 height 29
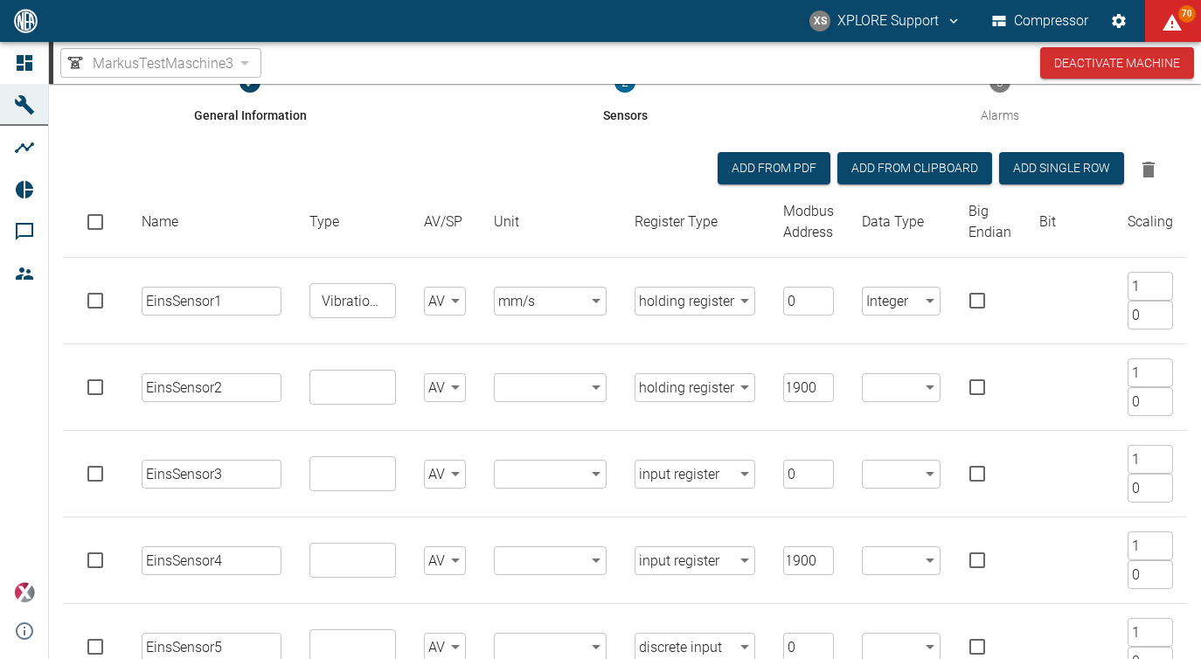
scroll to position [97, 0]
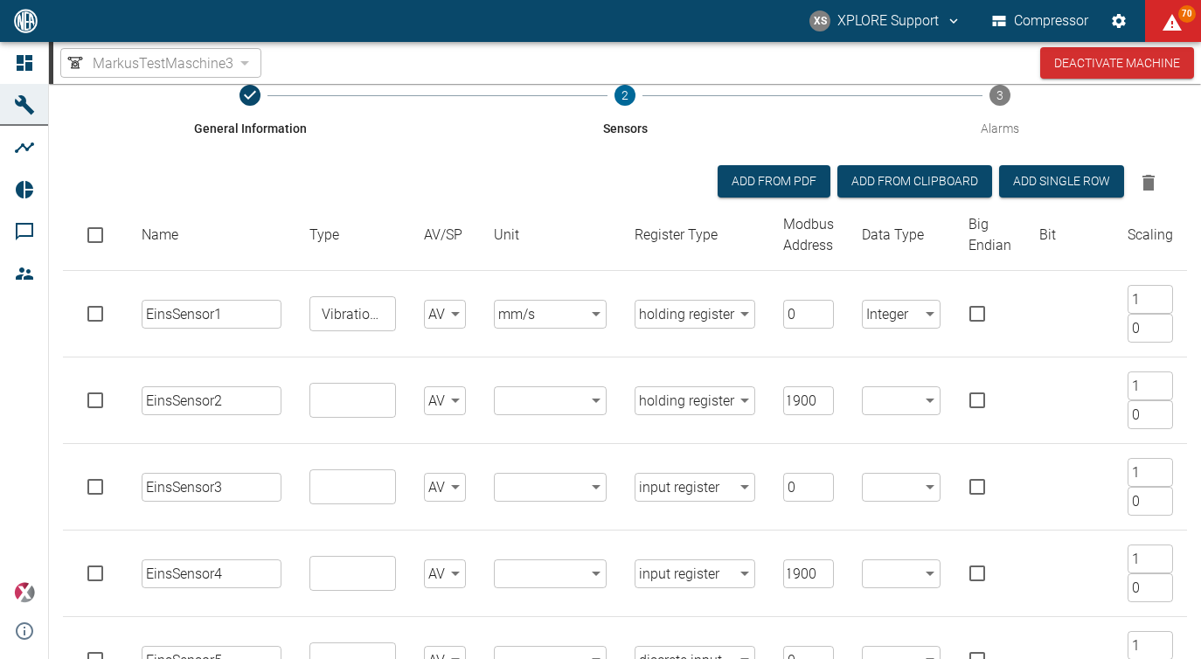
type input "1900"
click at [897, 412] on body "XS XPLORE Support Compressor 70 Dashboard Machines Analyses Reports Comments Me…" at bounding box center [600, 329] width 1201 height 659
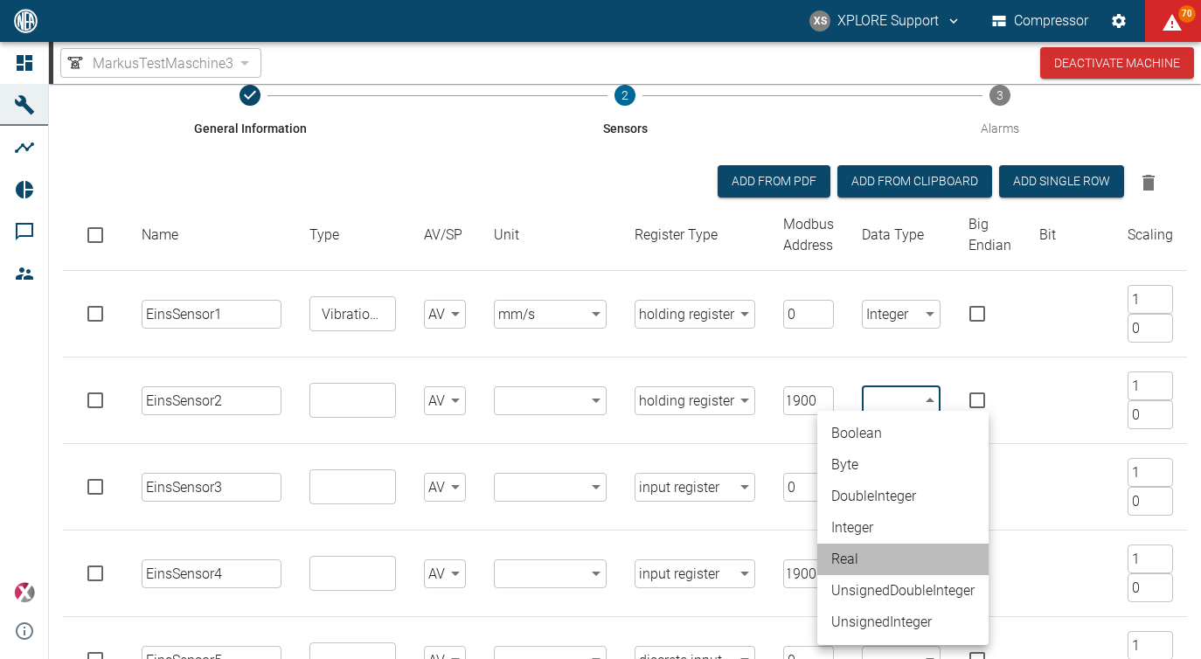
click at [868, 552] on li "Real" at bounding box center [902, 559] width 171 height 31
type input "Real"
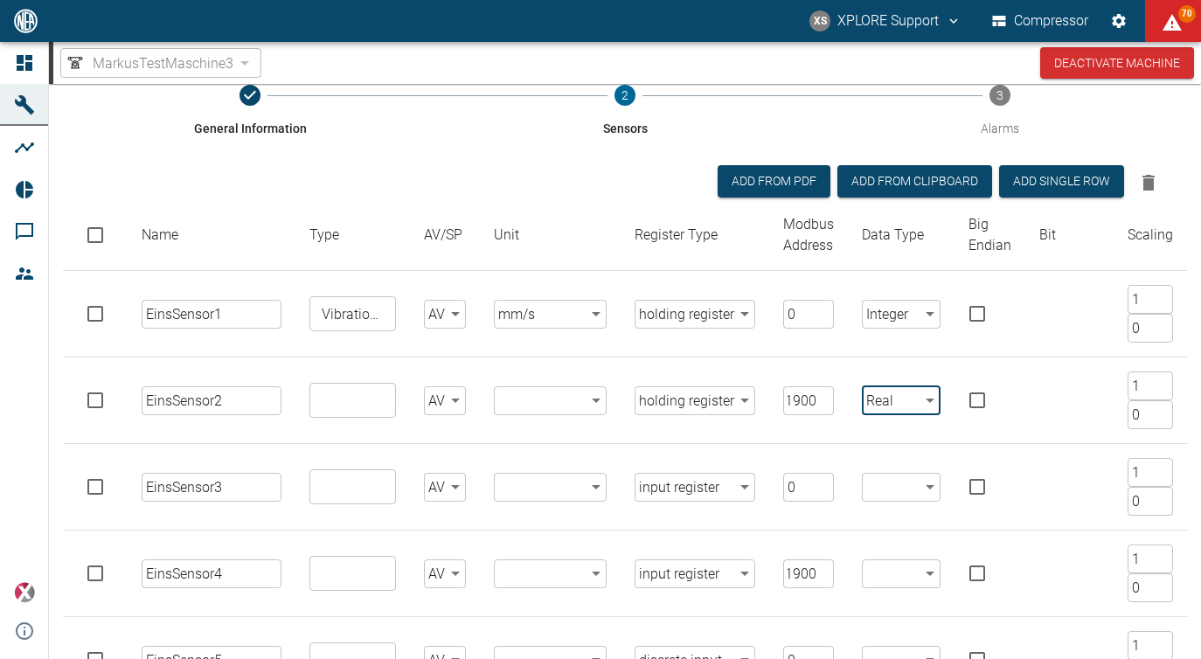
click at [894, 478] on body "XS XPLORE Support Compressor 70 Dashboard Machines Analyses Reports Comments Me…" at bounding box center [600, 329] width 1201 height 659
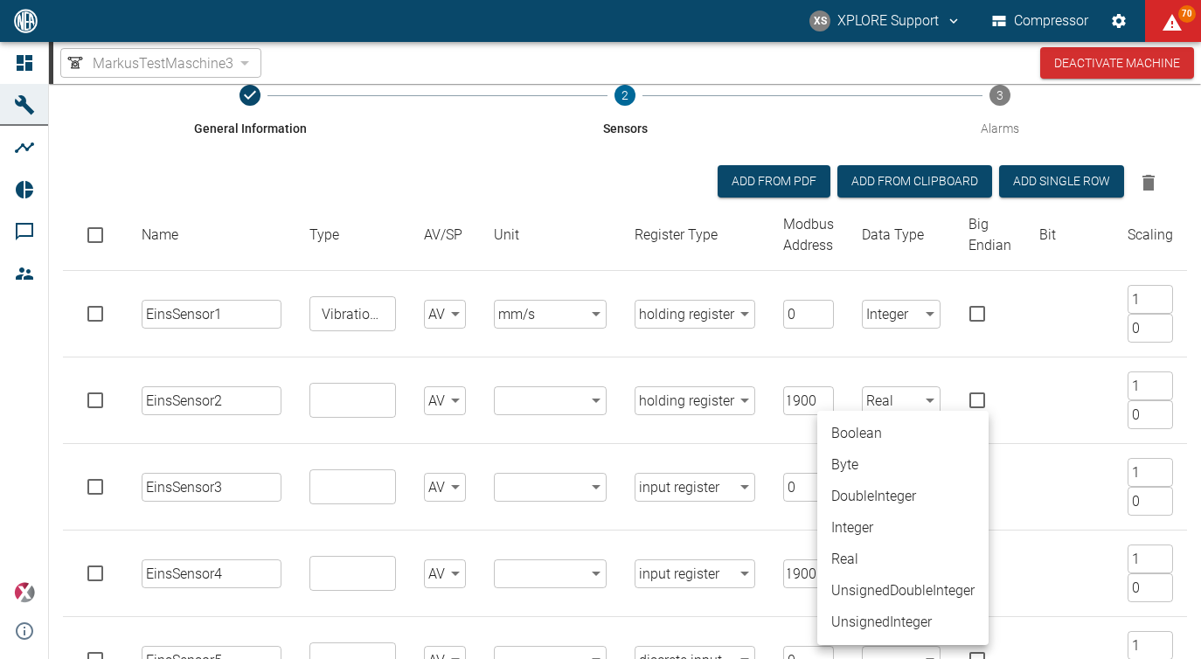
click at [871, 474] on li "Byte" at bounding box center [902, 464] width 171 height 31
type input "Byte"
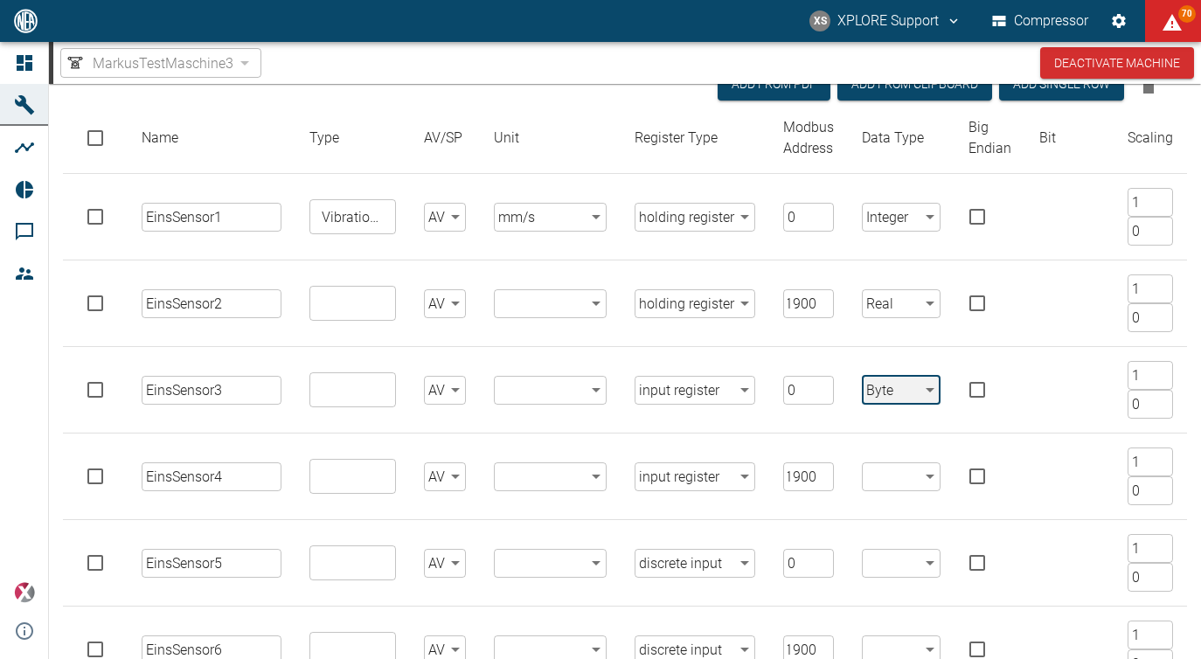
scroll to position [198, 0]
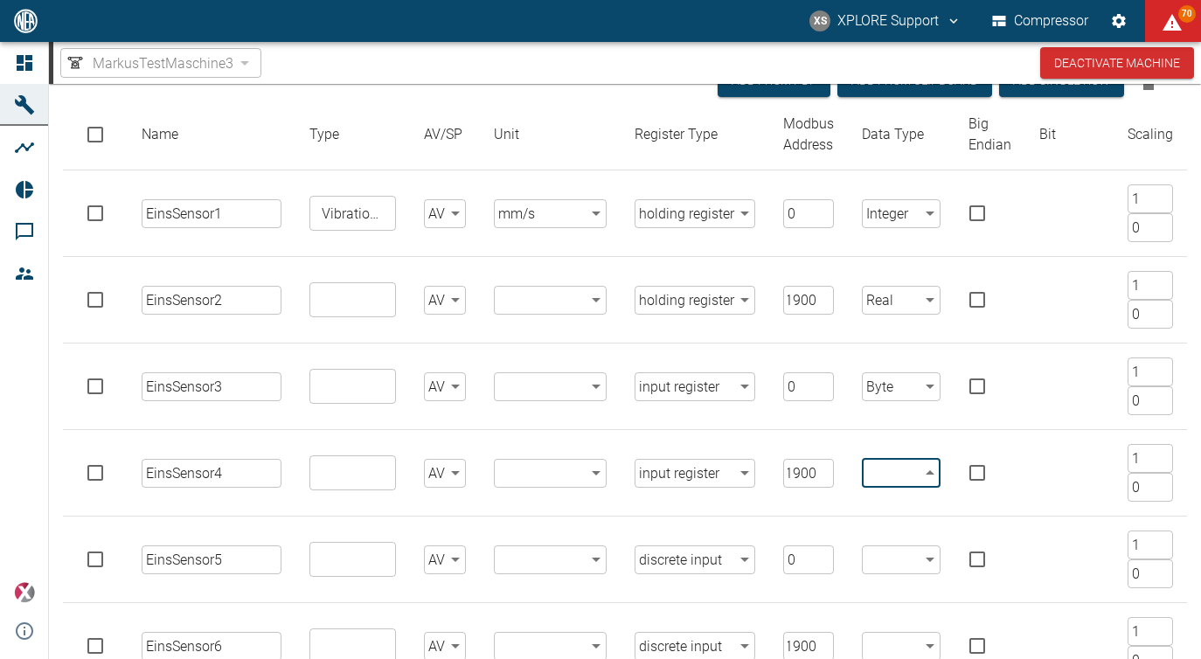
click at [916, 475] on body "XS XPLORE Support Compressor 70 Dashboard Machines Analyses Reports Comments Me…" at bounding box center [600, 329] width 1201 height 659
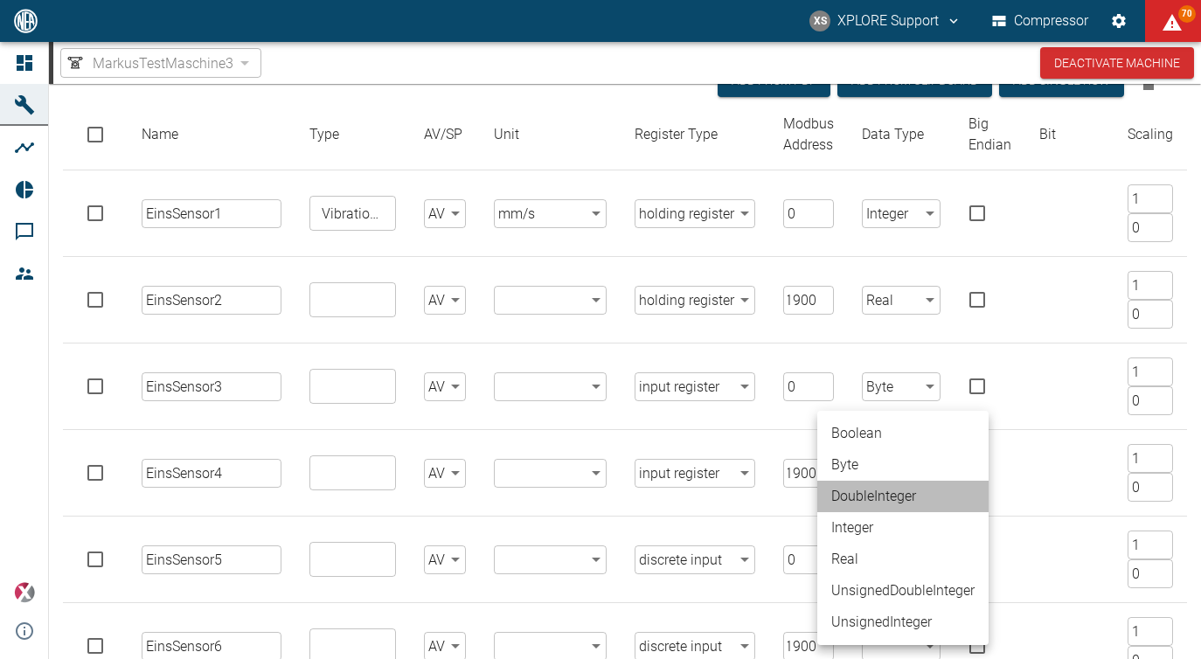
click at [878, 496] on li "DoubleInteger" at bounding box center [902, 496] width 171 height 31
type input "DoubleInteger"
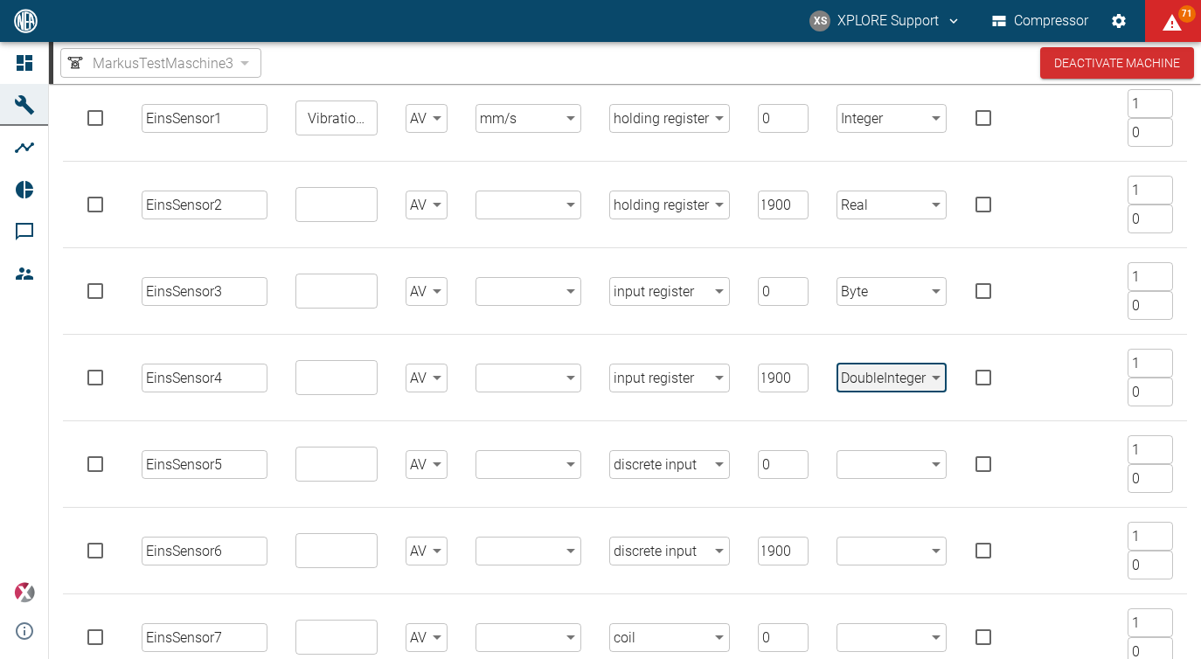
scroll to position [295, 0]
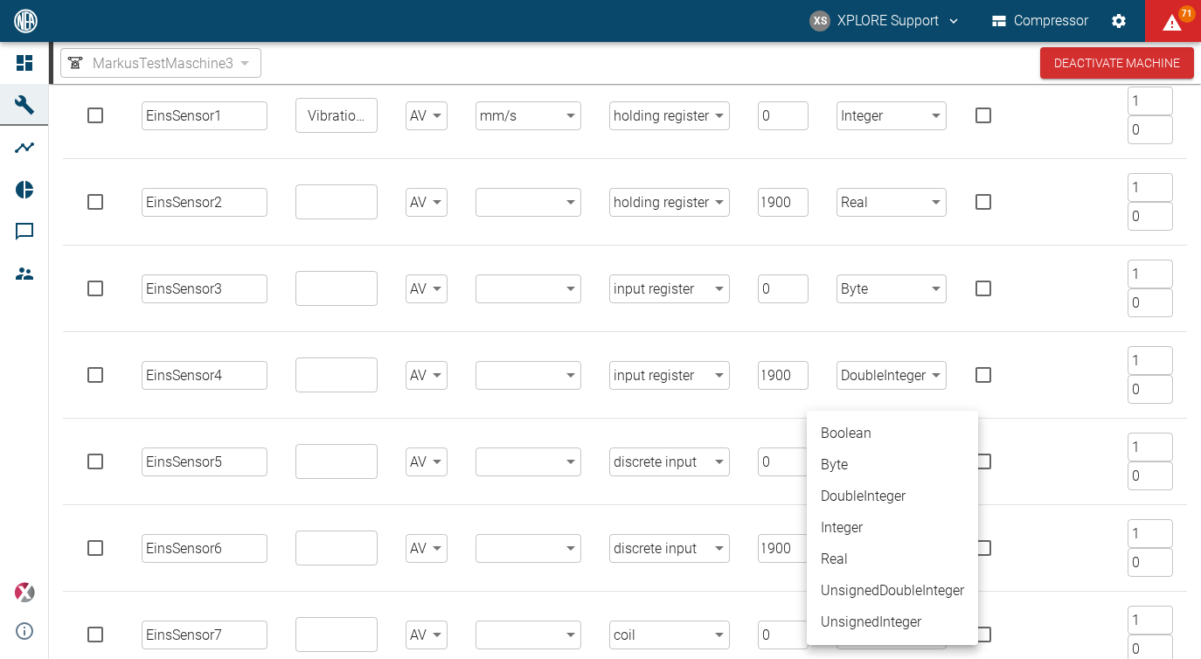
click at [913, 463] on body "XS XPLORE Support Compressor 71 Dashboard Machines Analyses Reports Comments Me…" at bounding box center [600, 329] width 1201 height 659
click at [876, 434] on li "Boolean" at bounding box center [892, 433] width 171 height 31
type input "Boolean"
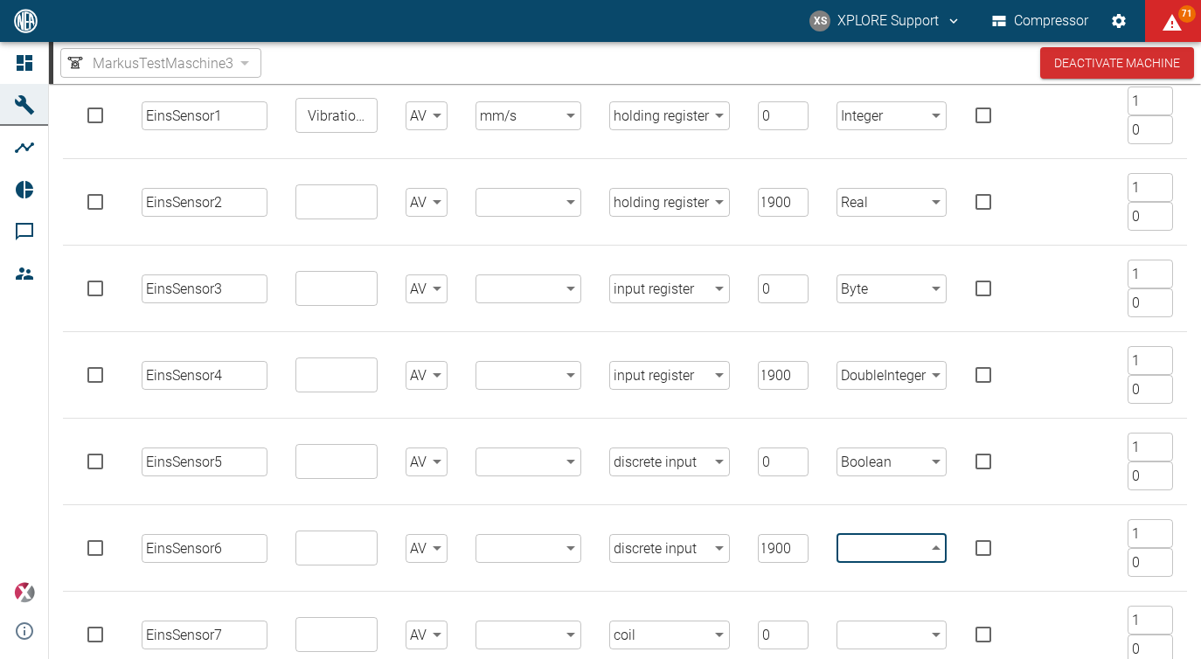
click at [870, 540] on body "XS XPLORE Support Compressor 71 Dashboard Machines Analyses Reports Comments Me…" at bounding box center [600, 329] width 1201 height 659
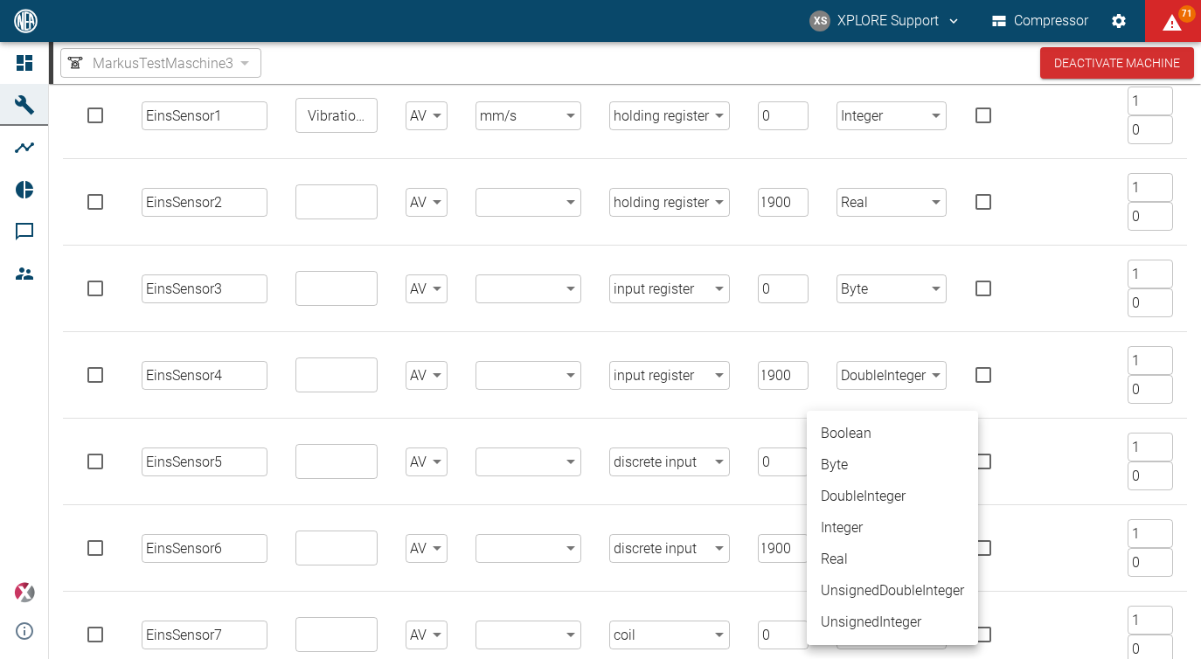
click at [876, 441] on li "Boolean" at bounding box center [892, 433] width 171 height 31
type input "Boolean"
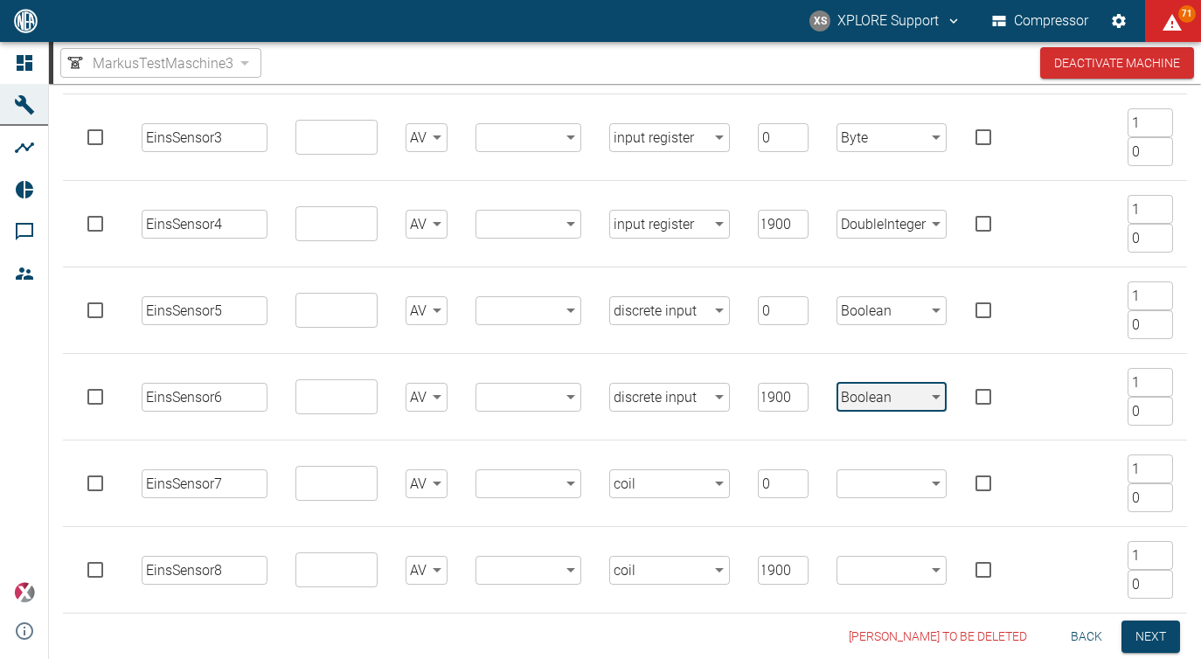
scroll to position [451, 0]
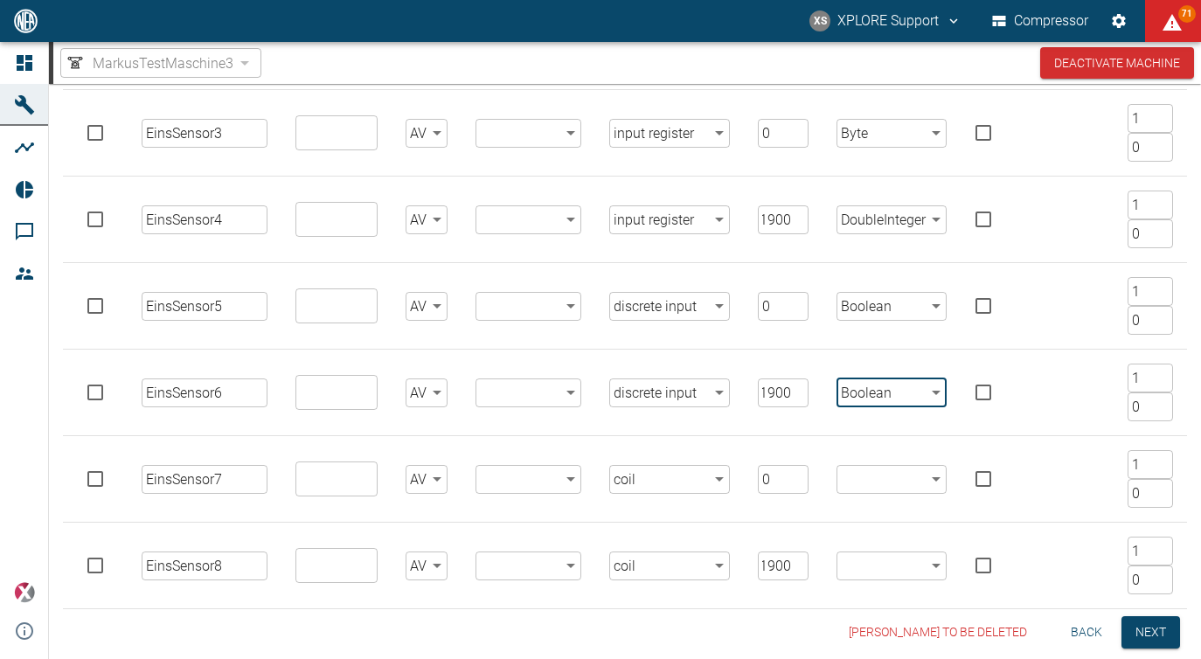
click at [885, 480] on body "XS XPLORE Support Compressor 71 Dashboard Machines Analyses Reports Comments Me…" at bounding box center [600, 329] width 1201 height 659
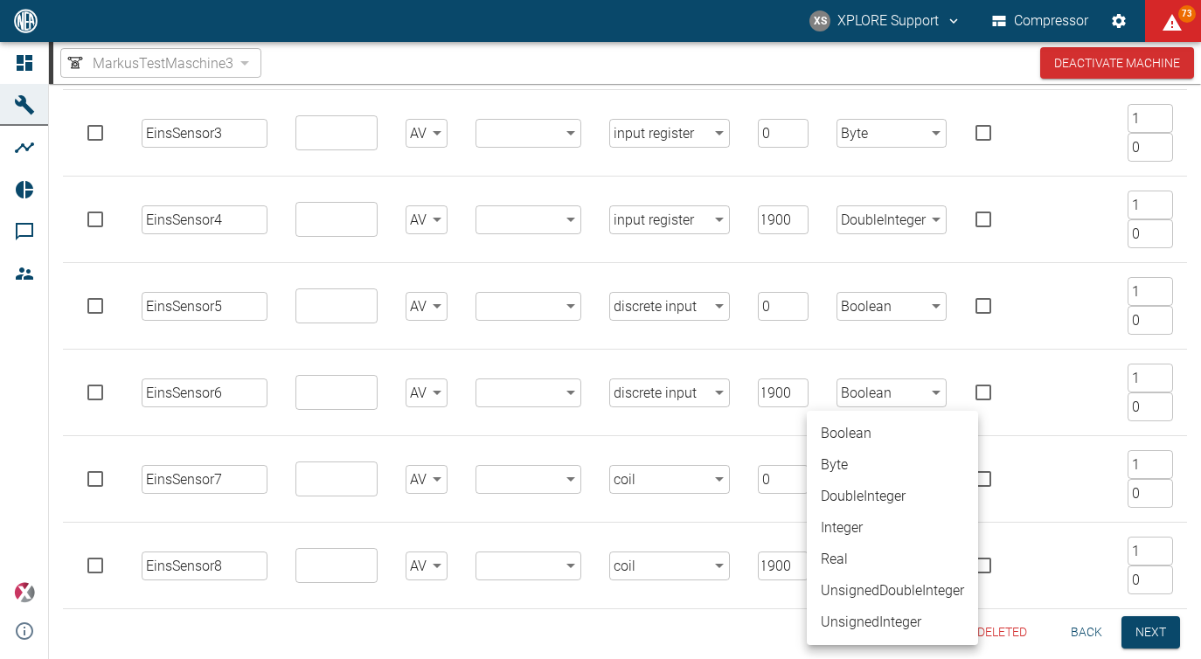
click at [868, 531] on li "Integer" at bounding box center [892, 527] width 171 height 31
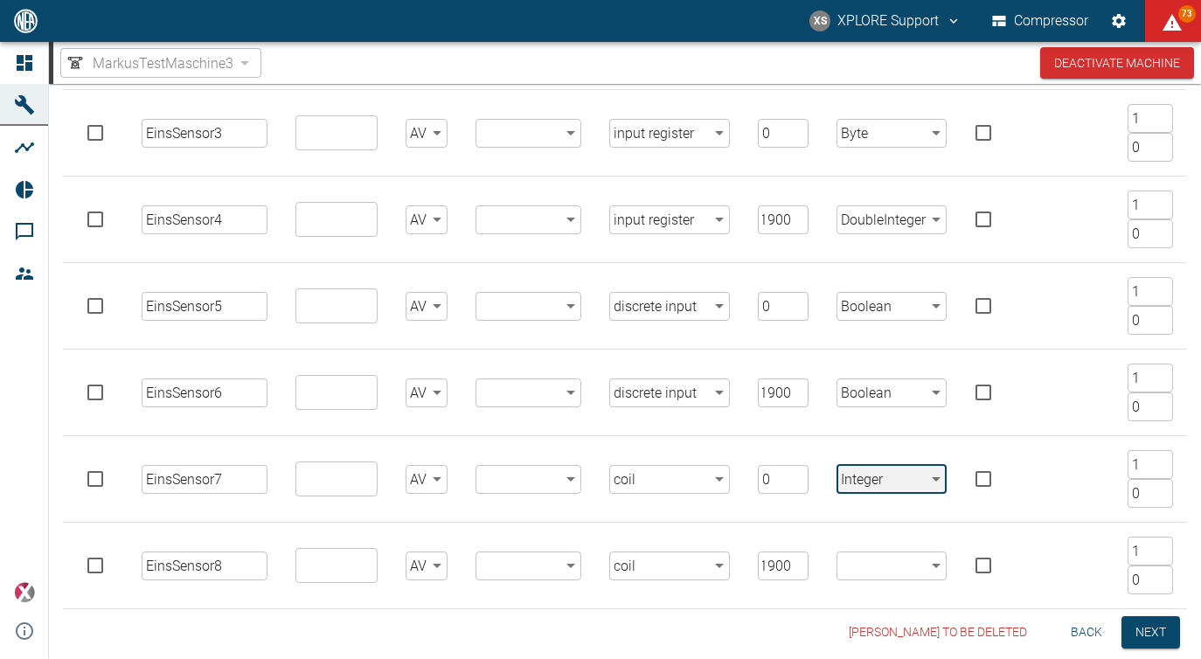
type input "Integer"
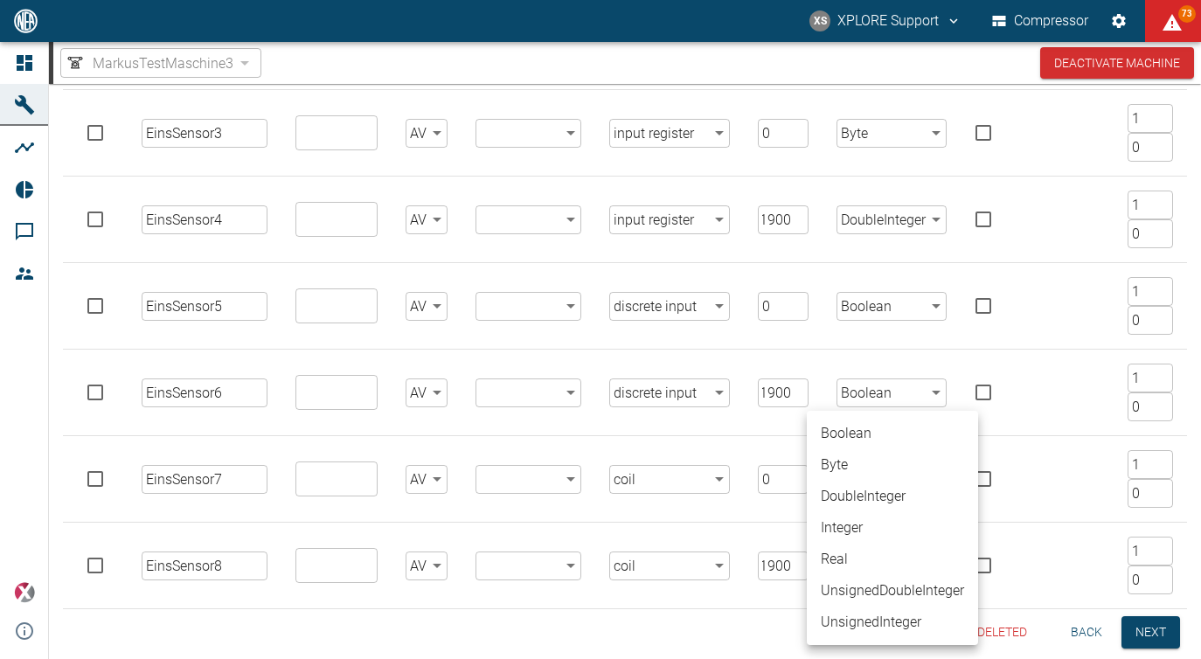
click at [873, 565] on body "XS XPLORE Support Compressor 73 Dashboard Machines Analyses Reports Comments Me…" at bounding box center [600, 329] width 1201 height 659
click at [861, 519] on li "Integer" at bounding box center [892, 527] width 171 height 31
type input "Integer"
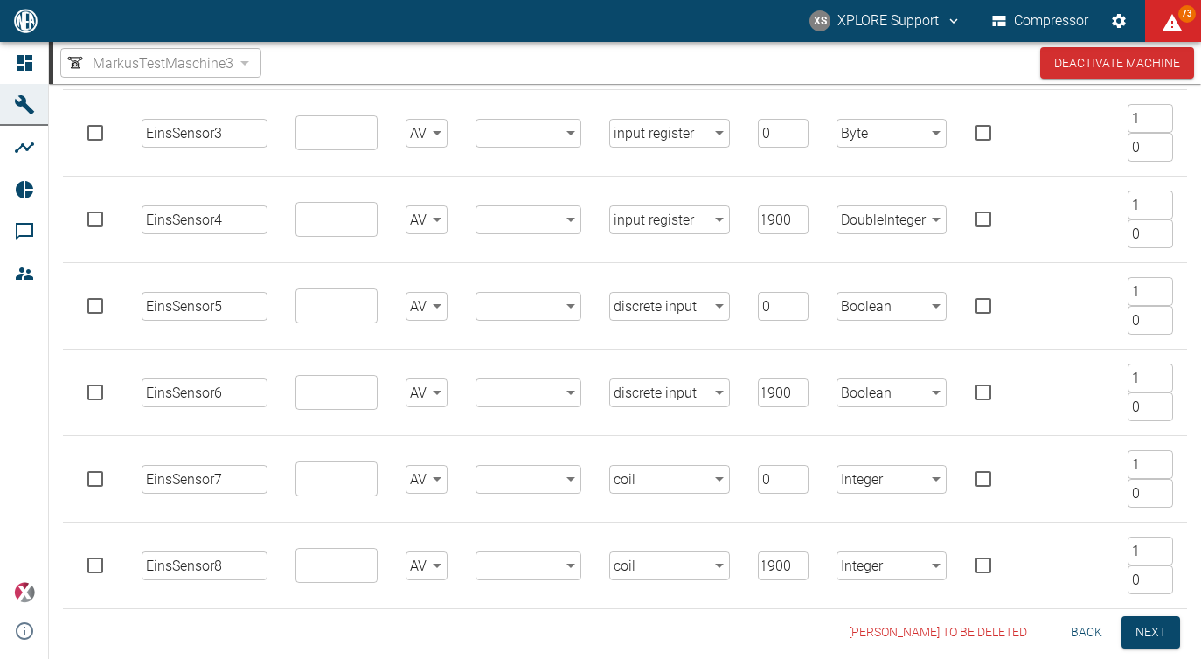
click at [560, 601] on td "​ ​" at bounding box center [528, 566] width 134 height 87
click at [357, 561] on input "text" at bounding box center [335, 565] width 68 height 24
click at [373, 610] on div "General Information 2 Sensors 3 Alarms Add from PDF Add from Clipboard Add sing…" at bounding box center [625, 179] width 1124 height 939
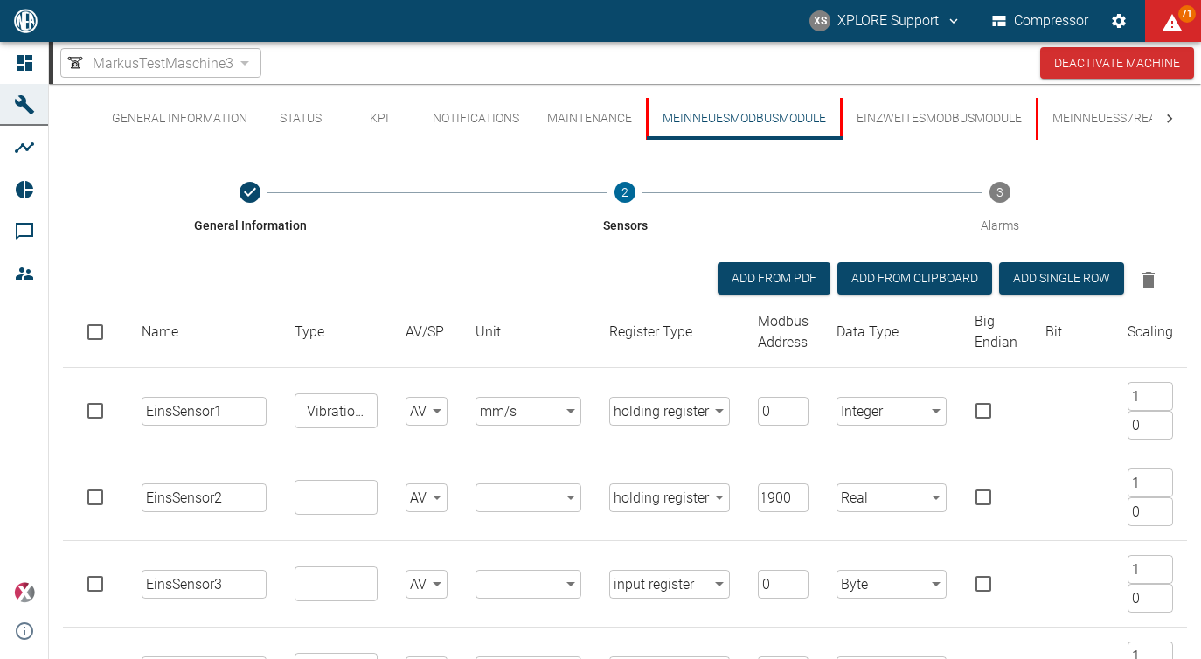
scroll to position [503, 0]
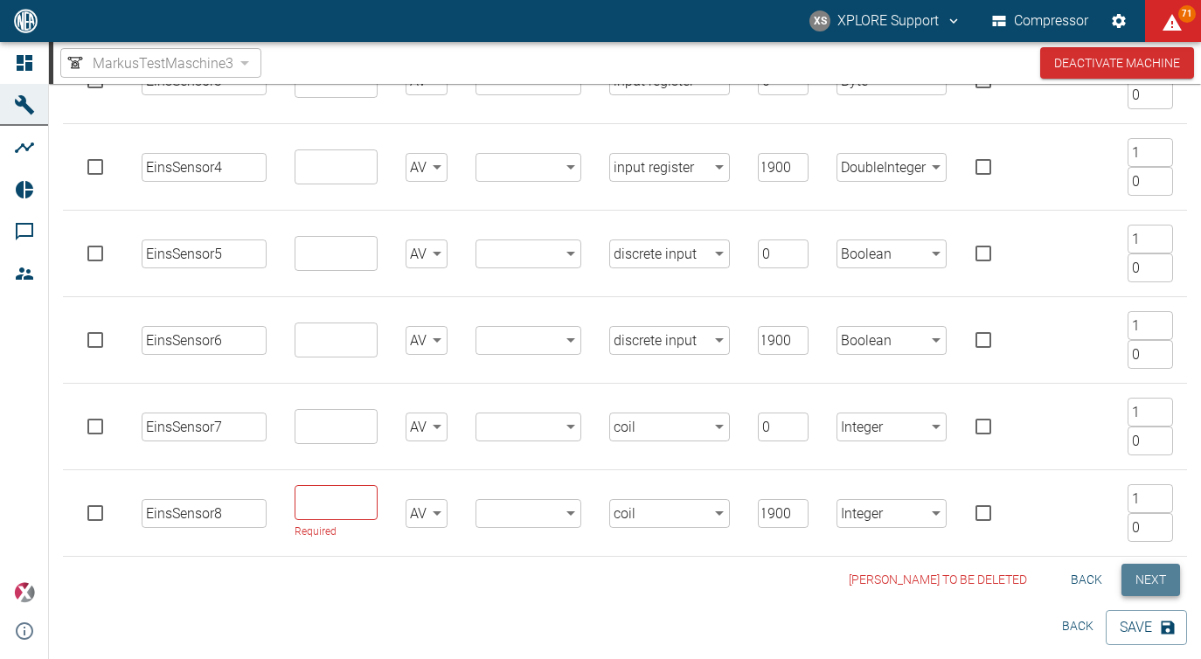
click at [1134, 572] on button "Next" at bounding box center [1150, 580] width 59 height 32
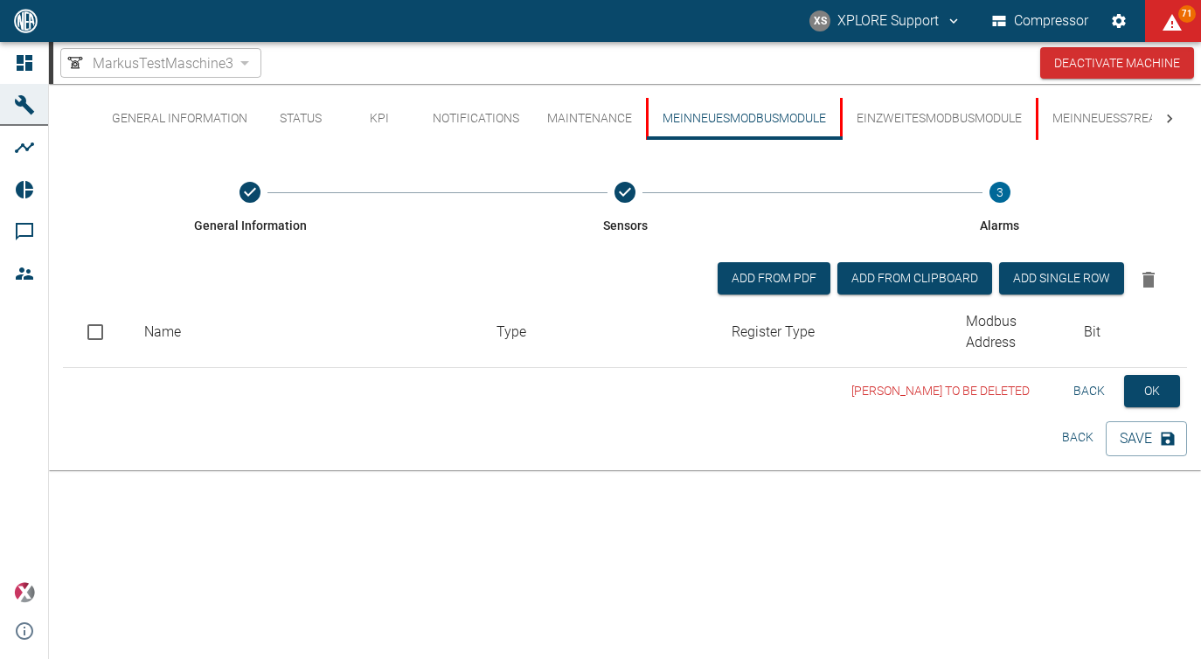
click at [1023, 262] on div "Add from PDF Add from Clipboard Add single row Name Type Register Type Modbus A…" at bounding box center [625, 304] width 1124 height 127
click at [1035, 284] on button "Add single row" at bounding box center [1061, 278] width 125 height 32
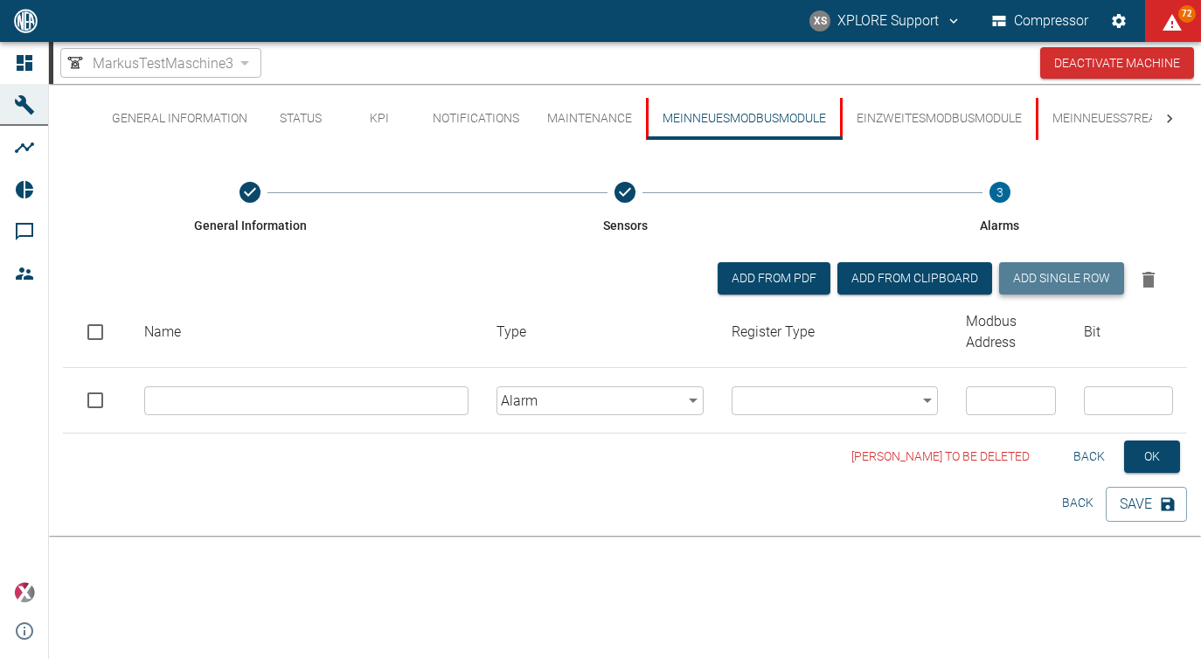
click at [1035, 284] on button "Add single row" at bounding box center [1061, 278] width 125 height 32
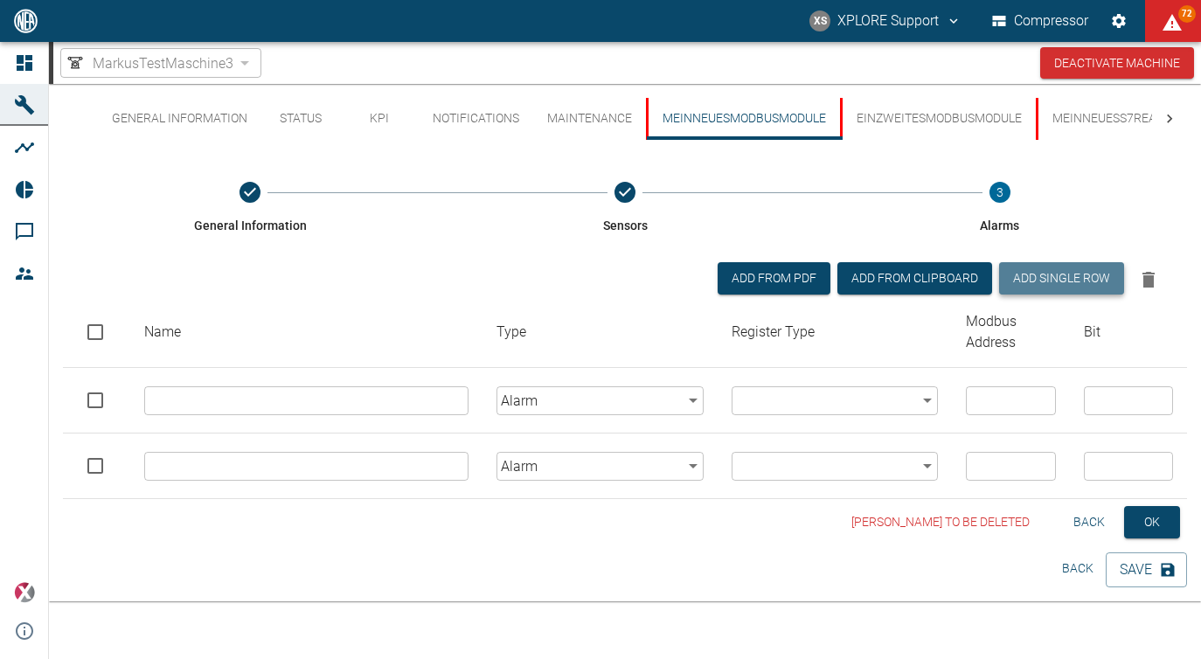
click at [1035, 284] on button "Add single row" at bounding box center [1061, 278] width 125 height 32
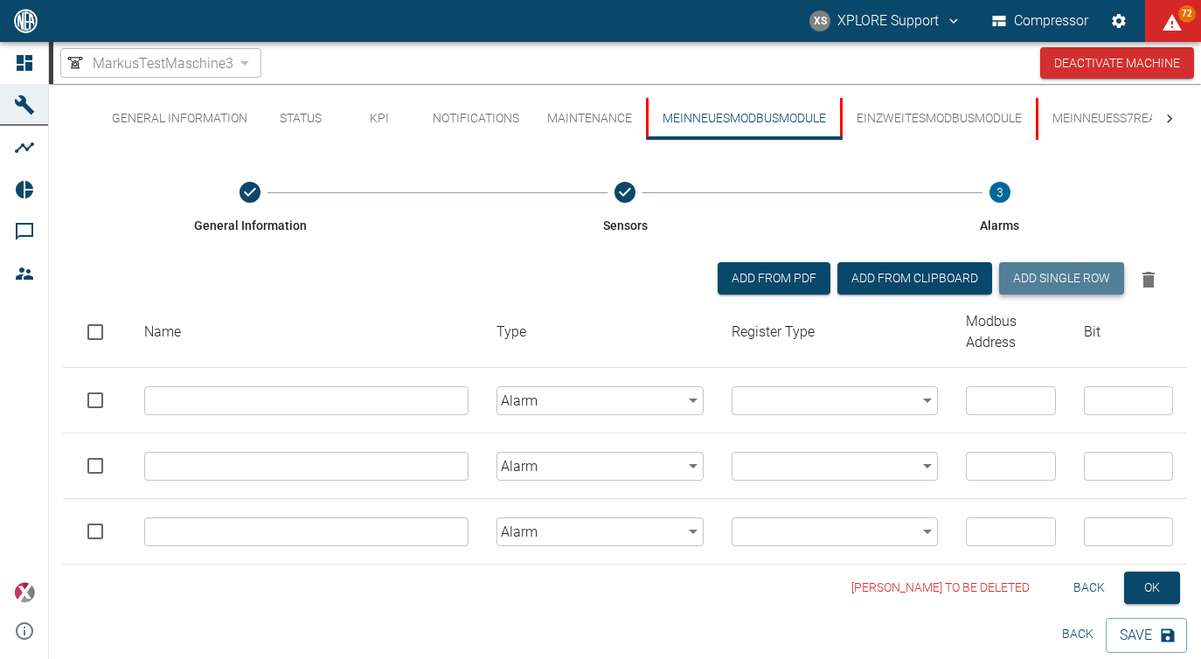
click at [1035, 284] on button "Add single row" at bounding box center [1061, 278] width 125 height 32
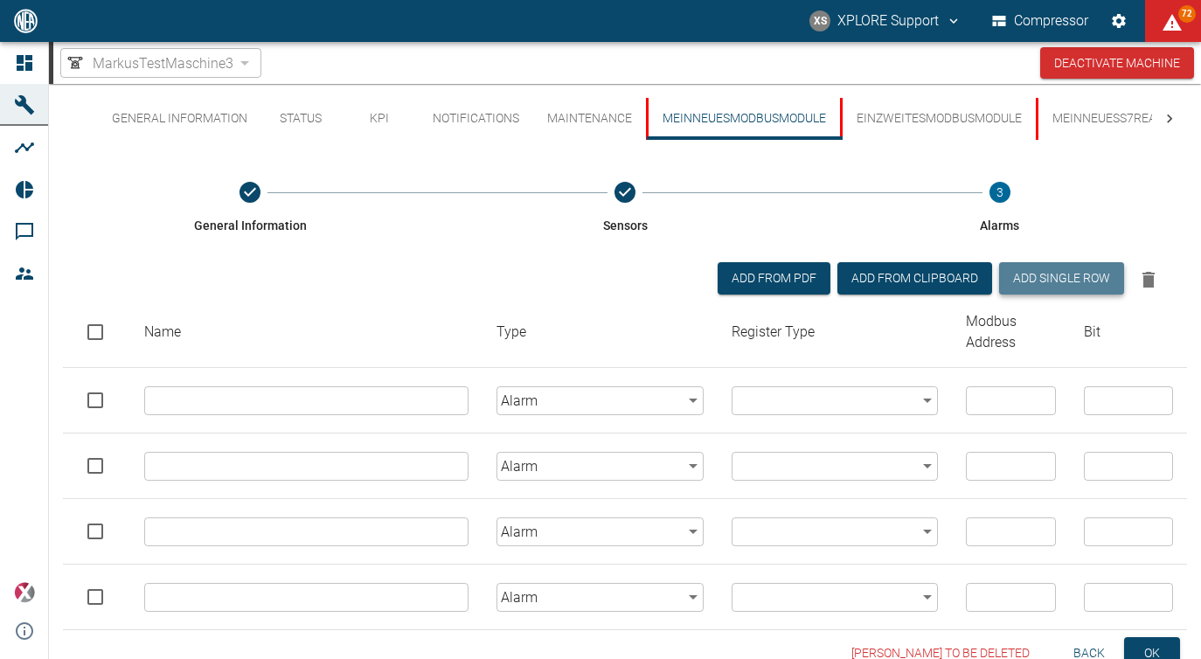
click at [1035, 284] on button "Add single row" at bounding box center [1061, 278] width 125 height 32
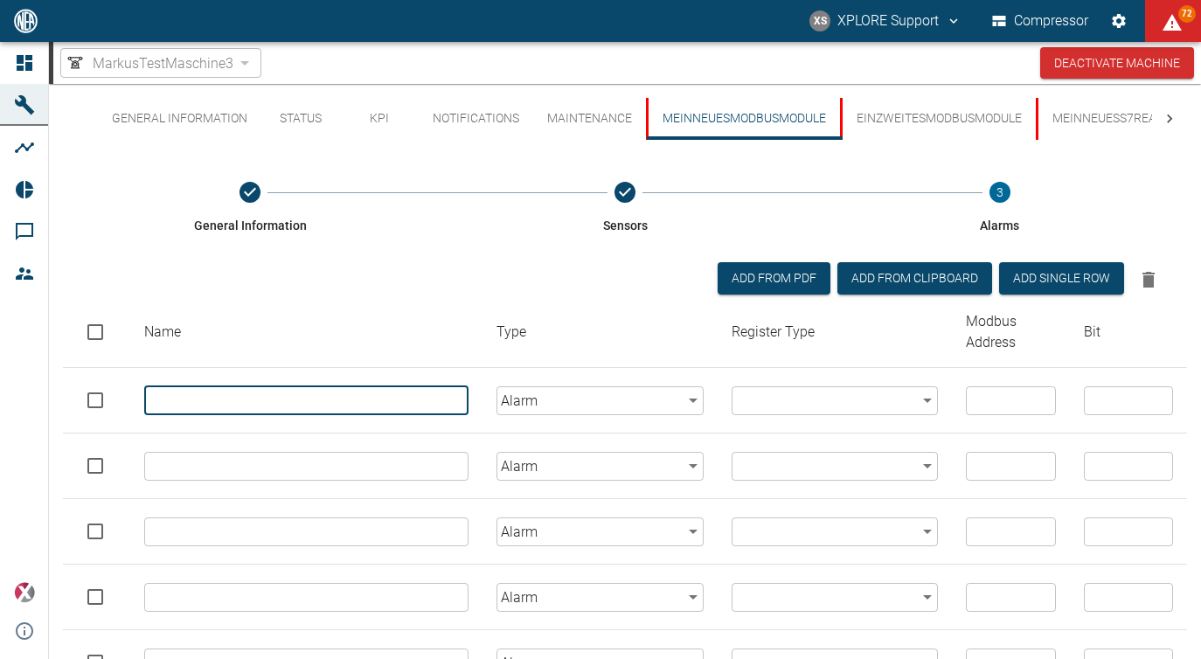
click at [376, 411] on input "text" at bounding box center [306, 400] width 324 height 29
drag, startPoint x: 260, startPoint y: 400, endPoint x: 129, endPoint y: 393, distance: 130.4
click at [144, 393] on input "AlarmS1" at bounding box center [306, 400] width 324 height 29
type input "AlarmS1"
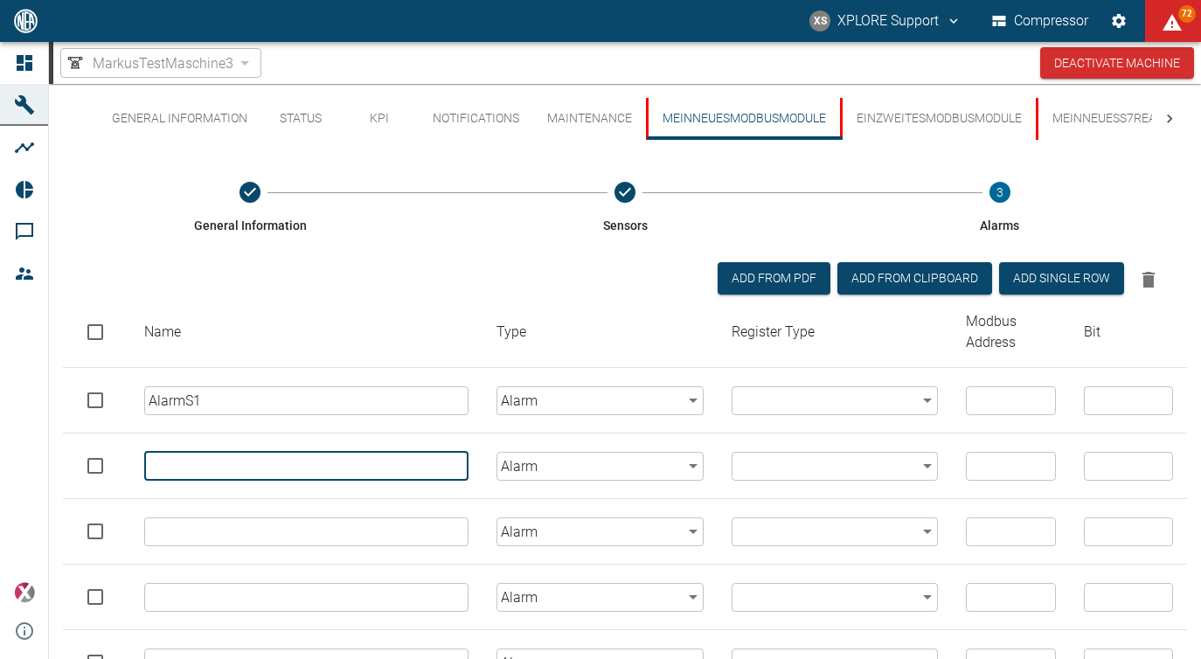
click at [178, 460] on input "text" at bounding box center [306, 466] width 324 height 29
paste input "AlarmS1"
type input "AlarmS1"
paste input "AlarmS1"
click at [191, 539] on input "AlarmS1" at bounding box center [306, 531] width 324 height 29
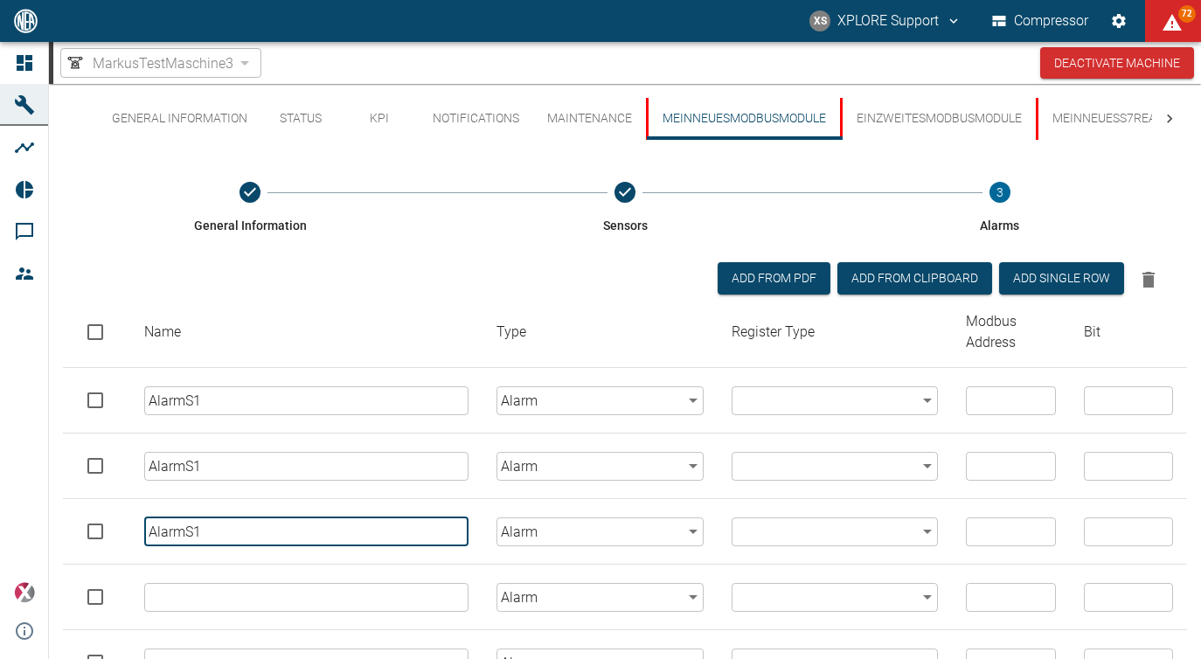
type input "AlarmS1"
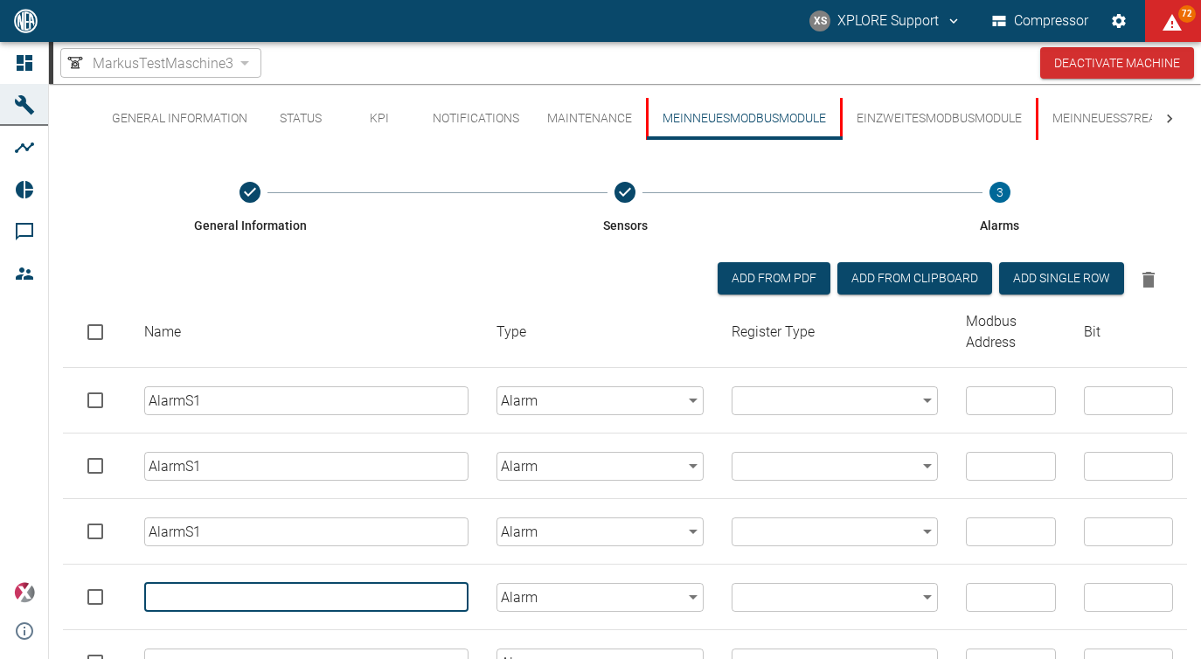
paste input "AlarmS1"
click at [198, 596] on input "AlarmS1" at bounding box center [306, 597] width 324 height 29
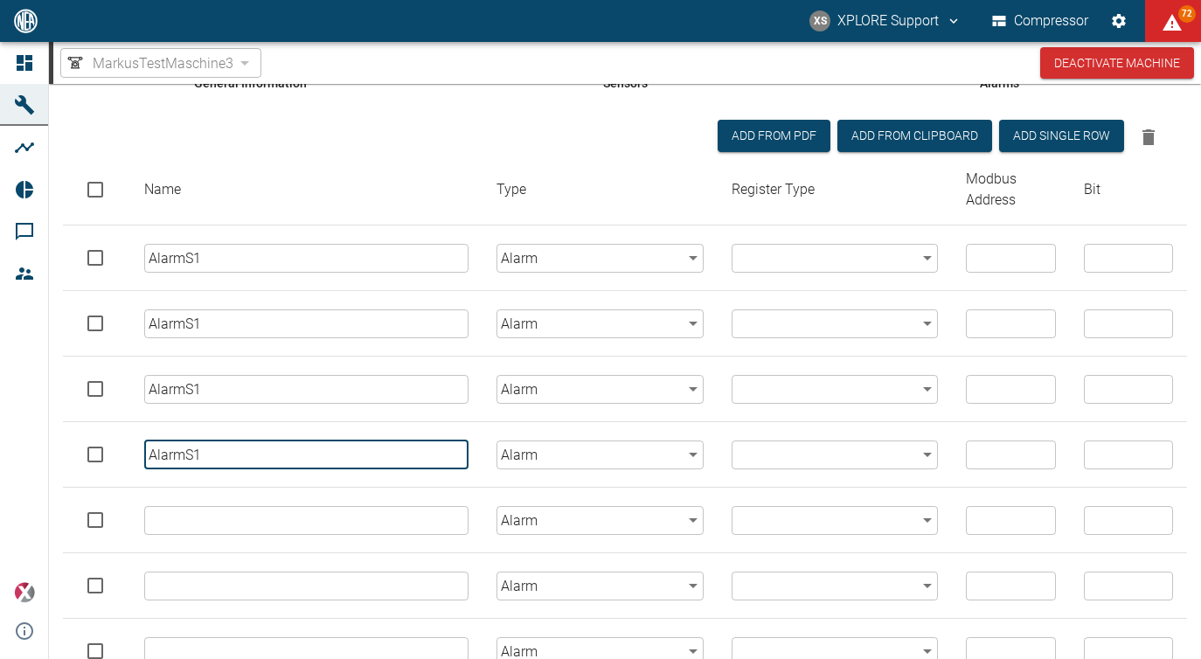
scroll to position [151, 0]
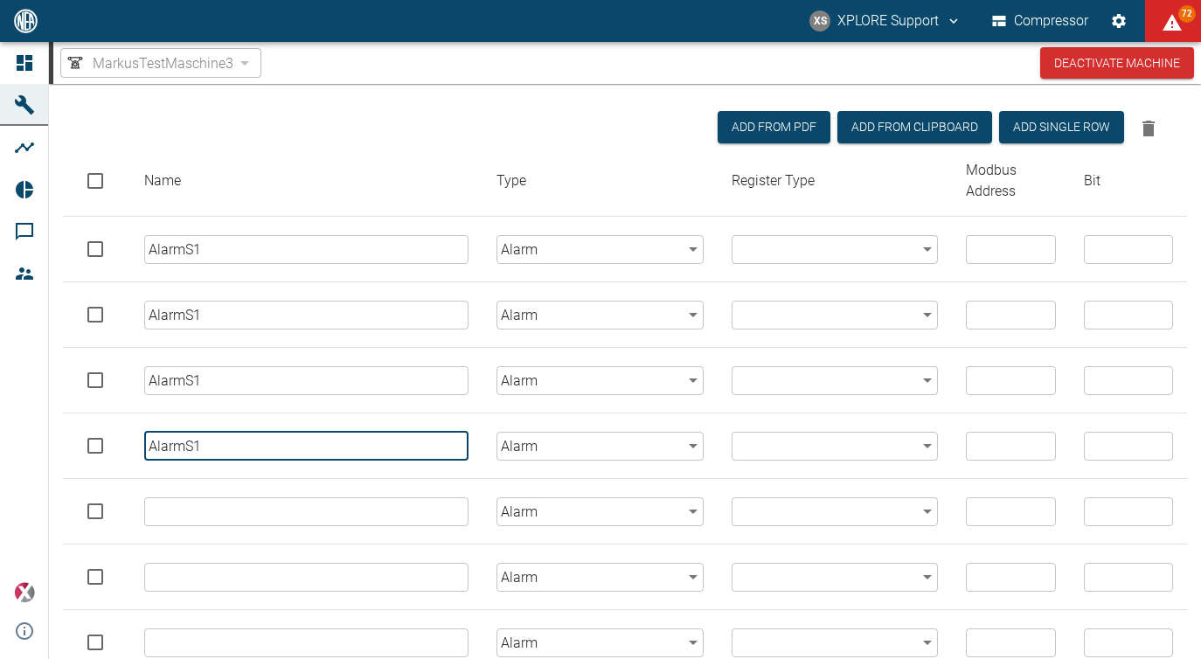
type input "AlarmS1"
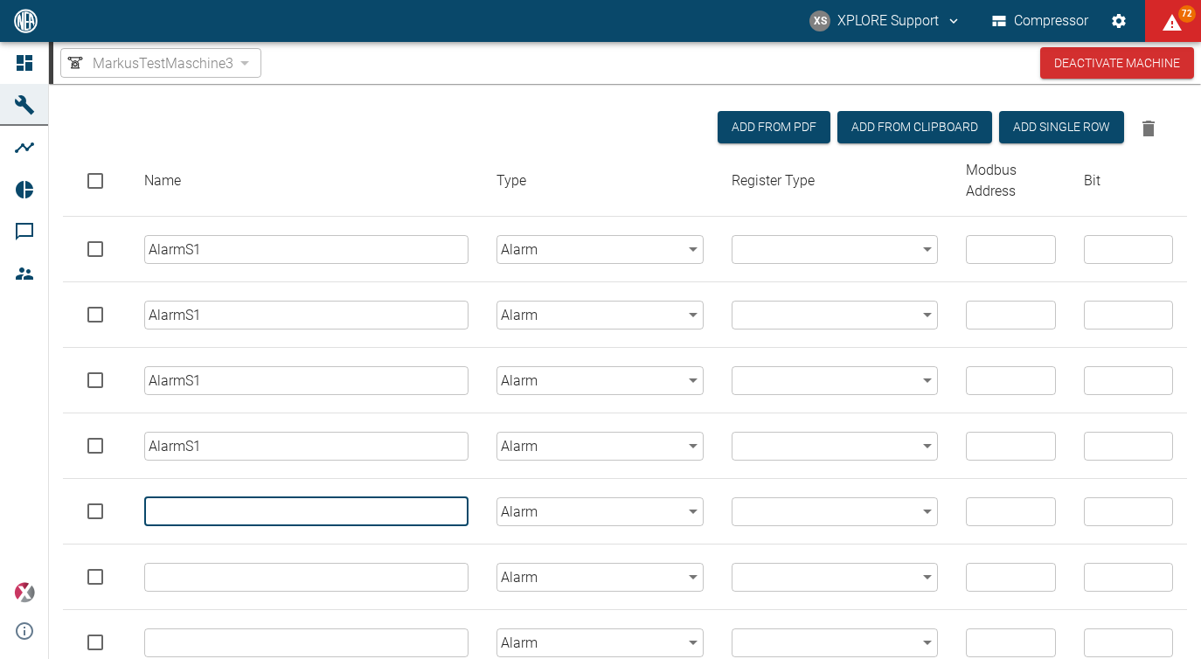
paste input "AlarmS1"
click at [200, 509] on input "text" at bounding box center [306, 511] width 324 height 29
type input "AlarmS1"
paste input "AlarmS1"
click at [208, 567] on input "AlarmS1" at bounding box center [306, 577] width 324 height 29
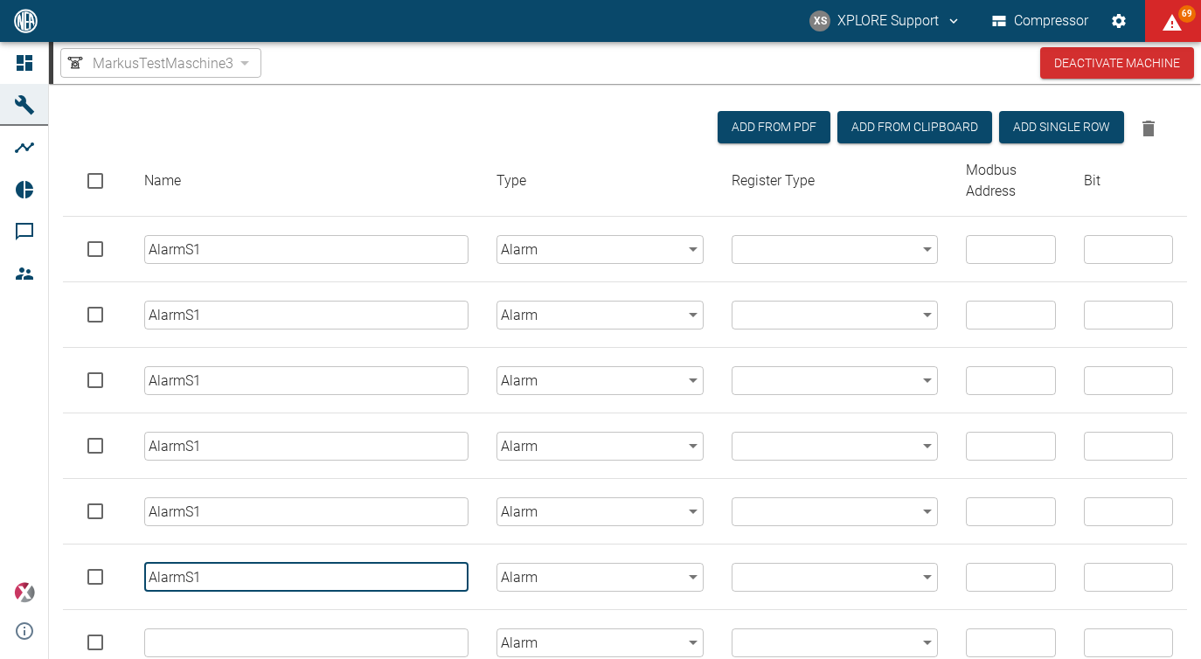
scroll to position [336, 0]
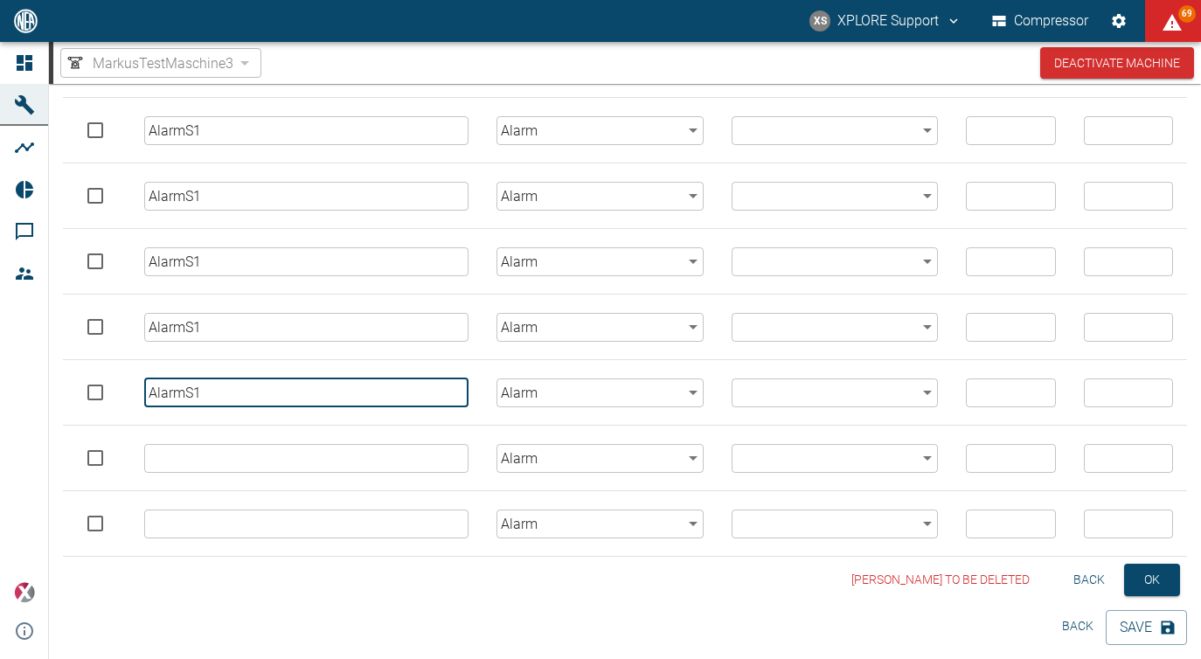
type input "AlarmS1"
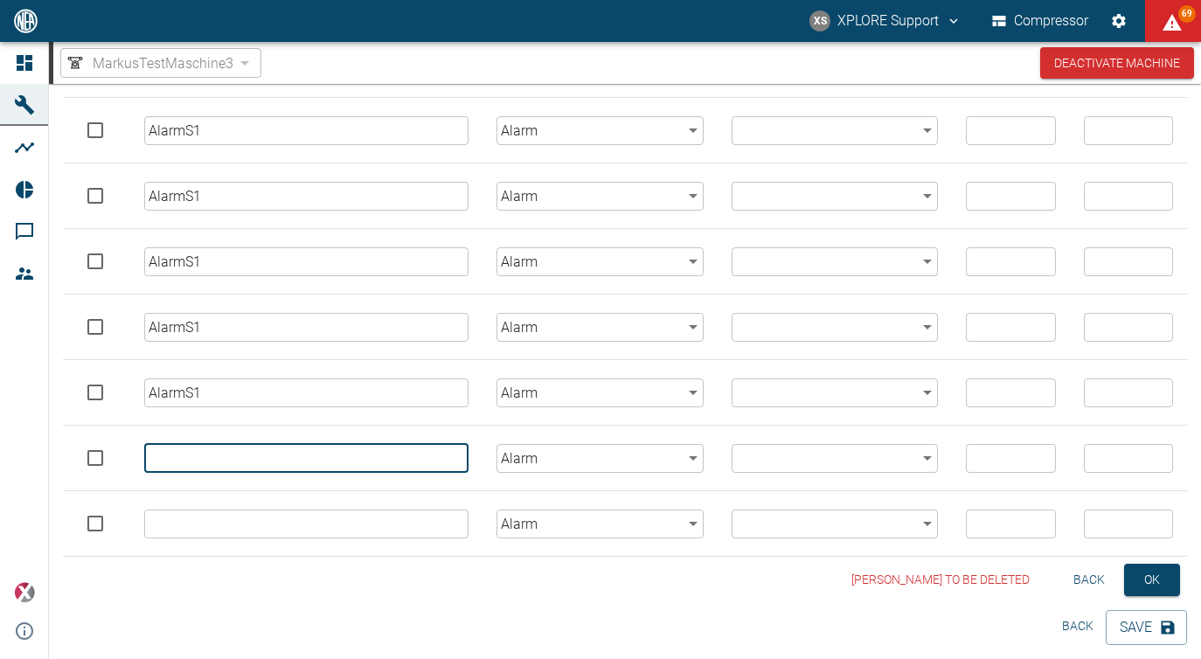
paste input "AlarmS1"
click at [192, 455] on input "AlarmS1" at bounding box center [306, 458] width 324 height 29
type input "AlarmS1"
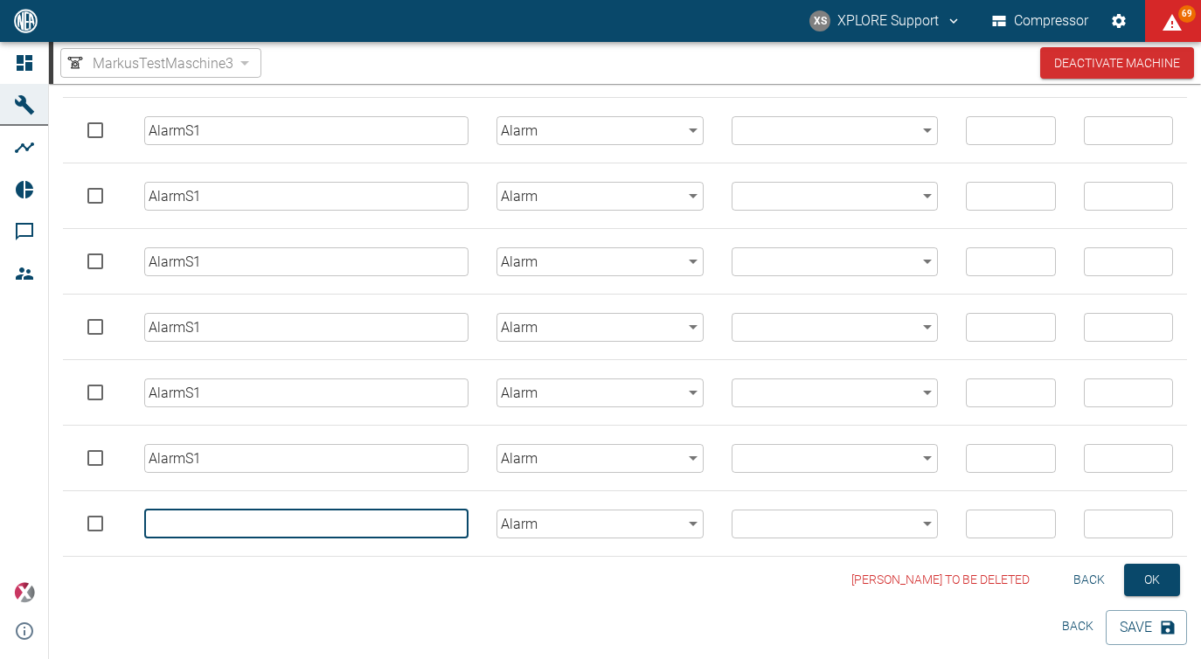
paste input "AlarmS1"
click at [201, 517] on input "AlarmS1" at bounding box center [306, 524] width 324 height 29
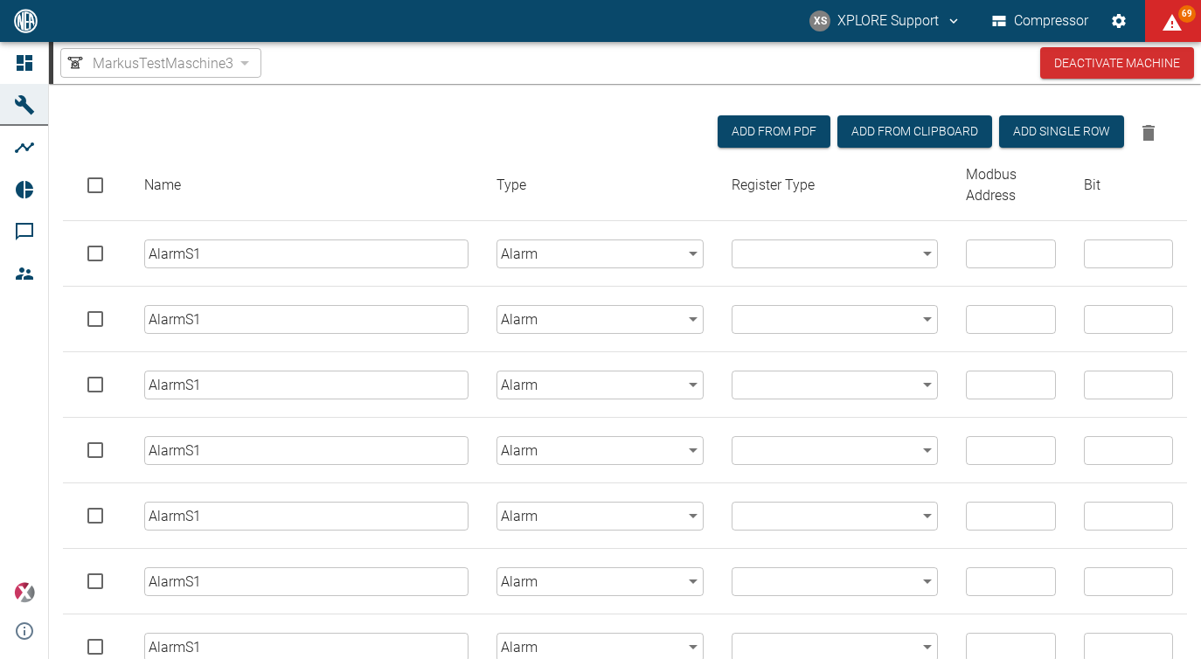
scroll to position [145, 0]
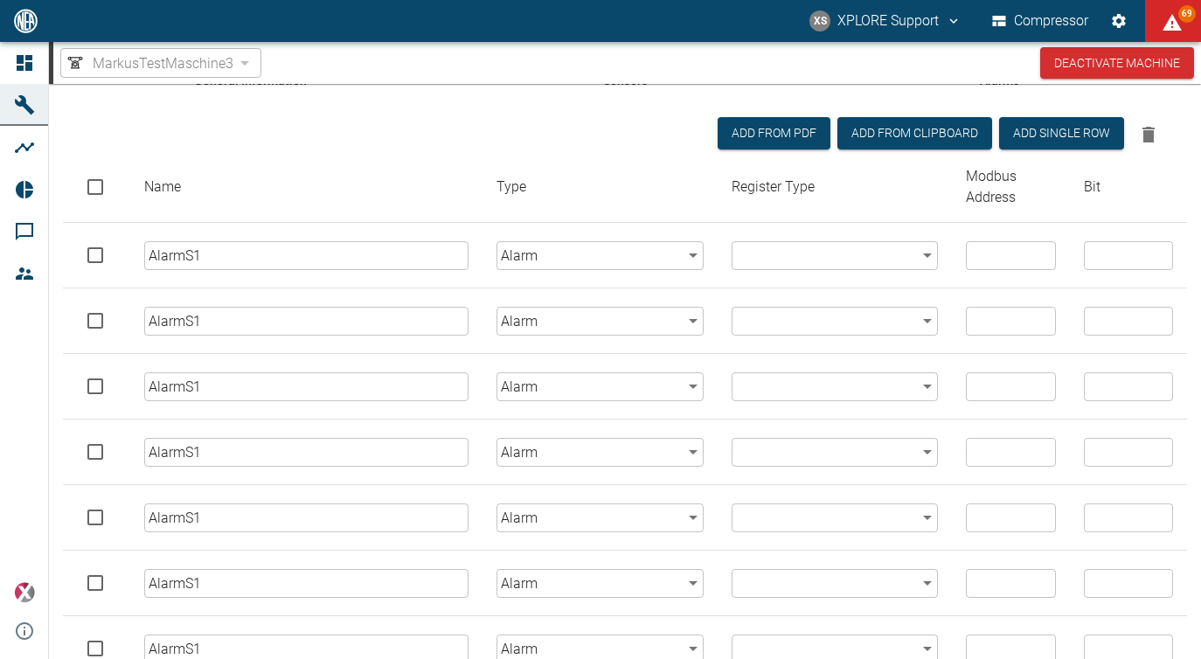
type input "AlarmS1"
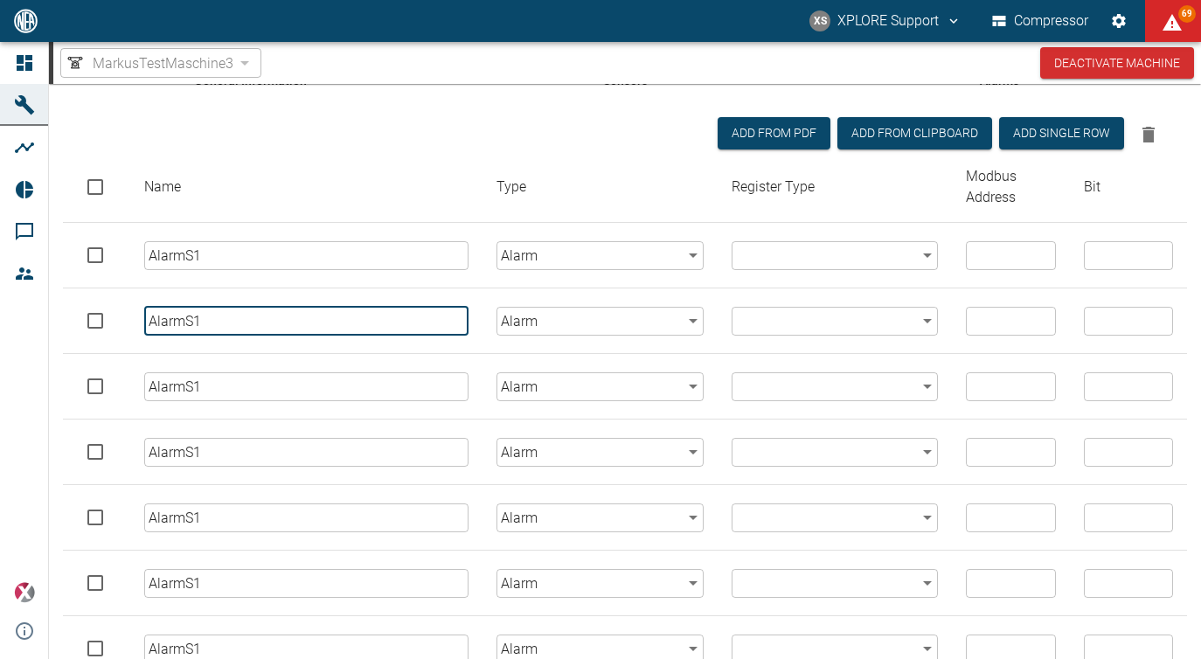
click at [223, 316] on input "AlarmS1" at bounding box center [306, 321] width 324 height 29
type input "AlarmS2"
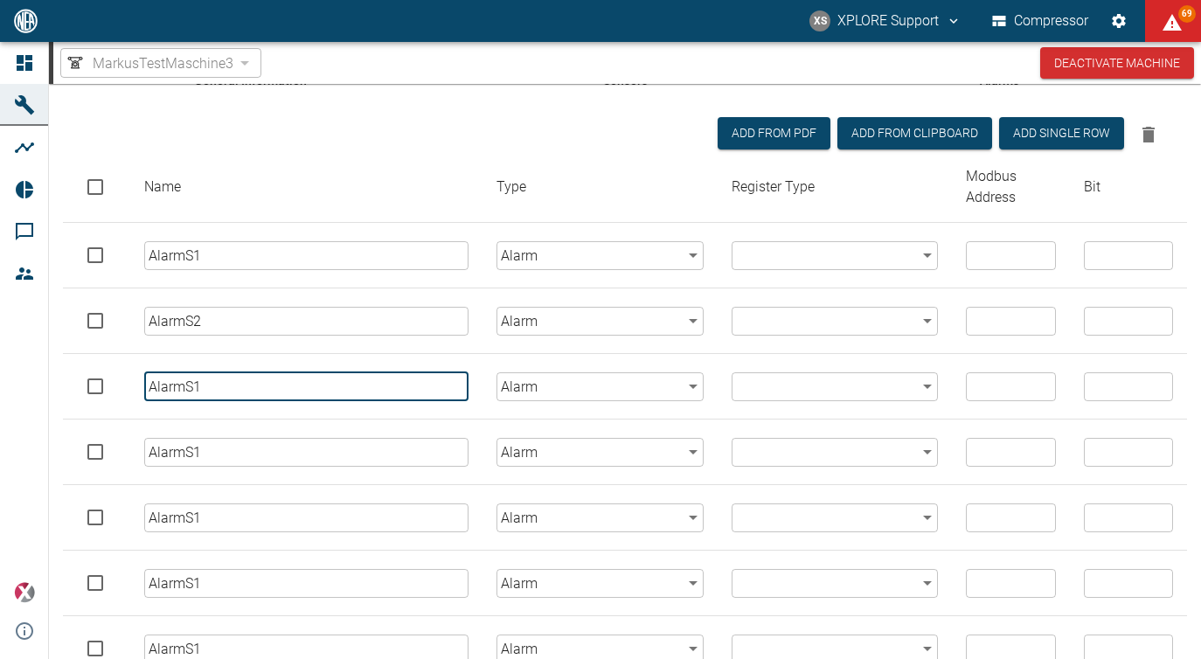
click at [225, 385] on input "AlarmS1" at bounding box center [306, 386] width 324 height 29
type input "AlarmS3"
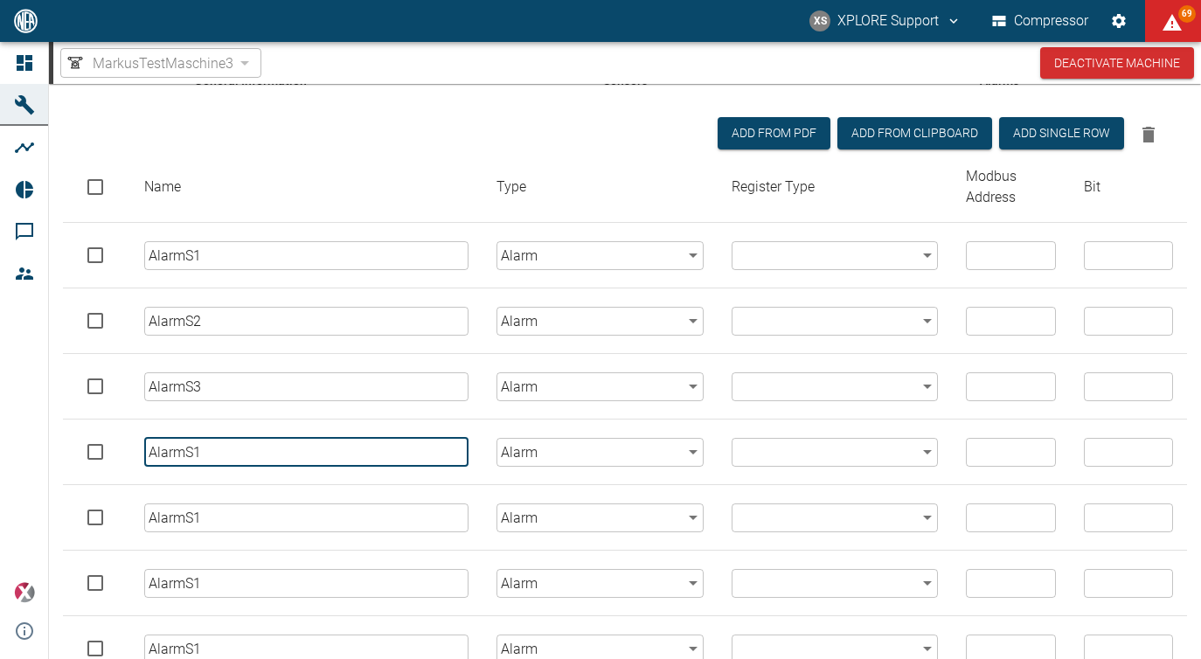
click at [235, 455] on input "AlarmS1" at bounding box center [306, 452] width 324 height 29
type input "AlarmS4"
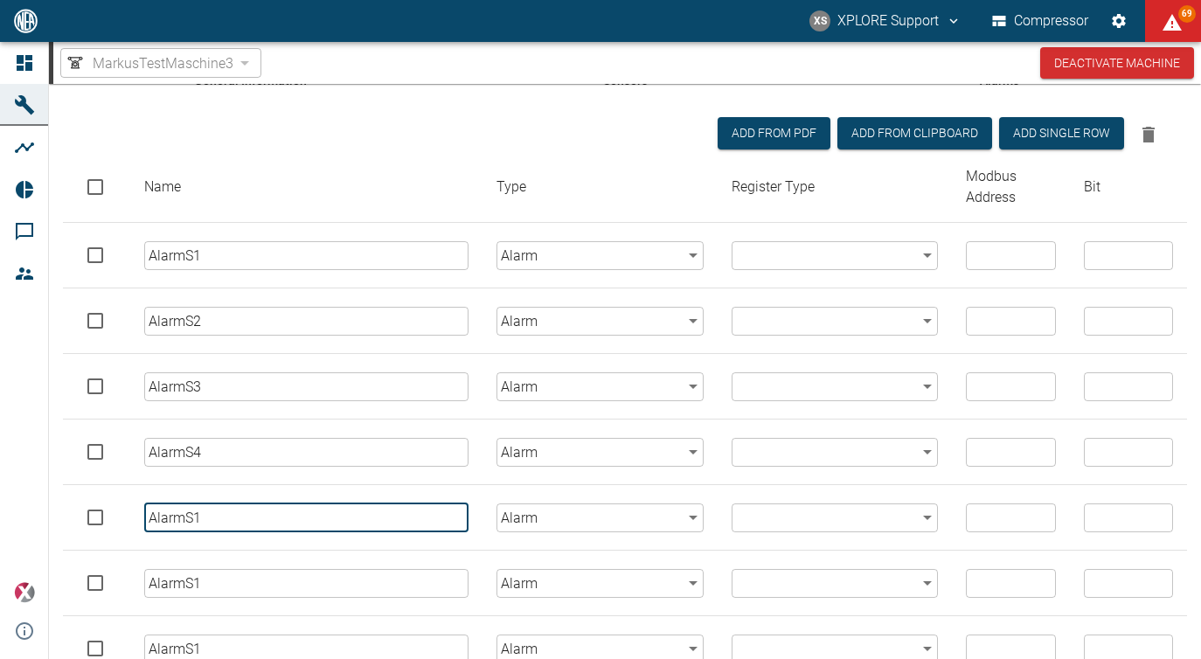
click at [236, 523] on input "AlarmS1" at bounding box center [306, 517] width 324 height 29
type input "AlarmS5"
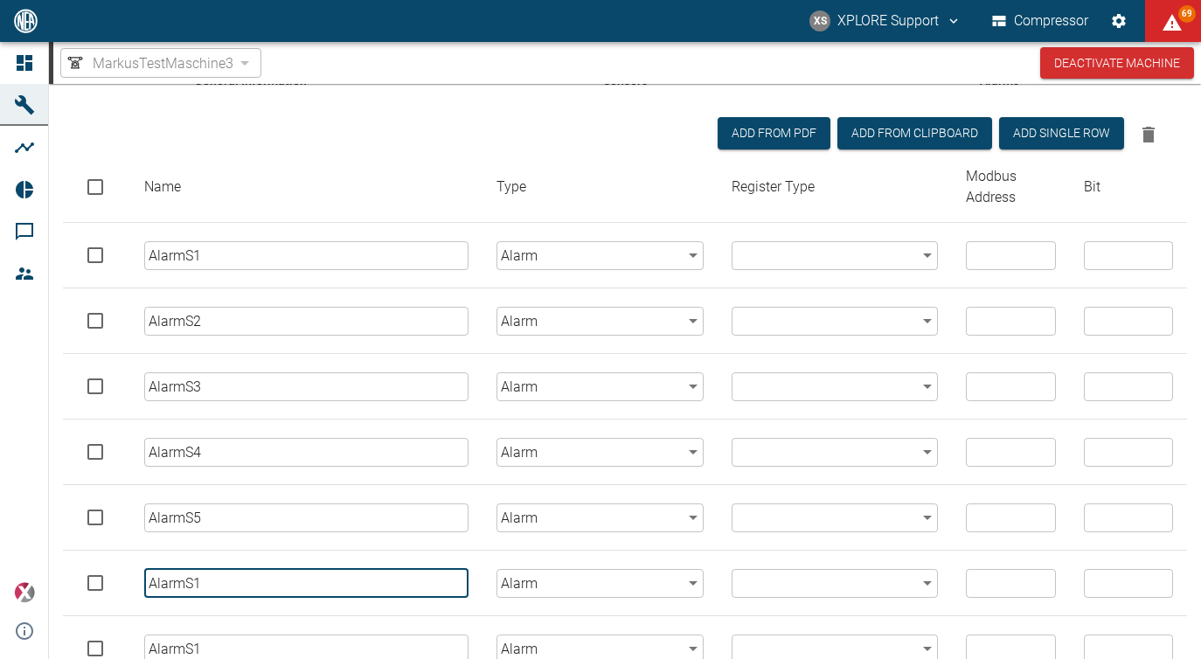
click at [238, 582] on input "AlarmS1" at bounding box center [306, 583] width 324 height 29
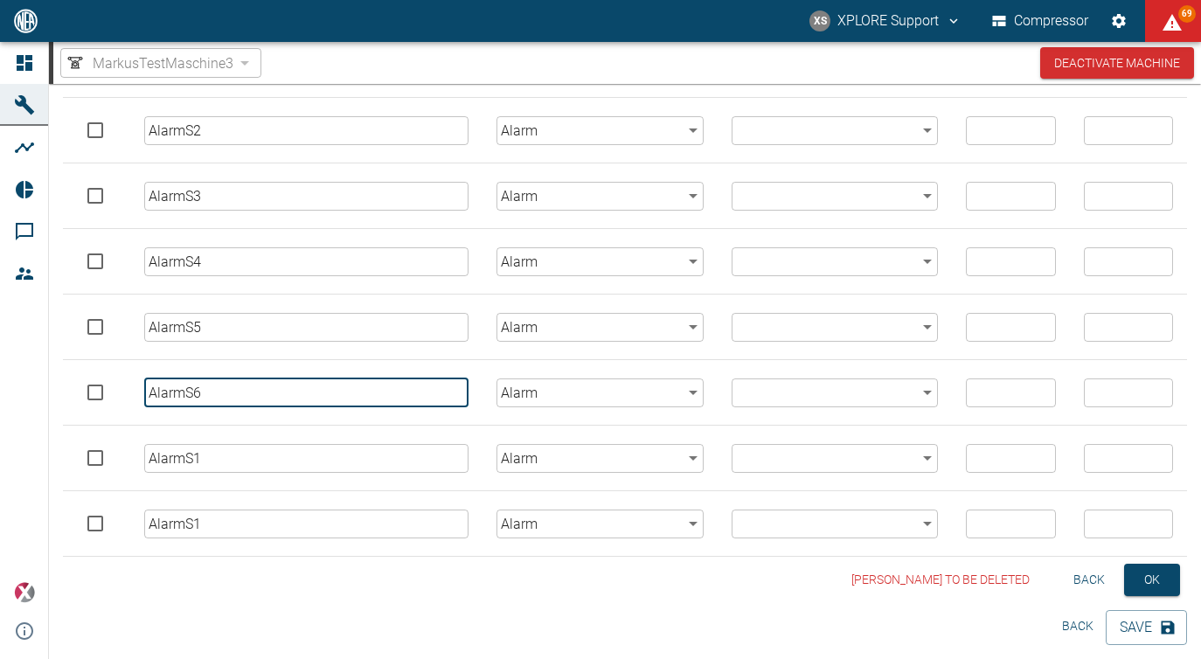
type input "AlarmS6"
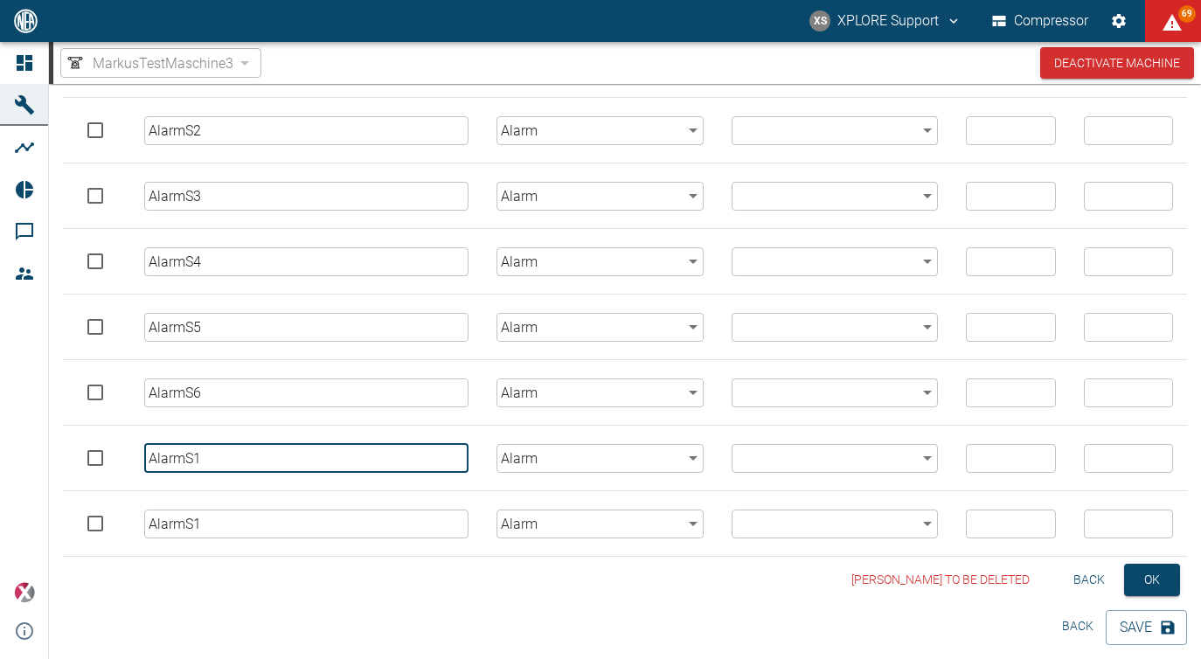
click at [234, 454] on input "AlarmS1" at bounding box center [306, 458] width 324 height 29
type input "AlarmS7"
click at [238, 524] on input "AlarmS1" at bounding box center [306, 524] width 324 height 29
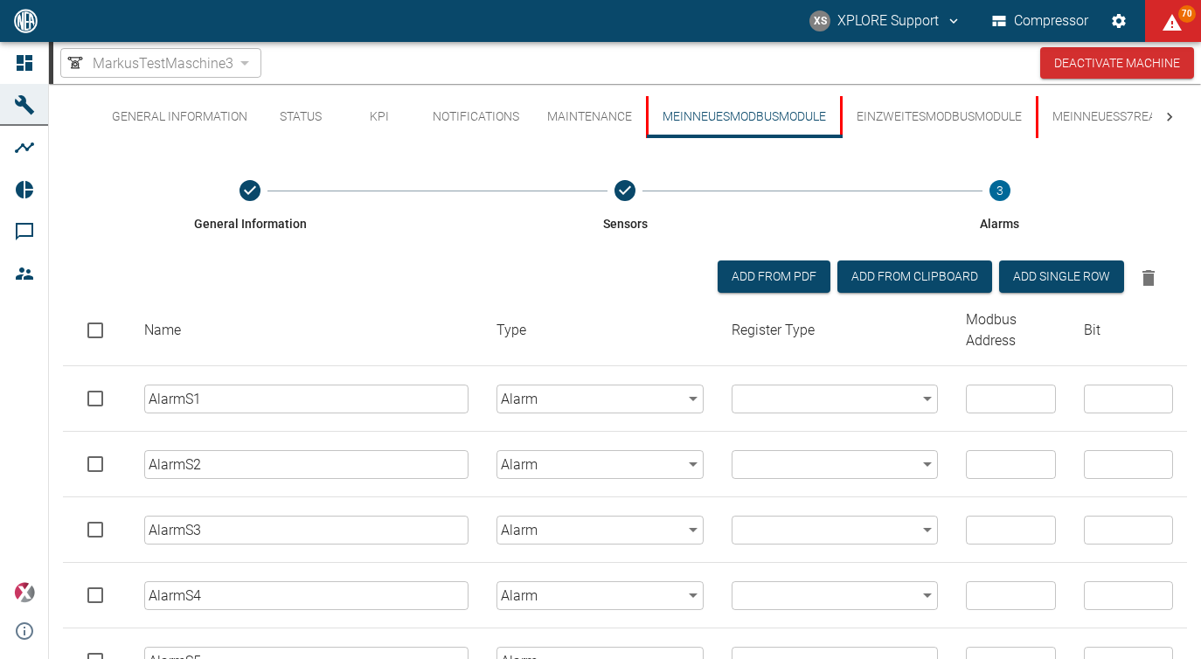
scroll to position [75, 0]
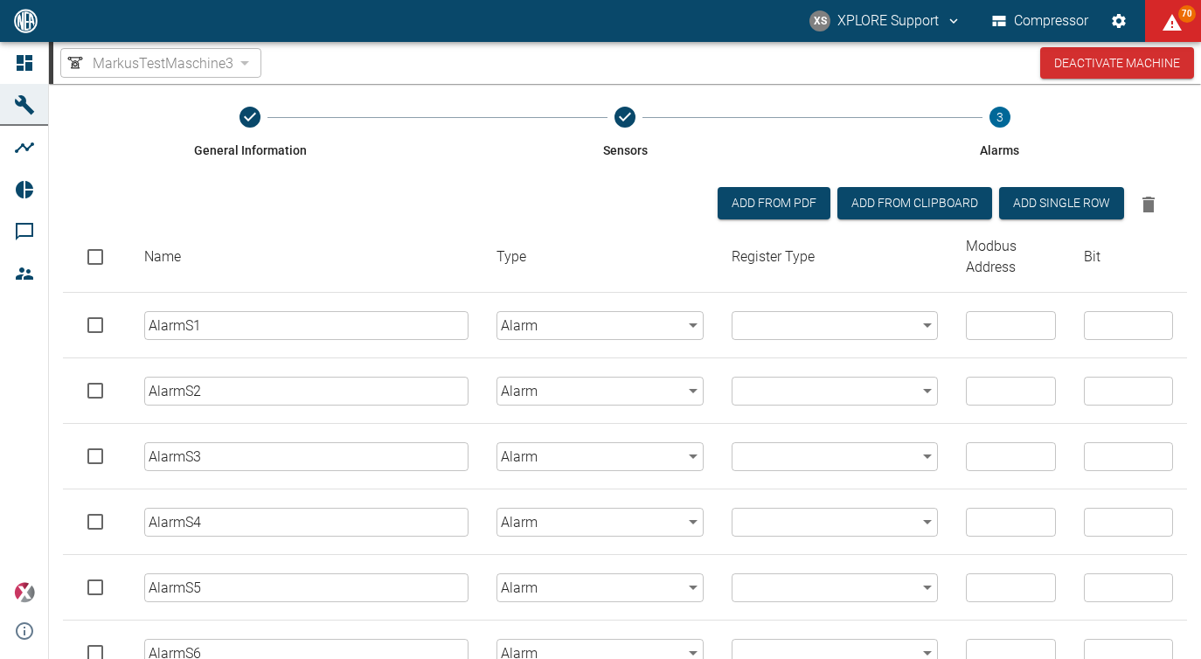
type input "AlarmS8"
click at [786, 318] on body "XS XPLORE Support Compressor 70 Dashboard Machines Analyses Reports Comments Me…" at bounding box center [600, 329] width 1201 height 659
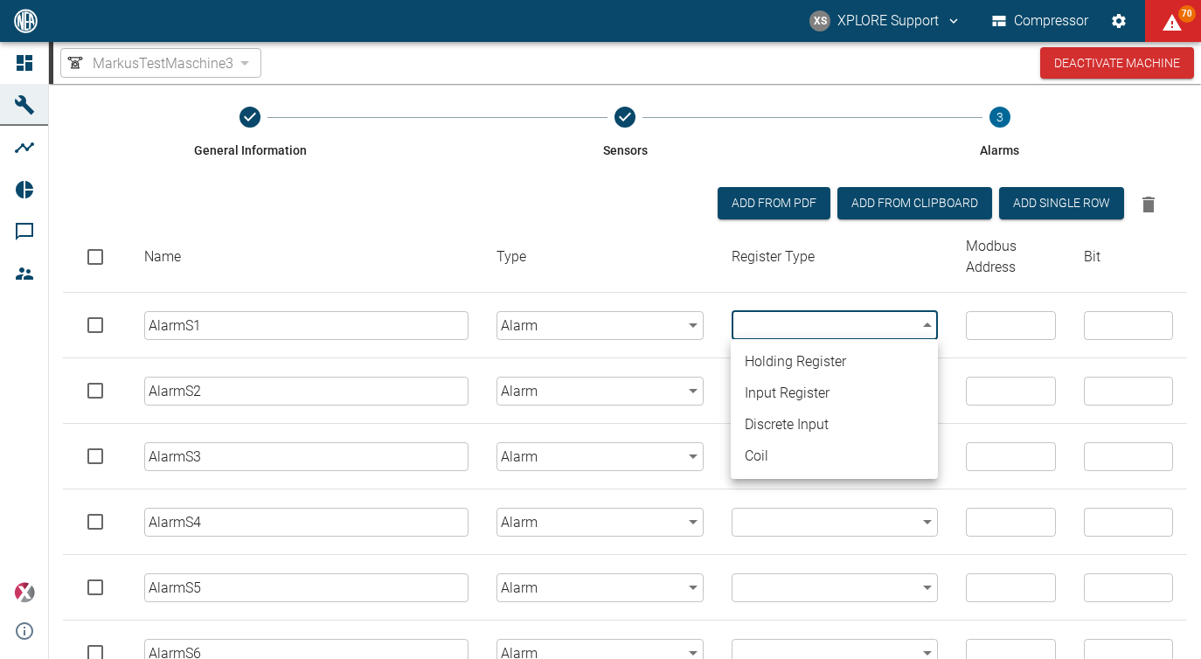
click at [781, 354] on li "holding register" at bounding box center [834, 361] width 207 height 31
type input "holding_register"
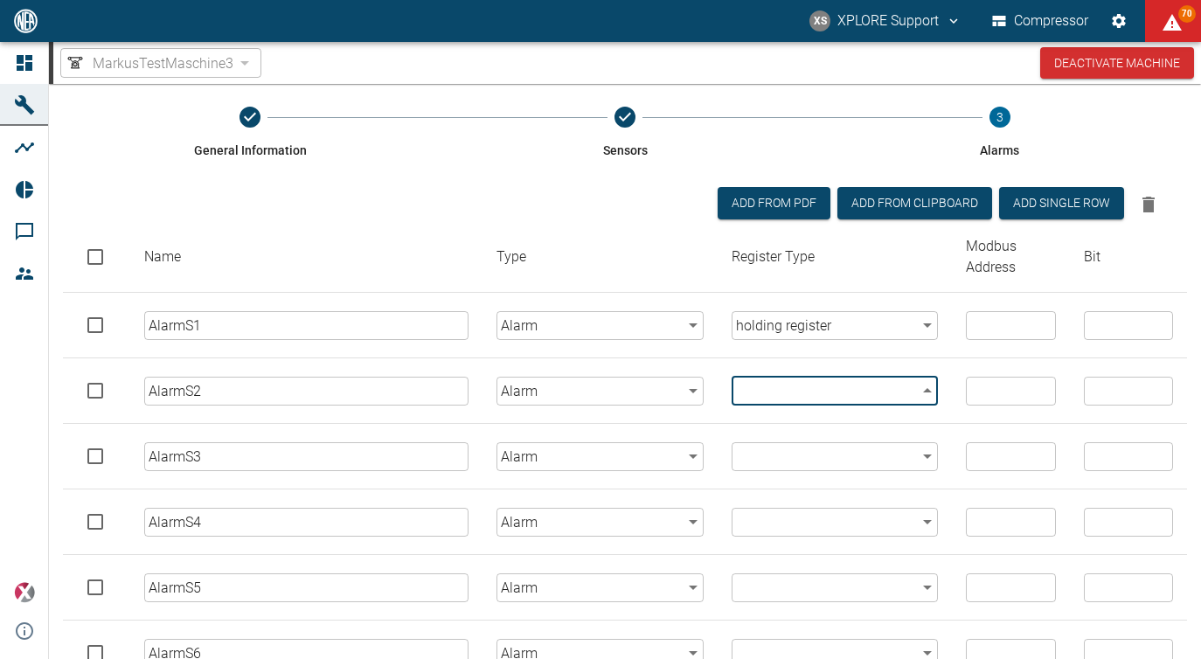
click at [780, 378] on body "XS XPLORE Support Compressor 70 Dashboard Machines Analyses Reports Comments Me…" at bounding box center [600, 329] width 1201 height 659
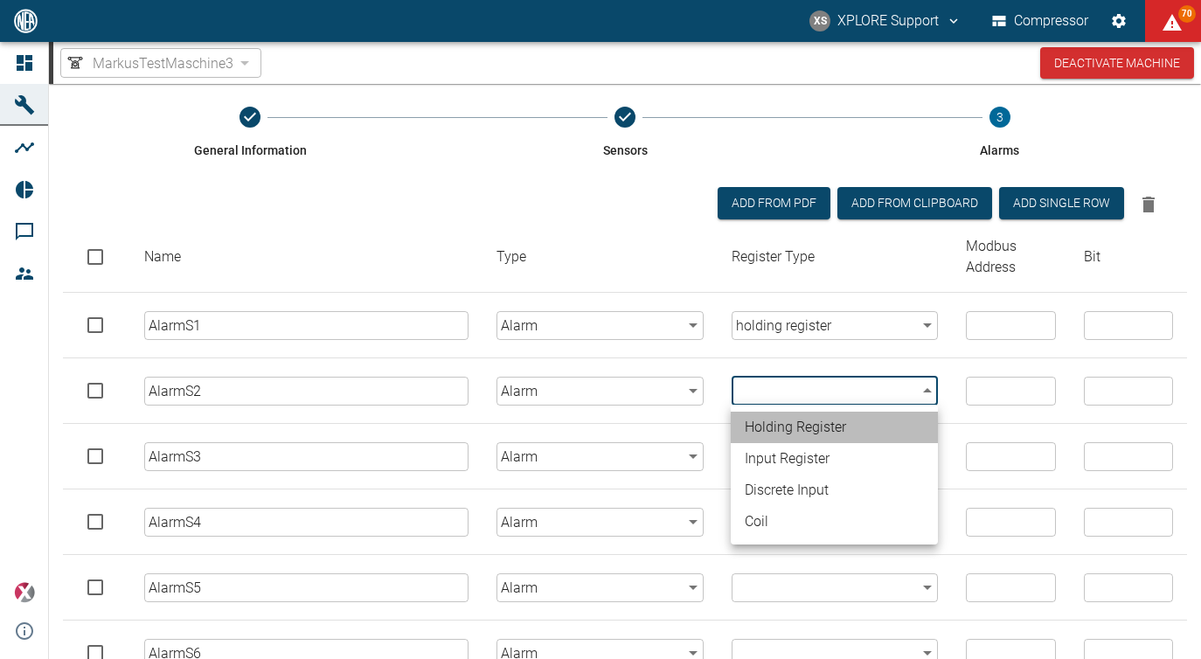
click at [781, 422] on li "holding register" at bounding box center [834, 427] width 207 height 31
type input "holding_register"
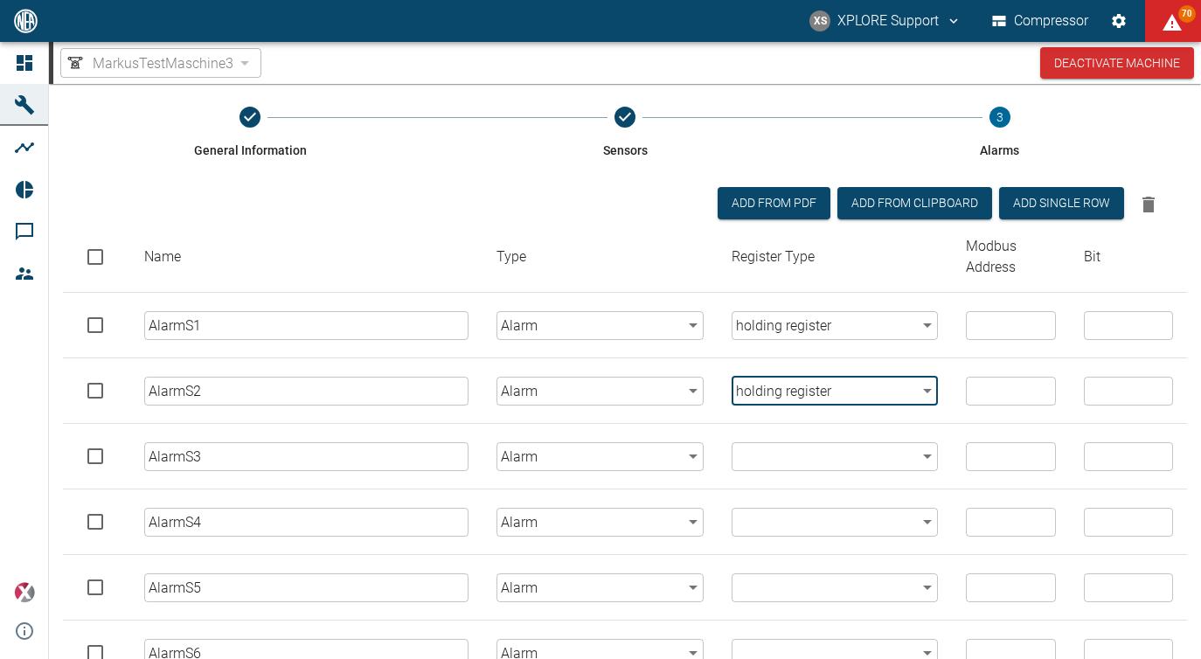
click at [781, 450] on body "XS XPLORE Support Compressor 70 Dashboard Machines Analyses Reports Comments Me…" at bounding box center [600, 329] width 1201 height 659
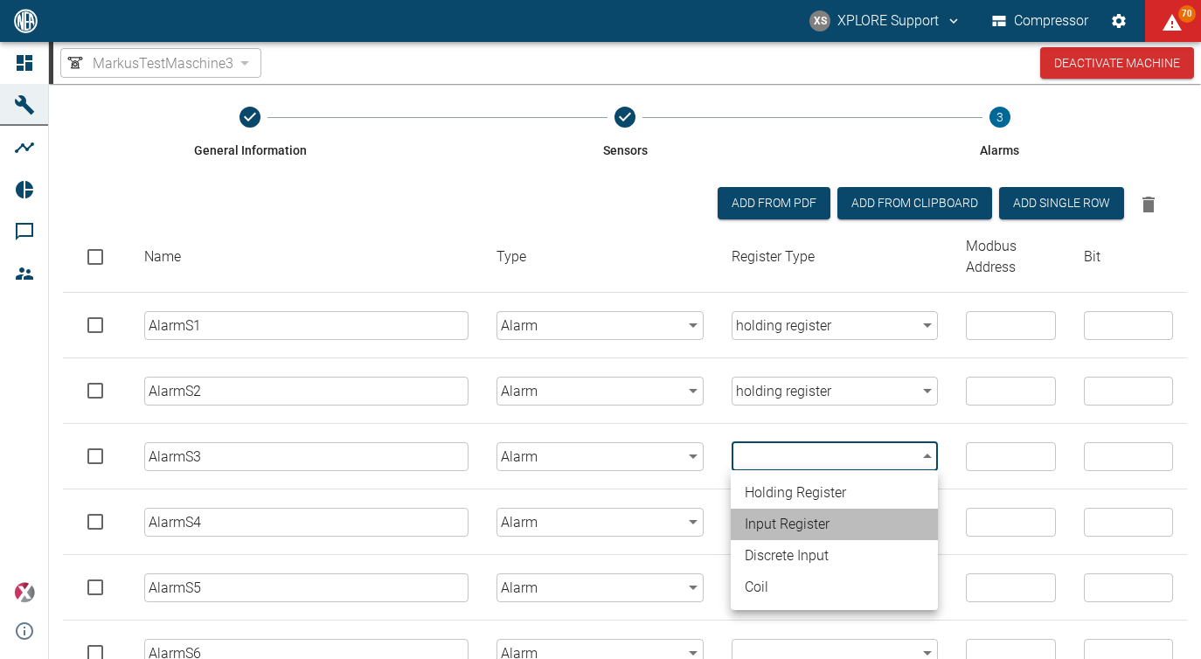
click at [778, 525] on li "input register" at bounding box center [834, 524] width 207 height 31
type input "input_register"
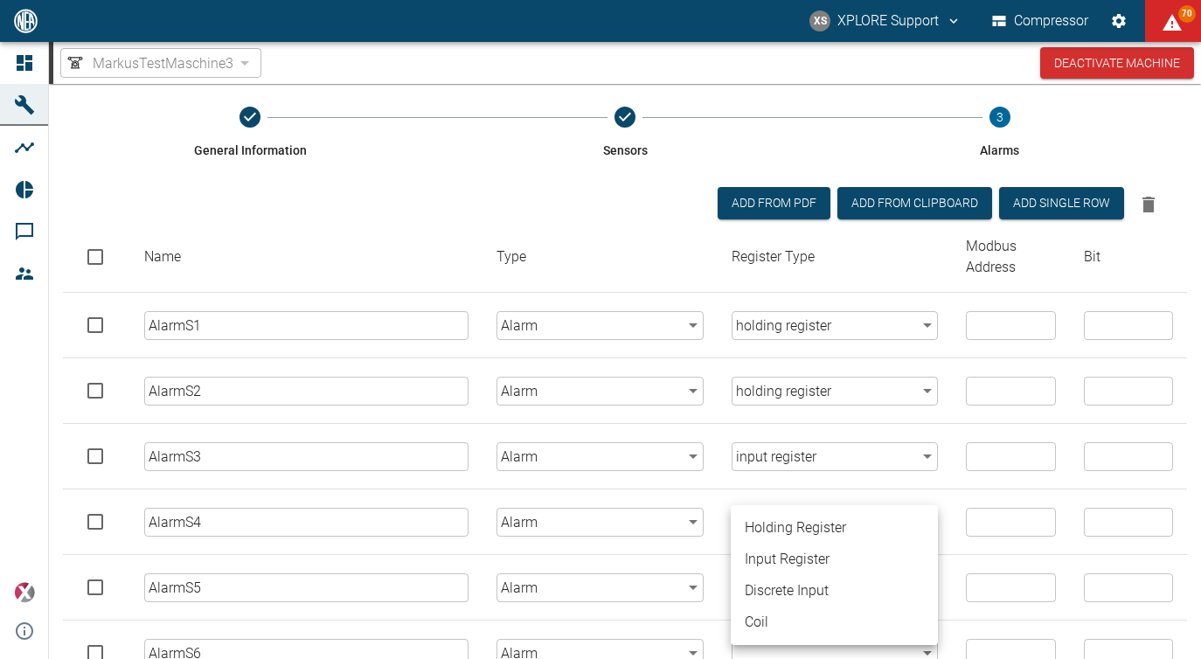
click at [778, 525] on body "XS XPLORE Support Compressor 70 Dashboard Machines Analyses Reports Comments Me…" at bounding box center [600, 329] width 1201 height 659
click at [772, 560] on li "input register" at bounding box center [834, 559] width 207 height 31
type input "input_register"
click at [770, 586] on body "XS XPLORE Support Compressor 70 Dashboard Machines Analyses Reports Comments Me…" at bounding box center [600, 329] width 1201 height 659
click at [776, 593] on li "discrete input" at bounding box center [834, 590] width 207 height 31
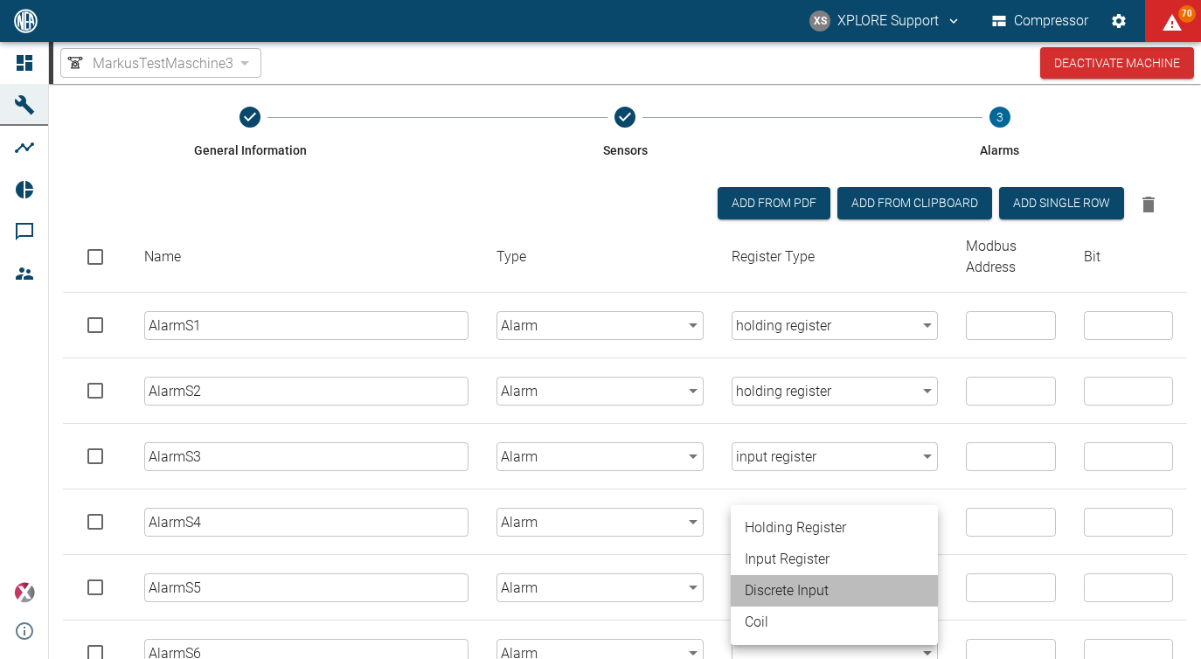
type input "discrete_input"
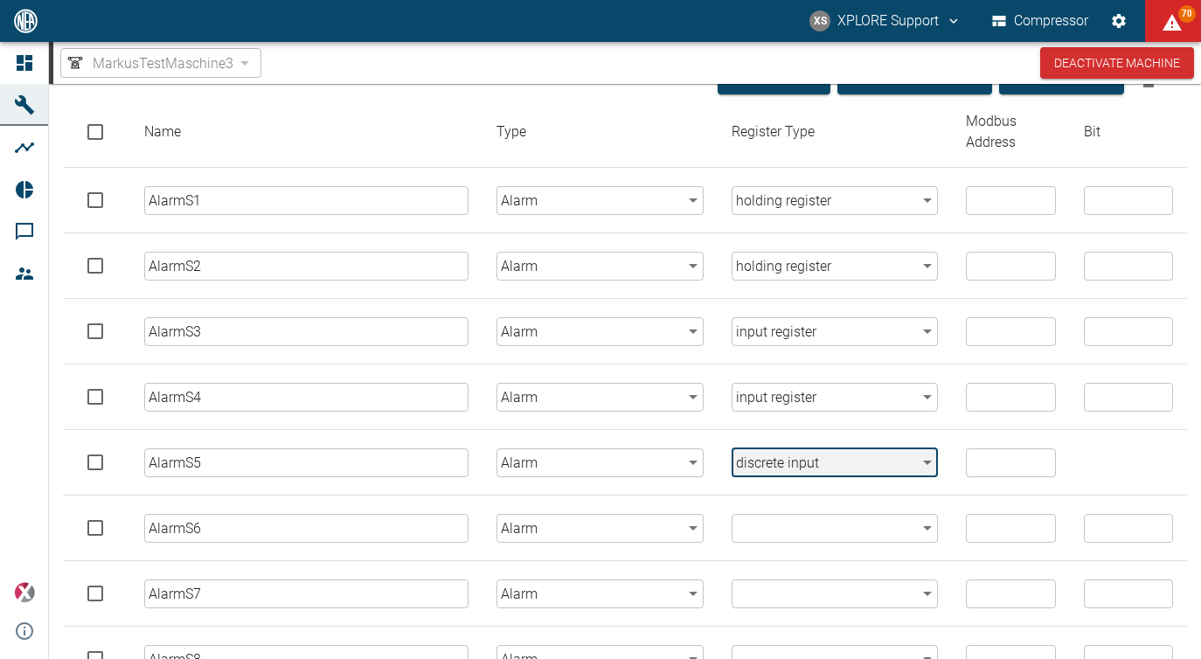
scroll to position [206, 0]
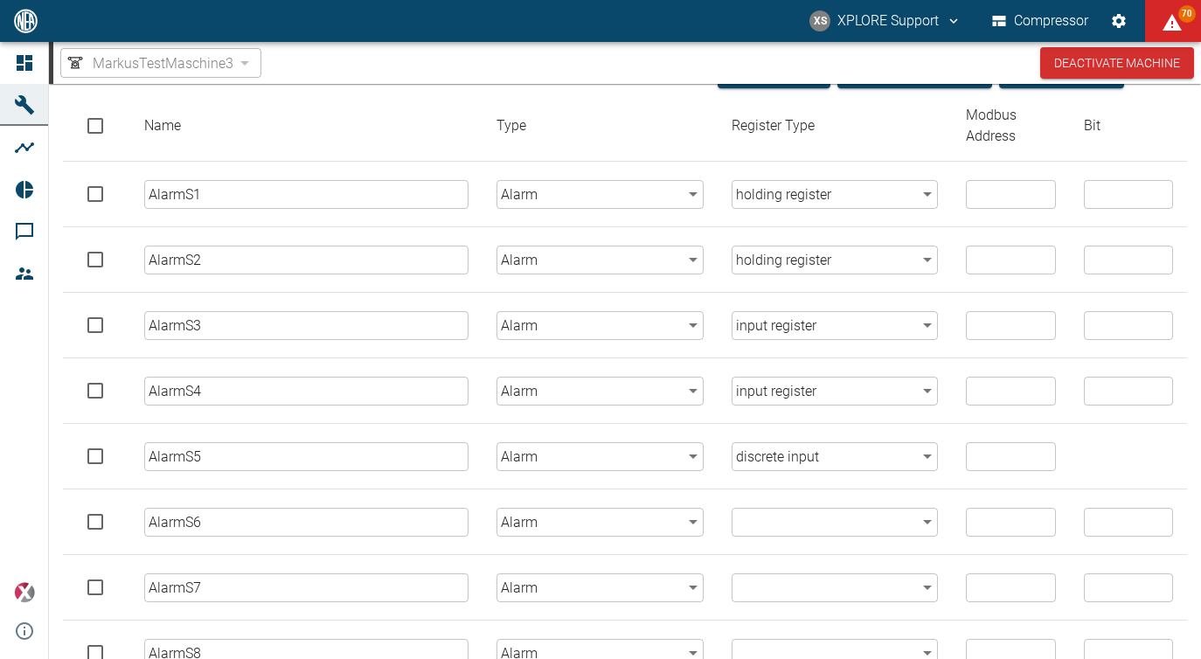
drag, startPoint x: 772, startPoint y: 504, endPoint x: 769, endPoint y: 524, distance: 19.4
click at [769, 524] on td "​ ​" at bounding box center [835, 522] width 235 height 66
click at [769, 524] on body "XS XPLORE Support Compressor 71 Dashboard Machines Analyses Reports Comments Me…" at bounding box center [600, 329] width 1201 height 659
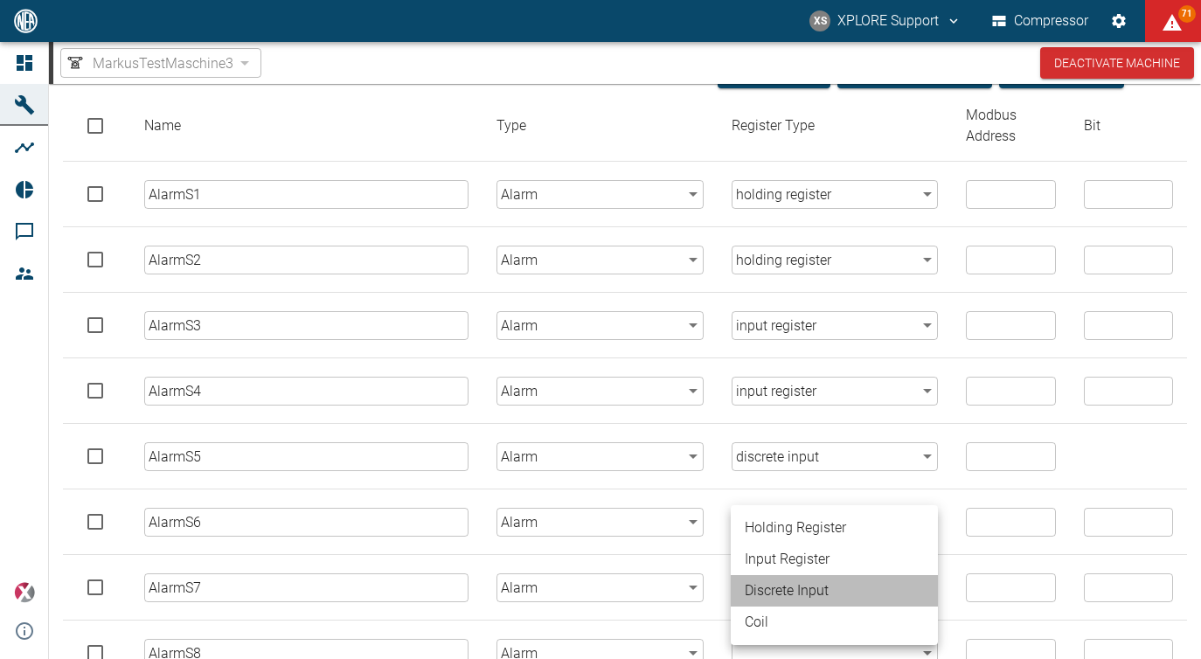
click at [774, 587] on li "discrete input" at bounding box center [834, 590] width 207 height 31
type input "discrete_input"
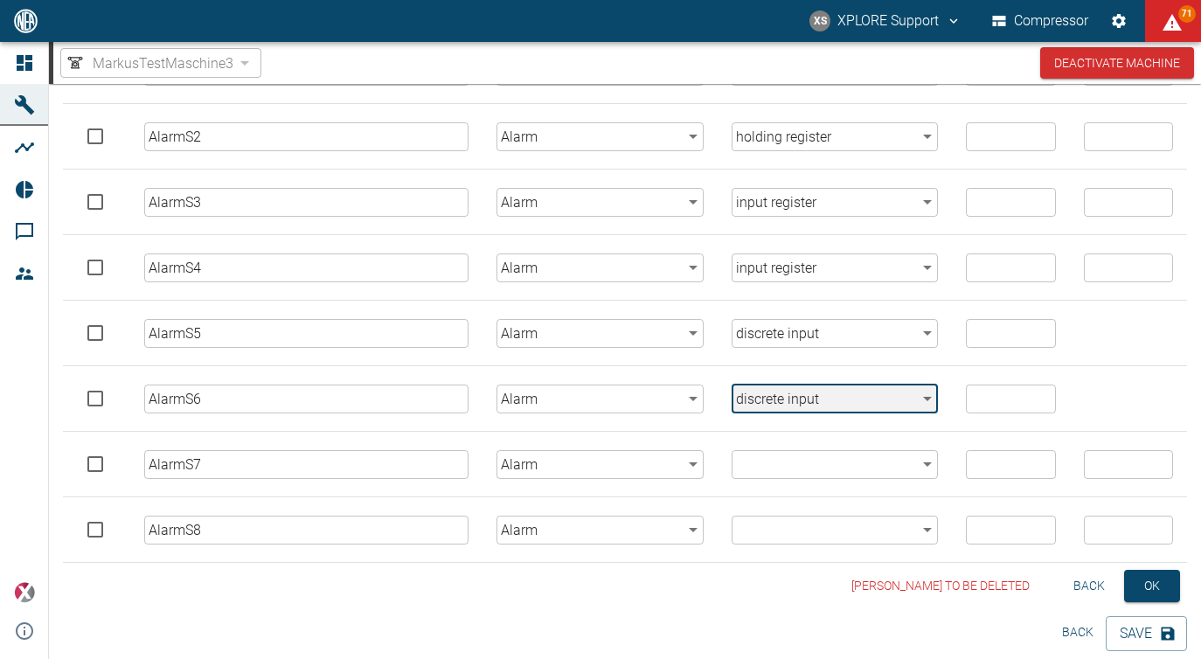
scroll to position [336, 0]
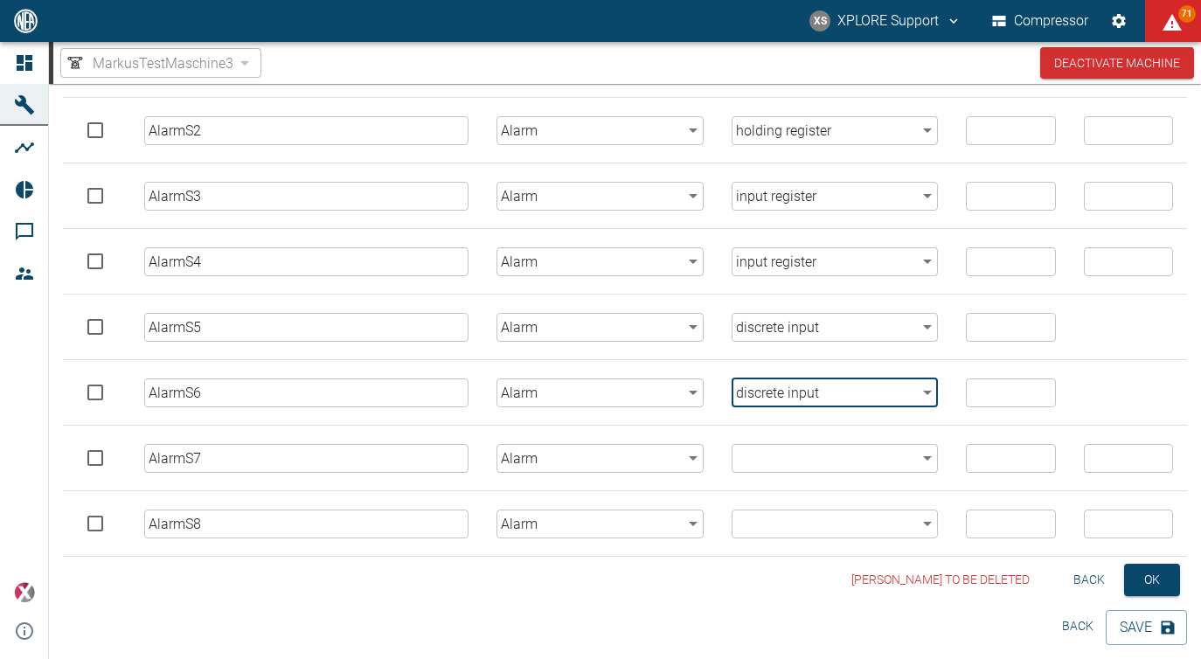
click at [776, 468] on body "XS XPLORE Support Compressor 71 Dashboard Machines Analyses Reports Comments Me…" at bounding box center [600, 329] width 1201 height 659
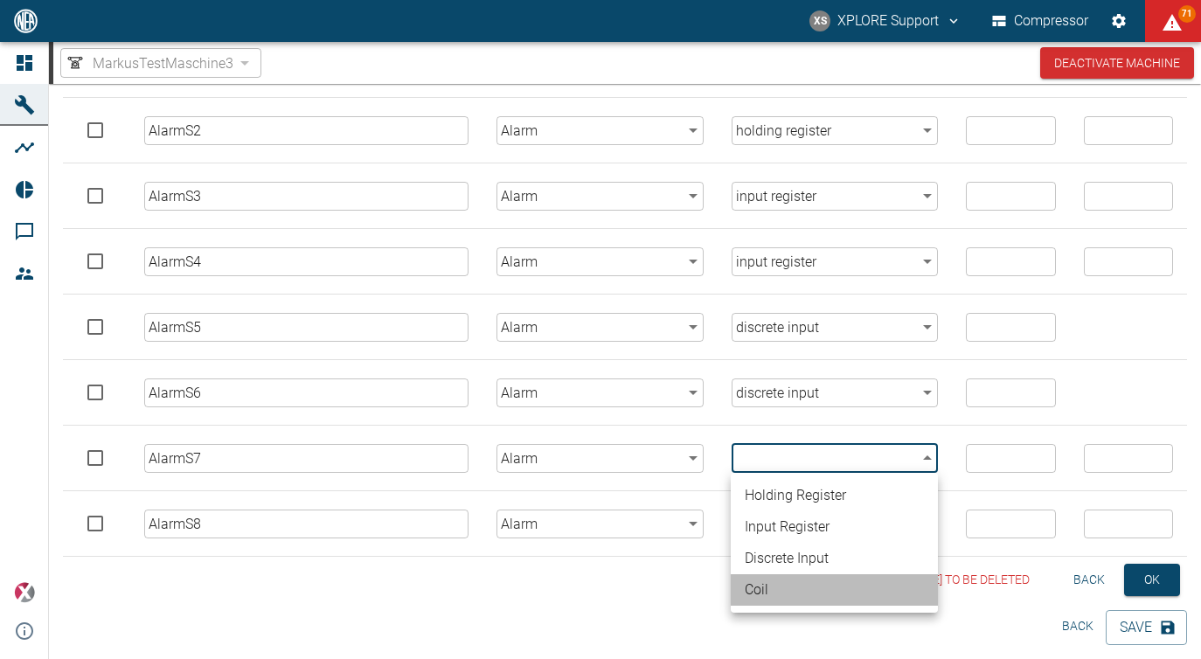
click at [769, 591] on li "coil" at bounding box center [834, 589] width 207 height 31
type input "coil"
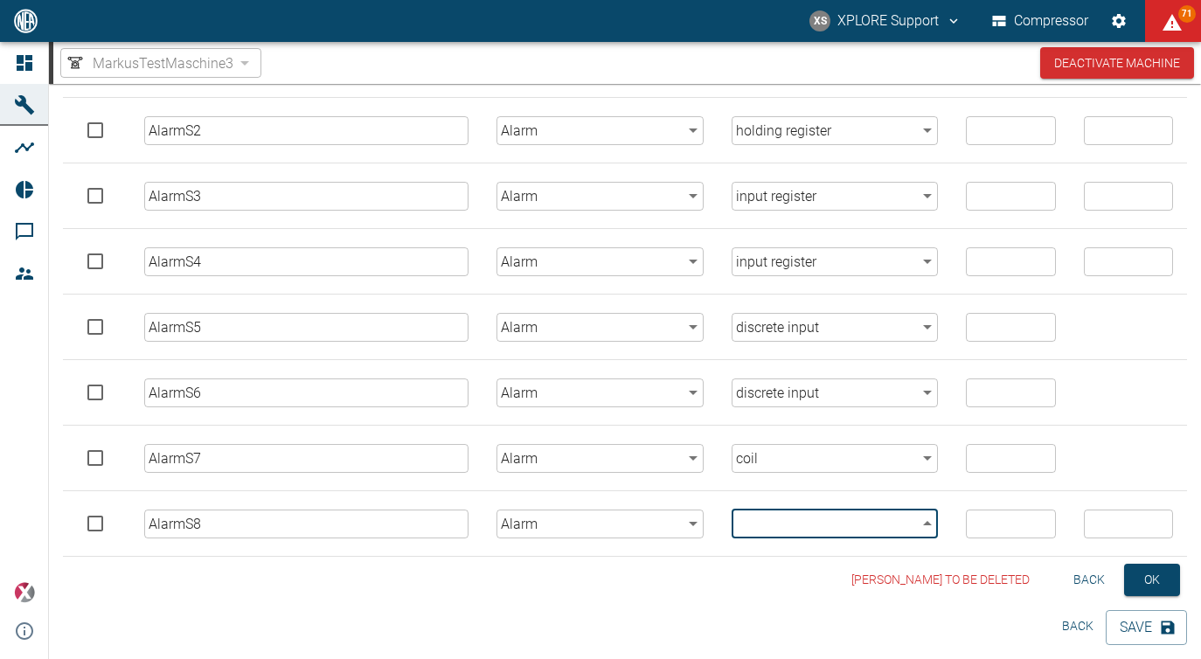
click at [783, 523] on body "XS XPLORE Support Compressor 71 Dashboard Machines Analyses Reports Comments Me…" at bounding box center [600, 329] width 1201 height 659
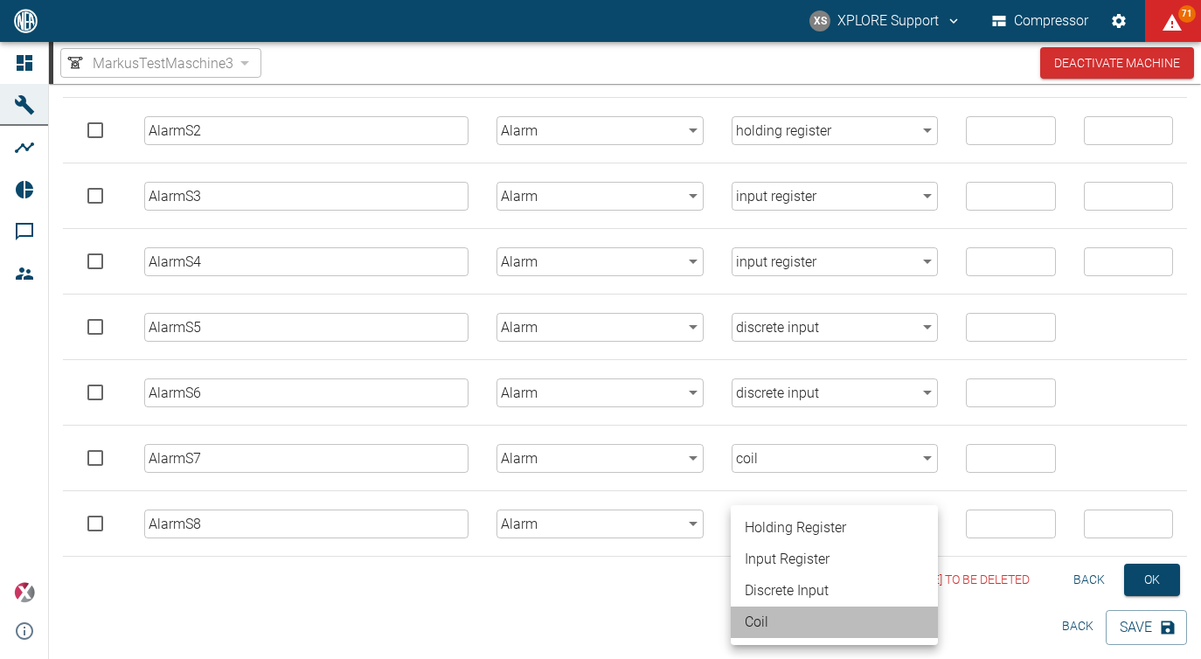
click at [827, 622] on li "coil" at bounding box center [834, 622] width 207 height 31
type input "coil"
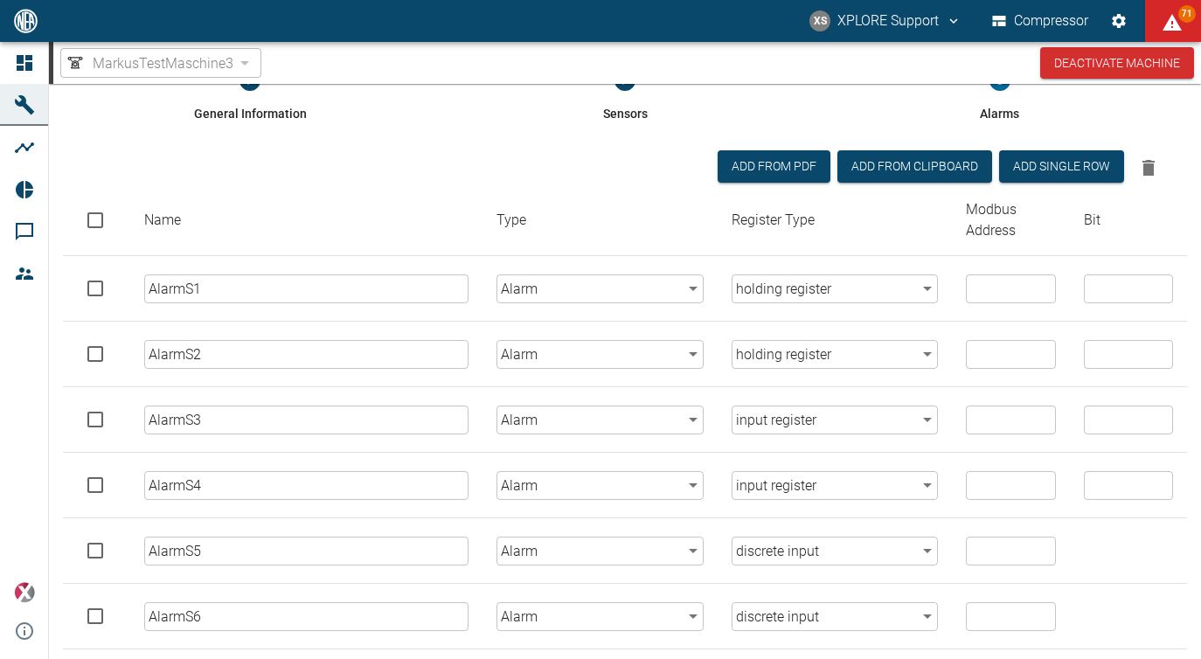
scroll to position [108, 0]
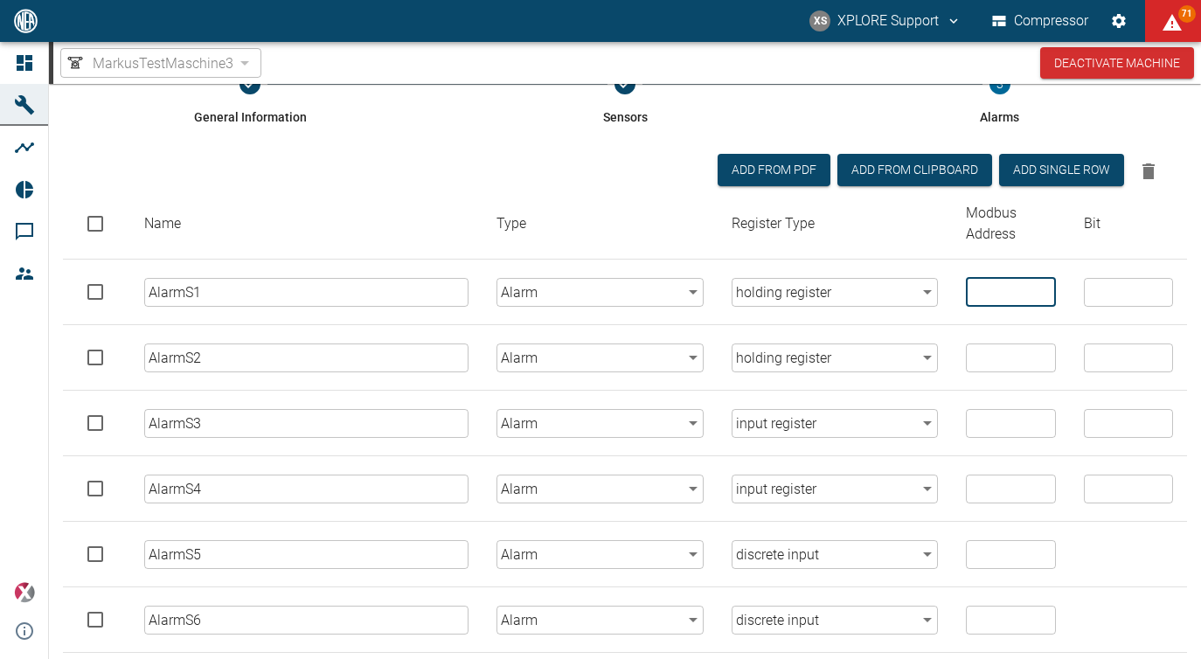
click at [996, 299] on input "number" at bounding box center [1010, 292] width 89 height 29
type input "0"
click at [984, 430] on input "number" at bounding box center [1010, 423] width 89 height 29
type input "0"
click at [994, 549] on input "number" at bounding box center [1010, 554] width 89 height 29
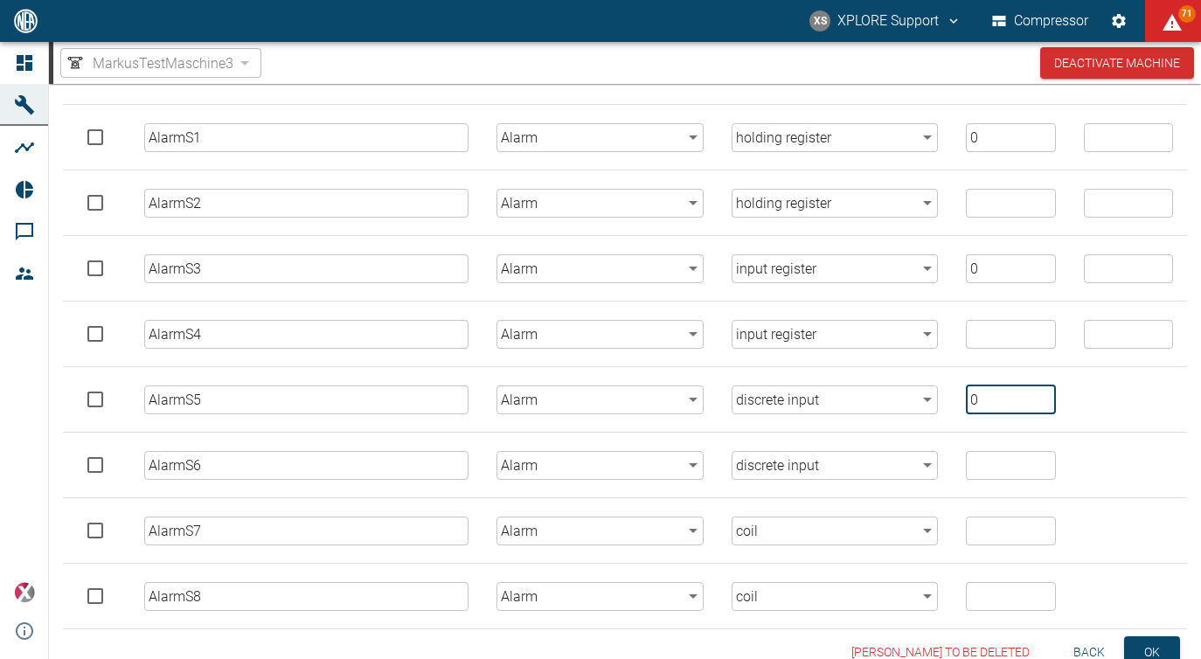
scroll to position [279, 0]
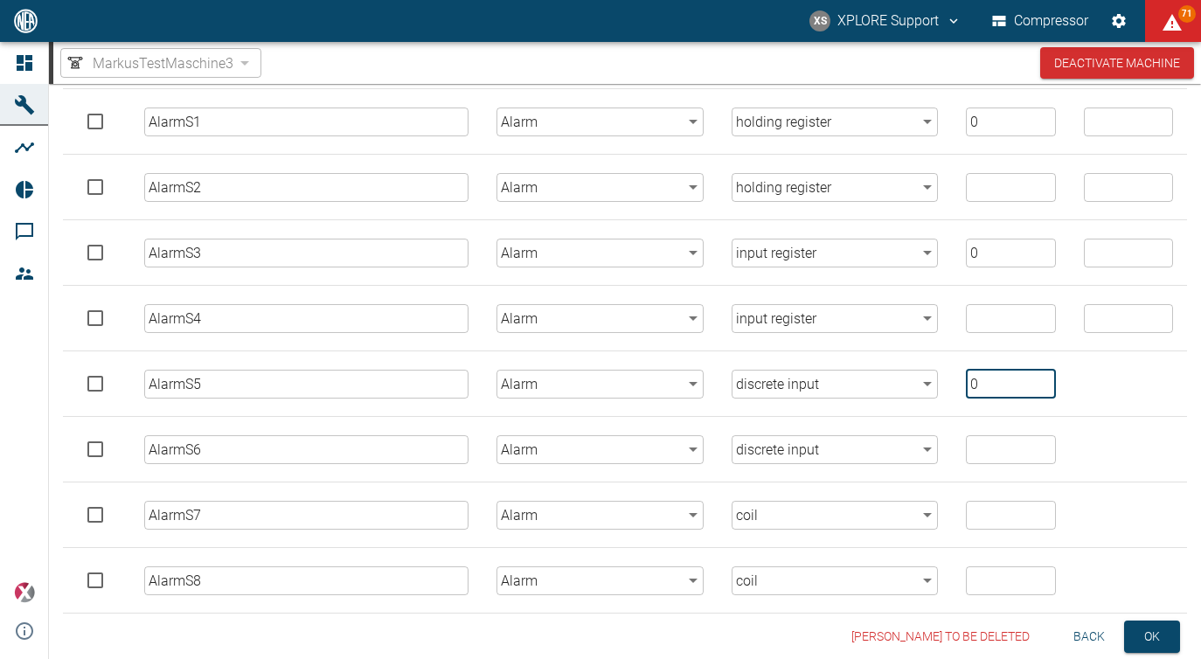
type input "0"
click at [1002, 519] on input "number" at bounding box center [1010, 515] width 89 height 29
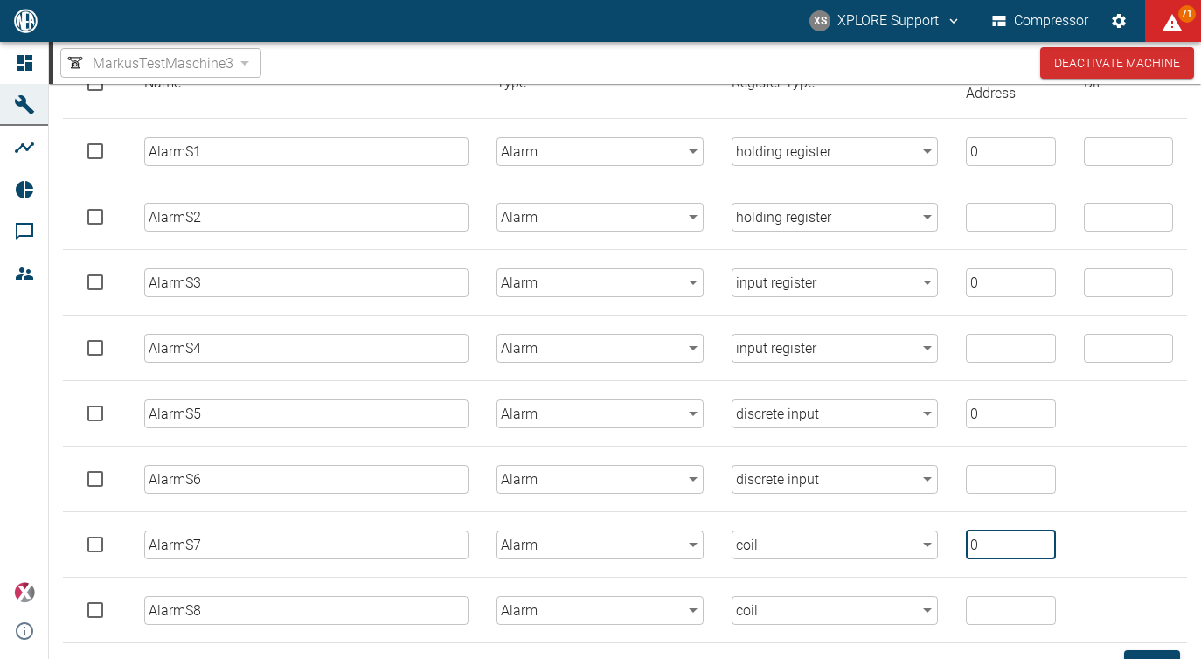
type input "0"
click at [988, 221] on input "number" at bounding box center [1010, 217] width 89 height 29
type input "1900"
click at [990, 339] on input "number" at bounding box center [1010, 348] width 89 height 29
type input "1900"
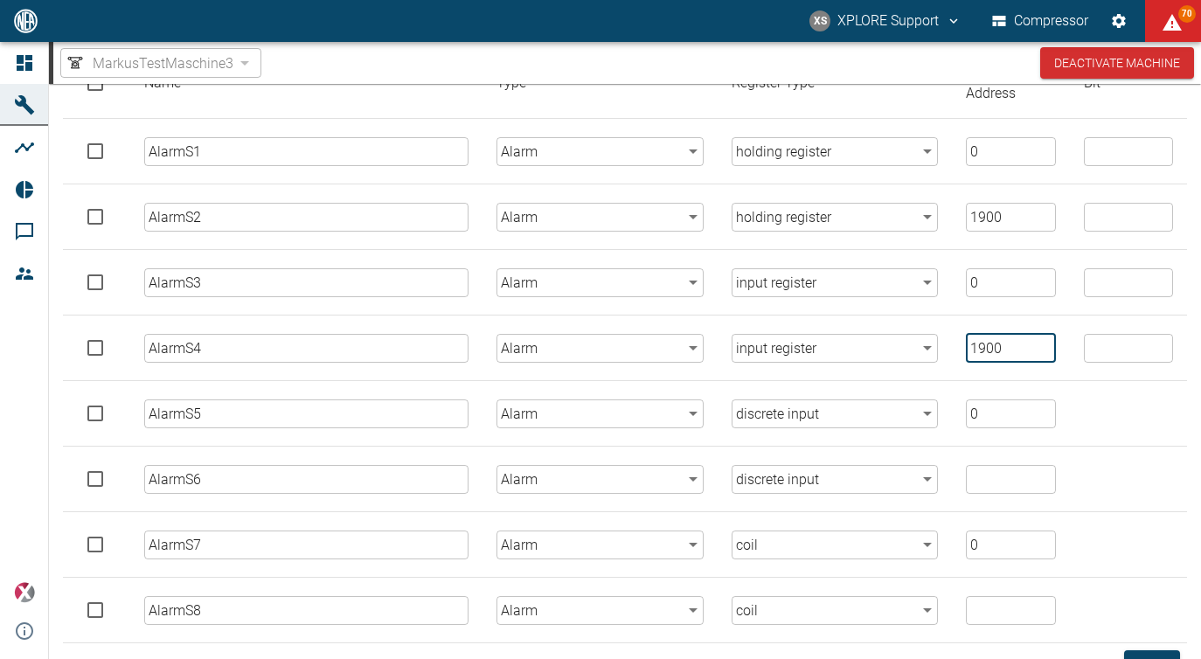
click at [983, 473] on input "number" at bounding box center [1010, 479] width 89 height 29
type input "1900"
click at [989, 602] on input "number" at bounding box center [1010, 610] width 89 height 29
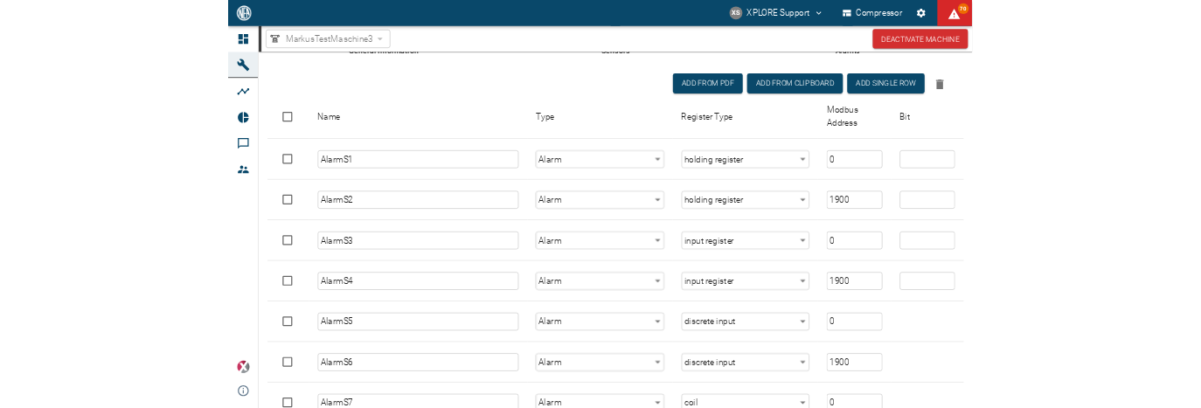
scroll to position [336, 0]
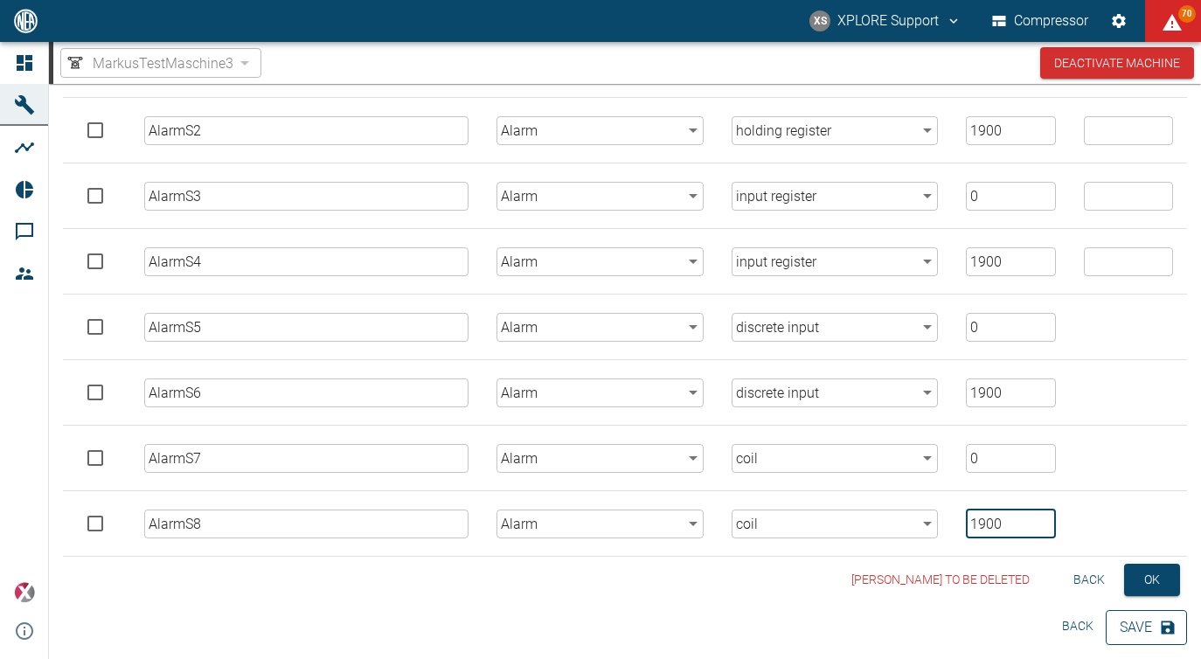
type input "1900"
click at [1124, 625] on button "Save" at bounding box center [1146, 627] width 81 height 35
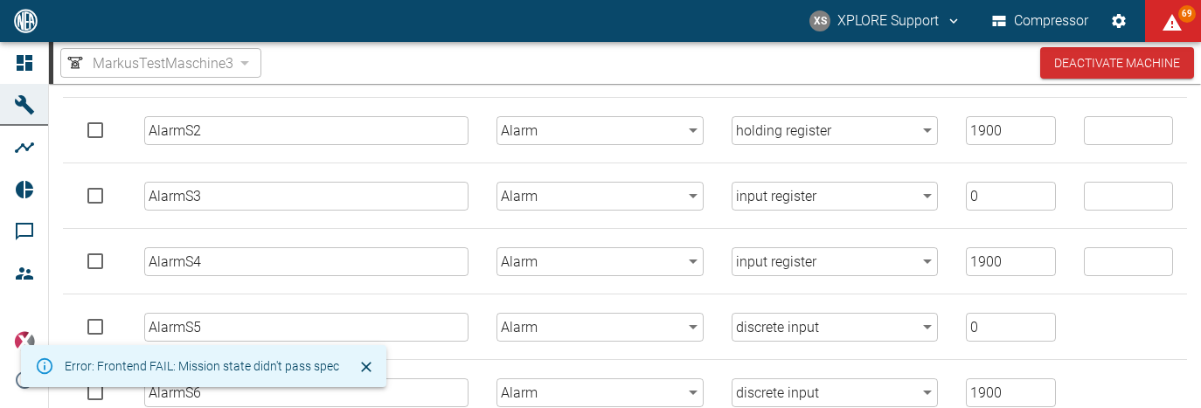
scroll to position [586, 0]
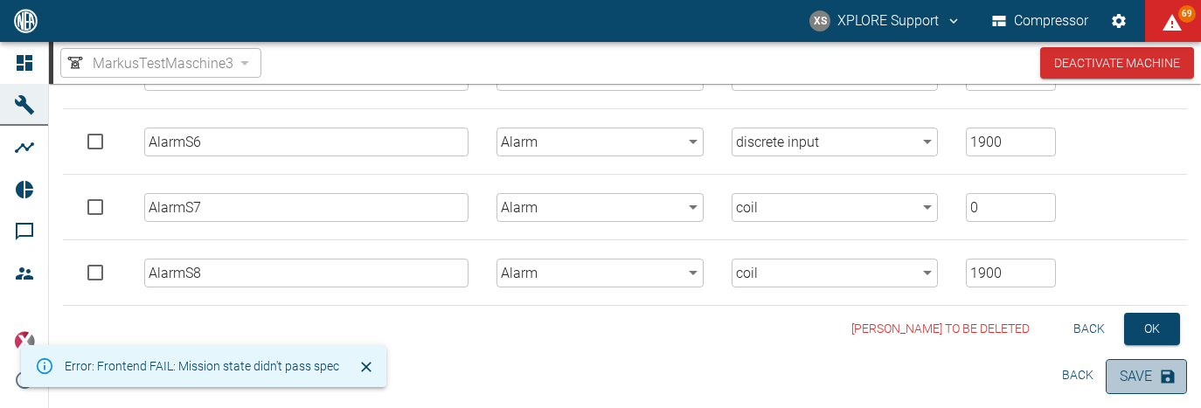
click at [1137, 374] on button "Save" at bounding box center [1146, 376] width 81 height 35
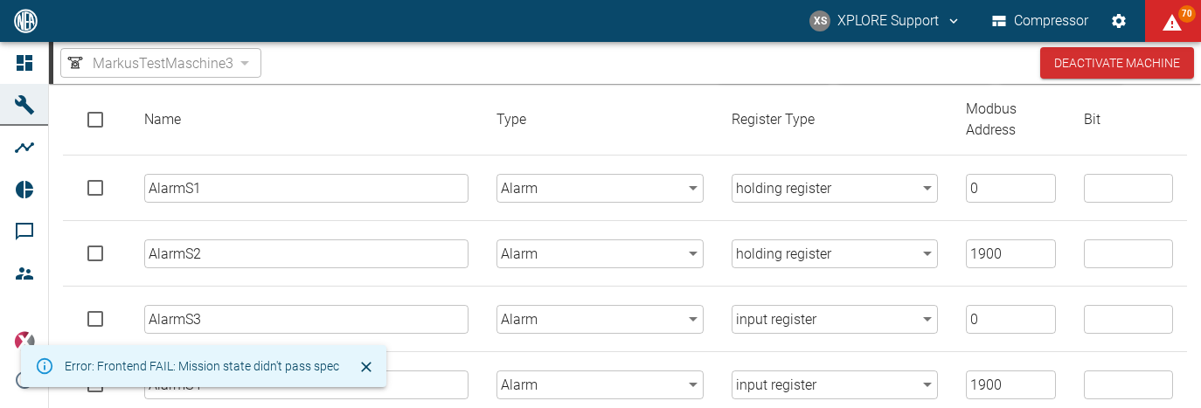
scroll to position [256, 0]
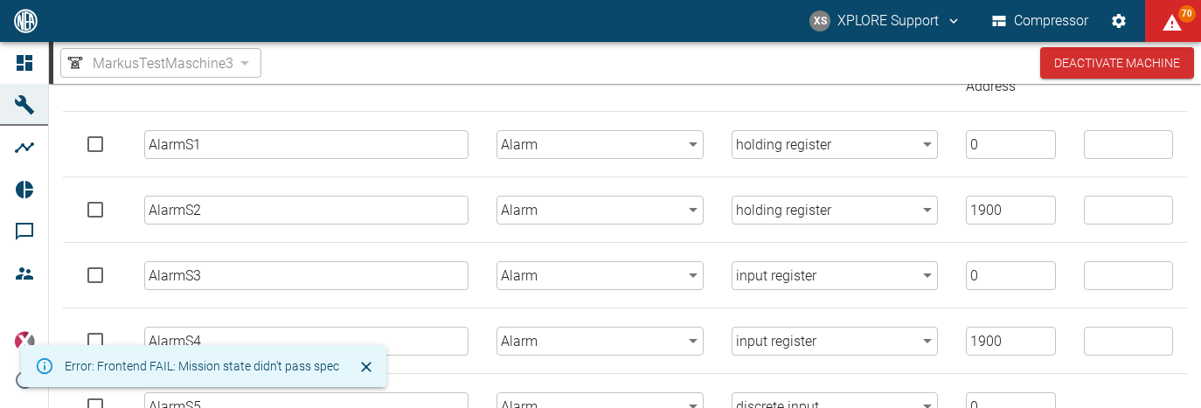
click at [1087, 150] on input "number" at bounding box center [1128, 144] width 89 height 29
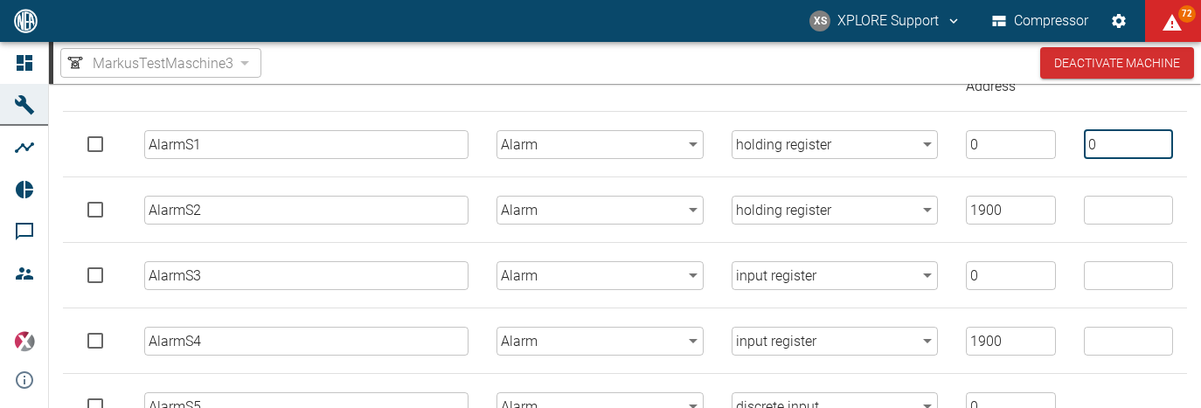
type input "0"
click at [1100, 219] on input "number" at bounding box center [1128, 210] width 89 height 29
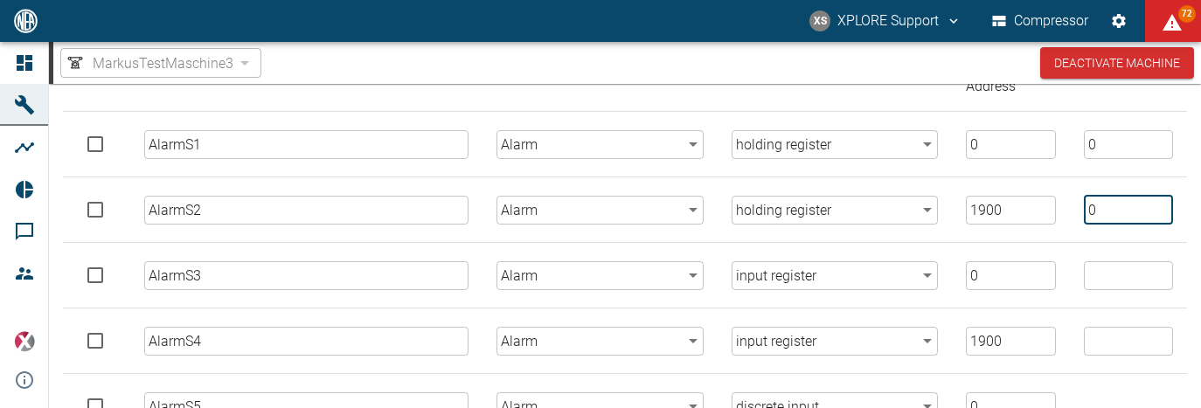
type input "0"
click at [1105, 281] on input "number" at bounding box center [1128, 275] width 89 height 29
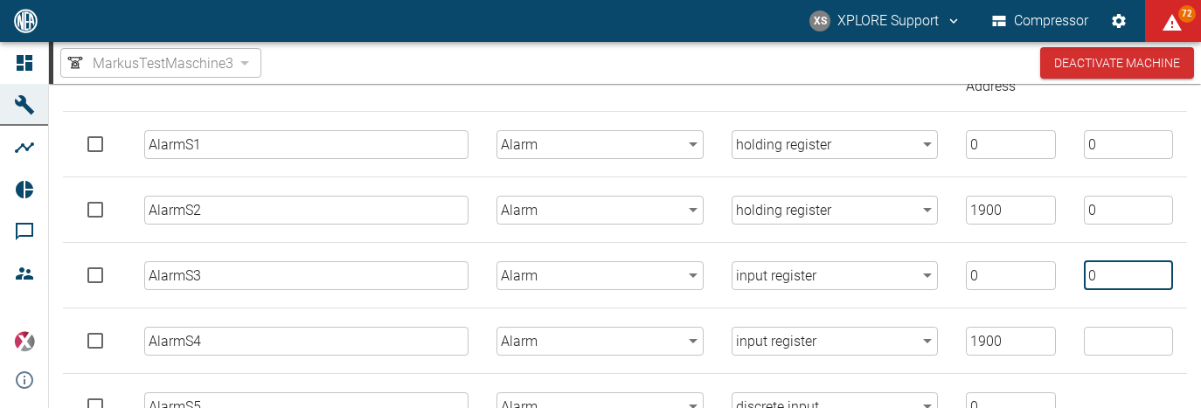
type input "0"
click at [1108, 334] on input "number" at bounding box center [1128, 341] width 89 height 29
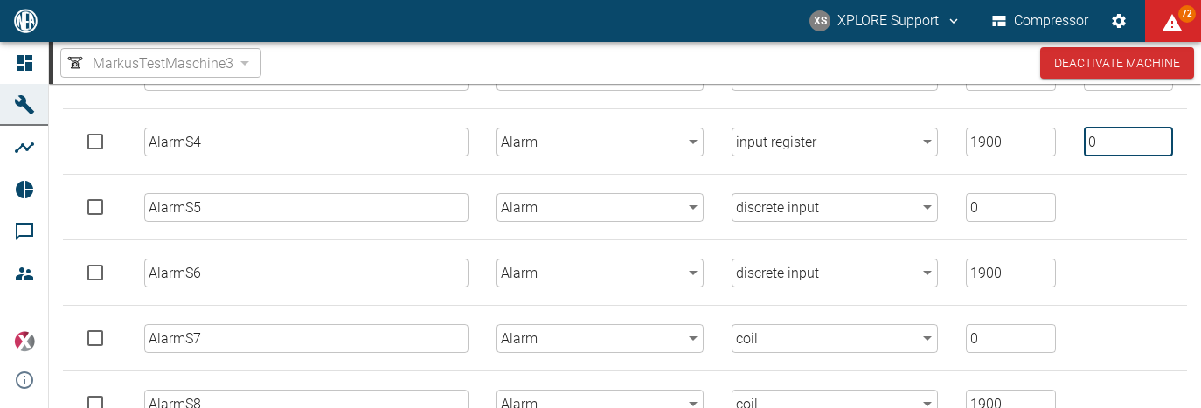
scroll to position [586, 0]
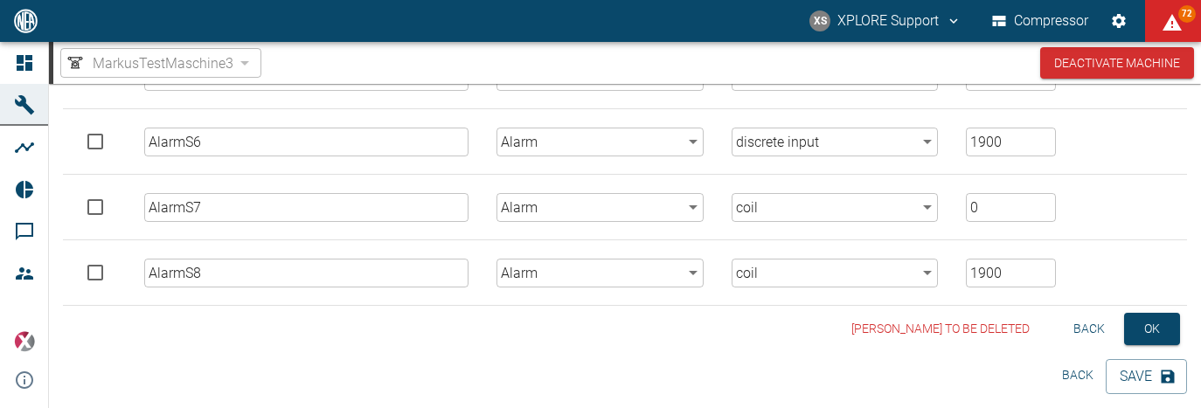
type input "0"
click at [1096, 326] on button "Back" at bounding box center [1089, 329] width 56 height 32
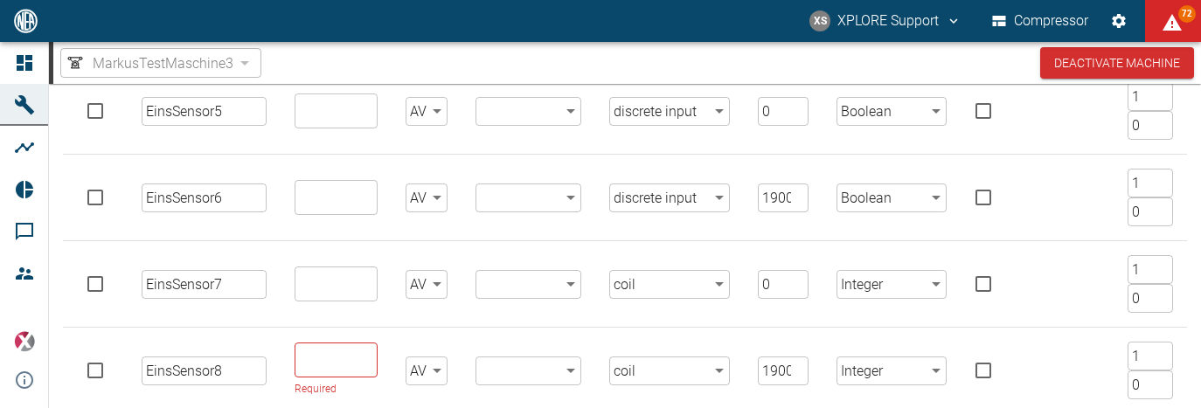
scroll to position [754, 0]
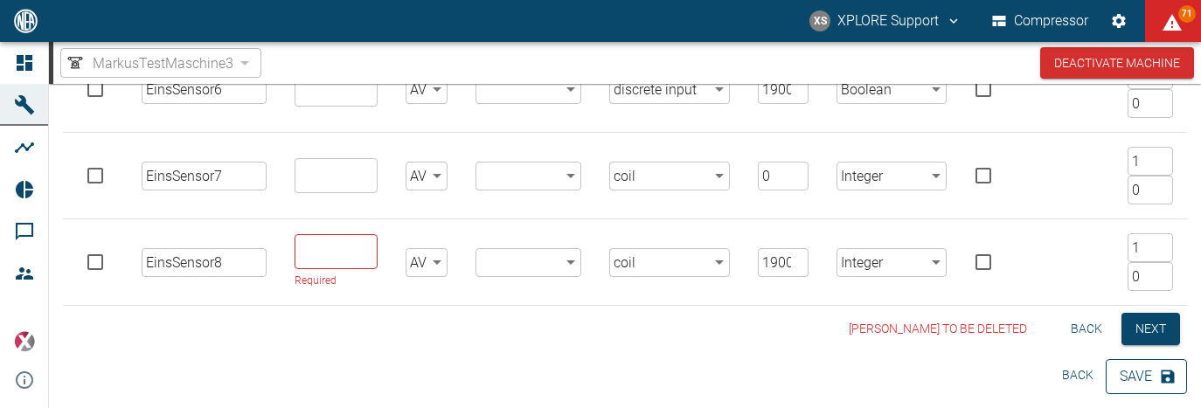
click at [1114, 375] on button "Save" at bounding box center [1146, 376] width 81 height 35
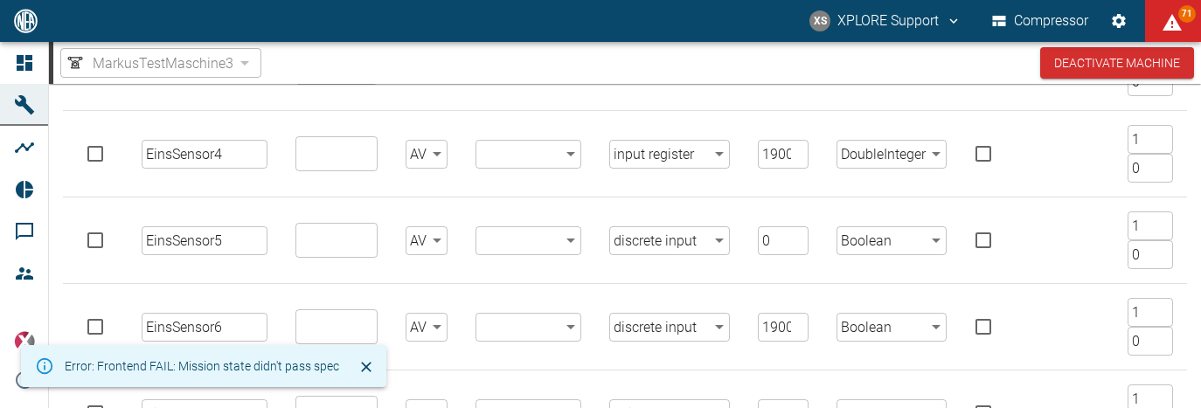
scroll to position [518, 0]
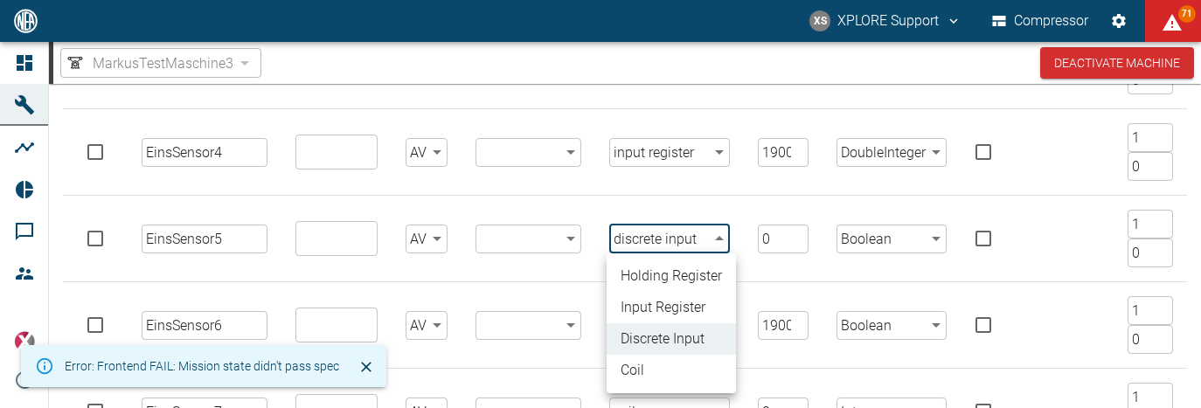
click at [710, 239] on body "XS XPLORE Support Compressor 71 Dashboard Machines Analyses Reports Comments Me…" at bounding box center [600, 204] width 1201 height 408
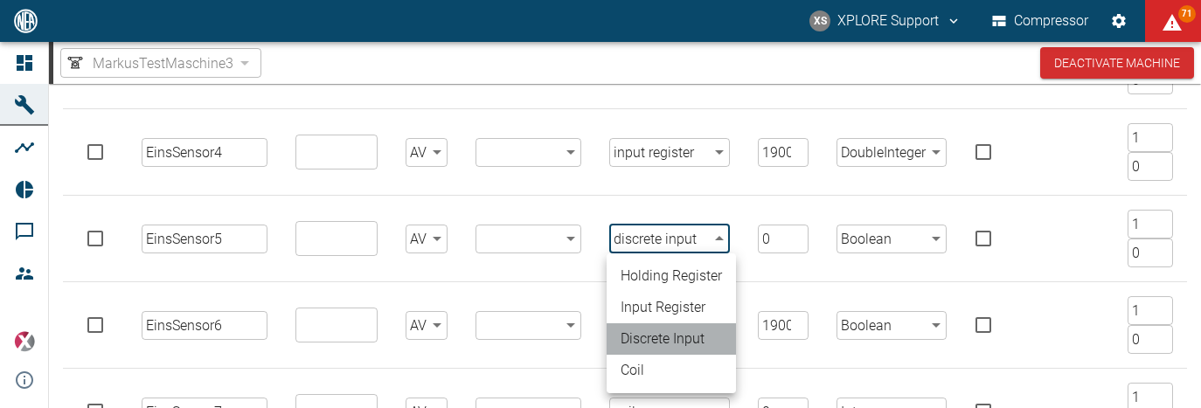
click at [671, 334] on li "discrete input" at bounding box center [671, 338] width 129 height 31
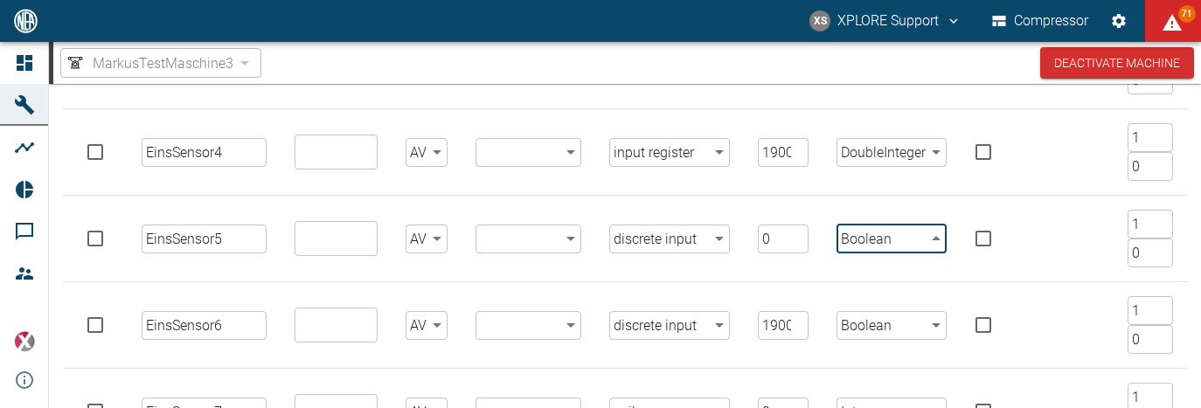
click at [880, 241] on body "XS XPLORE Support Compressor 71 Dashboard Machines Analyses Reports Comments Me…" at bounding box center [600, 204] width 1201 height 408
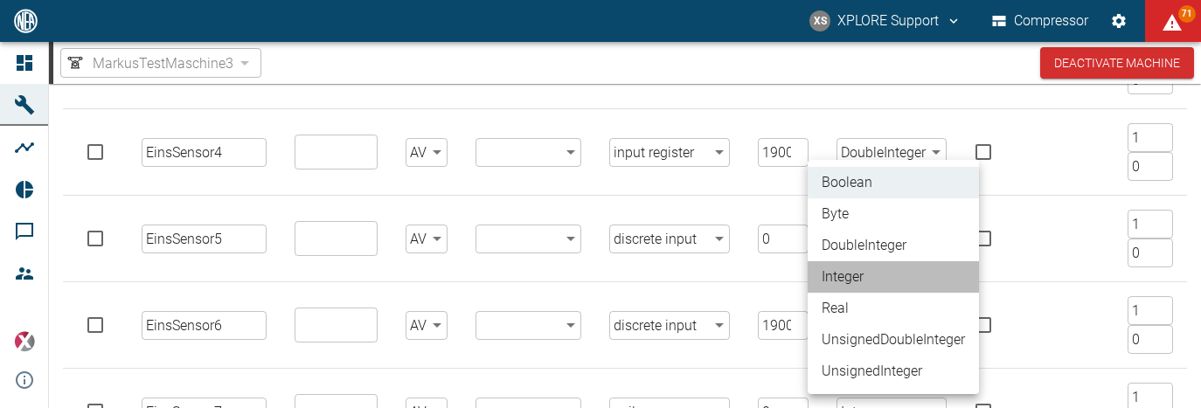
click at [862, 282] on li "Integer" at bounding box center [893, 276] width 171 height 31
type input "Integer"
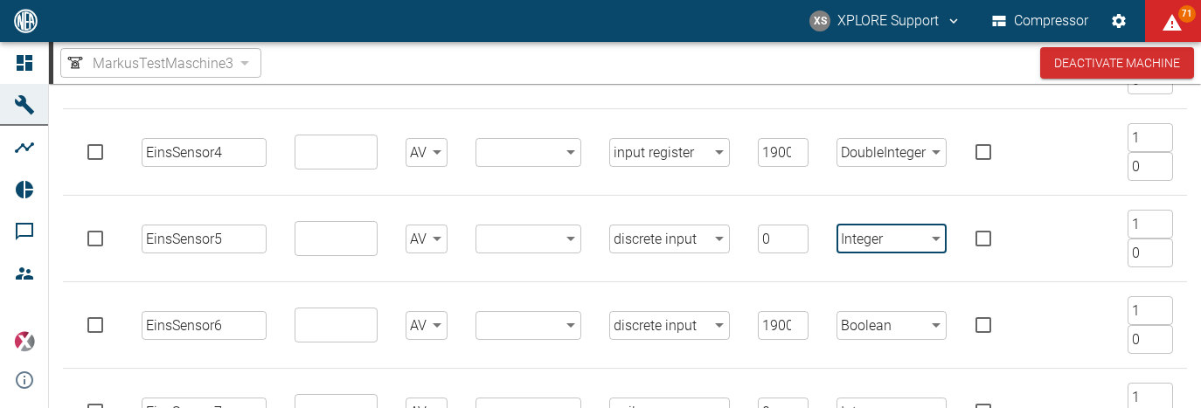
click at [876, 317] on body "XS XPLORE Support Compressor 71 Dashboard Machines Analyses Reports Comments Me…" at bounding box center [600, 204] width 1201 height 408
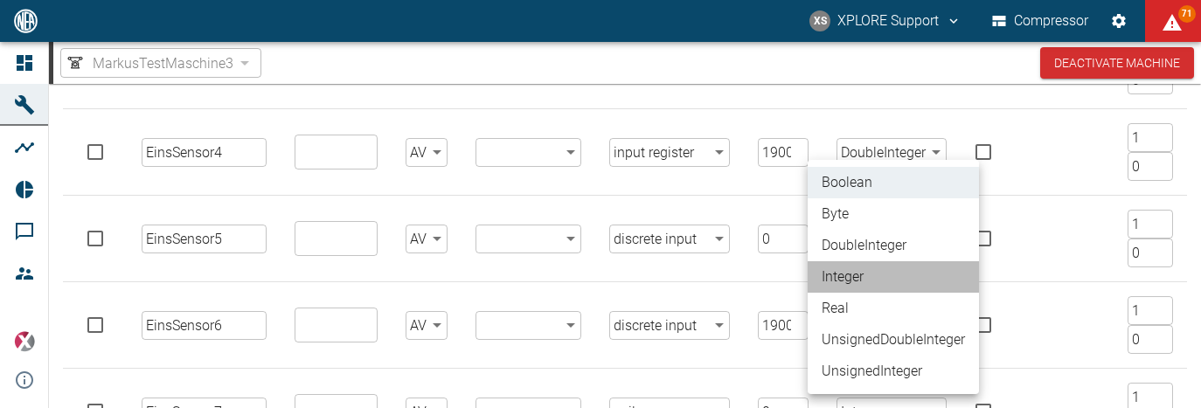
click at [871, 286] on li "Integer" at bounding box center [893, 276] width 171 height 31
type input "Integer"
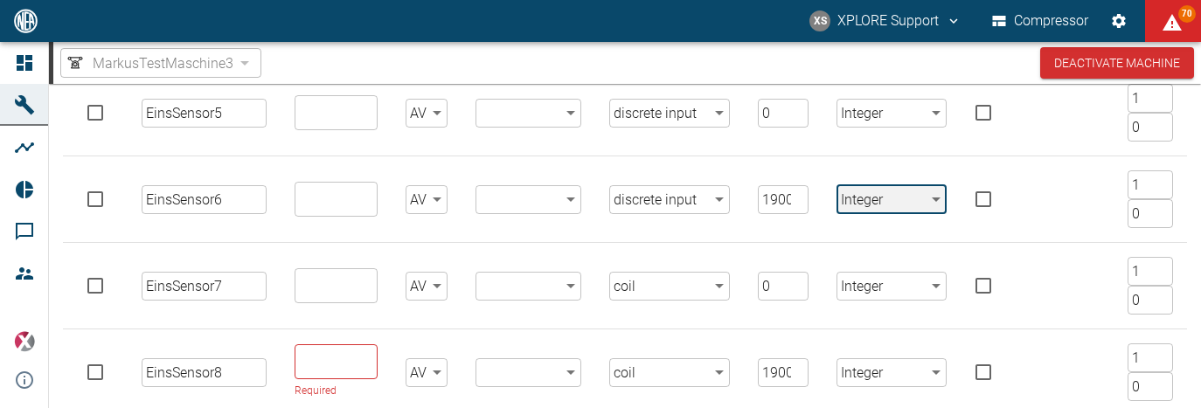
scroll to position [754, 0]
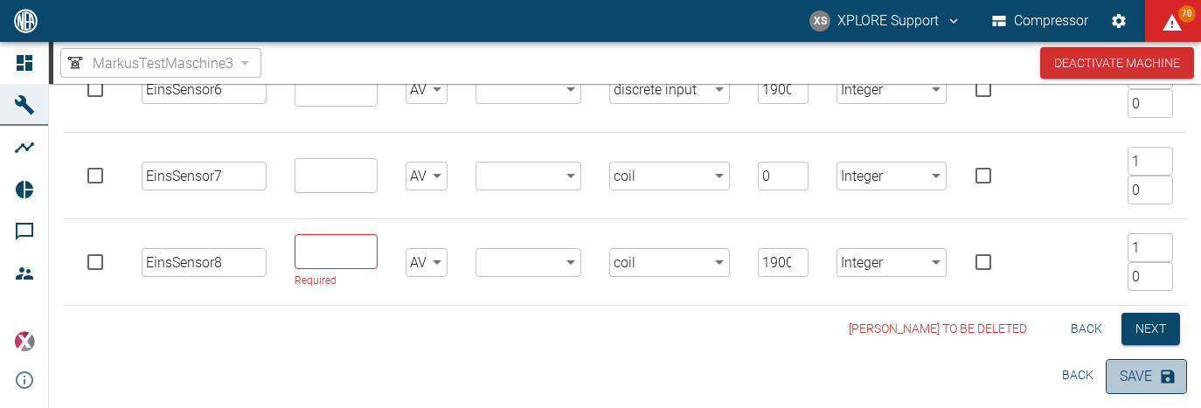
click at [1129, 373] on button "Save" at bounding box center [1146, 376] width 81 height 35
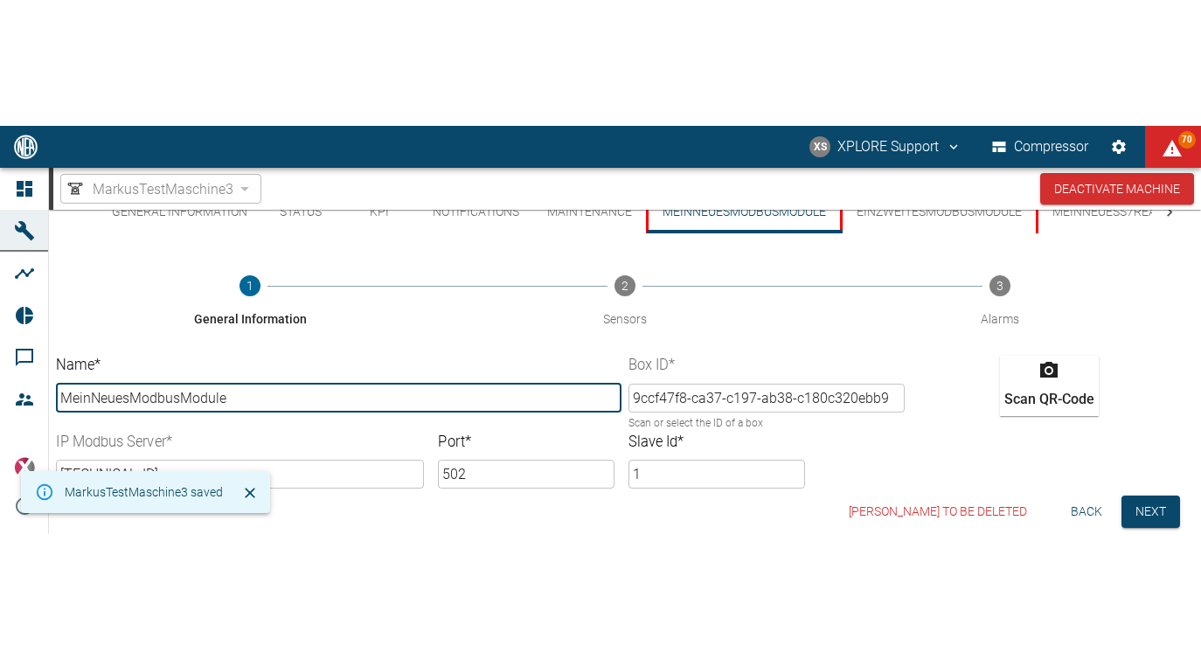
scroll to position [0, 0]
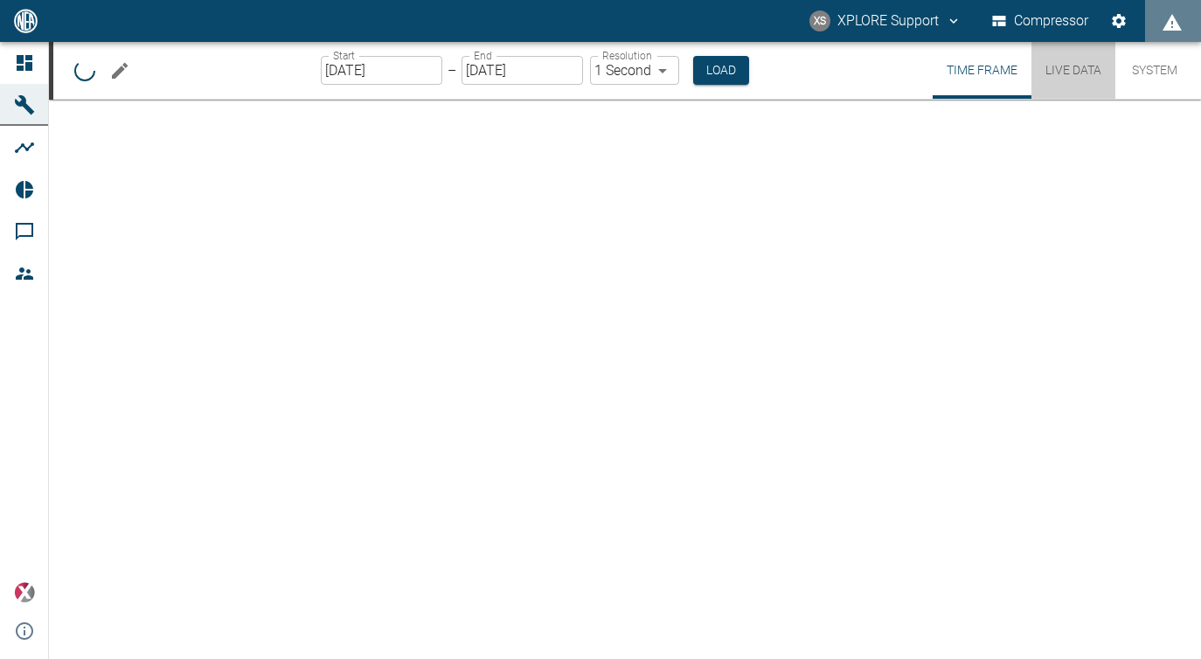
click at [1061, 76] on button "Live Data" at bounding box center [1073, 70] width 84 height 57
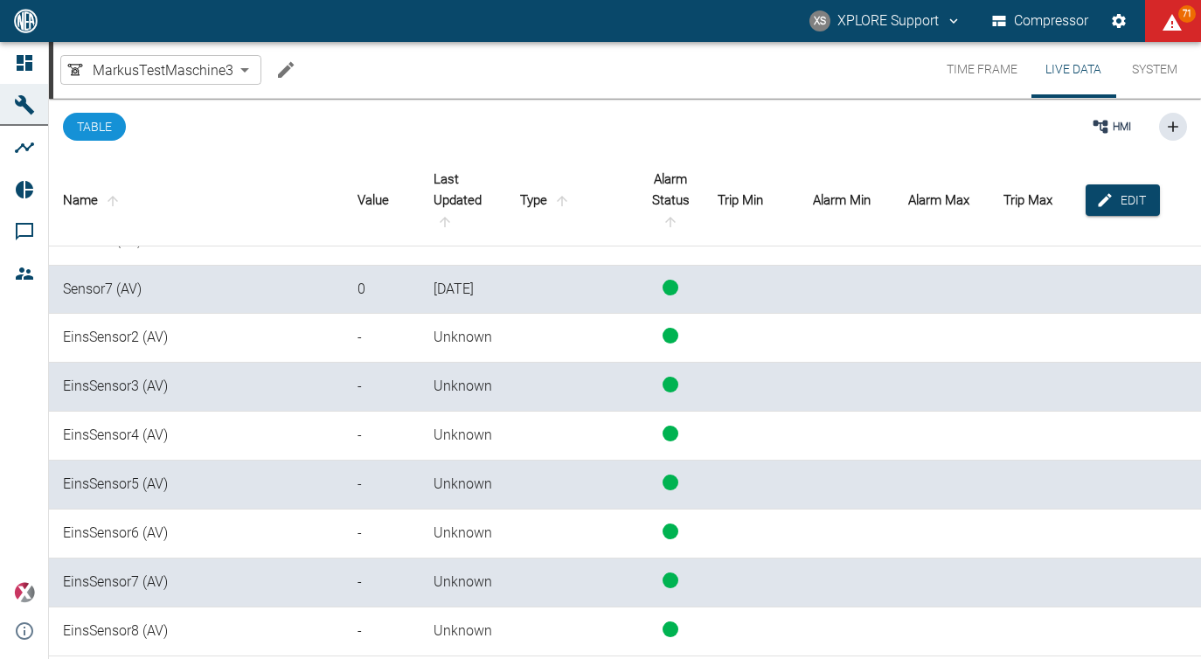
scroll to position [592, 0]
click at [275, 67] on icon "Edit machine" at bounding box center [285, 69] width 21 height 21
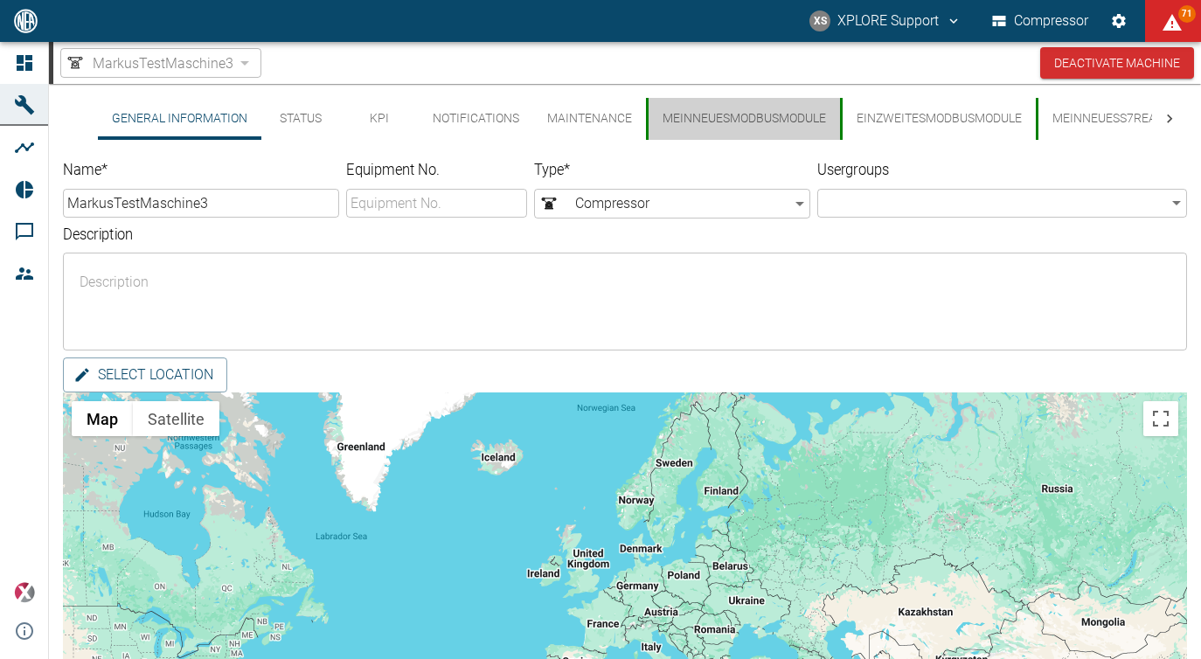
click at [732, 128] on button "MeinNeuesModbusModule" at bounding box center [743, 119] width 194 height 42
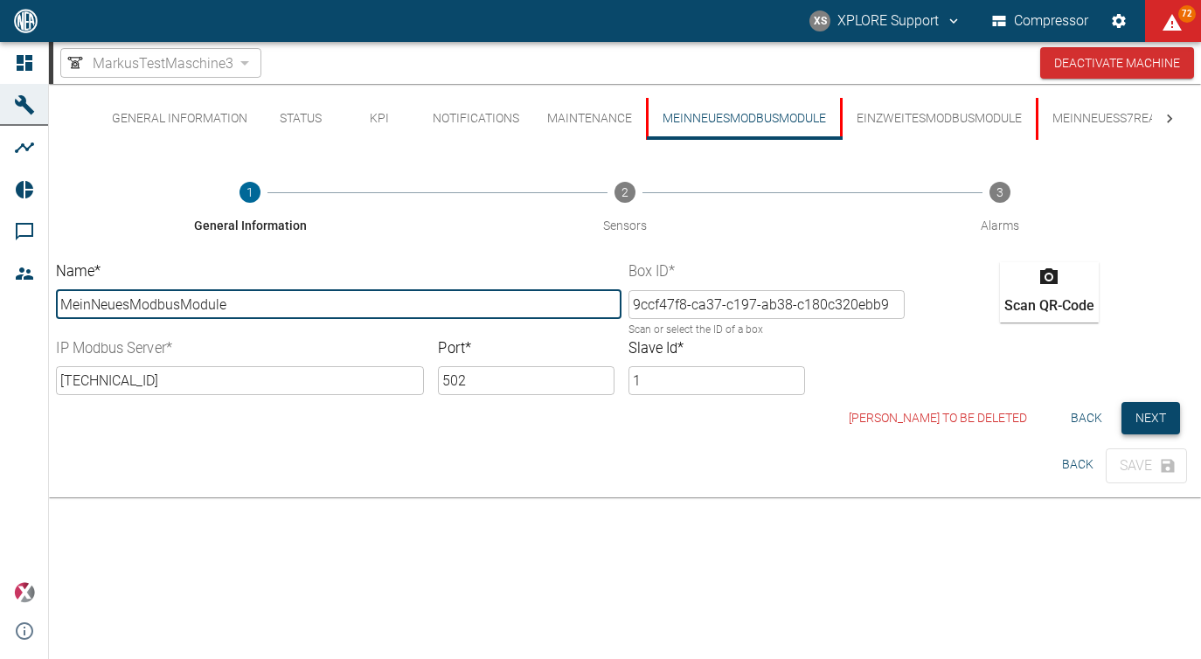
click at [1161, 420] on button "Next" at bounding box center [1150, 418] width 59 height 32
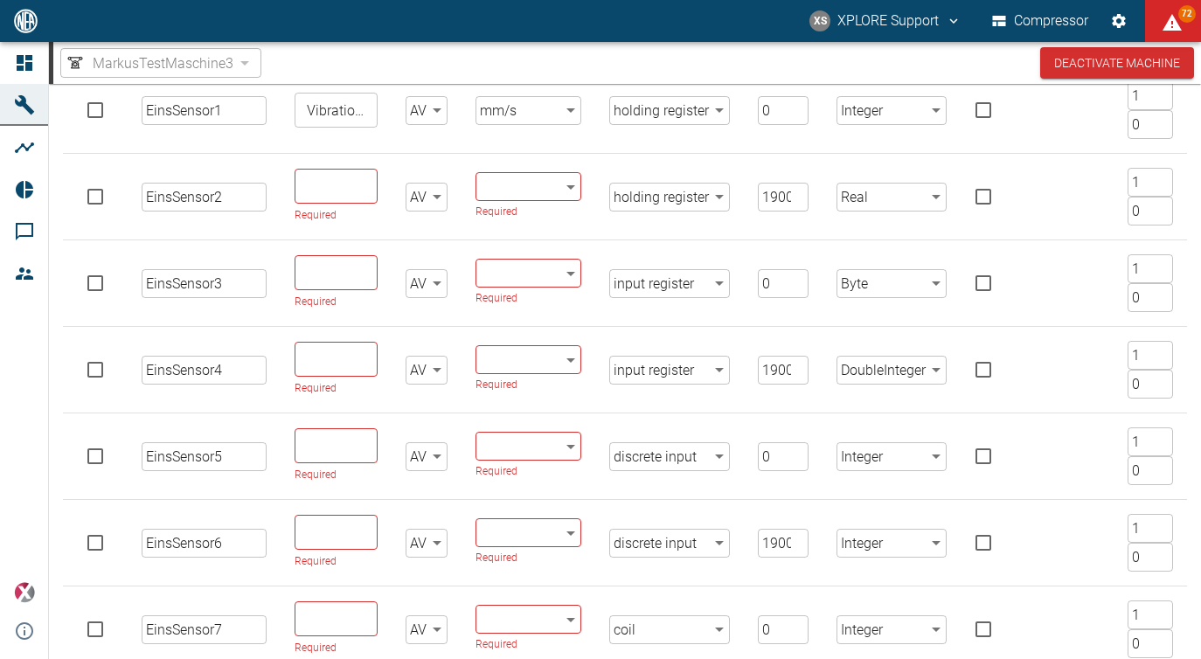
scroll to position [298, 0]
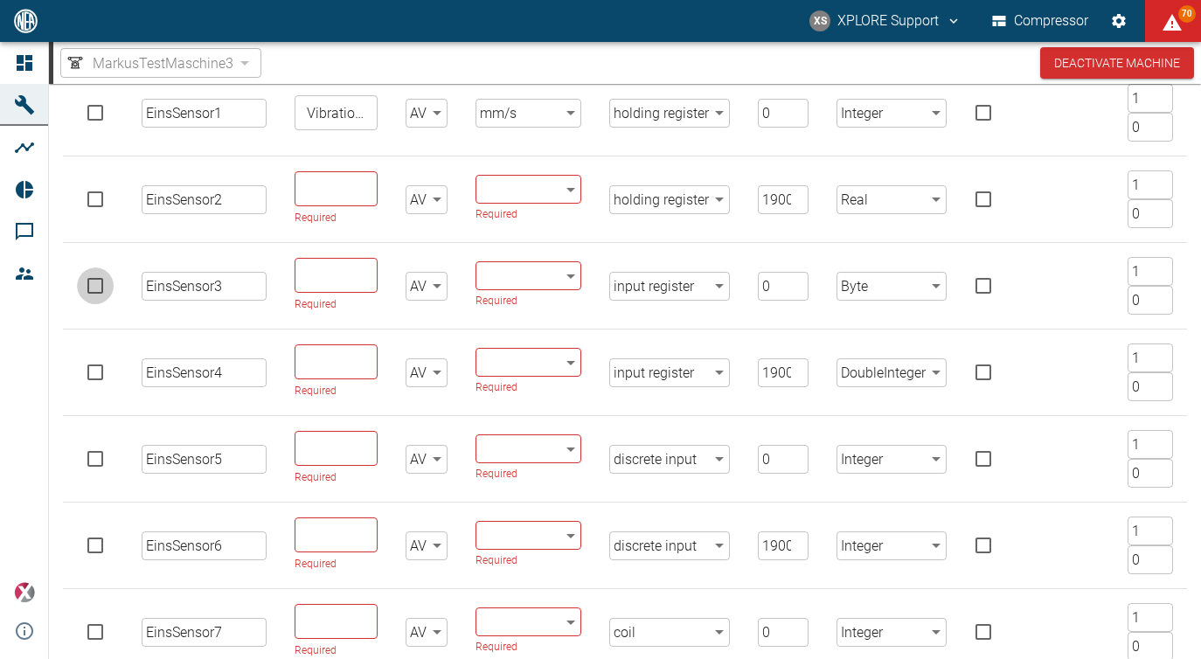
click at [94, 290] on input "checkbox" at bounding box center [95, 285] width 37 height 37
checkbox input "true"
click at [94, 367] on input "checkbox" at bounding box center [95, 372] width 37 height 37
checkbox input "true"
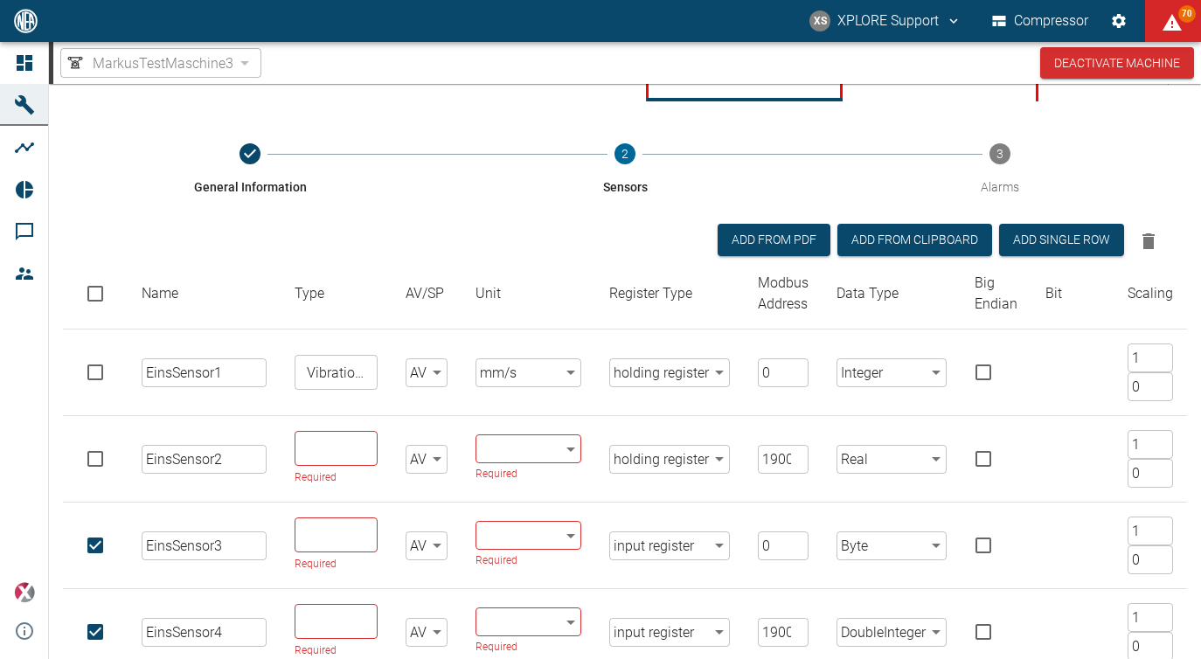
scroll to position [0, 0]
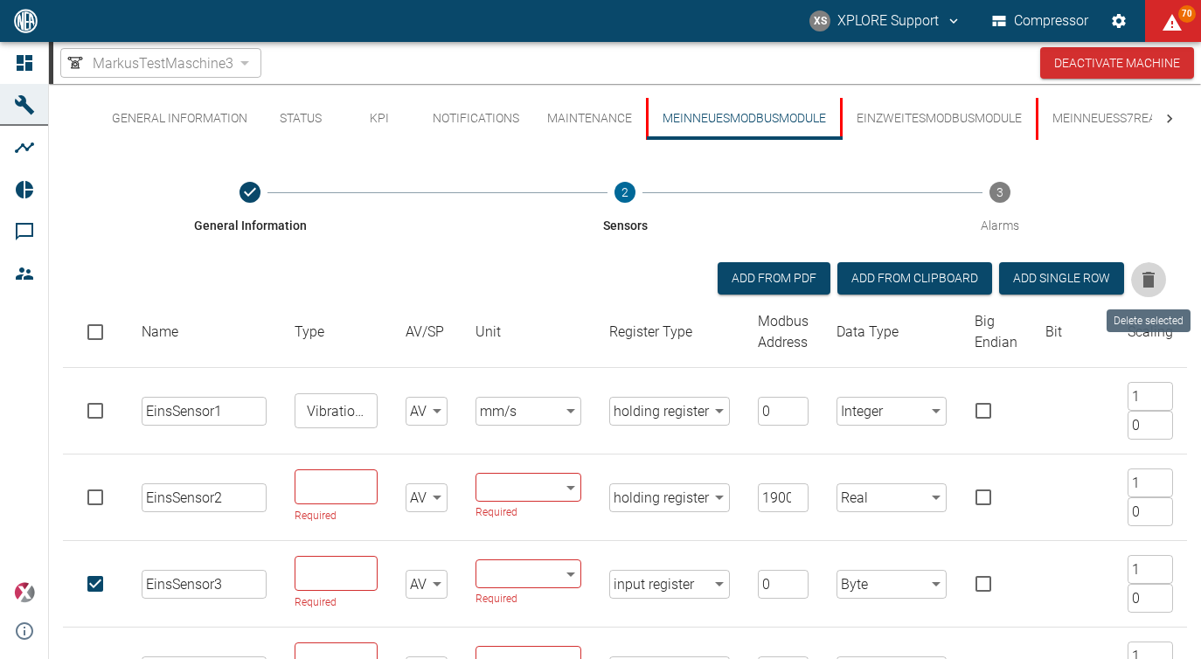
click at [1136, 274] on button "Delete selected" at bounding box center [1148, 279] width 35 height 35
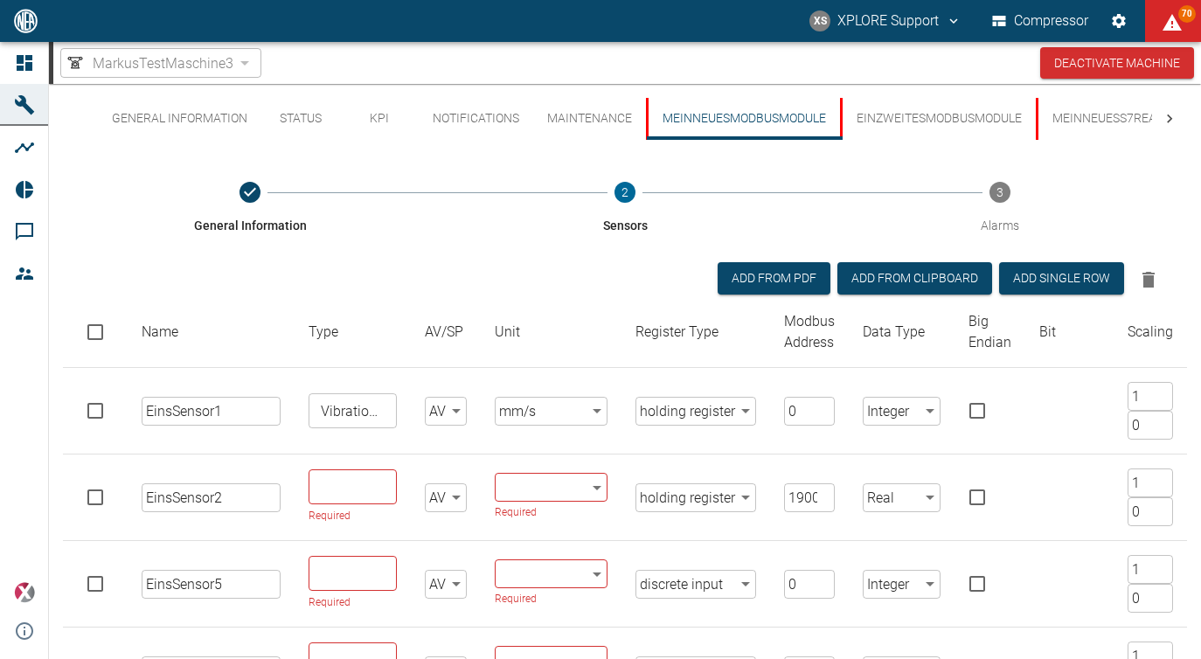
scroll to position [330, 0]
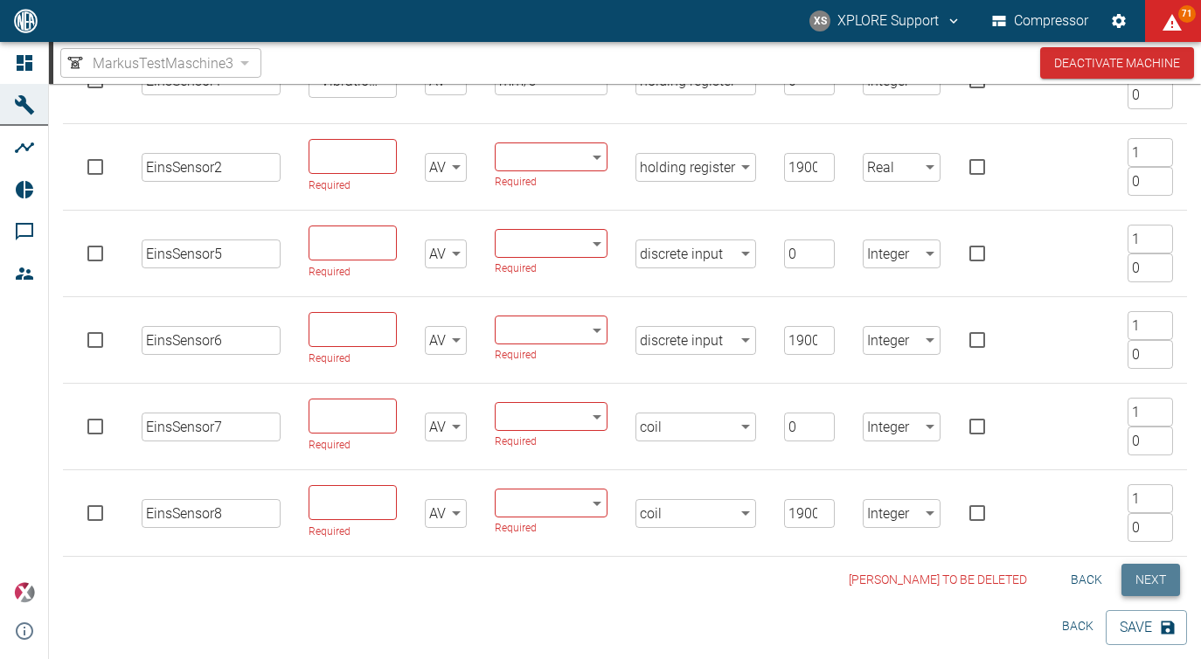
click at [1153, 586] on button "Next" at bounding box center [1150, 580] width 59 height 32
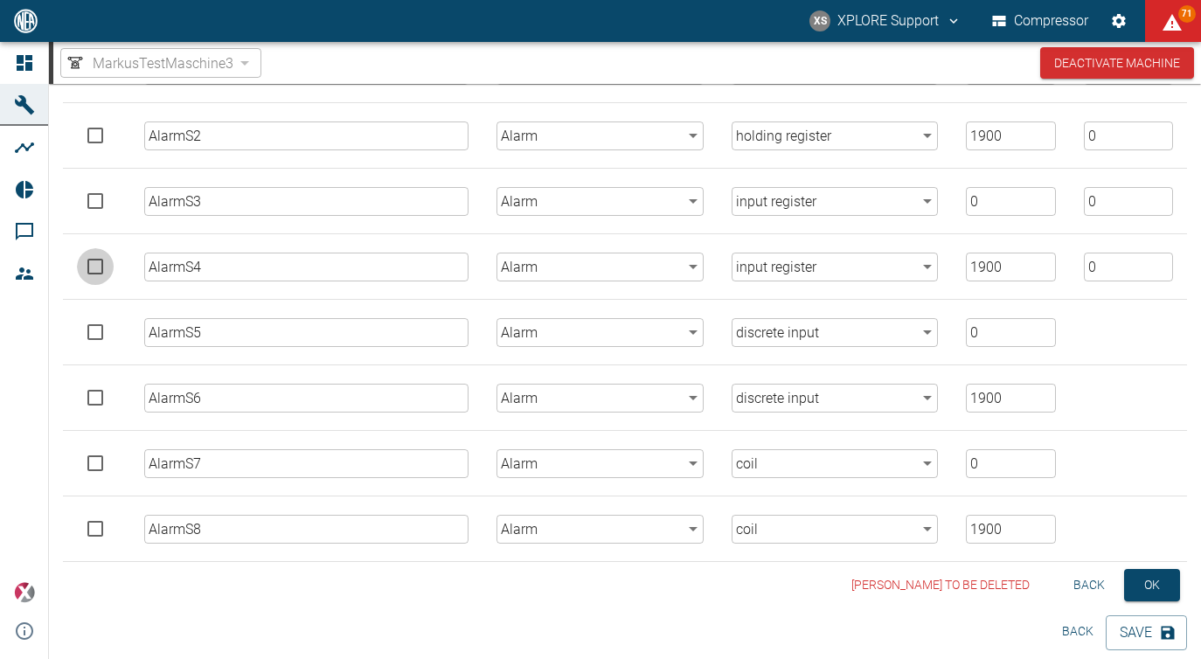
click at [87, 256] on input "checkbox" at bounding box center [95, 266] width 37 height 37
checkbox input "true"
click at [83, 200] on input "checkbox" at bounding box center [95, 201] width 37 height 37
checkbox input "true"
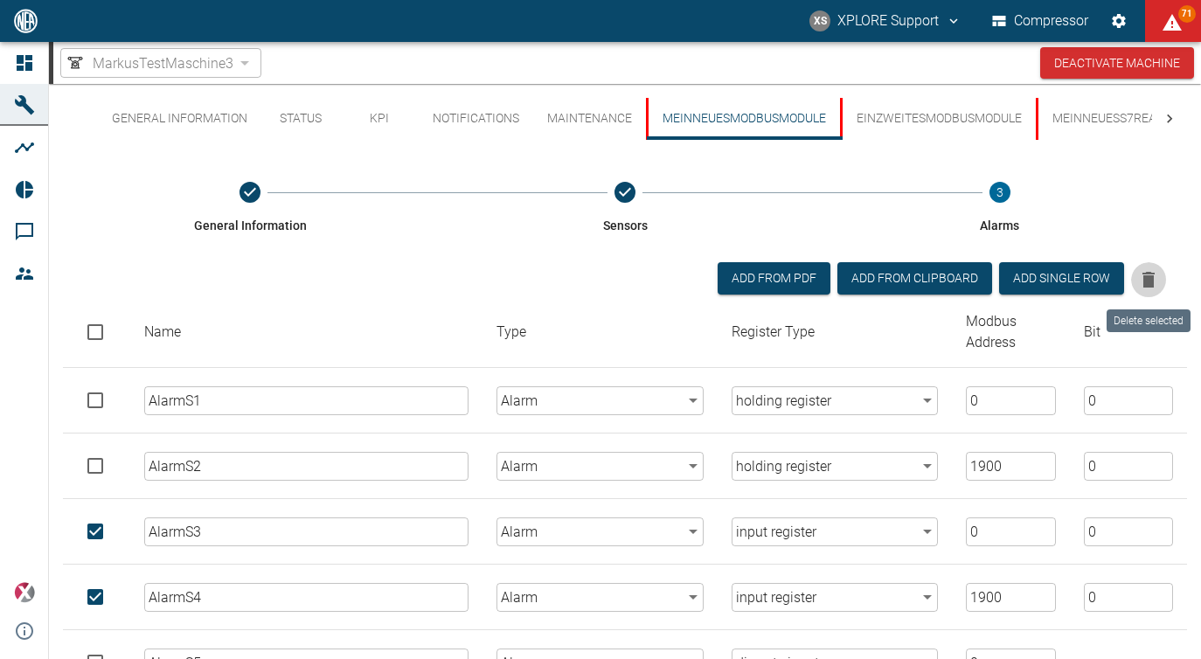
click at [1149, 284] on icon "Delete selected" at bounding box center [1148, 280] width 12 height 16
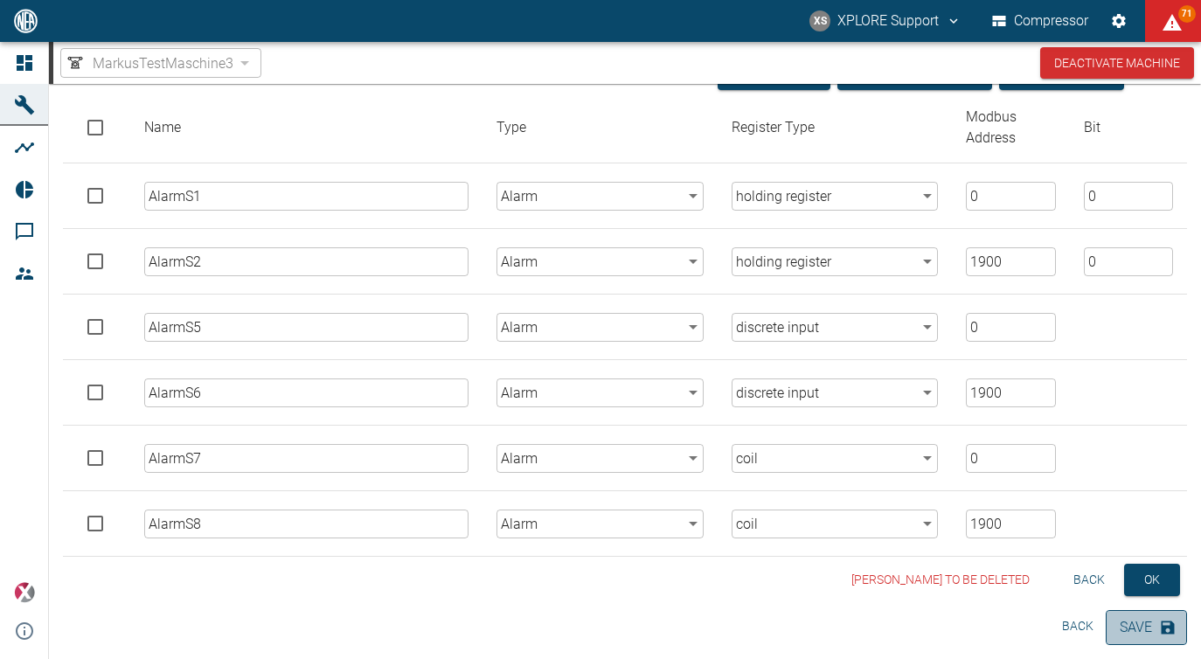
click at [1134, 625] on button "Save" at bounding box center [1146, 627] width 81 height 35
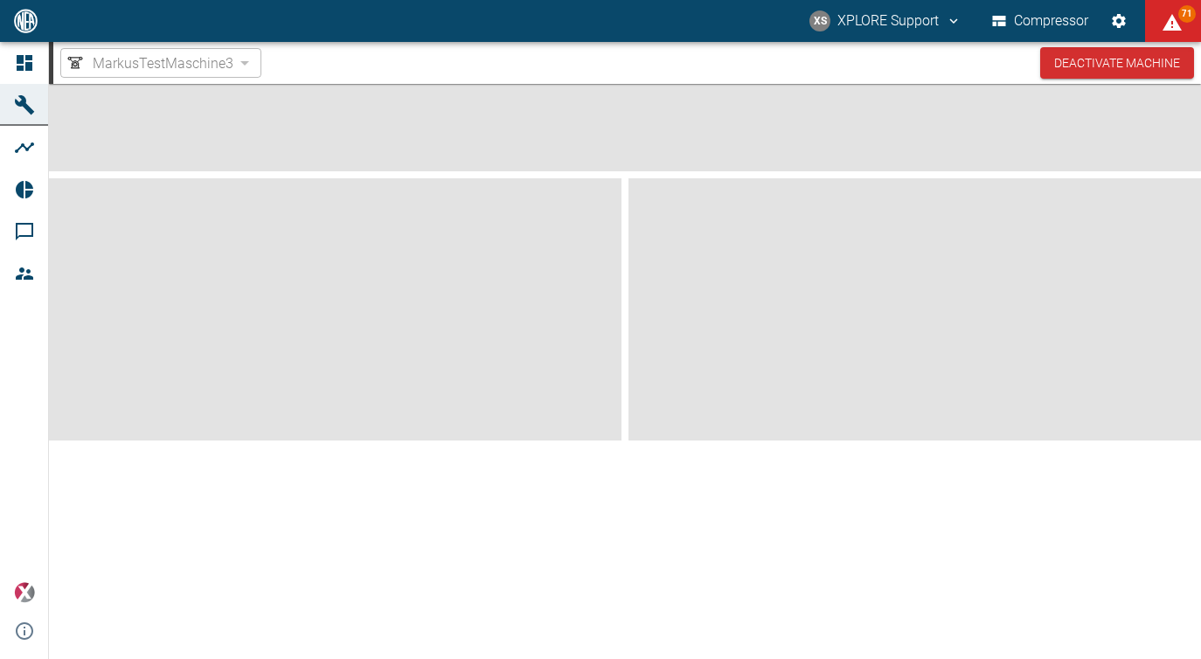
scroll to position [0, 0]
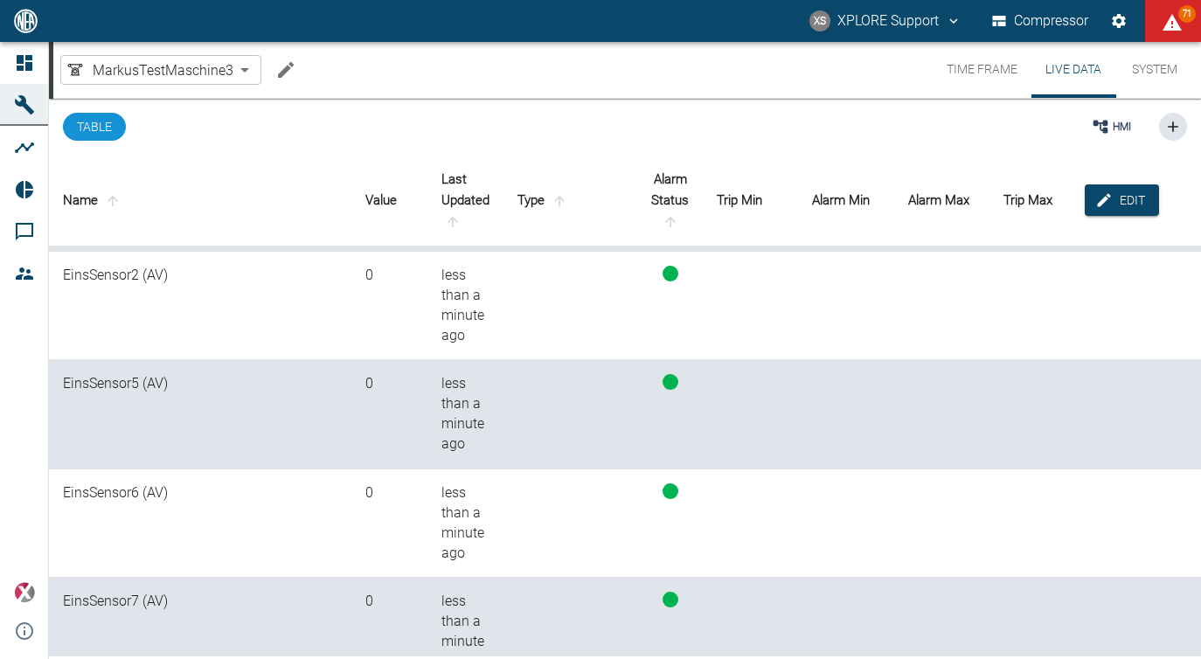
scroll to position [255, 0]
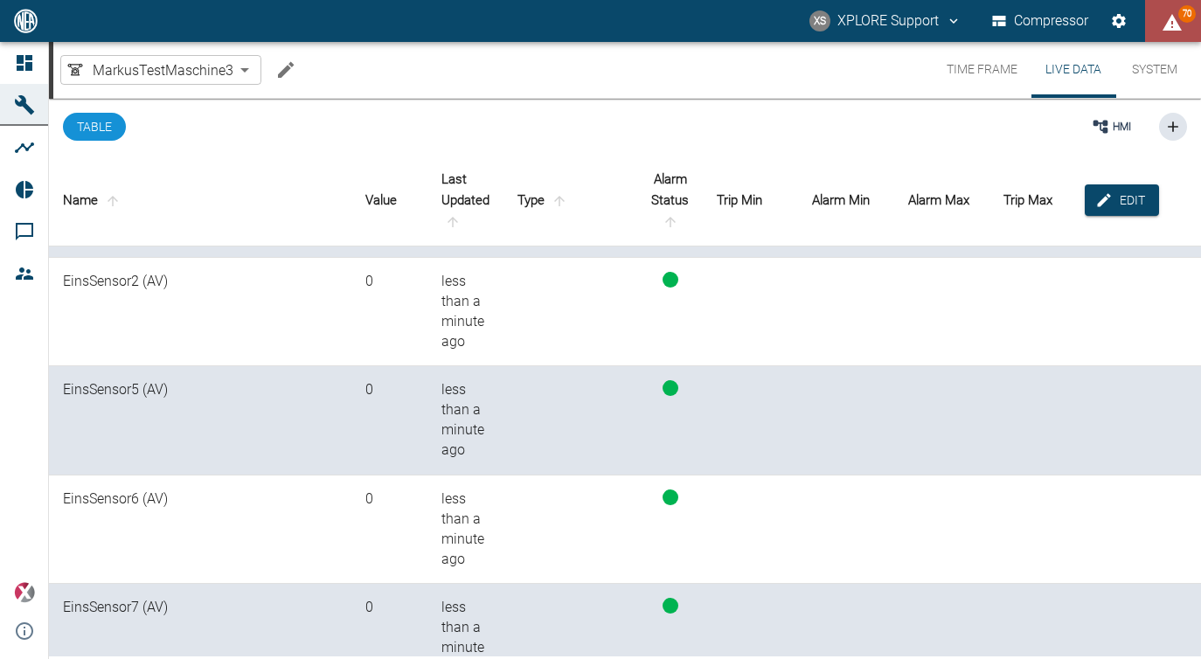
click at [1166, 5] on button "70" at bounding box center [1173, 21] width 56 height 42
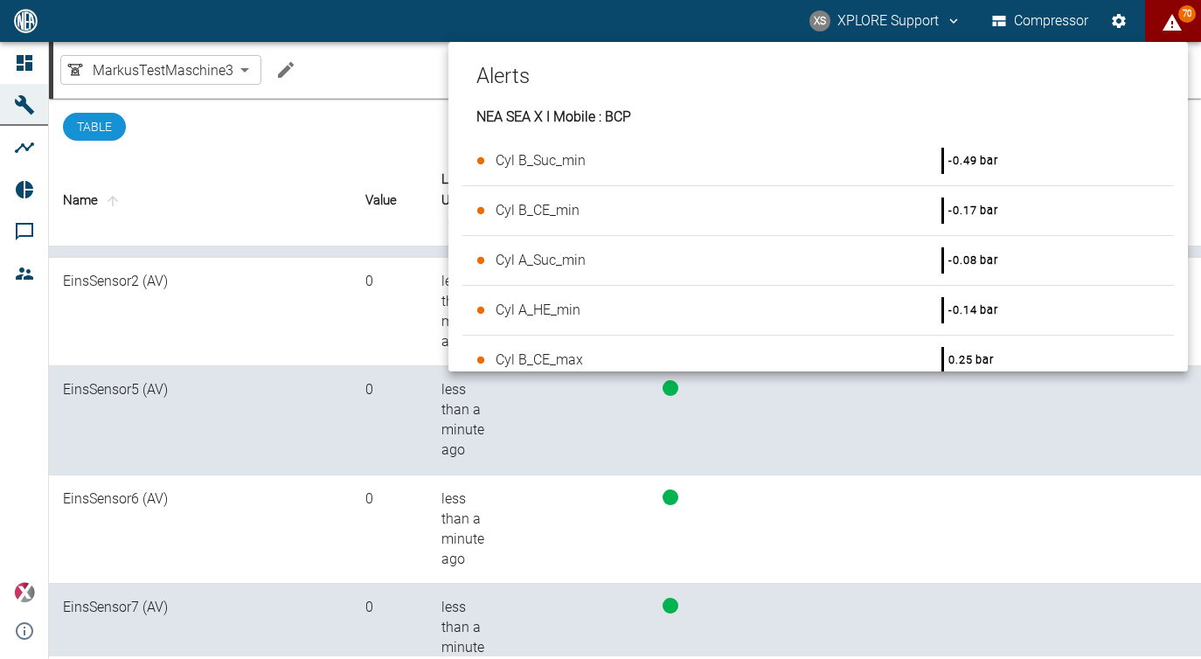
click at [1166, 5] on div at bounding box center [600, 329] width 1201 height 659
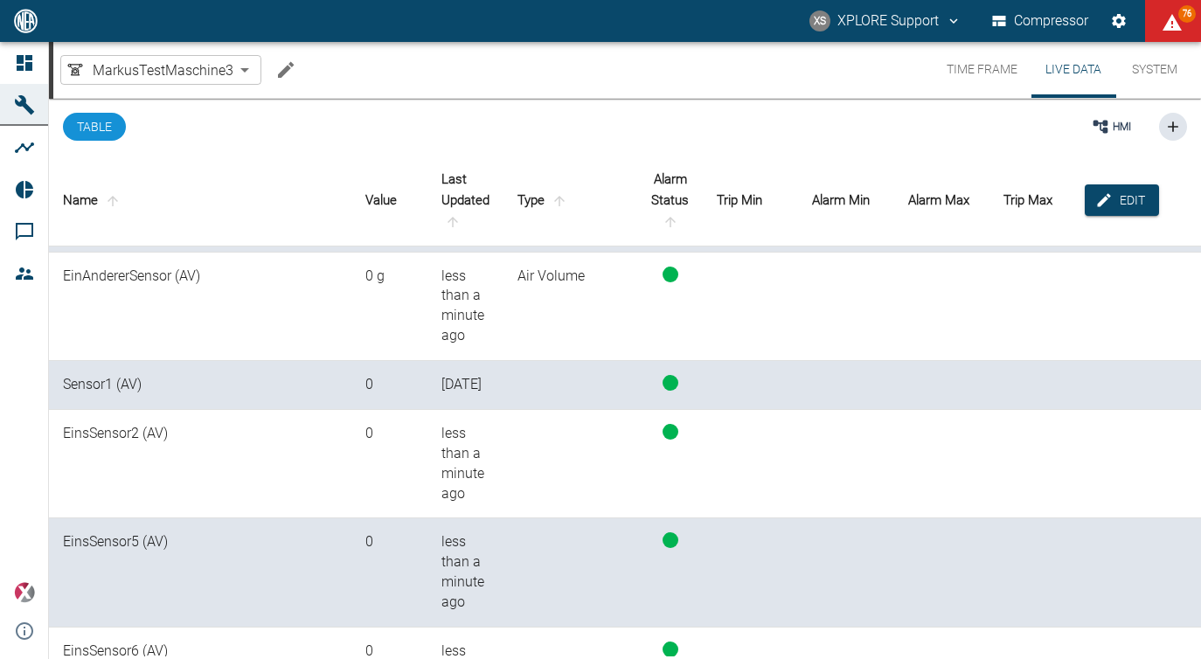
scroll to position [0, 0]
